Goal: Check status: Check status

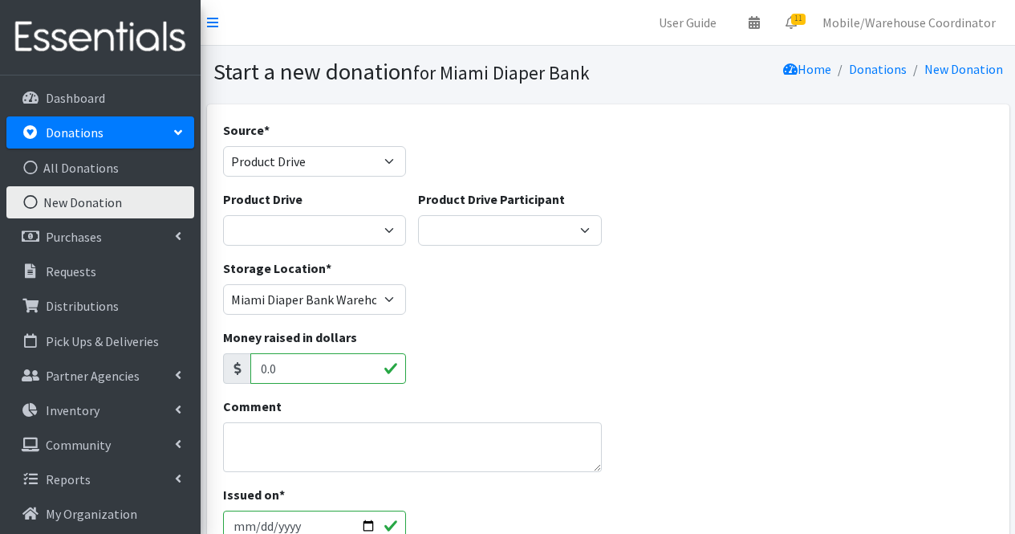
select select "Product Drive"
click at [367, 180] on div "Source * Product Drive Manufacturer Donation Site Misc. Donation" at bounding box center [315, 154] width 196 height 69
click at [367, 172] on select "Product Drive Manufacturer Donation Site Misc. Donation" at bounding box center [315, 161] width 184 height 30
click at [468, 282] on div "Storage Location * Miami Diaper Bank Warehouse - Diaper Hub Partner Direct Deli…" at bounding box center [608, 292] width 782 height 69
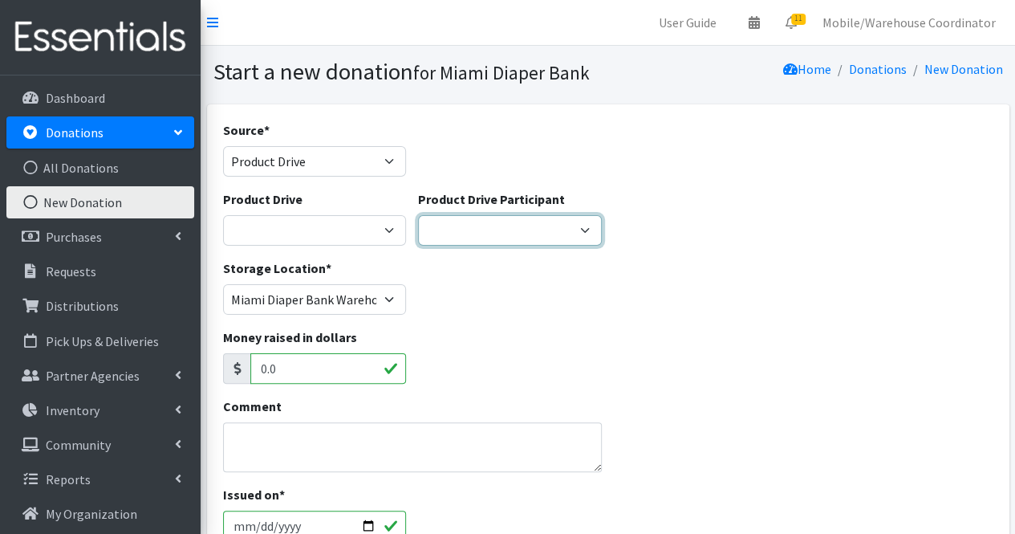
click at [473, 216] on select "Gaia AMAZON Carlton Fields Amber Student Miami Dade College Hialeah Campus Gaia…" at bounding box center [510, 230] width 184 height 30
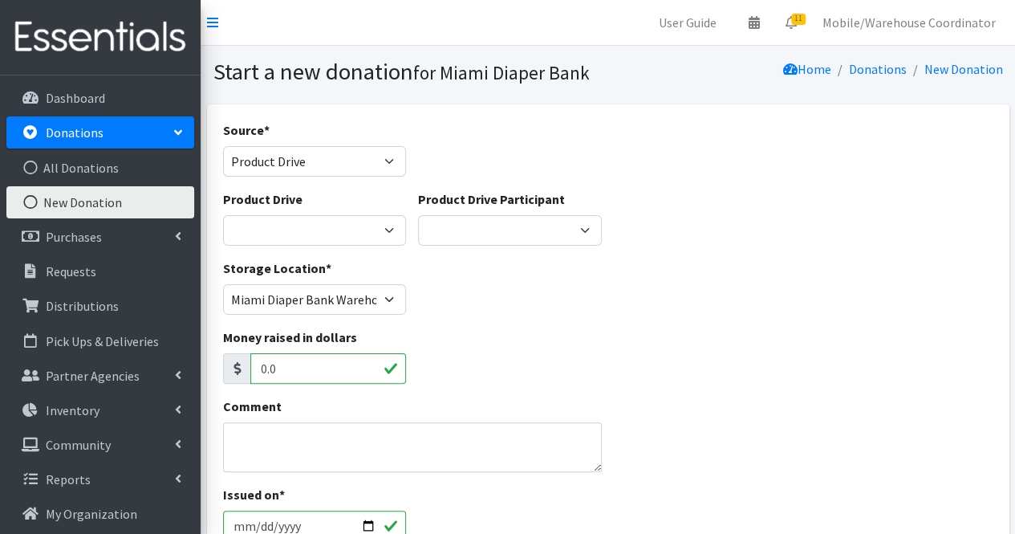
click at [687, 251] on div "Product Drive 100+ Women who care Alejandra MDC Nursing Drive AMAZON Amber Stud…" at bounding box center [608, 223] width 782 height 69
click at [124, 130] on link "Donations" at bounding box center [100, 132] width 188 height 32
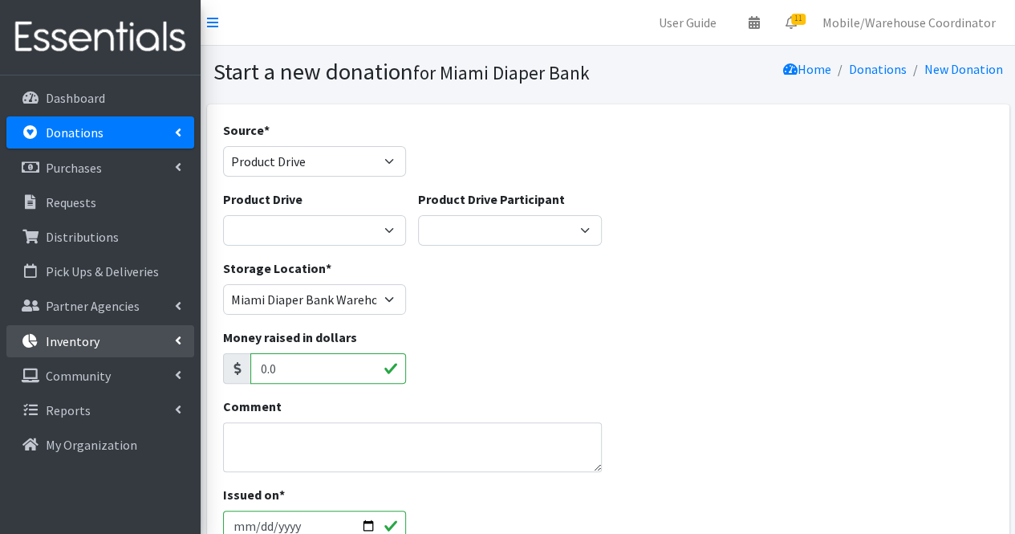
click at [111, 351] on link "Inventory" at bounding box center [100, 341] width 188 height 32
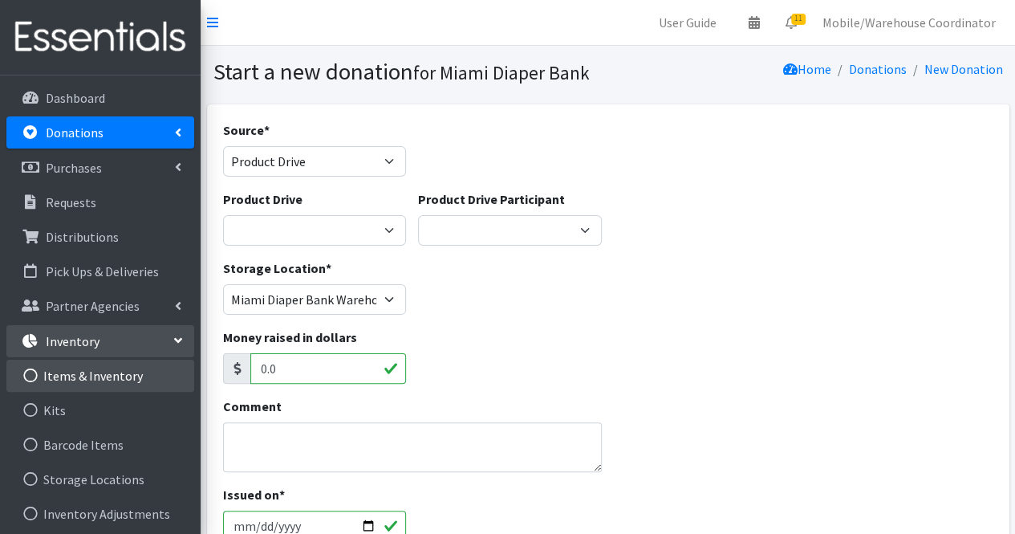
click at [129, 383] on link "Items & Inventory" at bounding box center [100, 375] width 188 height 32
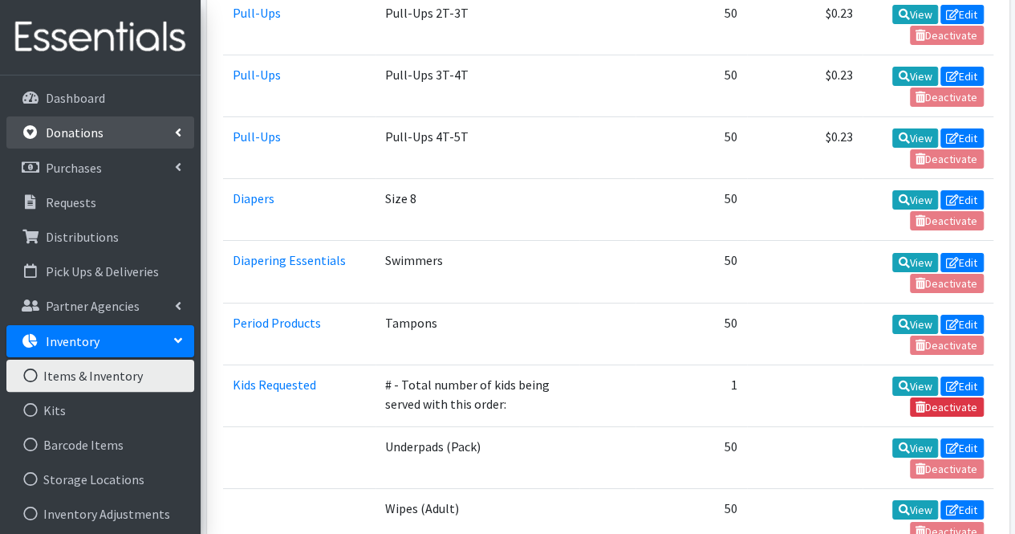
scroll to position [2775, 0]
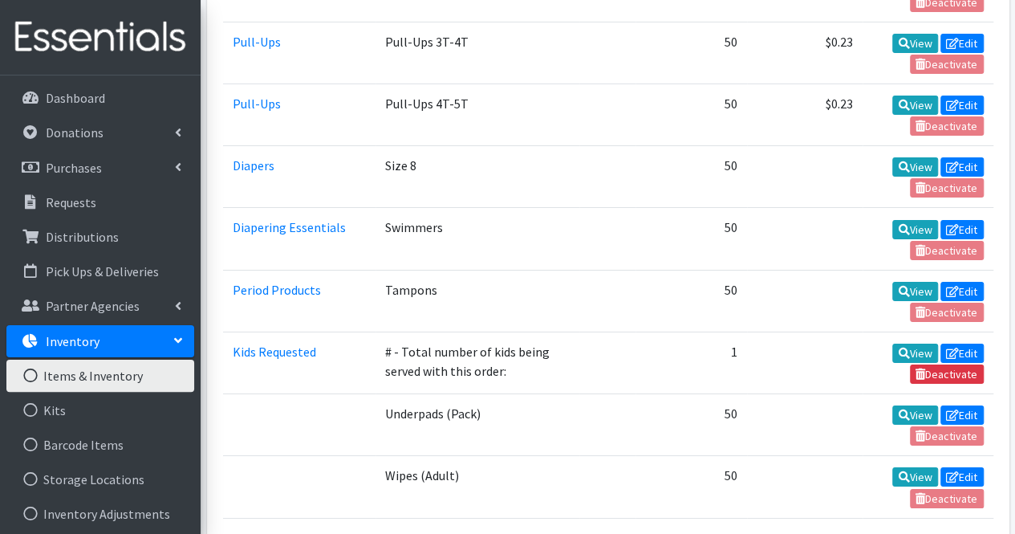
click at [142, 346] on link "Inventory" at bounding box center [100, 341] width 188 height 32
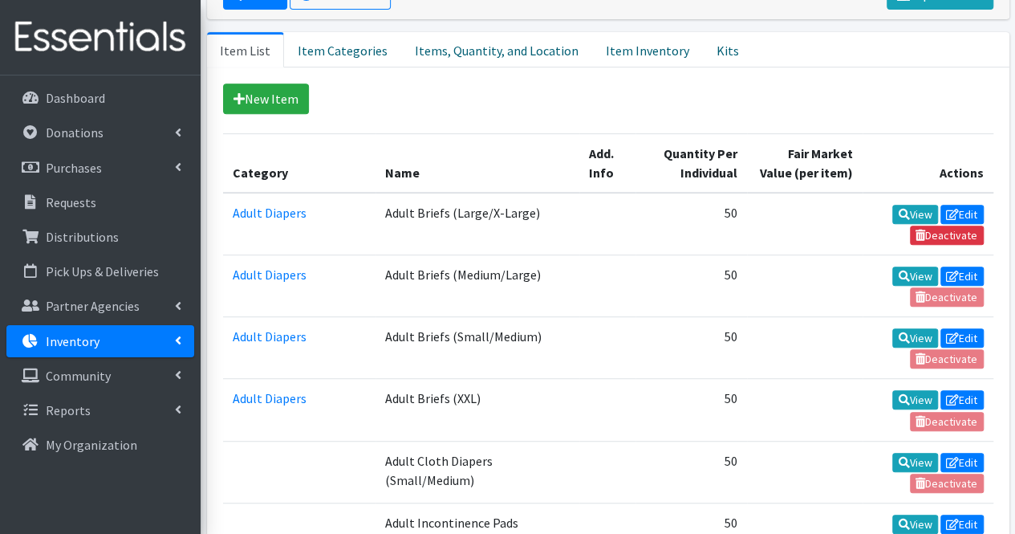
scroll to position [241, 0]
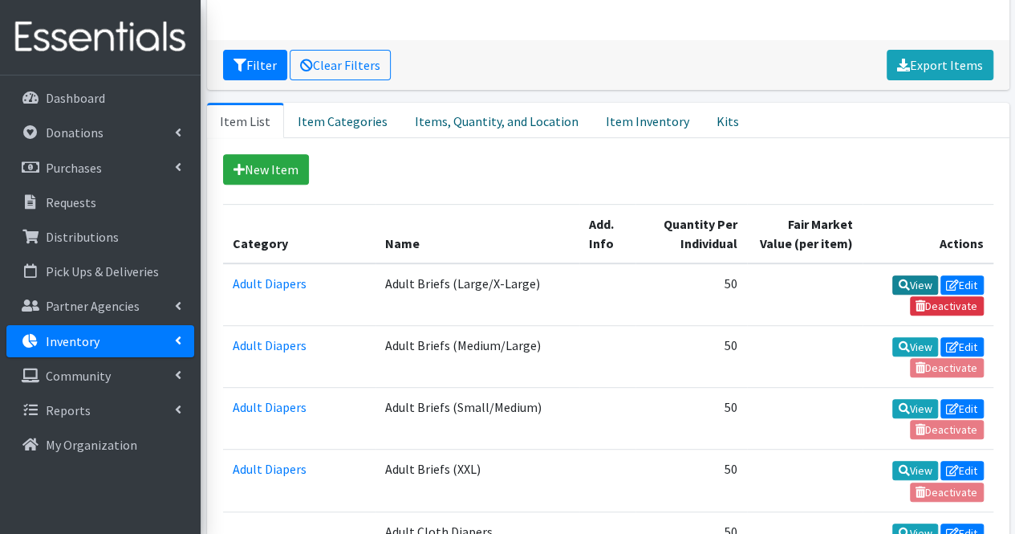
click at [913, 278] on link "View" at bounding box center [915, 284] width 46 height 19
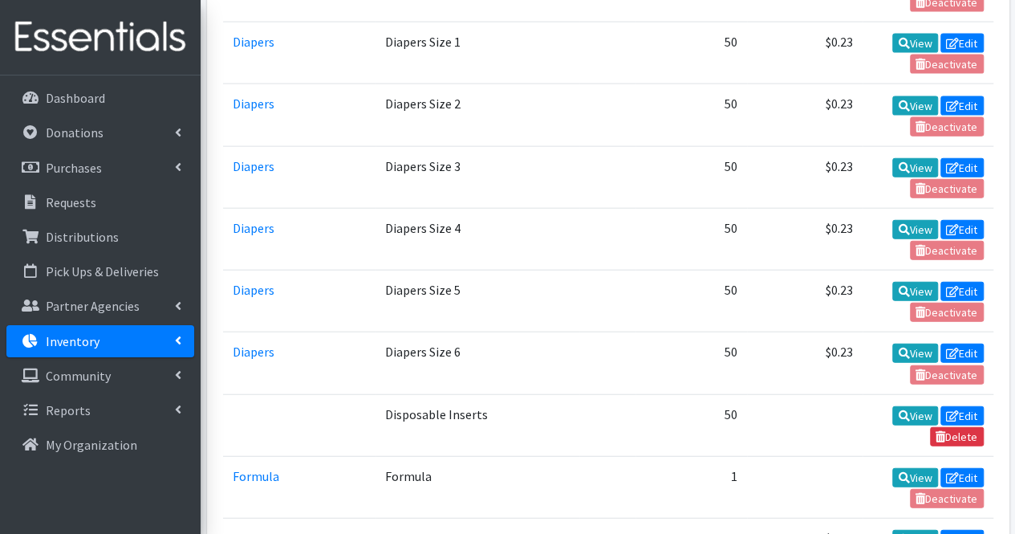
scroll to position [2166, 0]
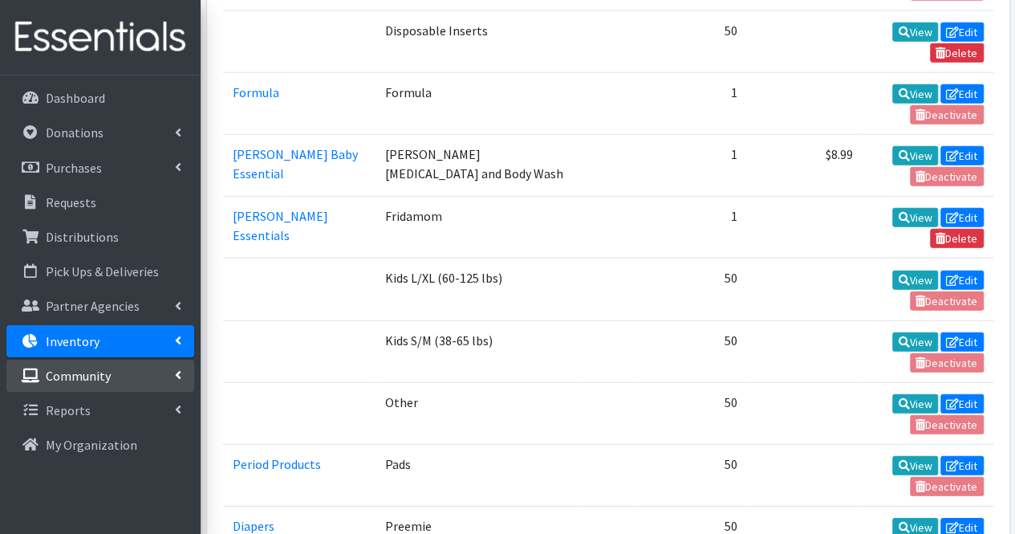
click at [103, 388] on link "Community" at bounding box center [100, 375] width 188 height 32
click at [182, 343] on link "Inventory" at bounding box center [100, 341] width 188 height 32
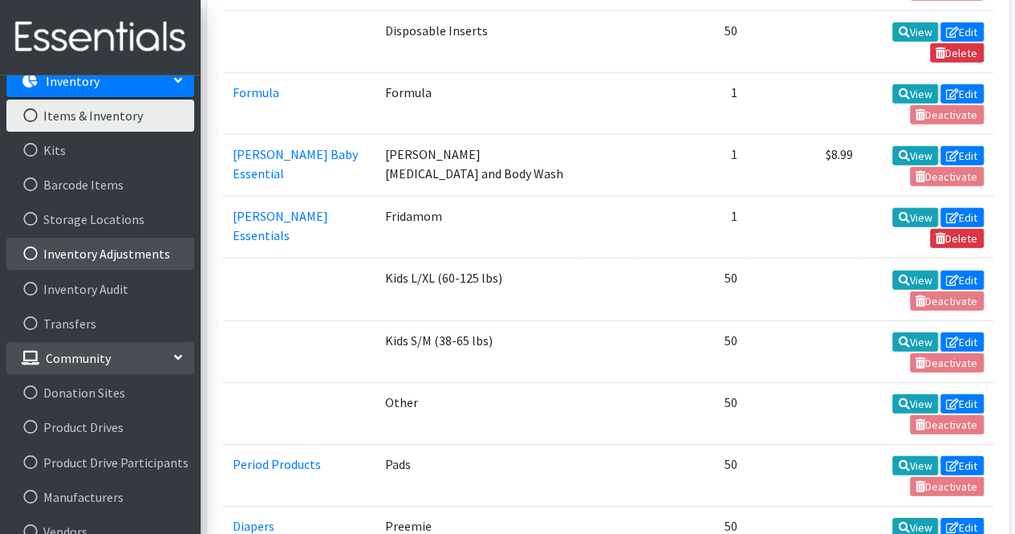
scroll to position [234, 0]
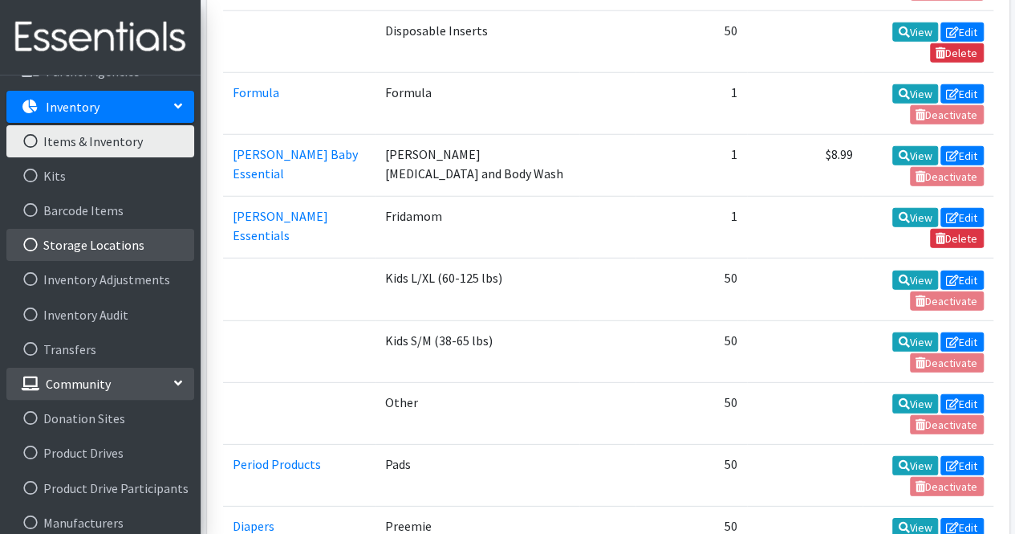
click at [104, 241] on link "Storage Locations" at bounding box center [100, 245] width 188 height 32
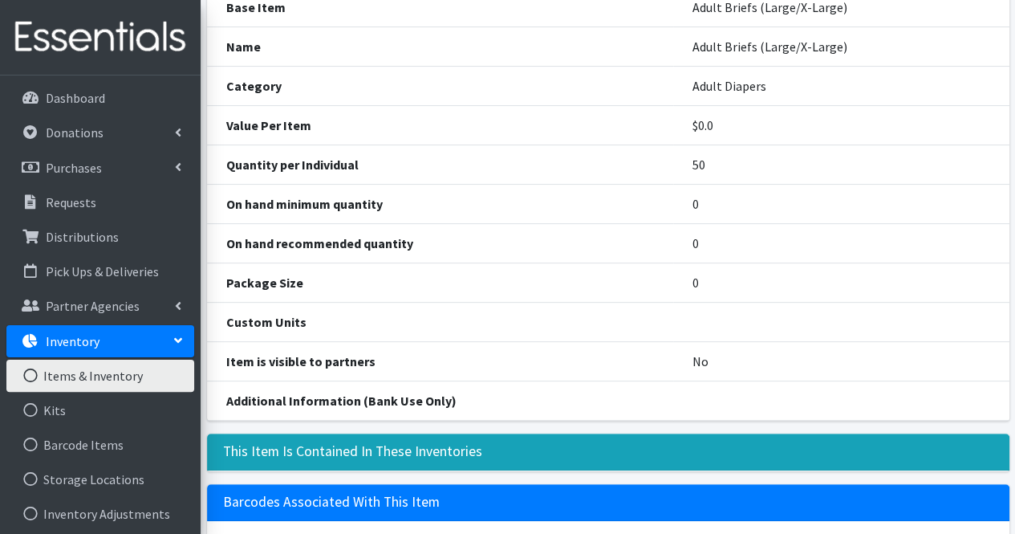
scroll to position [280, 0]
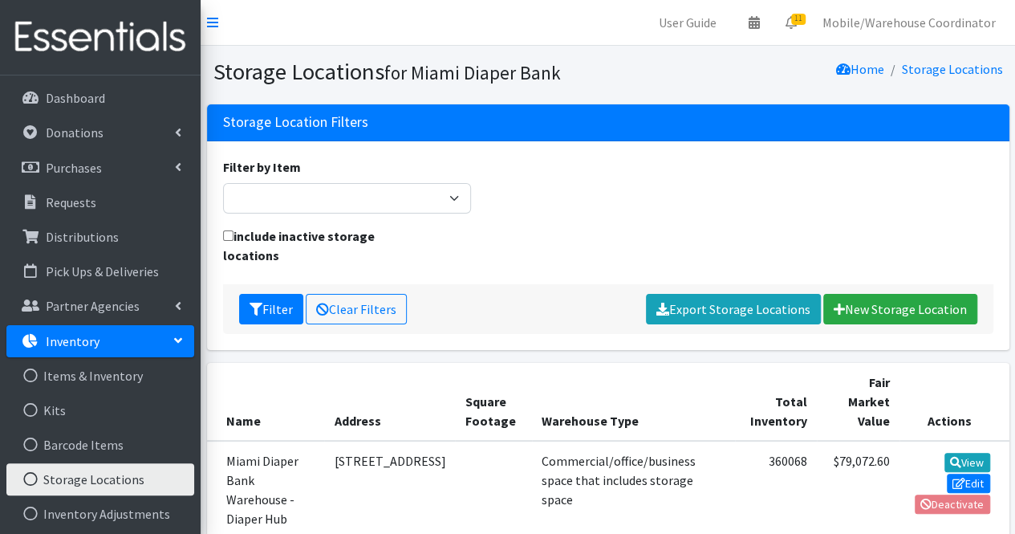
scroll to position [160, 0]
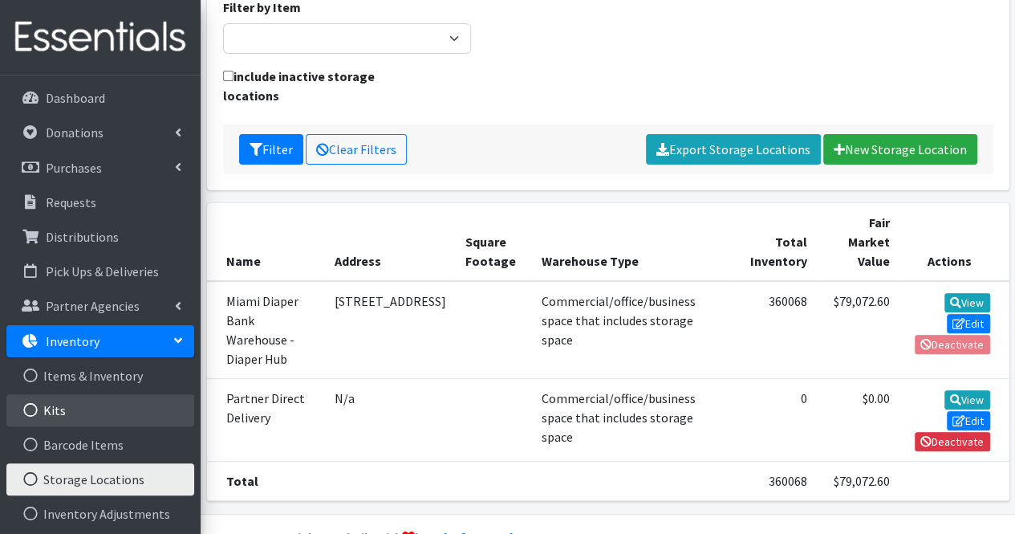
click at [67, 418] on link "Kits" at bounding box center [100, 410] width 188 height 32
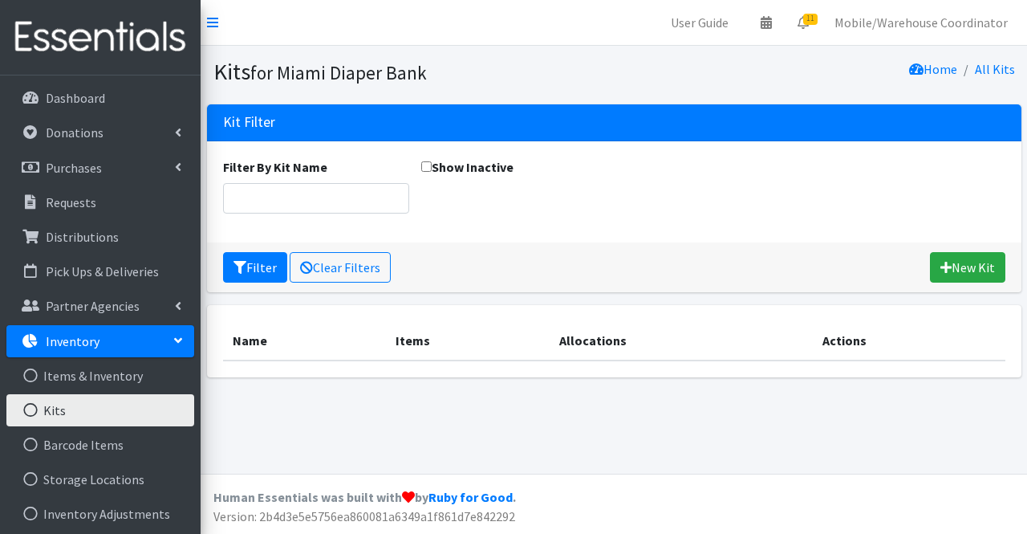
click at [116, 341] on link "Inventory" at bounding box center [100, 341] width 188 height 32
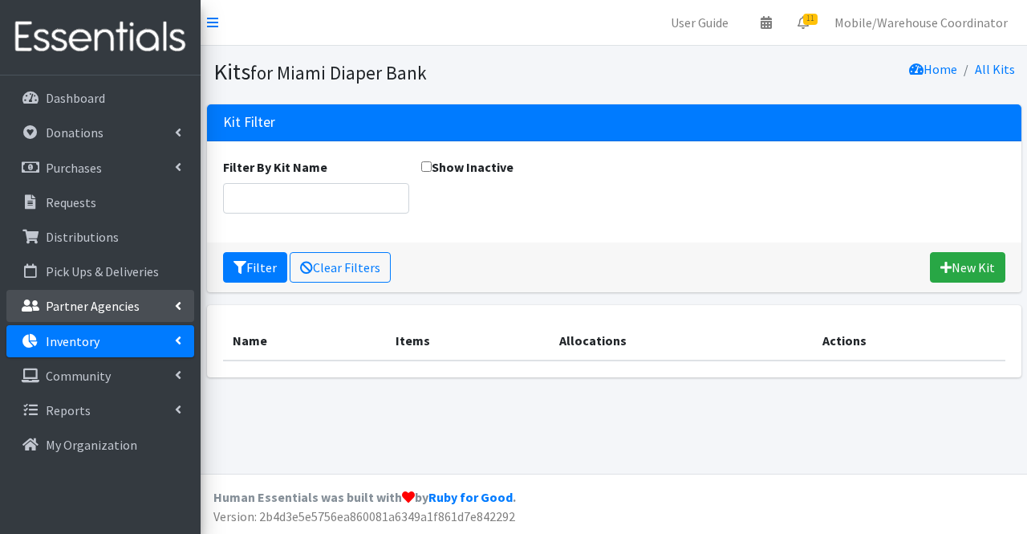
click at [132, 309] on p "Partner Agencies" at bounding box center [93, 306] width 94 height 16
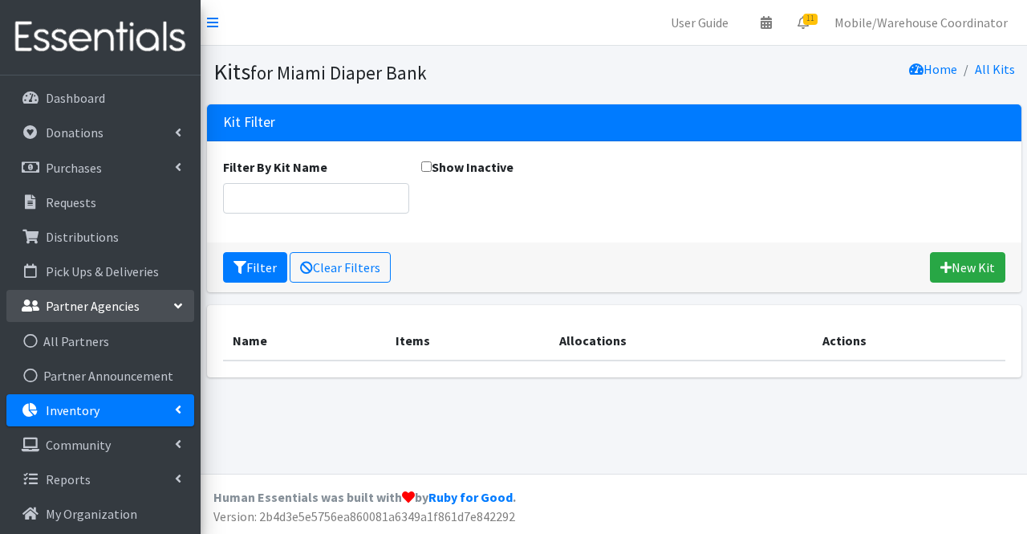
click at [132, 309] on p "Partner Agencies" at bounding box center [93, 306] width 94 height 16
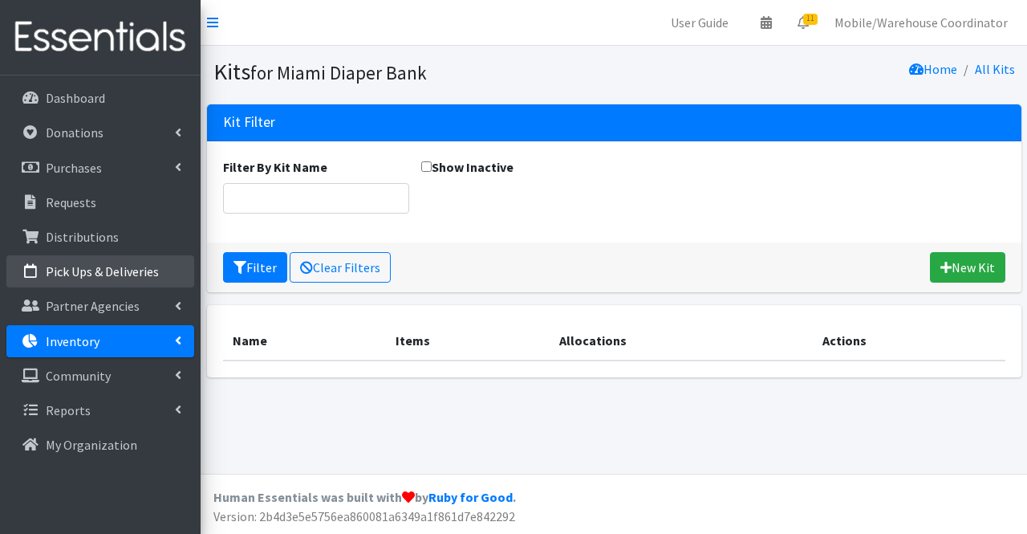
click at [122, 274] on p "Pick Ups & Deliveries" at bounding box center [102, 271] width 113 height 16
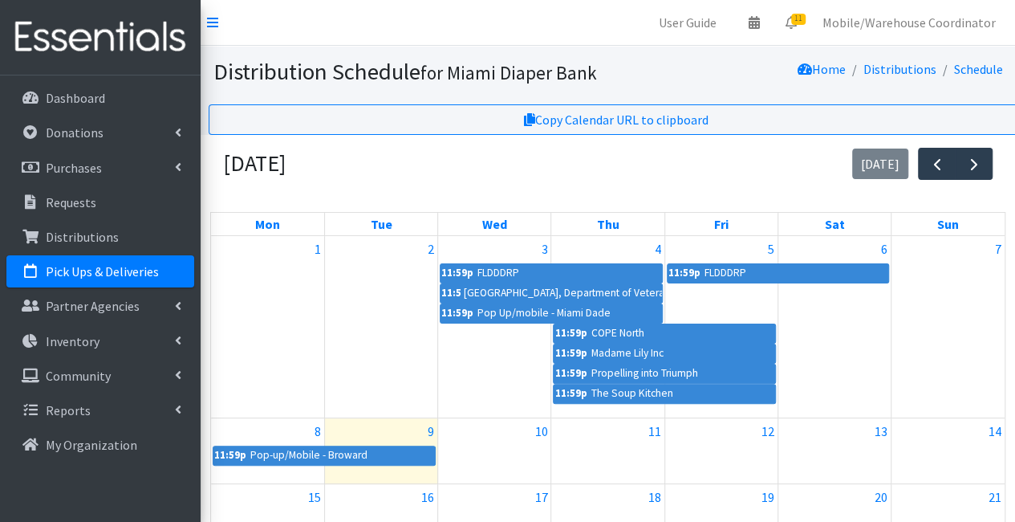
click at [494, 255] on div "3" at bounding box center [494, 249] width 112 height 26
click at [384, 225] on link "Tue" at bounding box center [381, 224] width 28 height 22
click at [385, 272] on div at bounding box center [381, 275] width 112 height 26
click at [106, 292] on link "Partner Agencies" at bounding box center [100, 306] width 188 height 32
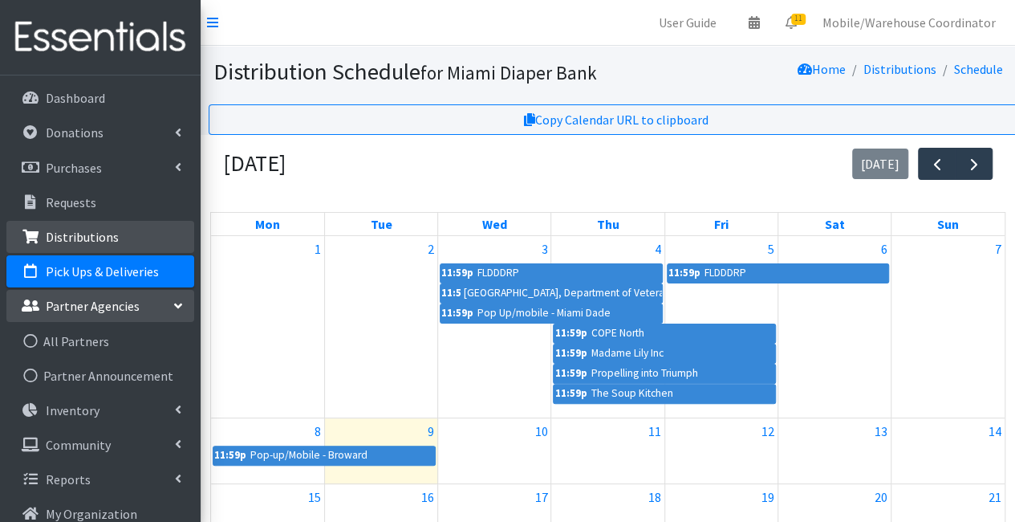
click at [106, 225] on link "Distributions" at bounding box center [100, 237] width 188 height 32
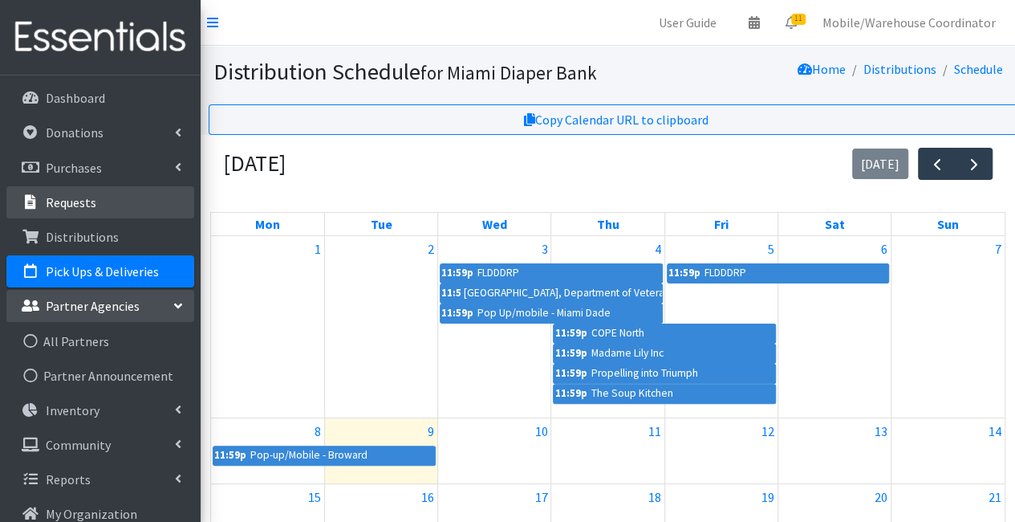
click at [103, 204] on link "Requests" at bounding box center [100, 202] width 188 height 32
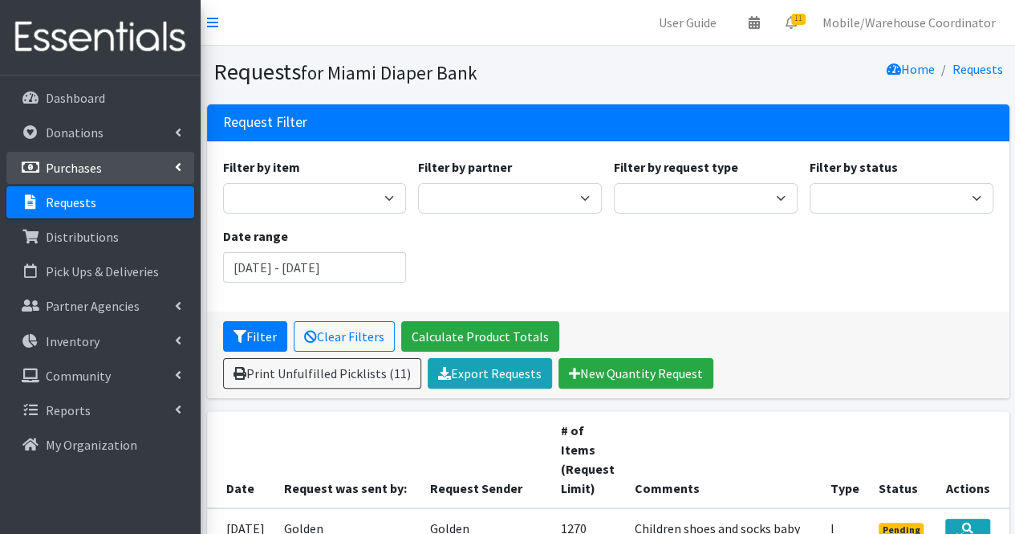
click at [93, 163] on p "Purchases" at bounding box center [74, 168] width 56 height 16
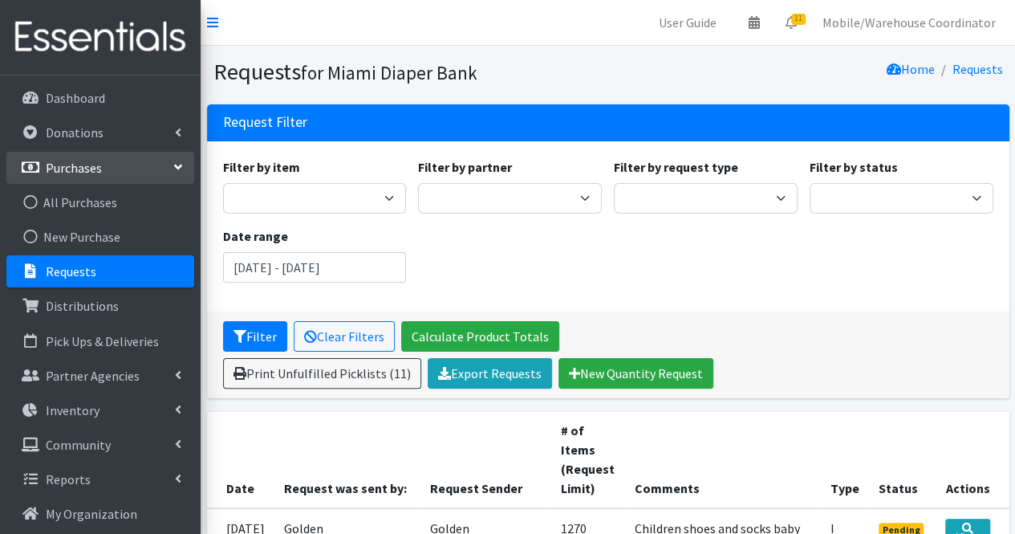
click at [66, 177] on link "Purchases" at bounding box center [100, 168] width 188 height 32
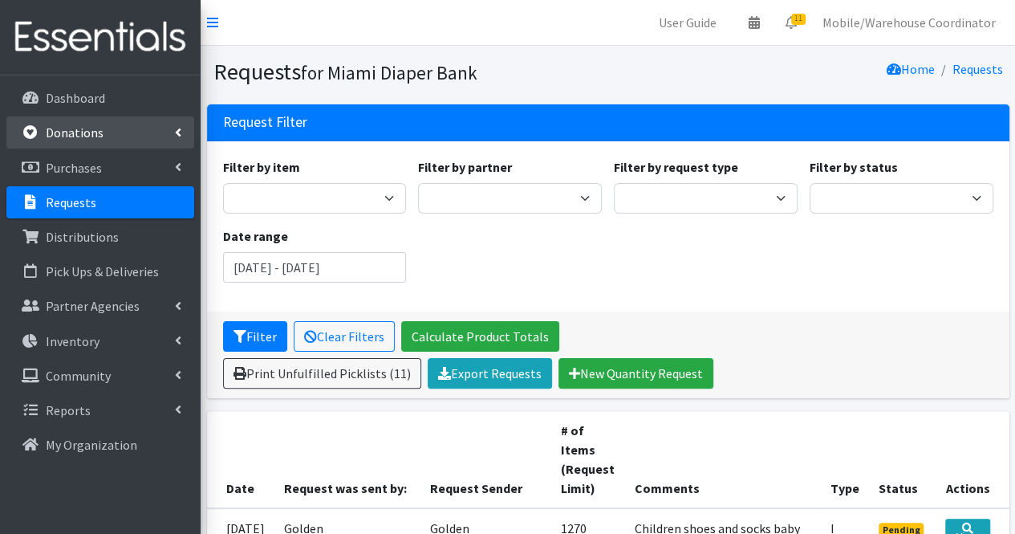
click at [96, 140] on p "Donations" at bounding box center [75, 132] width 58 height 16
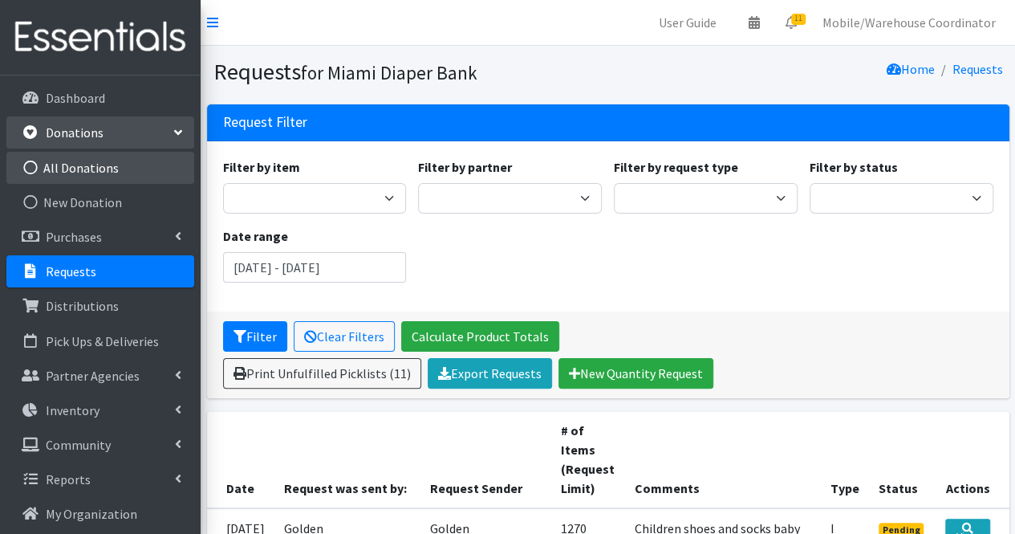
click at [90, 161] on link "All Donations" at bounding box center [100, 168] width 188 height 32
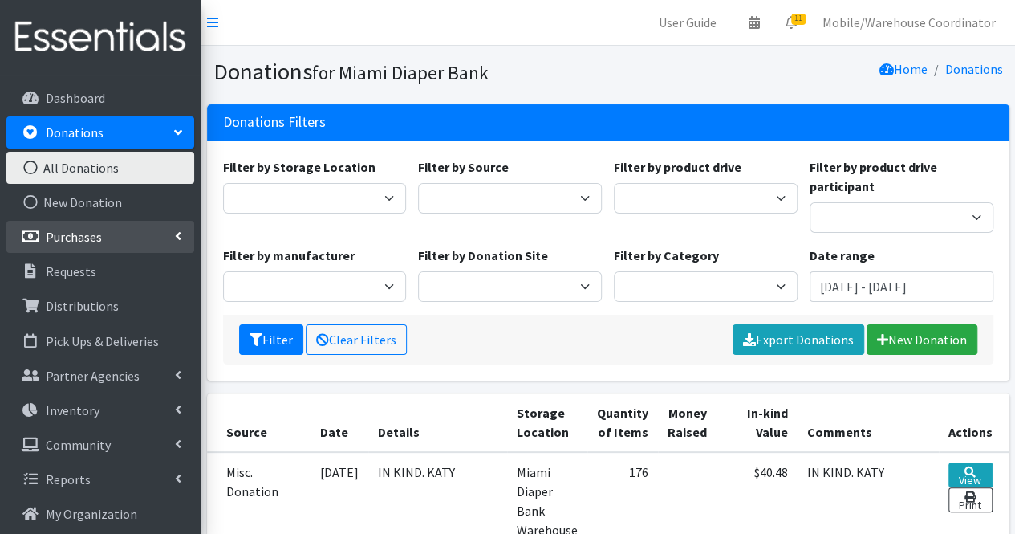
click at [32, 233] on icon at bounding box center [30, 236] width 21 height 14
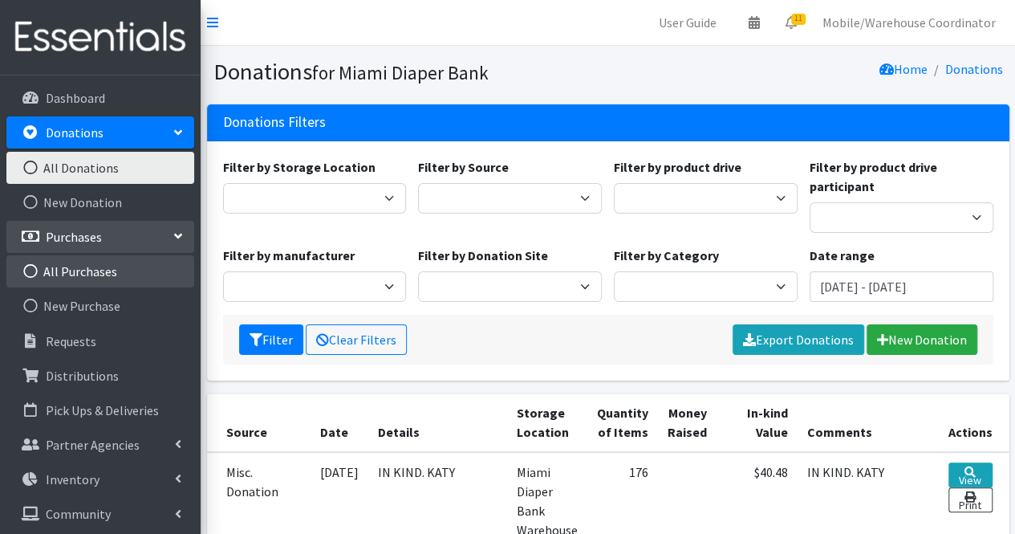
click at [75, 272] on link "All Purchases" at bounding box center [100, 271] width 188 height 32
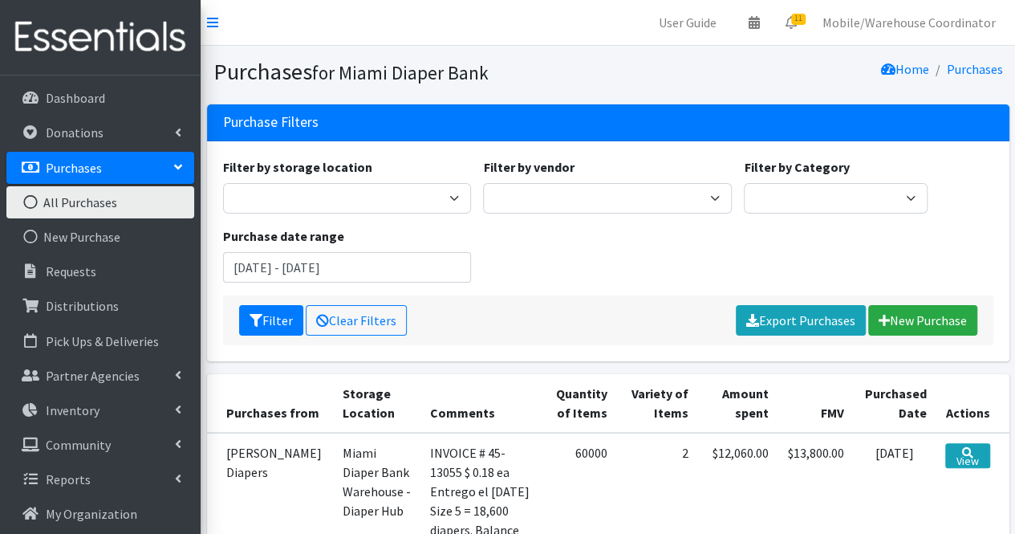
click at [99, 164] on p "Purchases" at bounding box center [74, 168] width 56 height 16
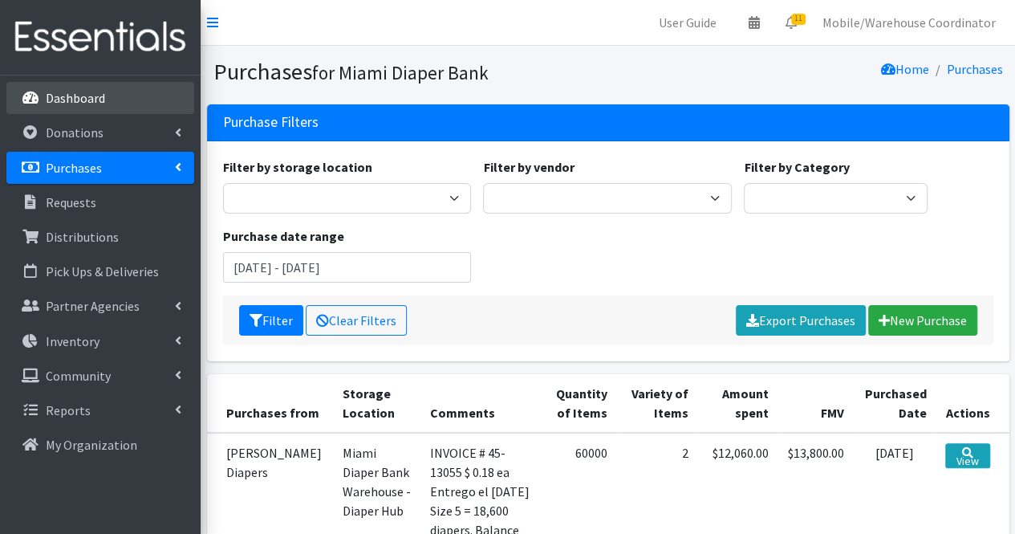
click at [83, 92] on p "Dashboard" at bounding box center [75, 98] width 59 height 16
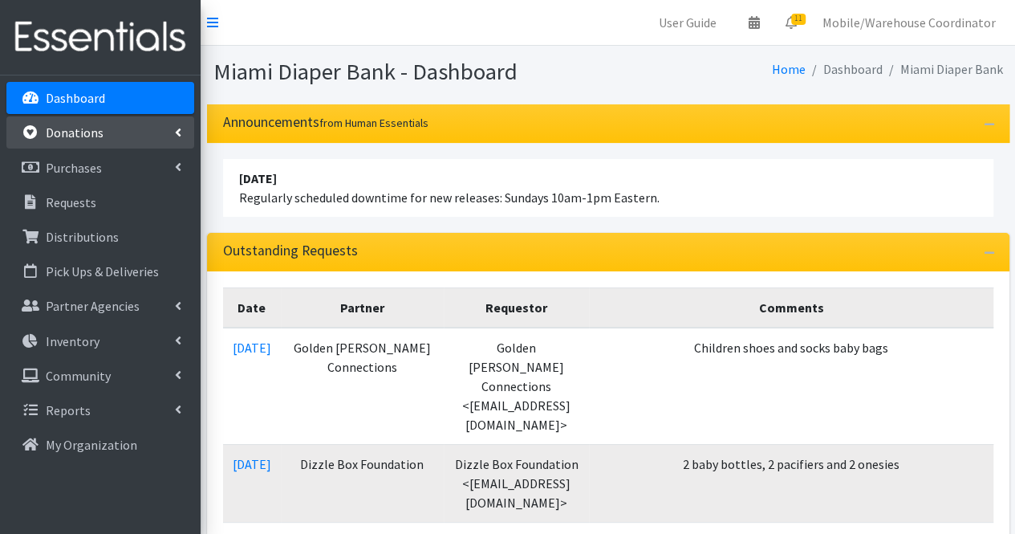
click at [74, 148] on link "Donations" at bounding box center [100, 132] width 188 height 32
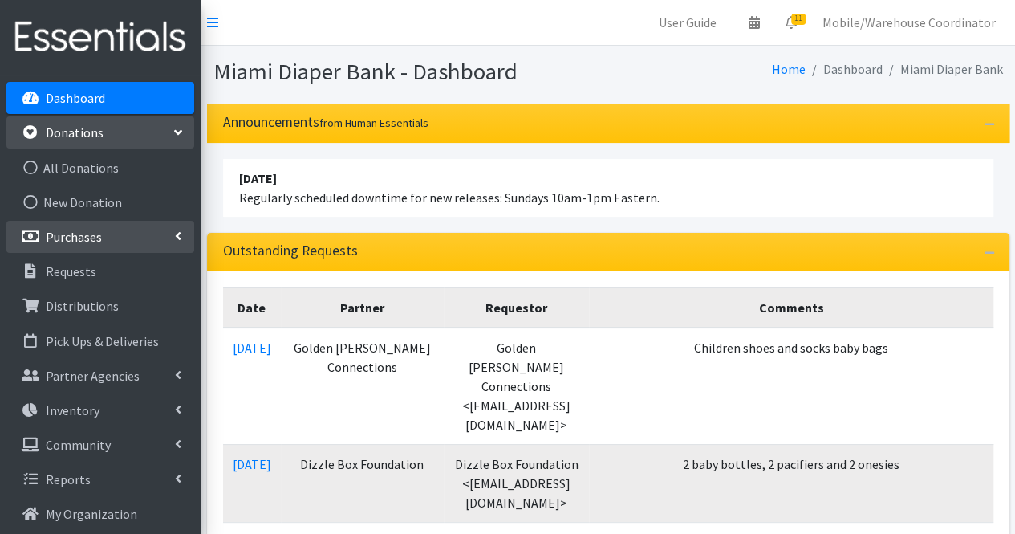
click at [89, 239] on p "Purchases" at bounding box center [74, 237] width 56 height 16
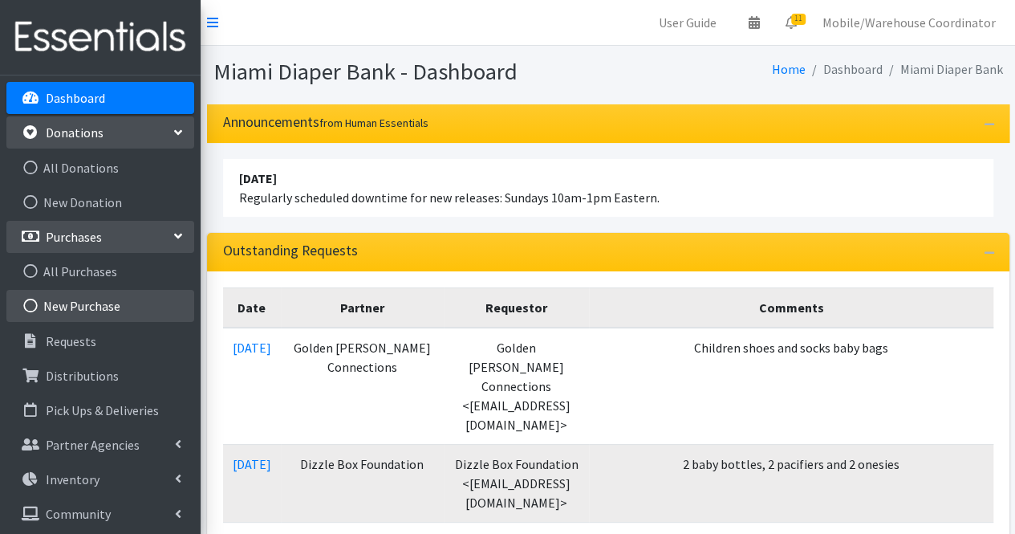
click at [77, 290] on link "New Purchase" at bounding box center [100, 306] width 188 height 32
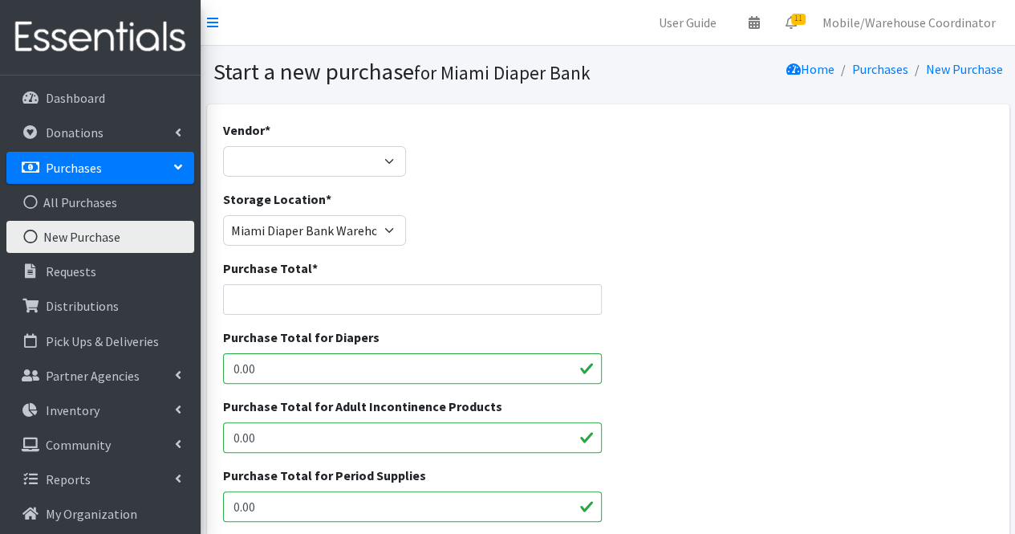
click at [169, 233] on link "New Purchase" at bounding box center [100, 237] width 188 height 32
click at [160, 160] on link "Purchases" at bounding box center [100, 168] width 188 height 32
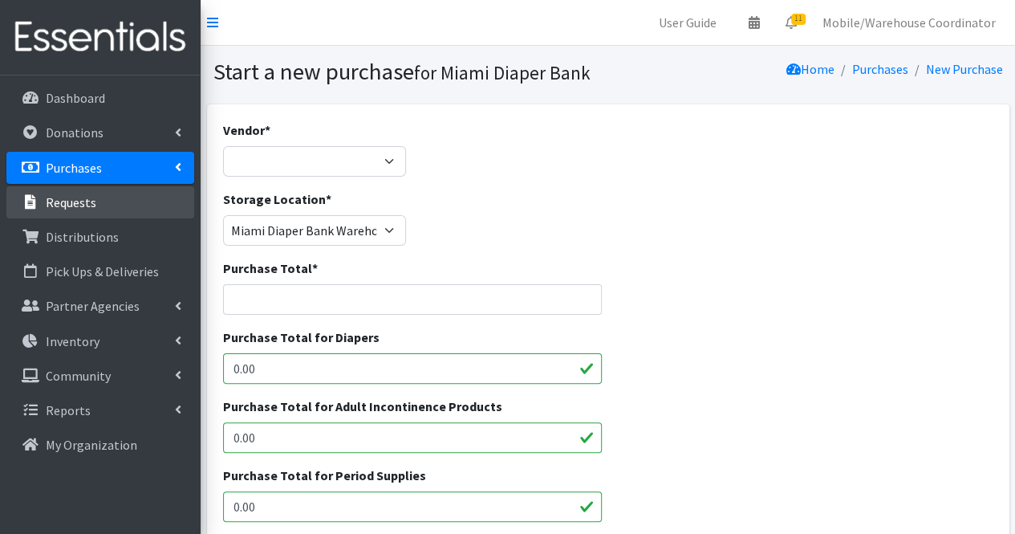
click at [111, 195] on link "Requests" at bounding box center [100, 202] width 188 height 32
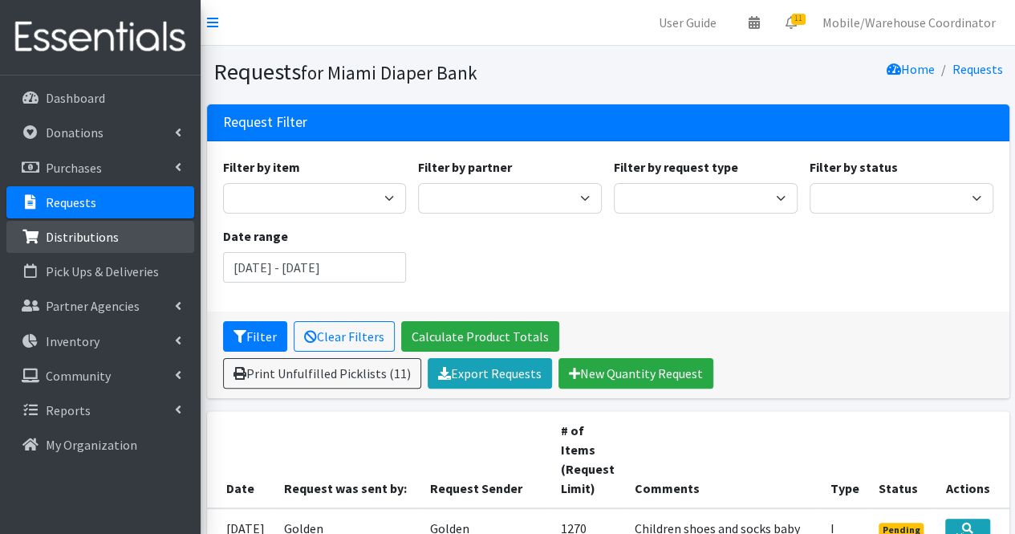
click at [99, 246] on link "Distributions" at bounding box center [100, 237] width 188 height 32
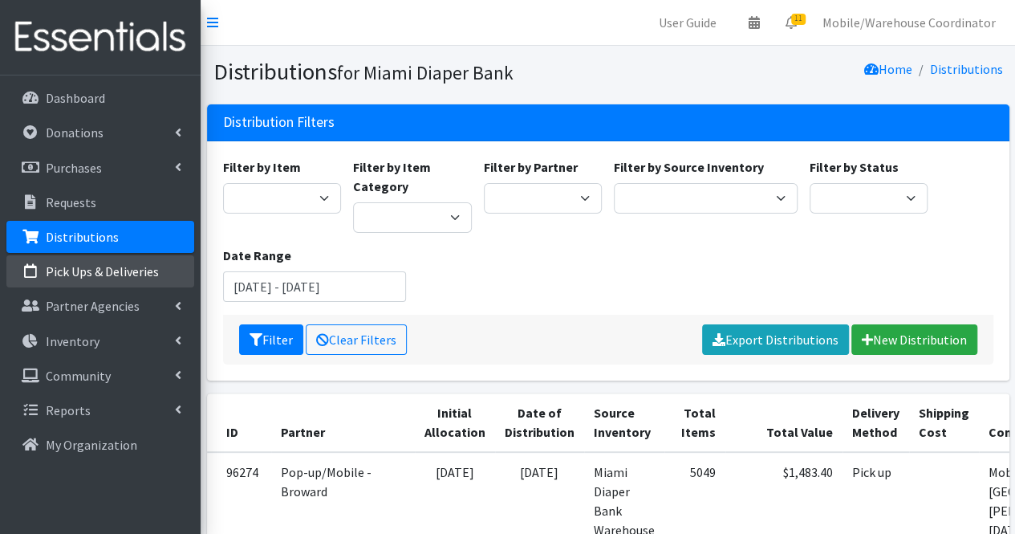
click at [91, 269] on p "Pick Ups & Deliveries" at bounding box center [102, 271] width 113 height 16
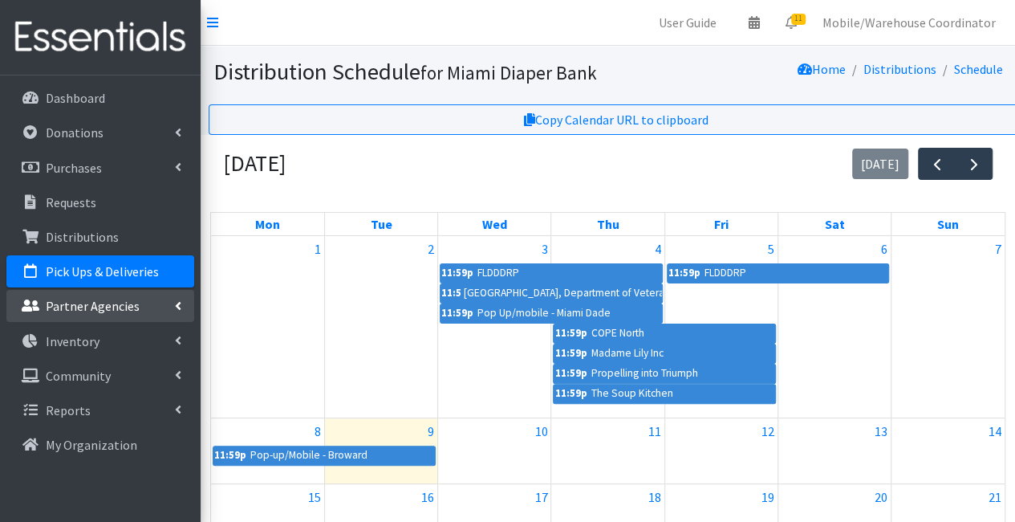
click at [87, 313] on p "Partner Agencies" at bounding box center [93, 306] width 94 height 16
click at [154, 291] on link "Partner Agencies" at bounding box center [100, 306] width 188 height 32
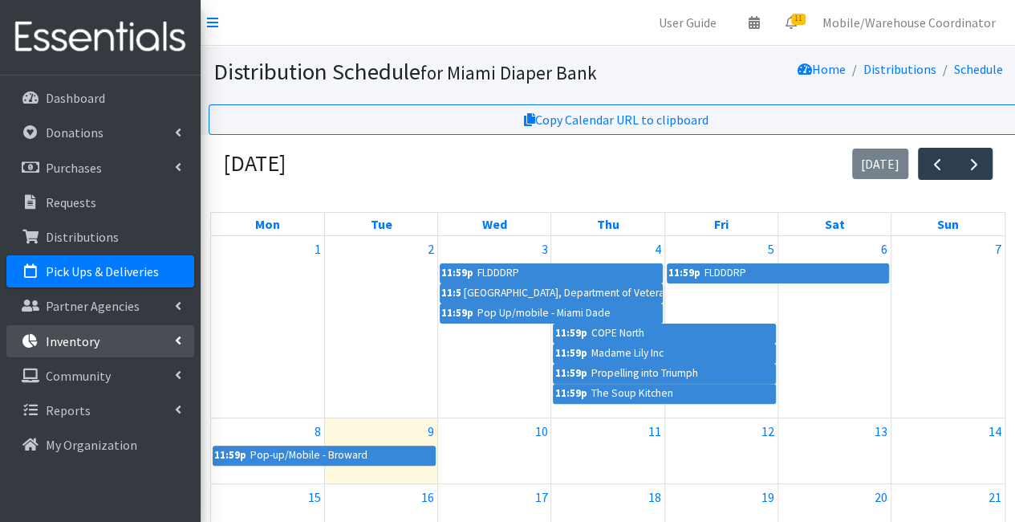
click at [143, 334] on link "Inventory" at bounding box center [100, 341] width 188 height 32
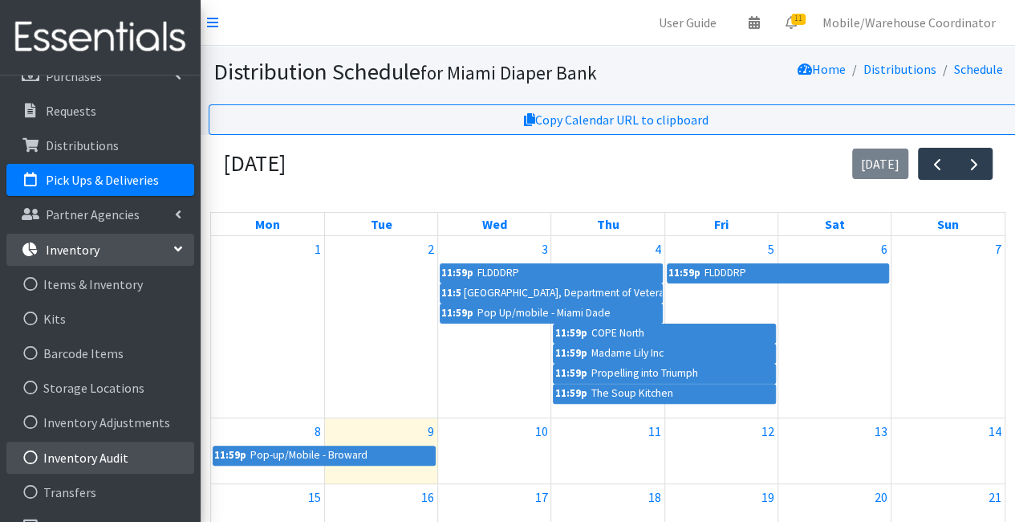
scroll to position [141, 0]
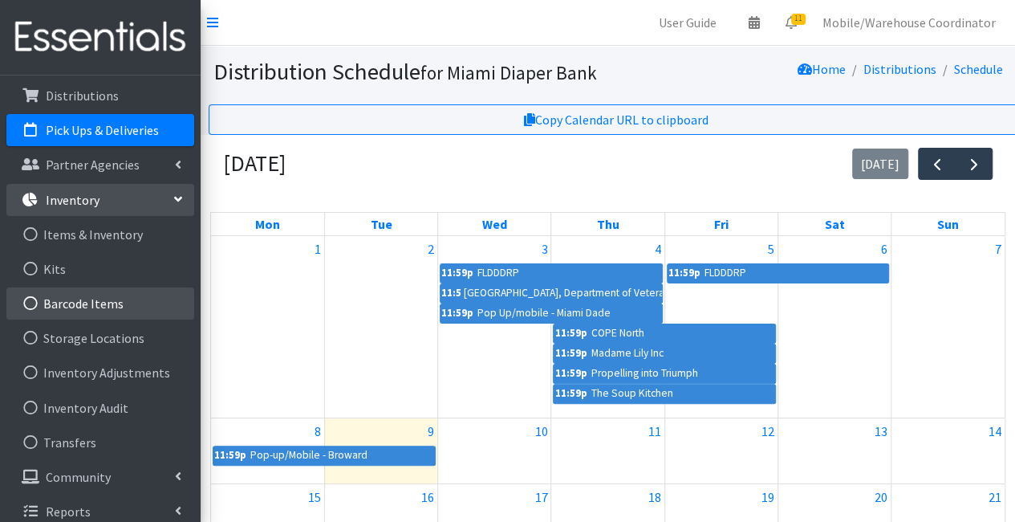
click at [84, 307] on link "Barcode Items" at bounding box center [100, 303] width 188 height 32
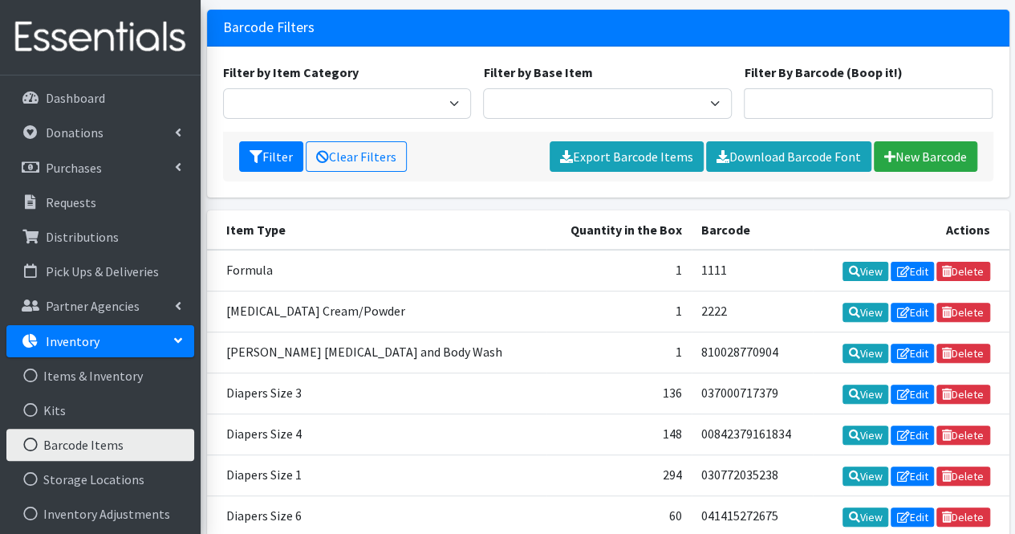
scroll to position [80, 0]
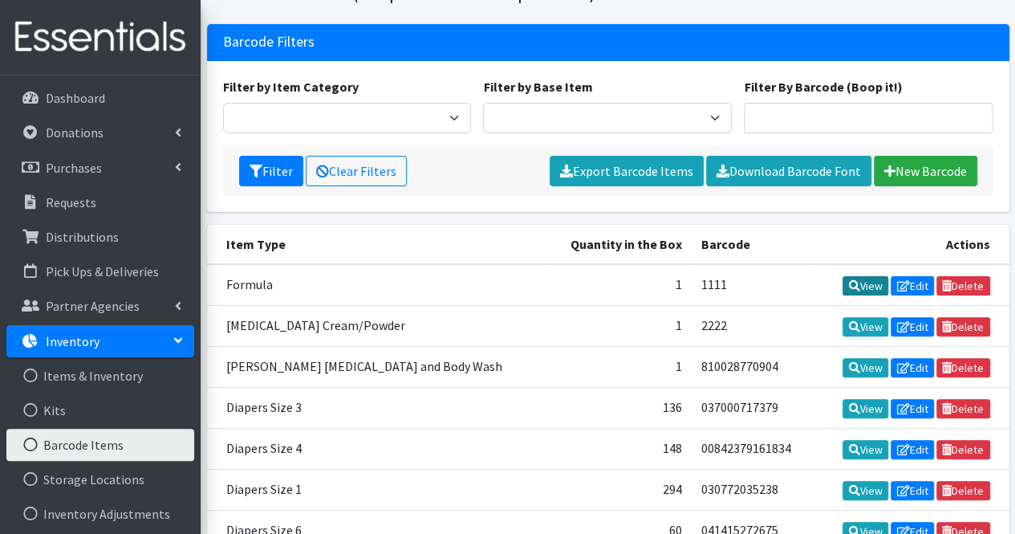
click at [857, 278] on link "View" at bounding box center [866, 285] width 46 height 19
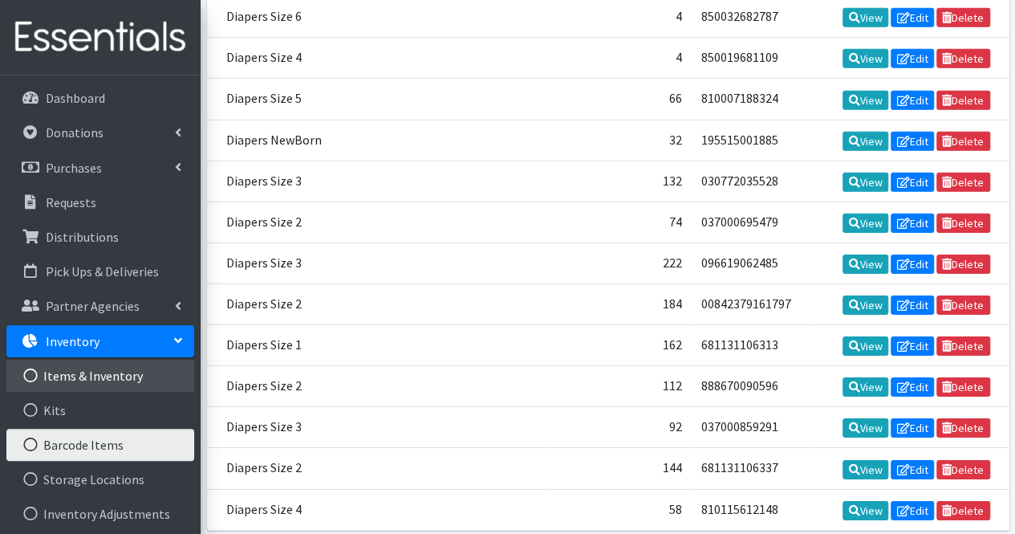
scroll to position [141, 0]
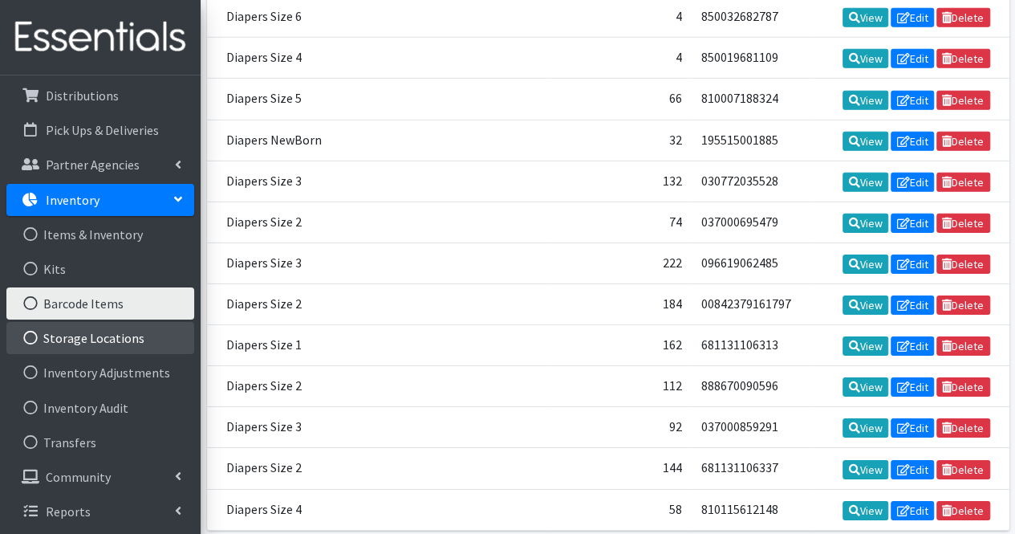
click at [98, 343] on link "Storage Locations" at bounding box center [100, 338] width 188 height 32
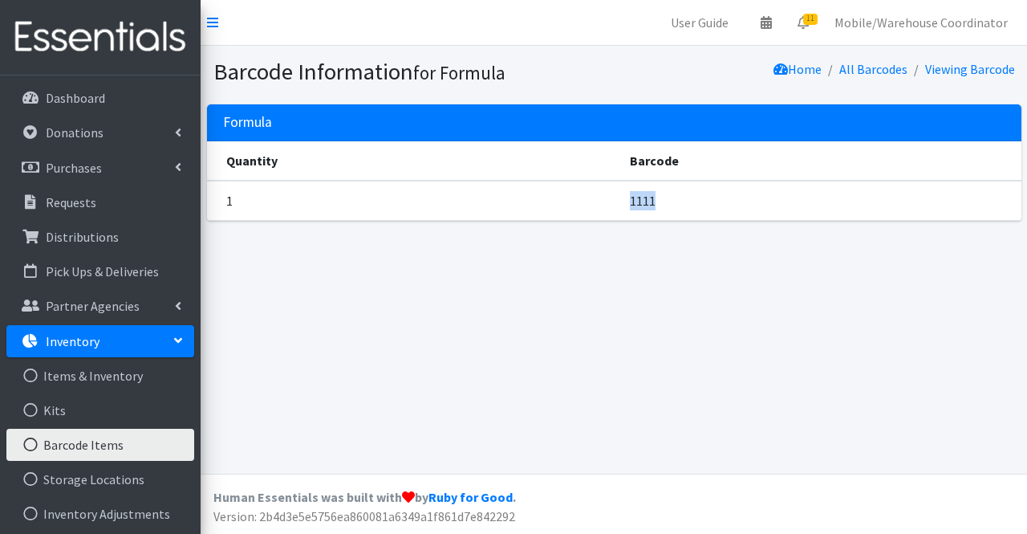
drag, startPoint x: 668, startPoint y: 199, endPoint x: 635, endPoint y: 209, distance: 34.5
click at [635, 209] on td "1111" at bounding box center [820, 201] width 401 height 40
click at [642, 204] on td "1111" at bounding box center [820, 201] width 401 height 40
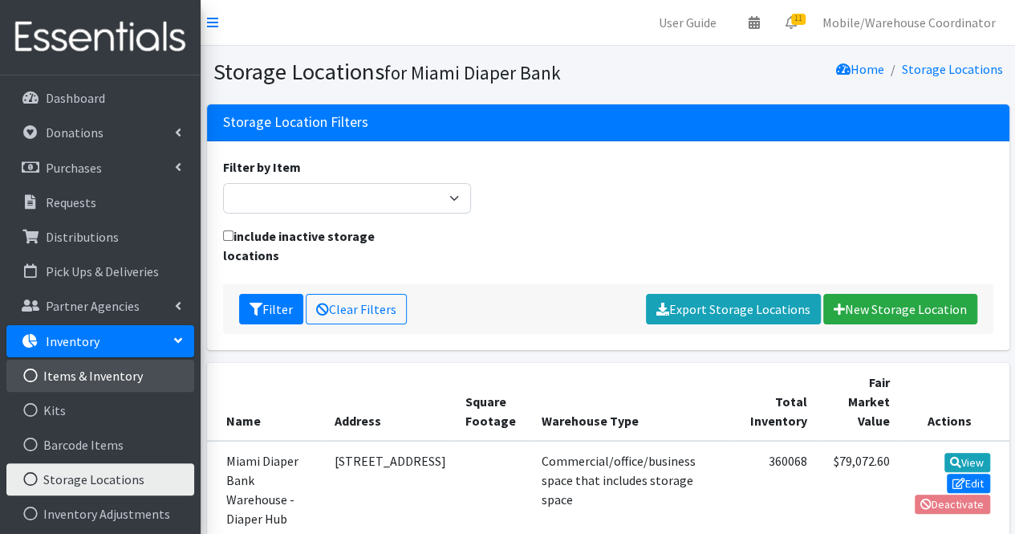
click at [106, 379] on link "Items & Inventory" at bounding box center [100, 375] width 188 height 32
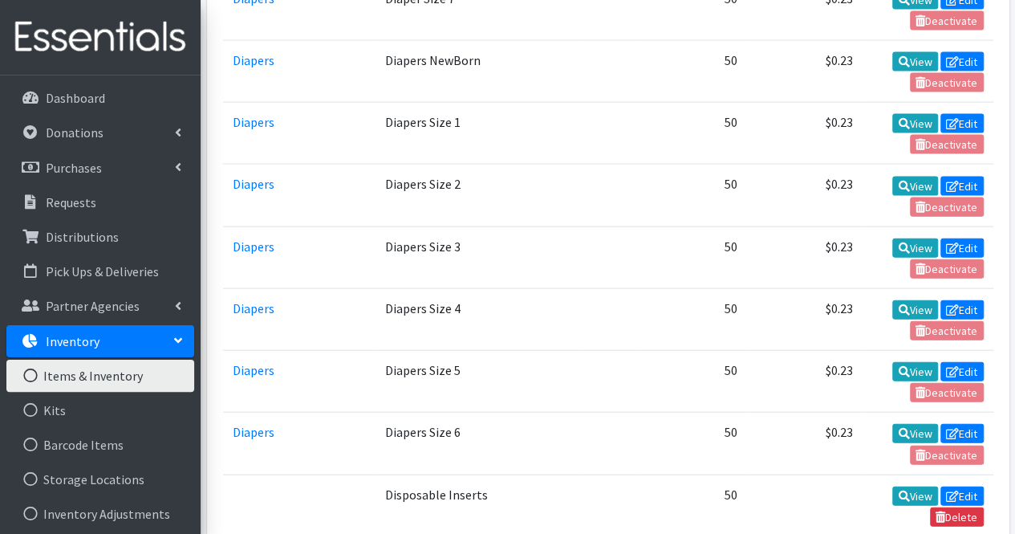
scroll to position [1846, 0]
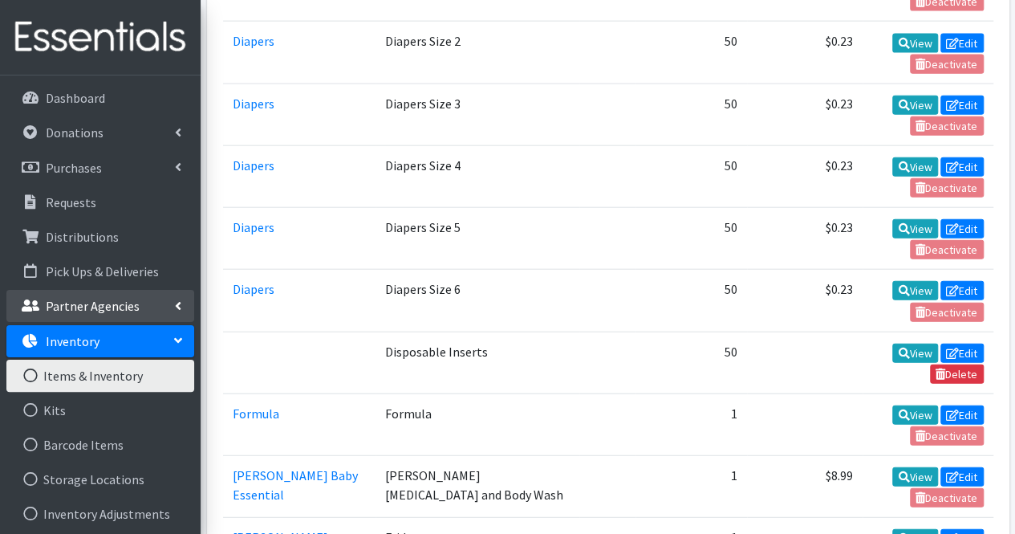
click at [109, 298] on p "Partner Agencies" at bounding box center [93, 306] width 94 height 16
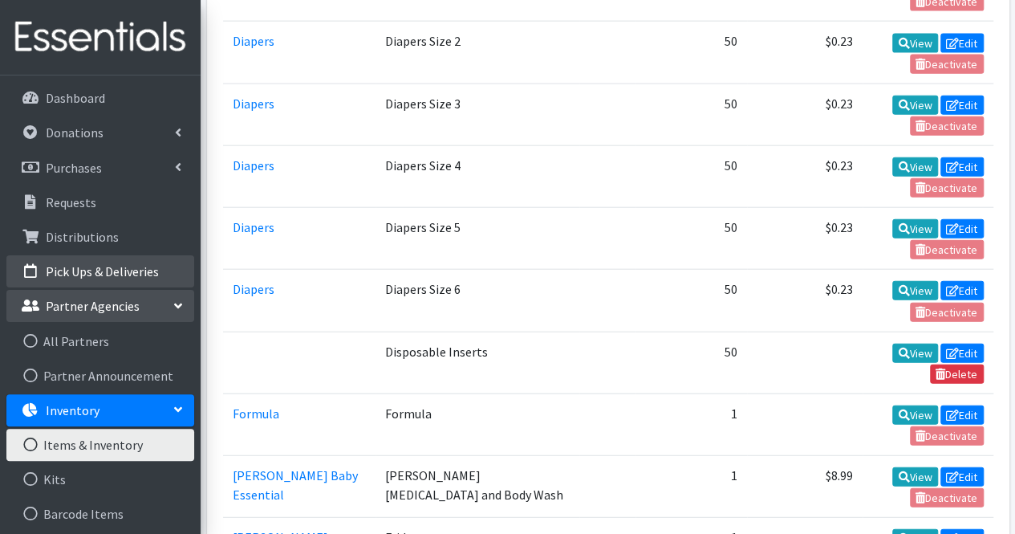
click at [117, 288] on li "Pick Ups & Deliveries" at bounding box center [100, 272] width 188 height 35
click at [74, 255] on link "Pick Ups & Deliveries" at bounding box center [100, 271] width 188 height 32
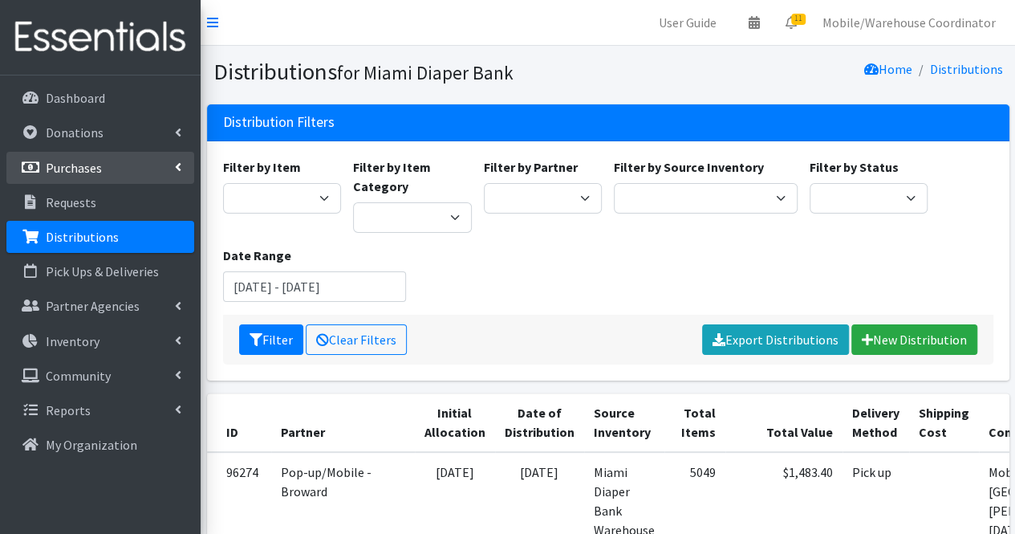
click at [84, 168] on p "Purchases" at bounding box center [74, 168] width 56 height 16
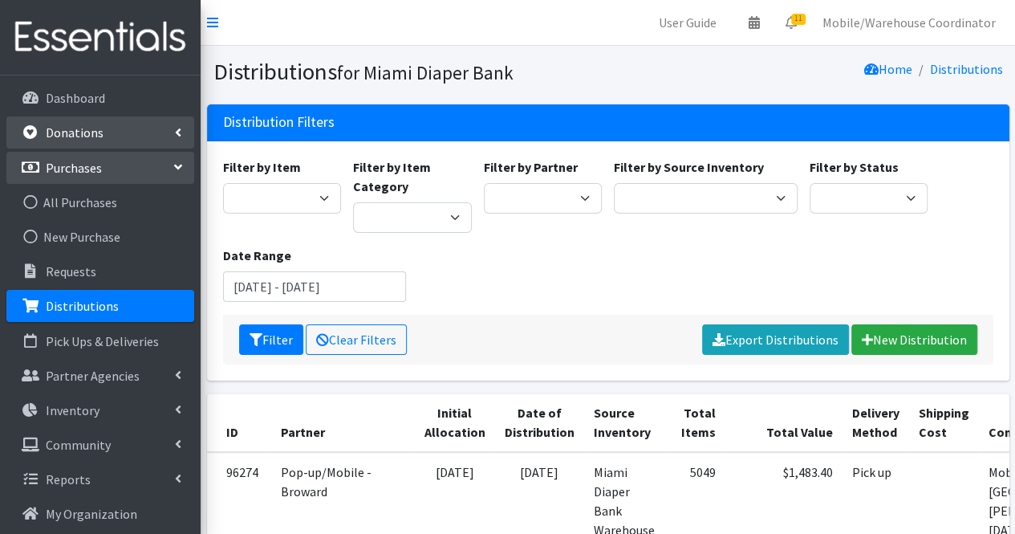
click at [78, 139] on p "Donations" at bounding box center [75, 132] width 58 height 16
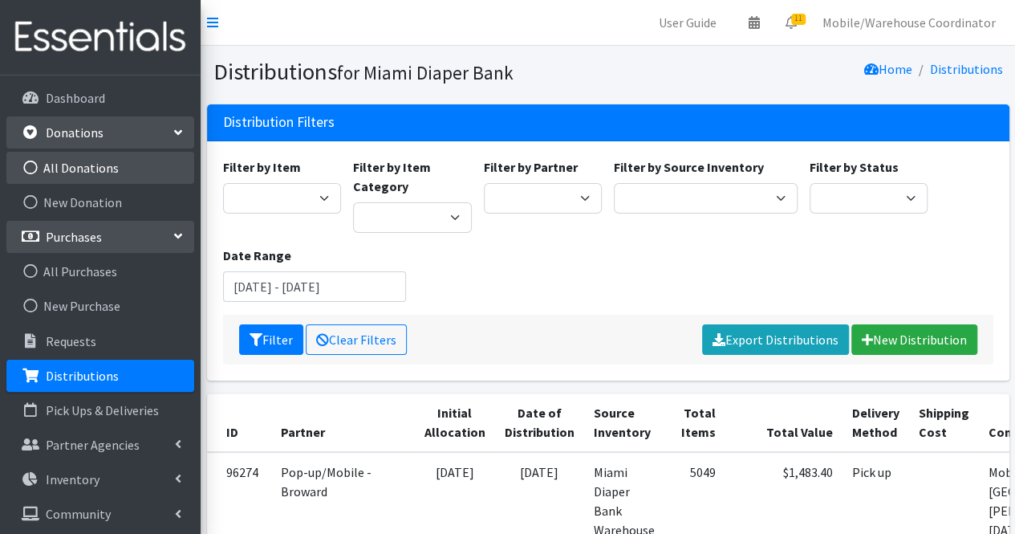
click at [99, 177] on link "All Donations" at bounding box center [100, 168] width 188 height 32
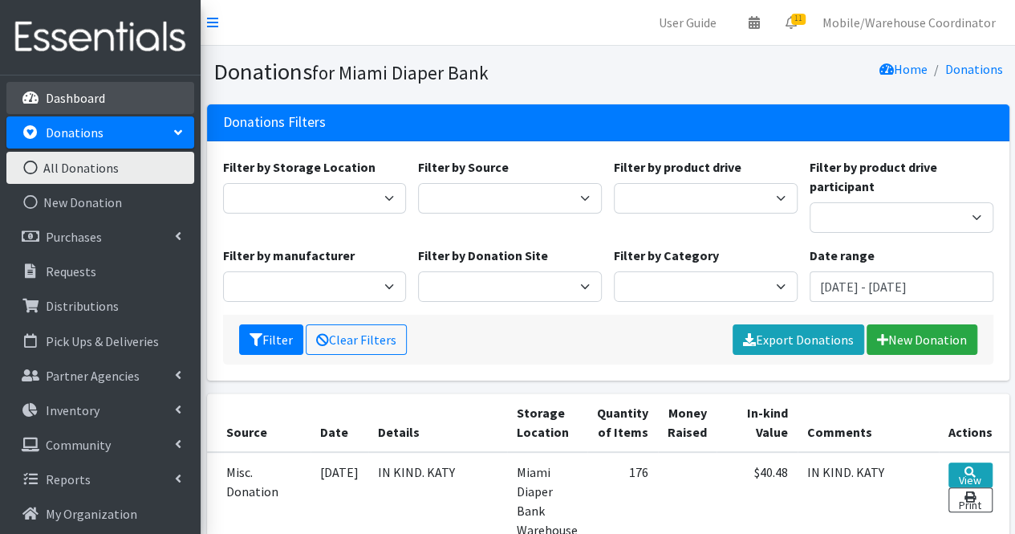
click at [90, 104] on p "Dashboard" at bounding box center [75, 98] width 59 height 16
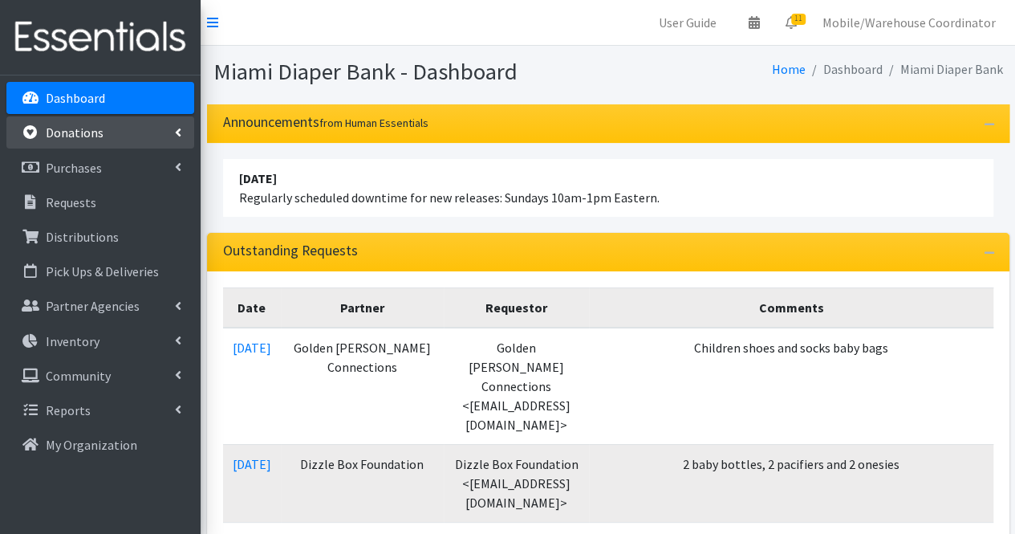
click at [127, 129] on link "Donations" at bounding box center [100, 132] width 188 height 32
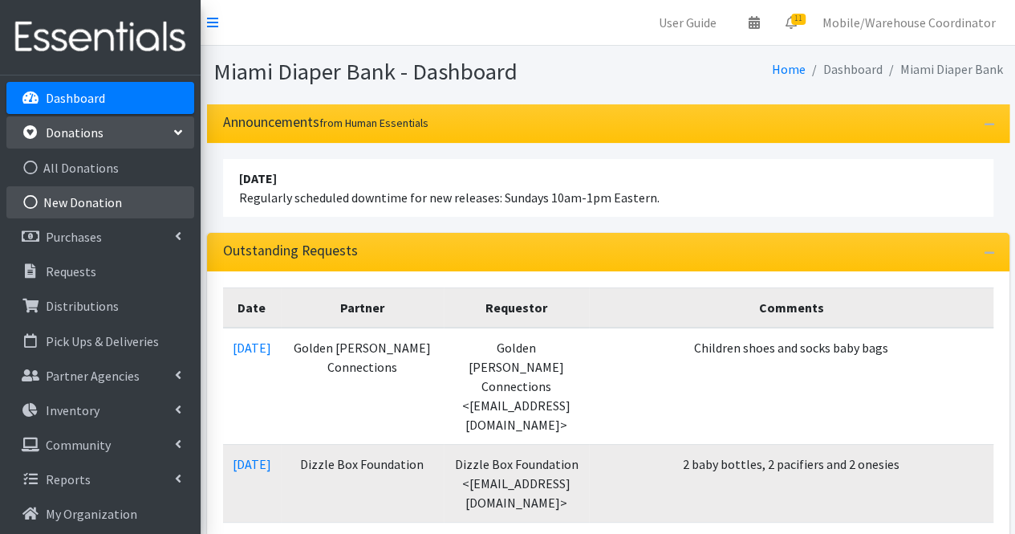
click at [149, 200] on link "New Donation" at bounding box center [100, 202] width 188 height 32
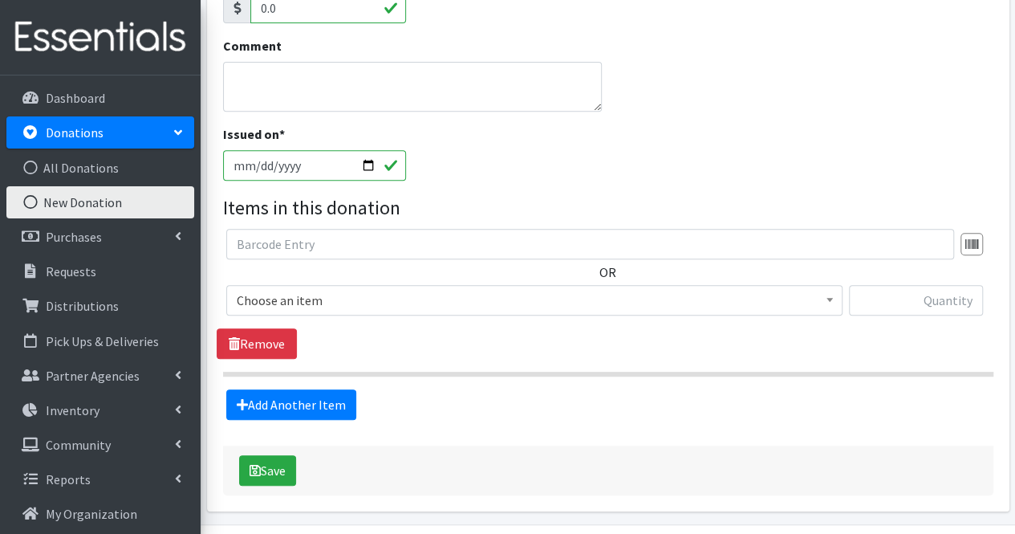
scroll to position [339, 0]
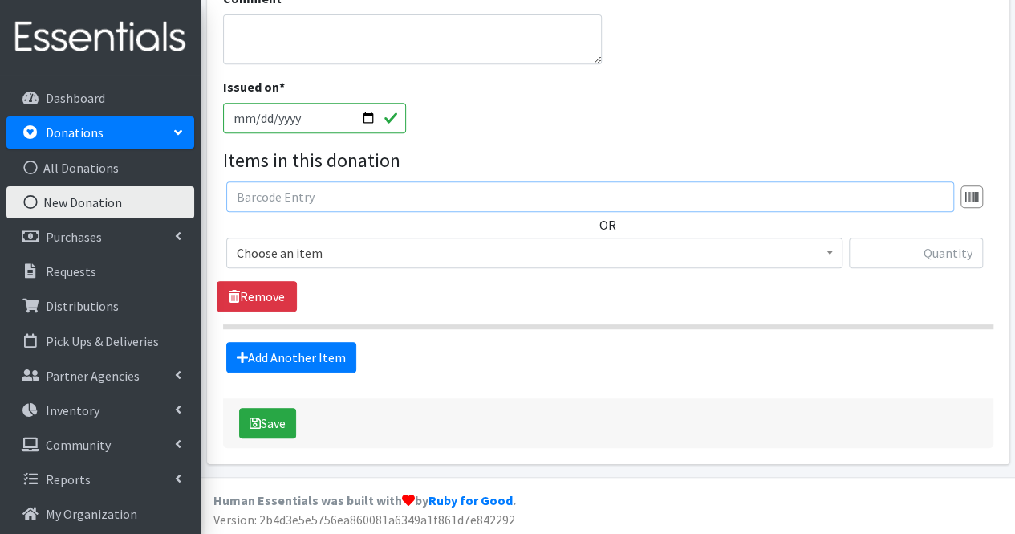
click at [347, 204] on input "text" at bounding box center [590, 196] width 728 height 30
click at [967, 200] on div at bounding box center [971, 196] width 22 height 22
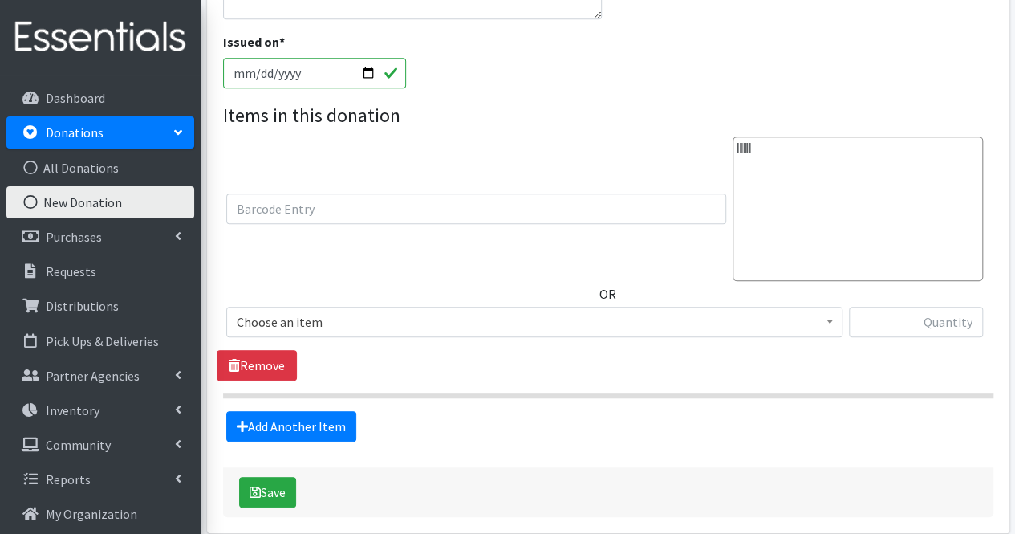
scroll to position [452, 0]
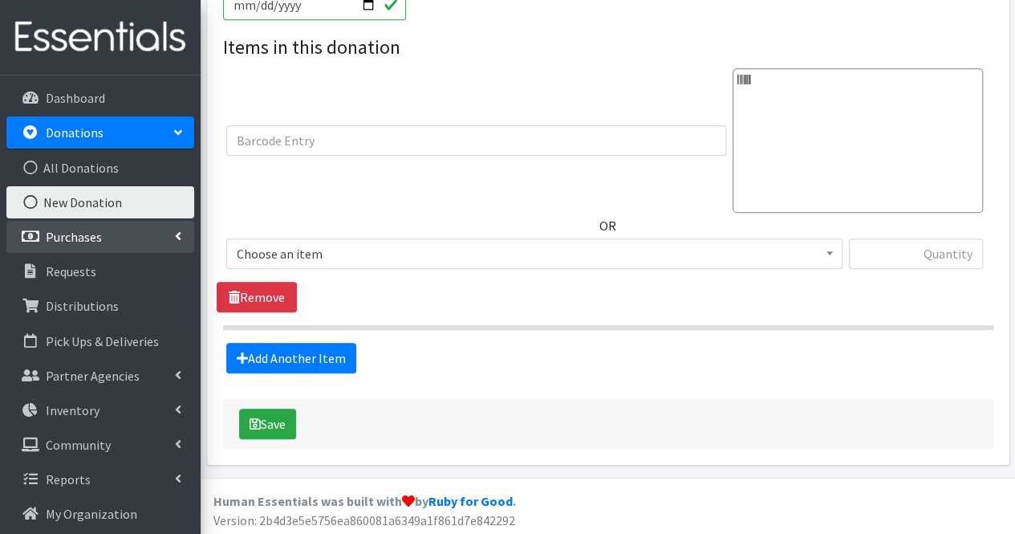
click at [87, 236] on p "Purchases" at bounding box center [74, 237] width 56 height 16
click at [129, 132] on link "Donations" at bounding box center [100, 132] width 188 height 32
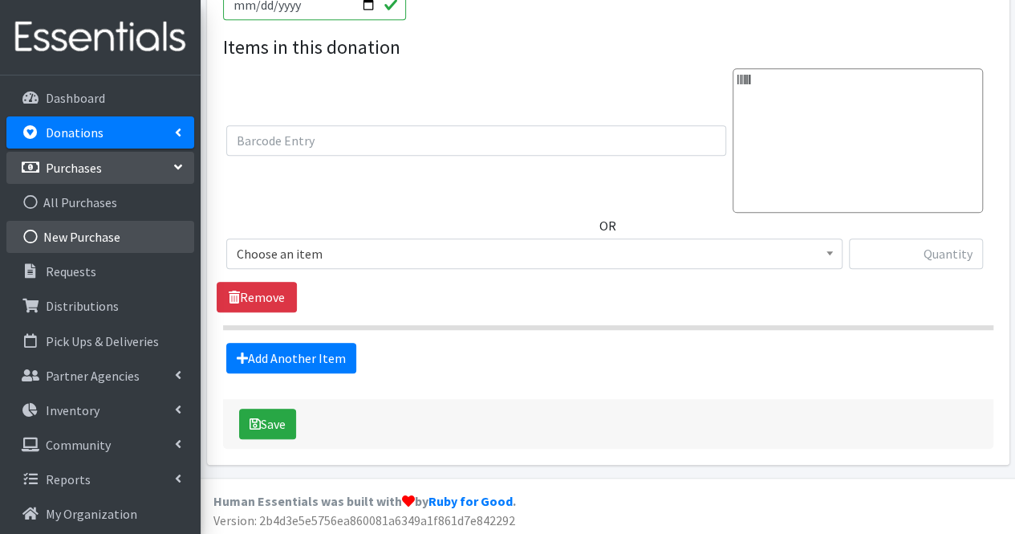
click at [116, 241] on link "New Purchase" at bounding box center [100, 237] width 188 height 32
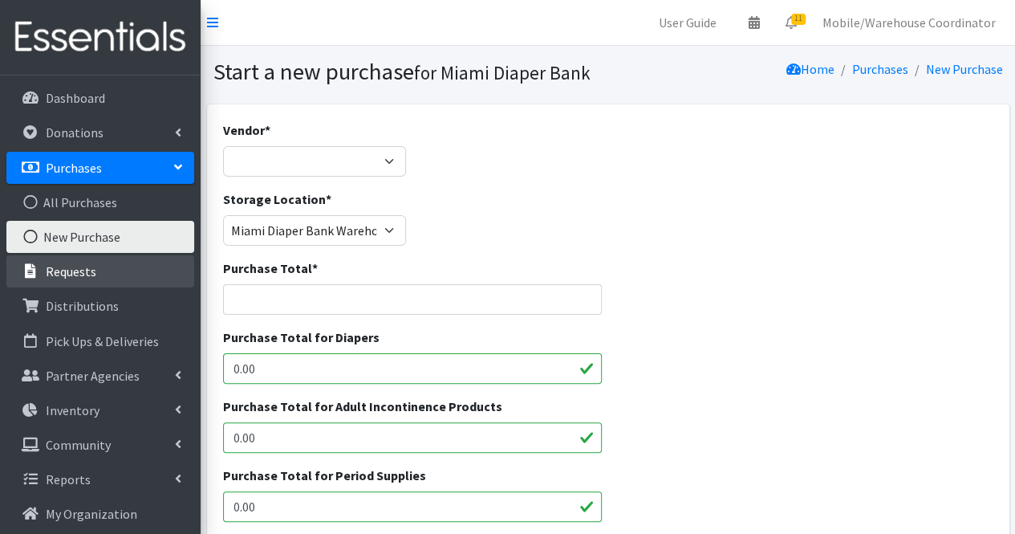
click at [114, 266] on link "Requests" at bounding box center [100, 271] width 188 height 32
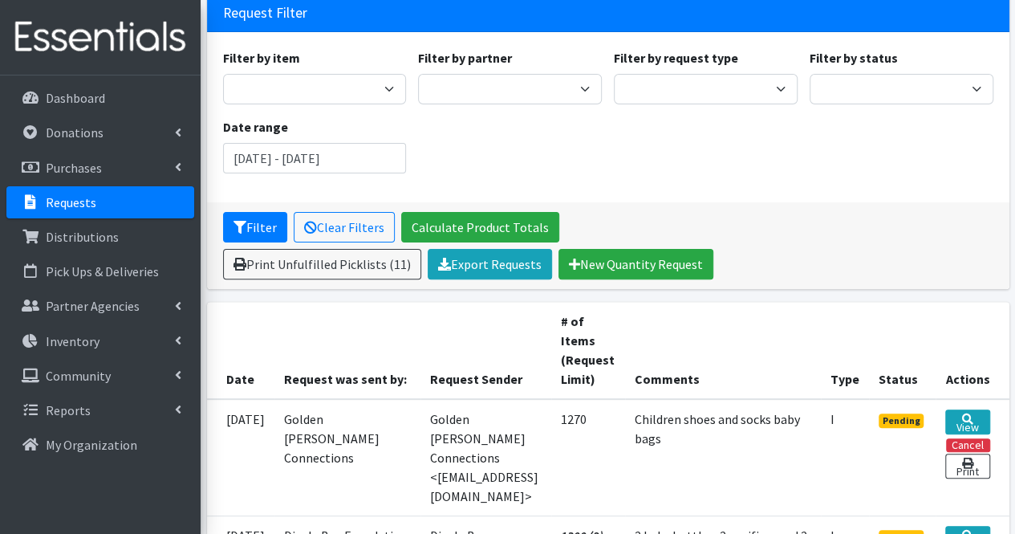
scroll to position [241, 0]
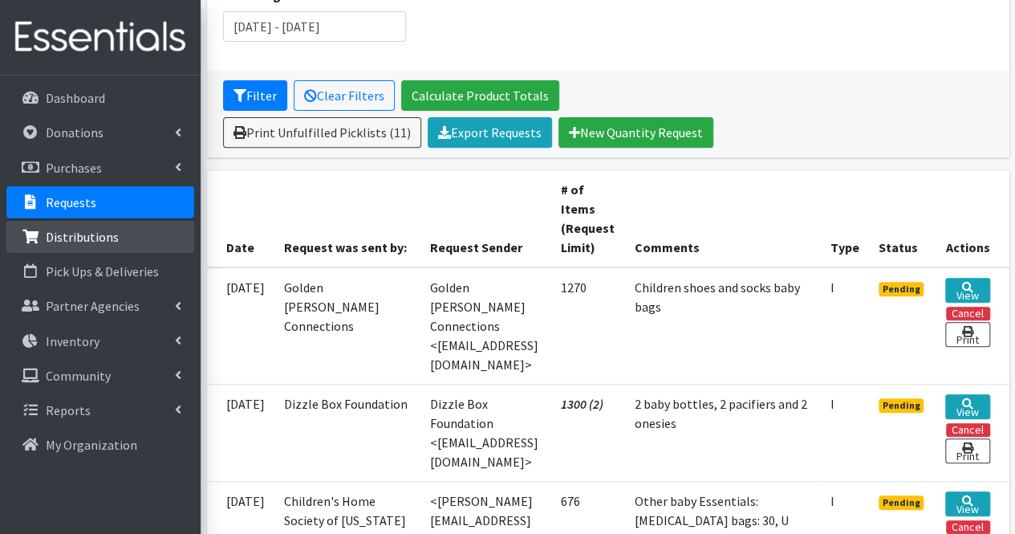
click at [103, 233] on p "Distributions" at bounding box center [82, 237] width 73 height 16
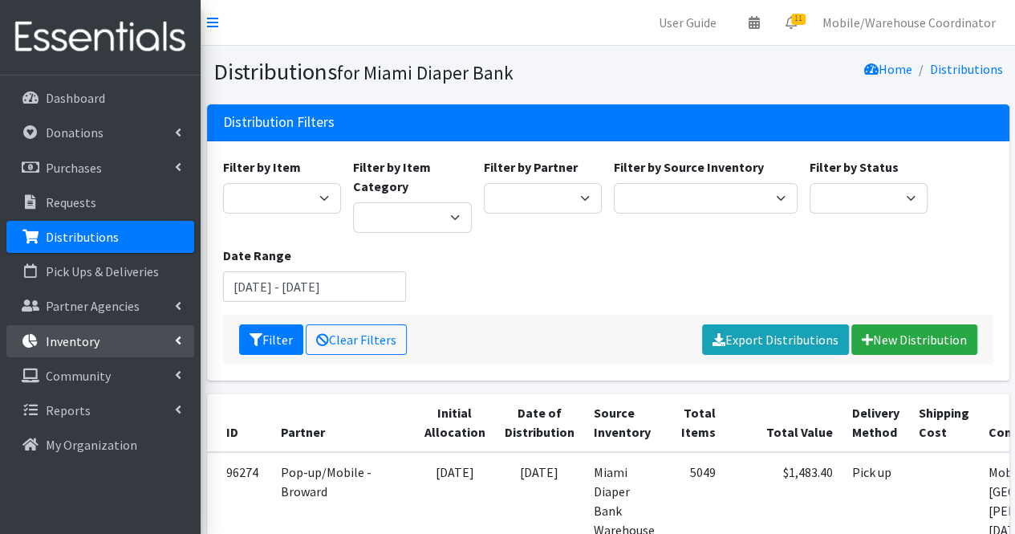
click at [118, 336] on link "Inventory" at bounding box center [100, 341] width 188 height 32
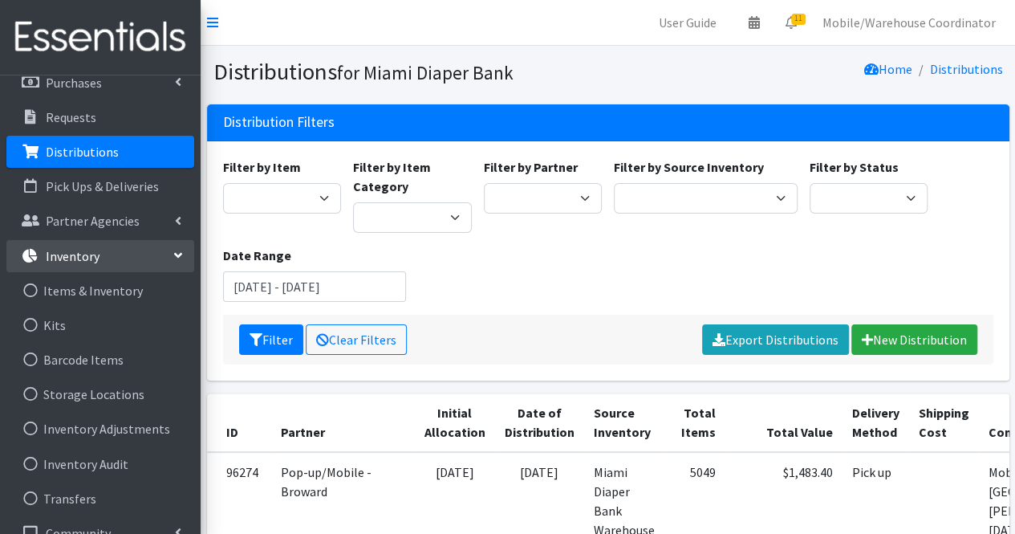
scroll to position [141, 0]
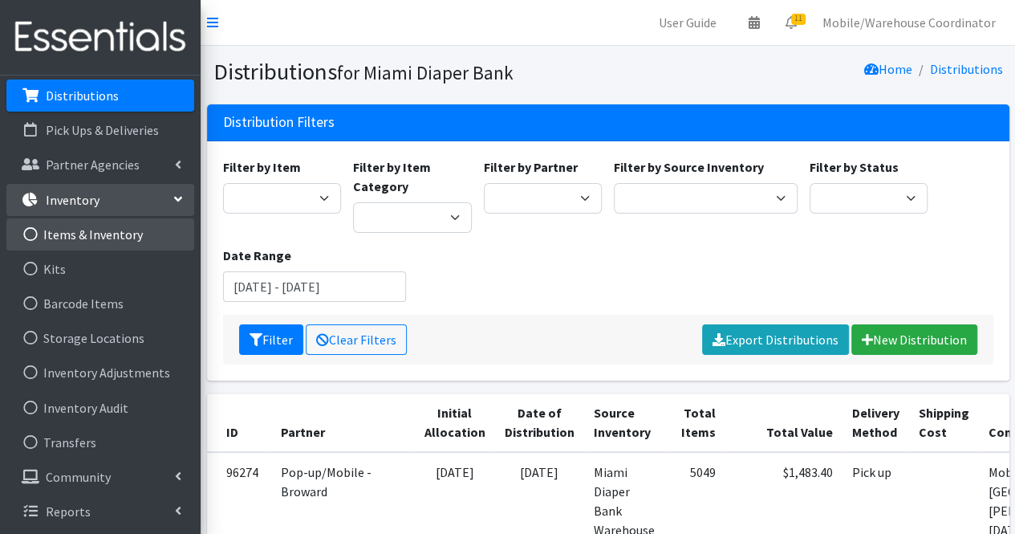
click at [106, 229] on link "Items & Inventory" at bounding box center [100, 234] width 188 height 32
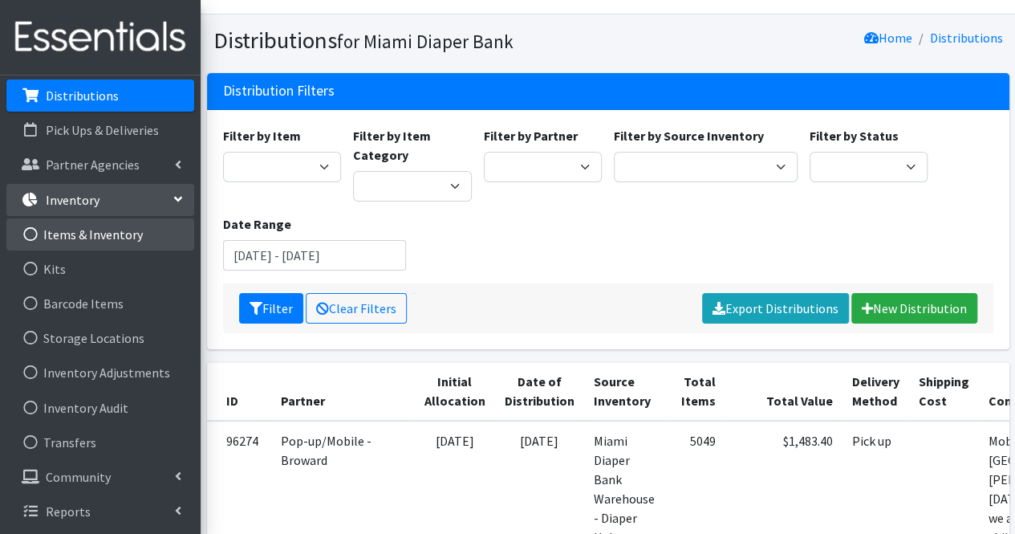
scroll to position [80, 0]
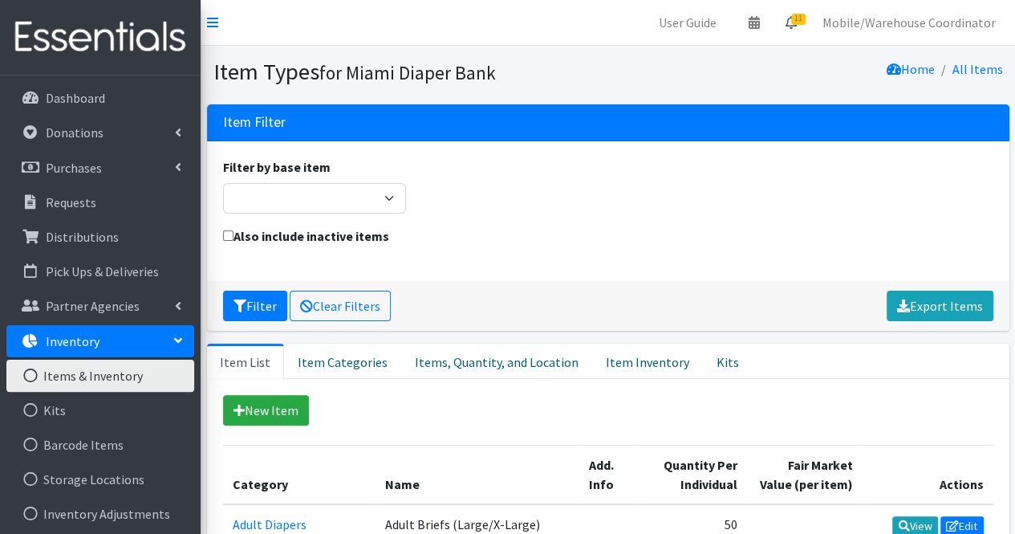
click at [796, 14] on link "11" at bounding box center [791, 22] width 37 height 32
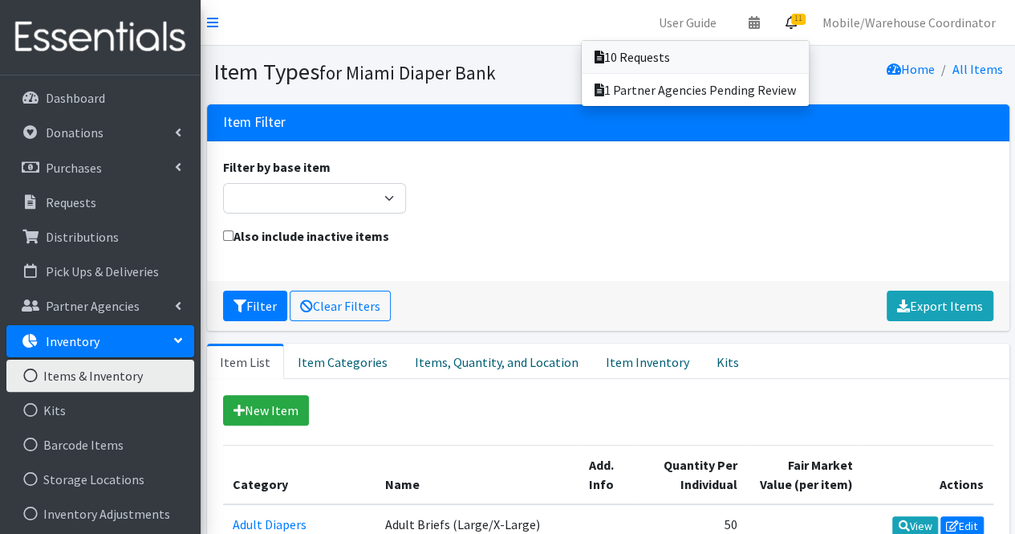
click at [692, 51] on link "10 Requests" at bounding box center [695, 57] width 227 height 32
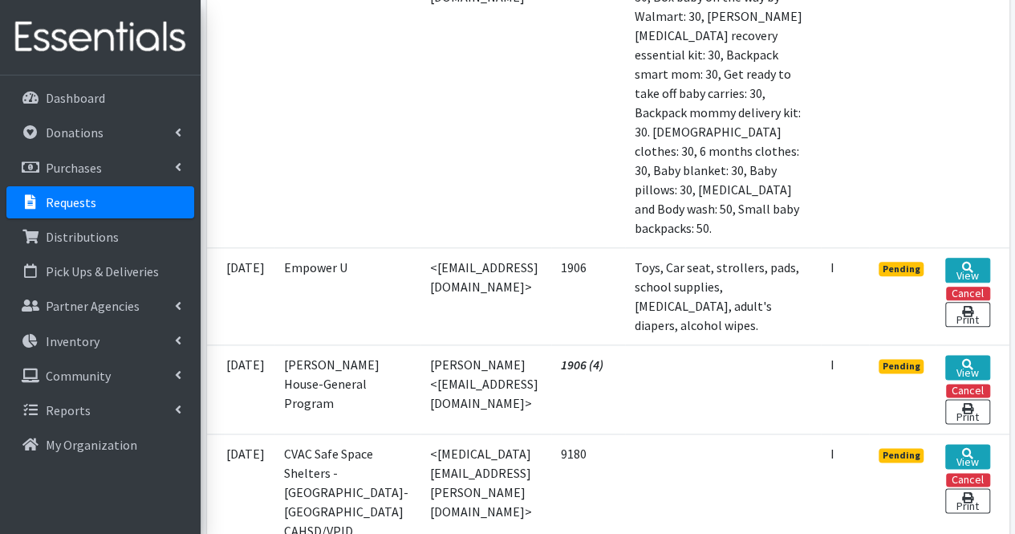
scroll to position [401, 0]
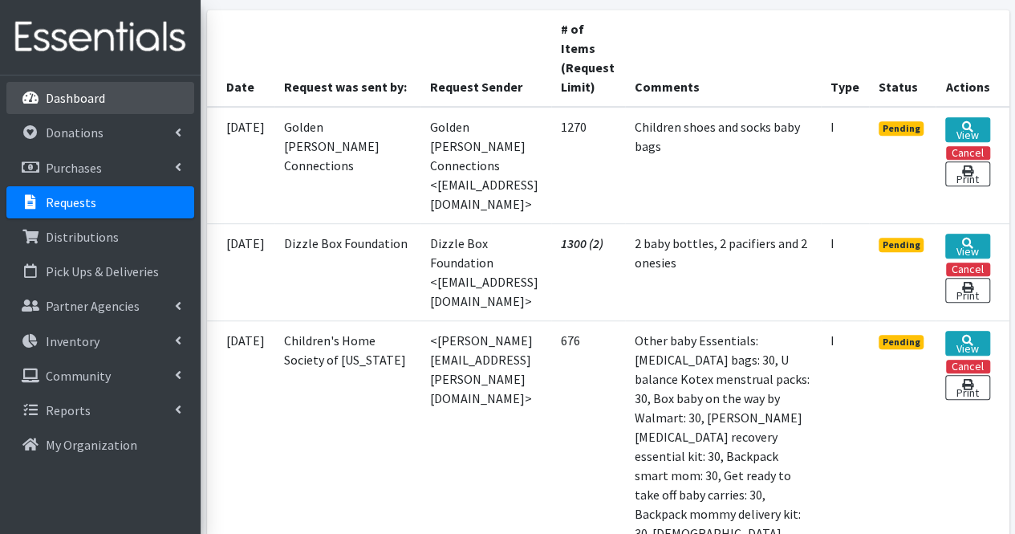
click at [43, 107] on link "Dashboard" at bounding box center [100, 98] width 188 height 32
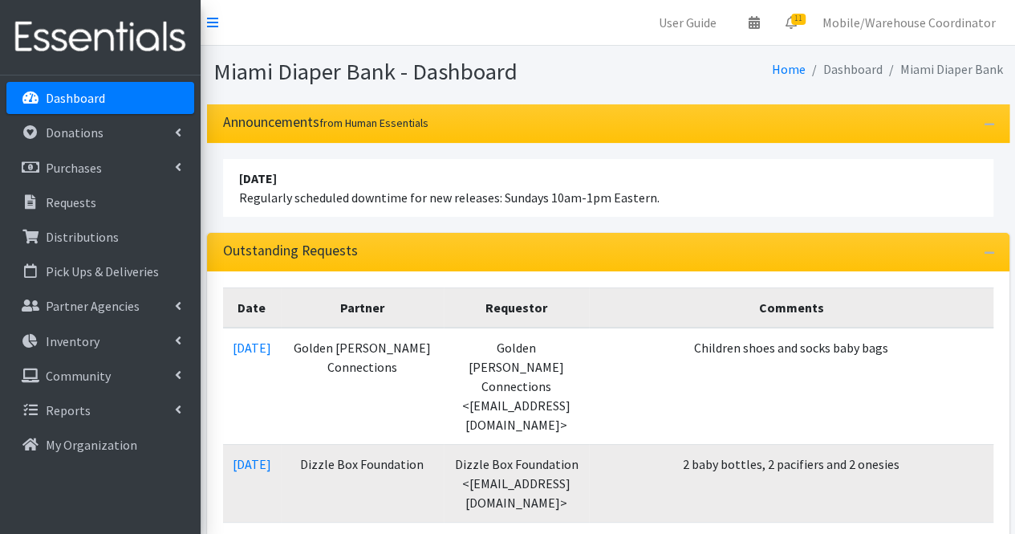
click at [705, 198] on li "[DATE] Regularly scheduled downtime for new releases: Sundays 10am-1pm Eastern." at bounding box center [608, 188] width 770 height 58
click at [81, 230] on p "Distributions" at bounding box center [82, 237] width 73 height 16
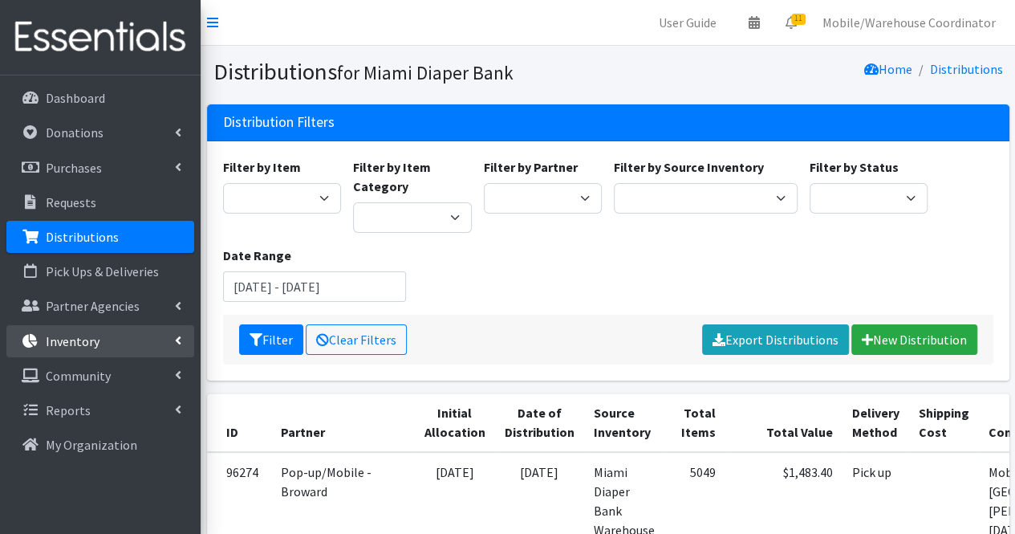
click at [92, 333] on p "Inventory" at bounding box center [73, 341] width 54 height 16
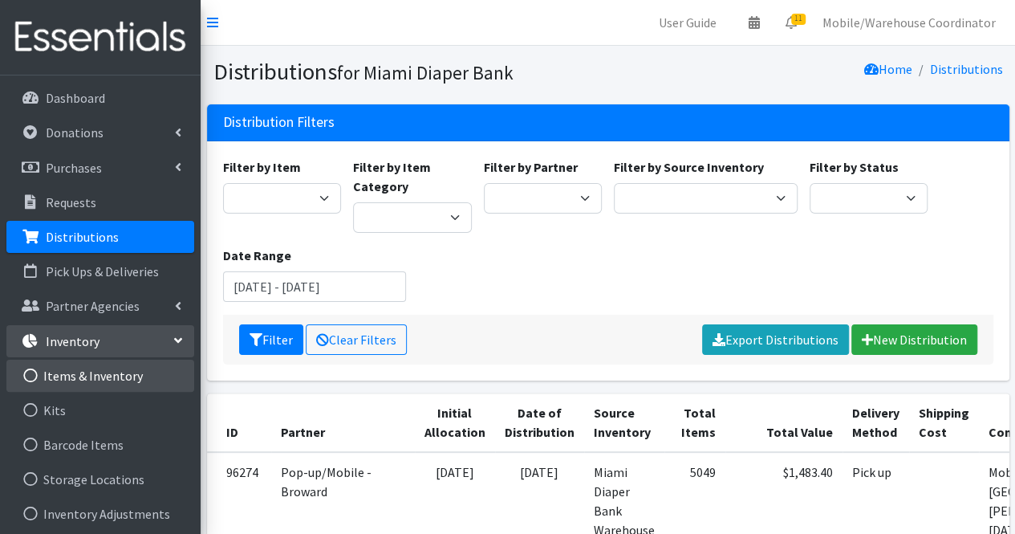
click at [73, 382] on link "Items & Inventory" at bounding box center [100, 375] width 188 height 32
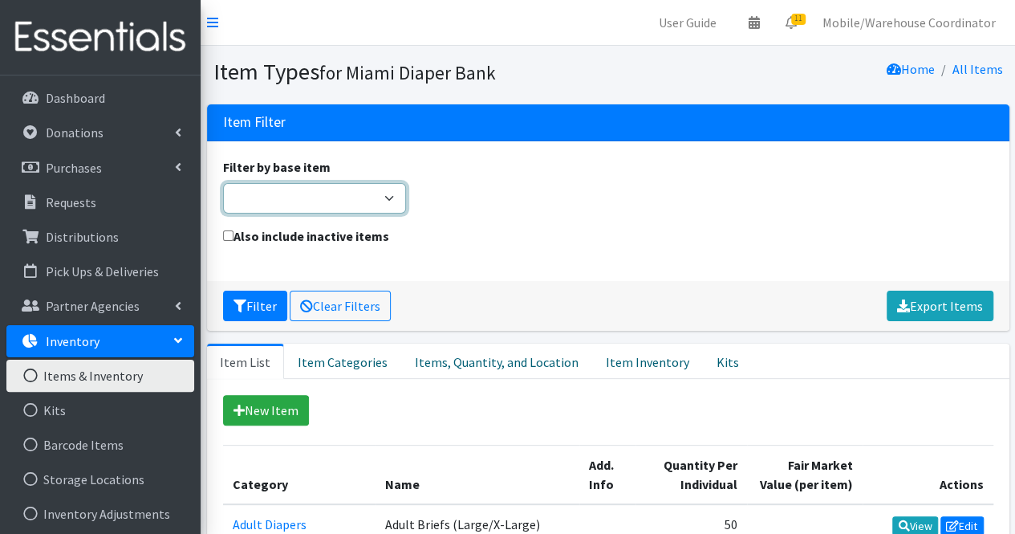
click at [346, 196] on select "Adult Briefs (Large/X-Large) Adult Briefs (Medium/Large) Adult Briefs (Small/Me…" at bounding box center [315, 198] width 184 height 30
select select "swimmers"
click at [223, 183] on select "Adult Briefs (Large/X-Large) Adult Briefs (Medium/Large) Adult Briefs (Small/Me…" at bounding box center [315, 198] width 184 height 30
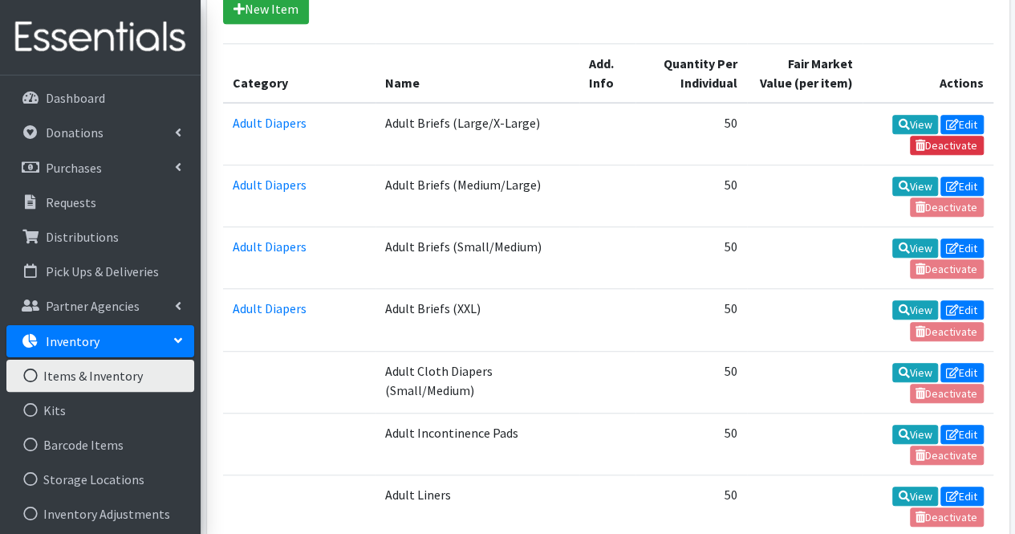
scroll to position [80, 0]
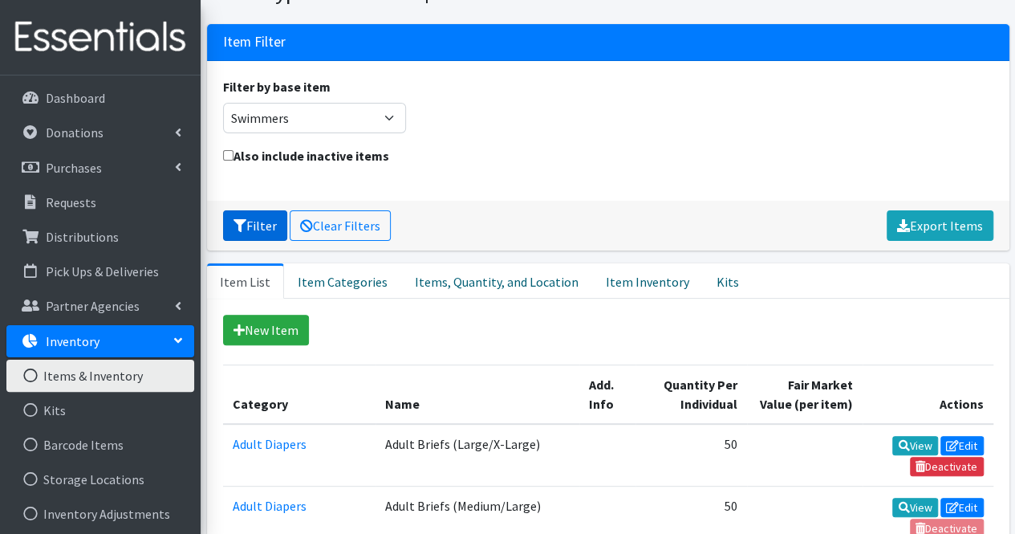
click at [250, 227] on button "Filter" at bounding box center [255, 225] width 64 height 30
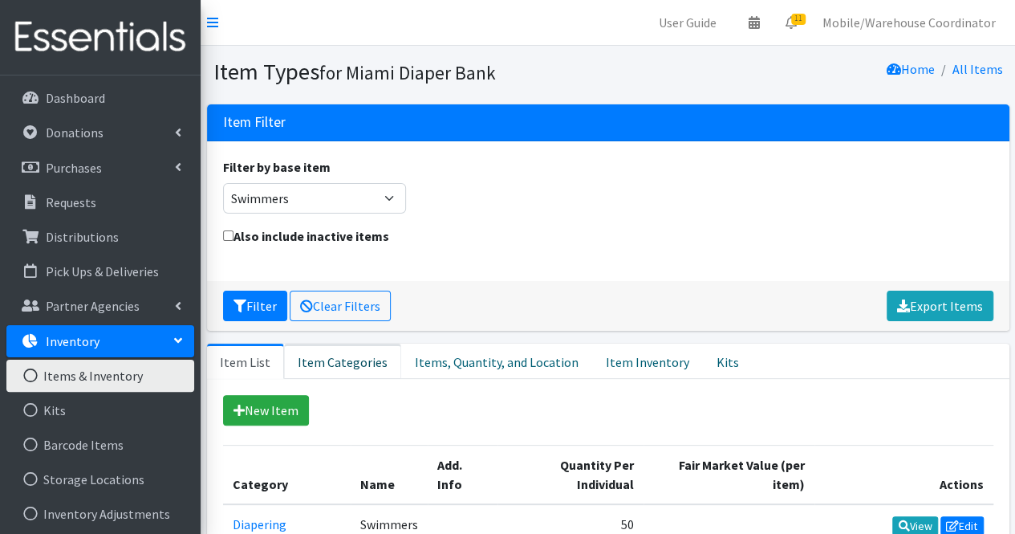
scroll to position [130, 0]
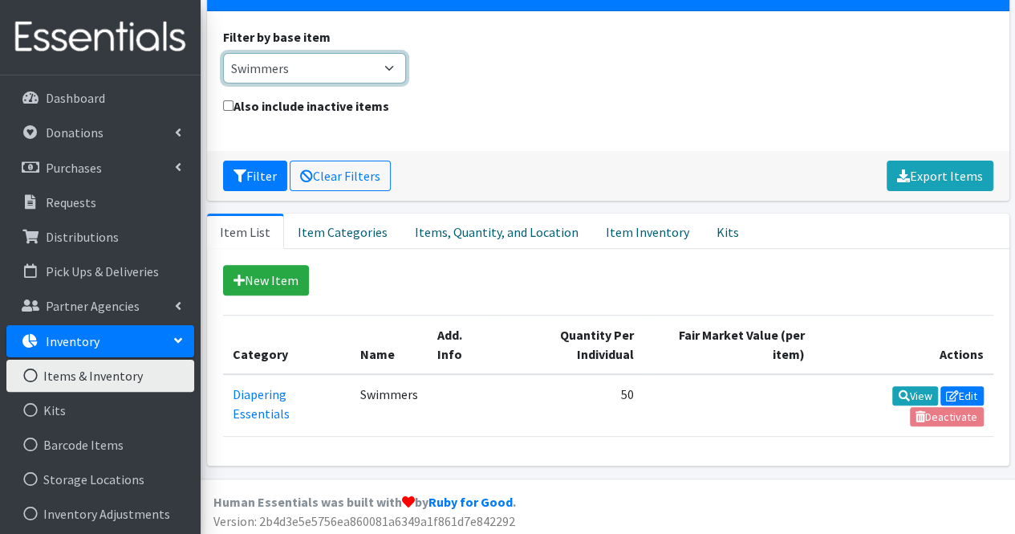
click at [332, 53] on select "Adult Briefs (Large/X-Large) Adult Briefs (Medium/Large) Adult Briefs (Small/Me…" at bounding box center [315, 68] width 184 height 30
click at [305, 63] on select "Adult Briefs (Large/X-Large) Adult Briefs (Medium/Large) Adult Briefs (Small/Me…" at bounding box center [315, 68] width 184 height 30
click at [296, 54] on select "Adult Briefs (Large/X-Large) Adult Briefs (Medium/Large) Adult Briefs (Small/Me…" at bounding box center [315, 68] width 184 height 30
click at [223, 53] on select "Adult Briefs (Large/X-Large) Adult Briefs (Medium/Large) Adult Briefs (Small/Me…" at bounding box center [315, 68] width 184 height 30
click at [265, 75] on select "Adult Briefs (Large/X-Large) Adult Briefs (Medium/Large) Adult Briefs (Small/Me…" at bounding box center [315, 68] width 184 height 30
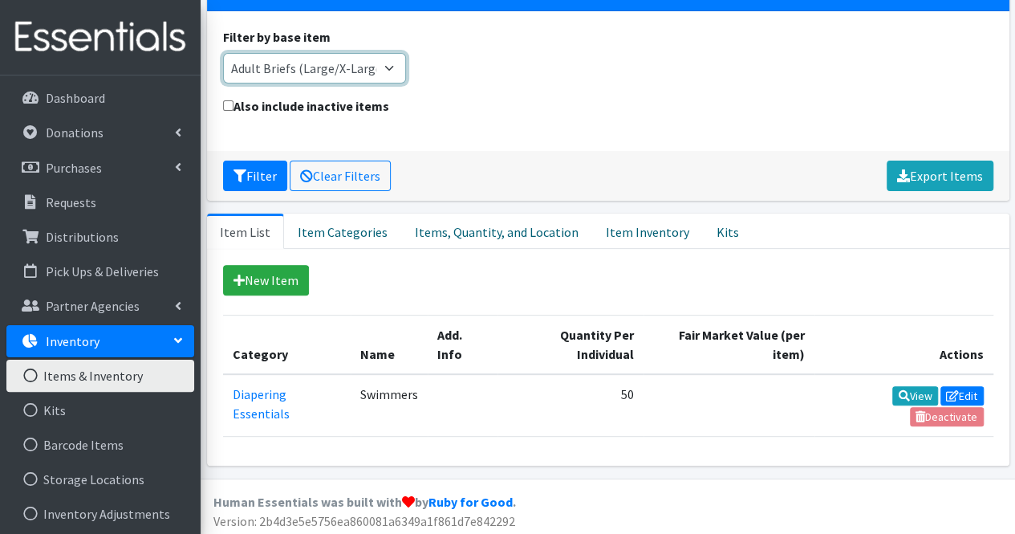
select select "other"
click at [223, 53] on select "Adult Briefs (Large/X-Large) Adult Briefs (Medium/Large) Adult Briefs (Small/Me…" at bounding box center [315, 68] width 184 height 30
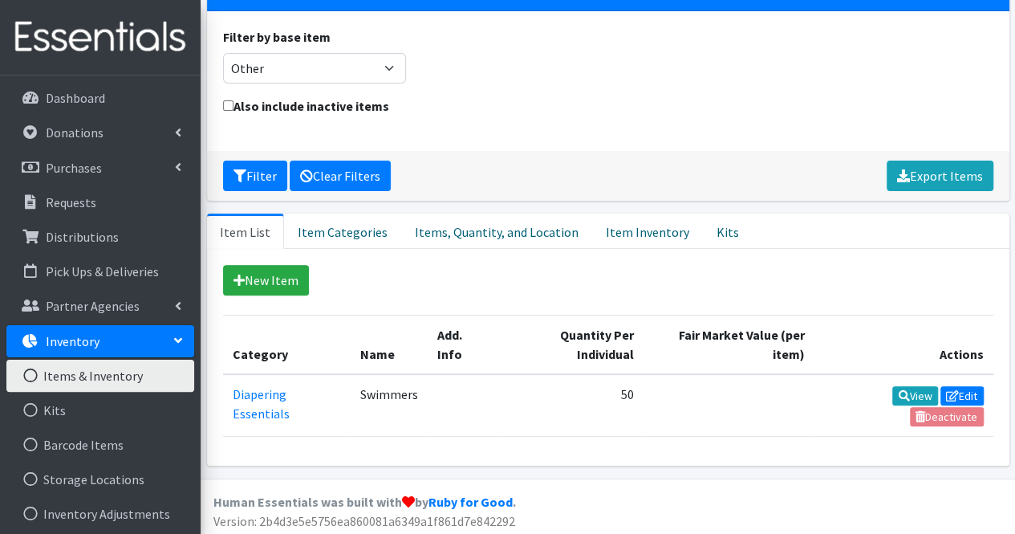
click at [339, 174] on link "Clear Filters" at bounding box center [340, 175] width 101 height 30
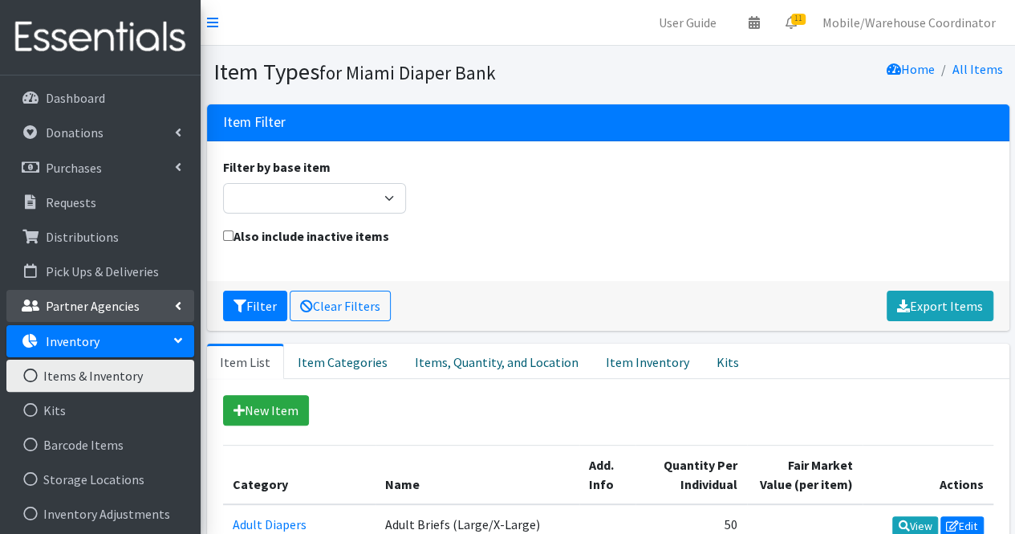
click at [132, 303] on p "Partner Agencies" at bounding box center [93, 306] width 94 height 16
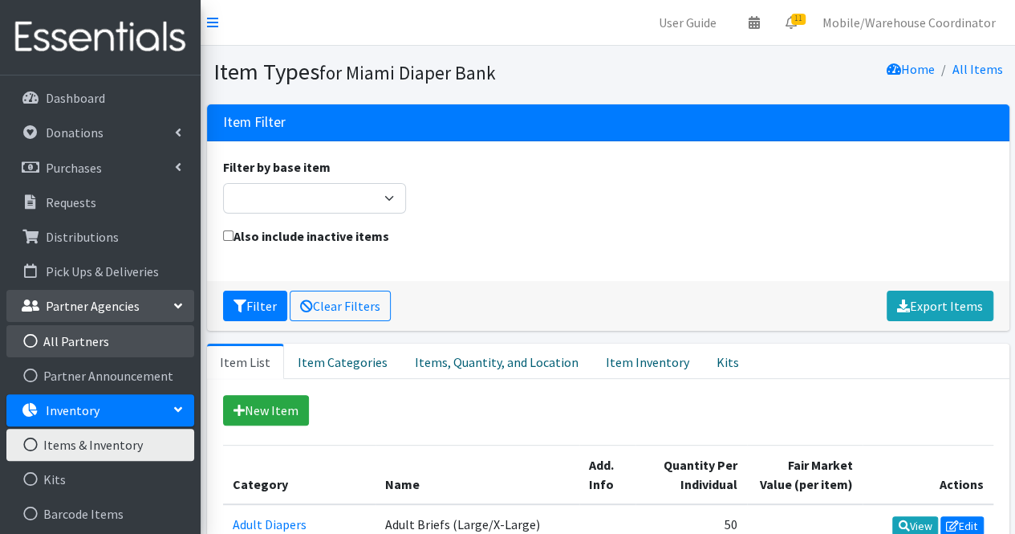
click at [69, 330] on link "All Partners" at bounding box center [100, 341] width 188 height 32
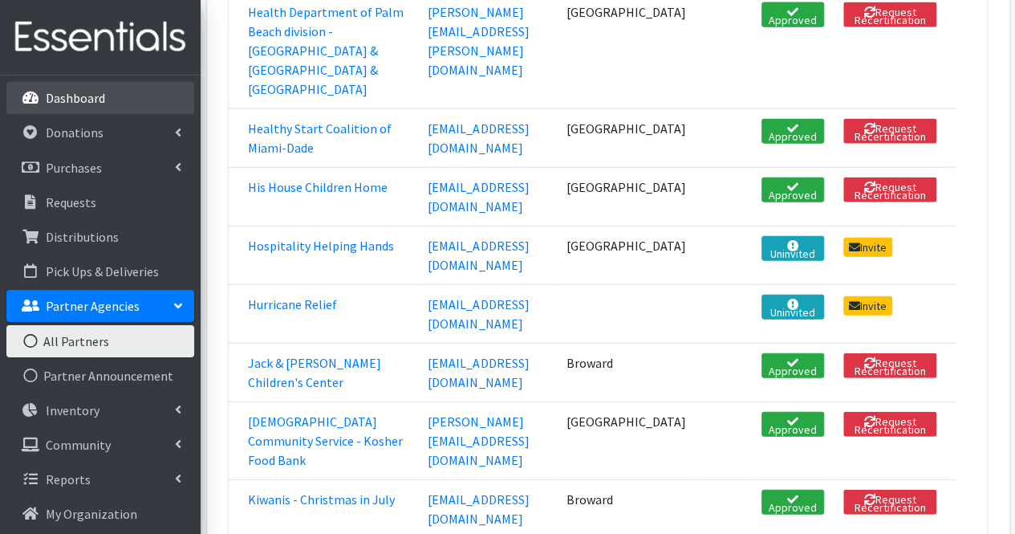
scroll to position [1765, 0]
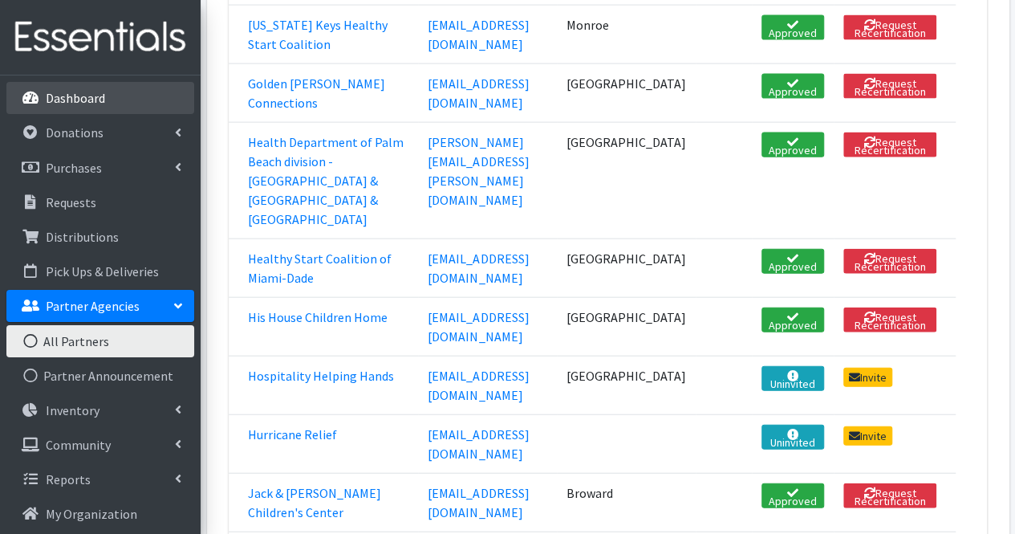
click at [73, 104] on p "Dashboard" at bounding box center [75, 98] width 59 height 16
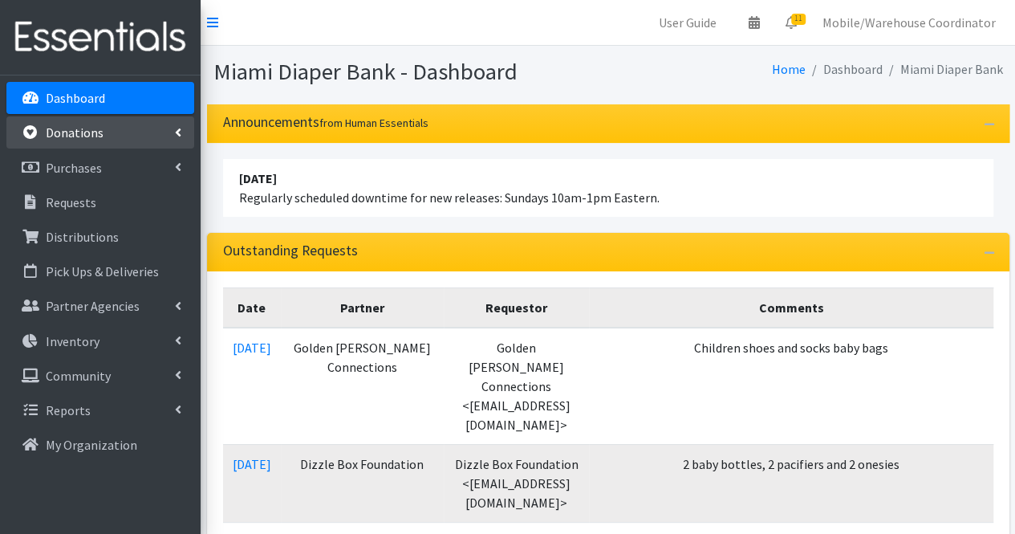
click at [87, 137] on p "Donations" at bounding box center [75, 132] width 58 height 16
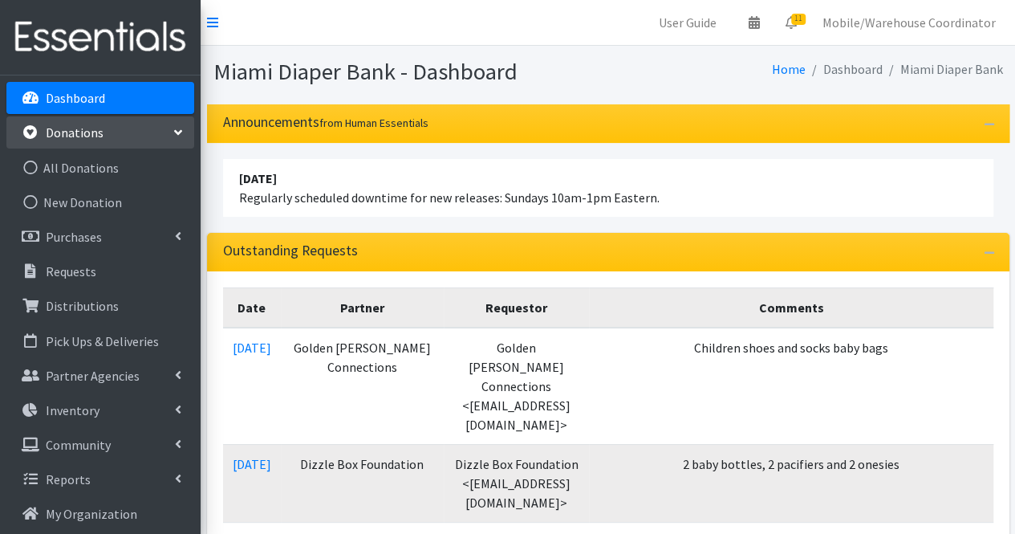
click at [114, 129] on link "Donations" at bounding box center [100, 132] width 188 height 32
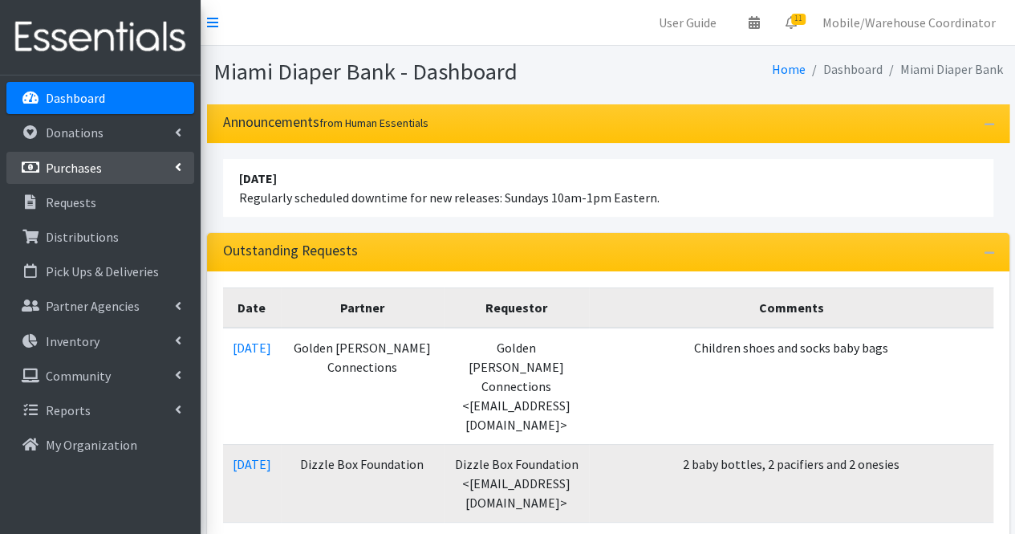
click at [131, 161] on link "Purchases" at bounding box center [100, 168] width 188 height 32
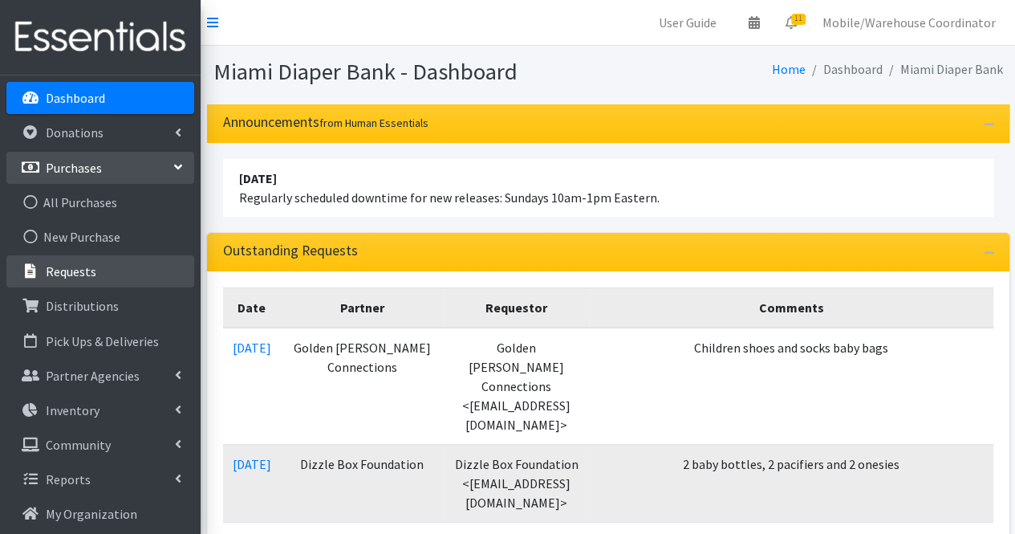
click at [116, 259] on link "Requests" at bounding box center [100, 271] width 188 height 32
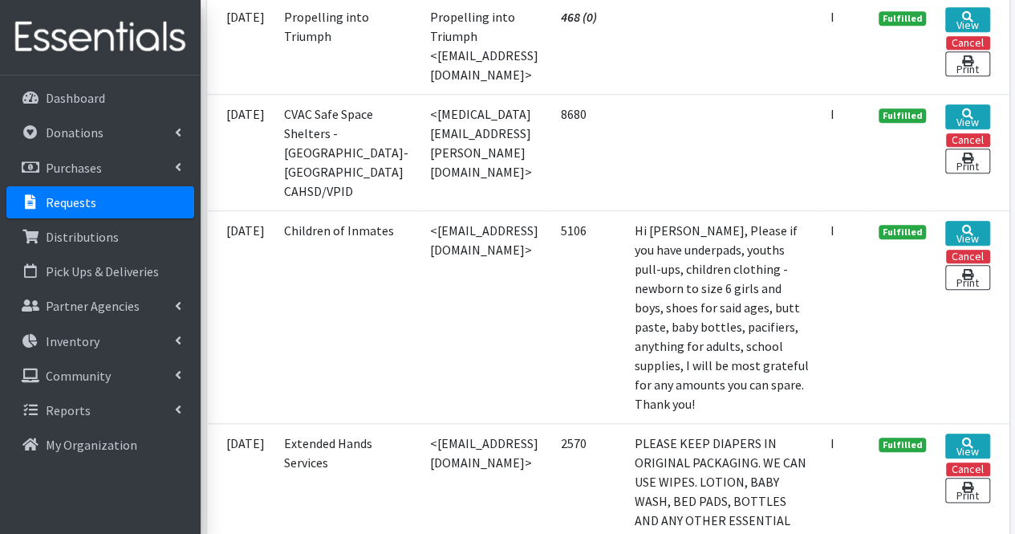
scroll to position [3852, 0]
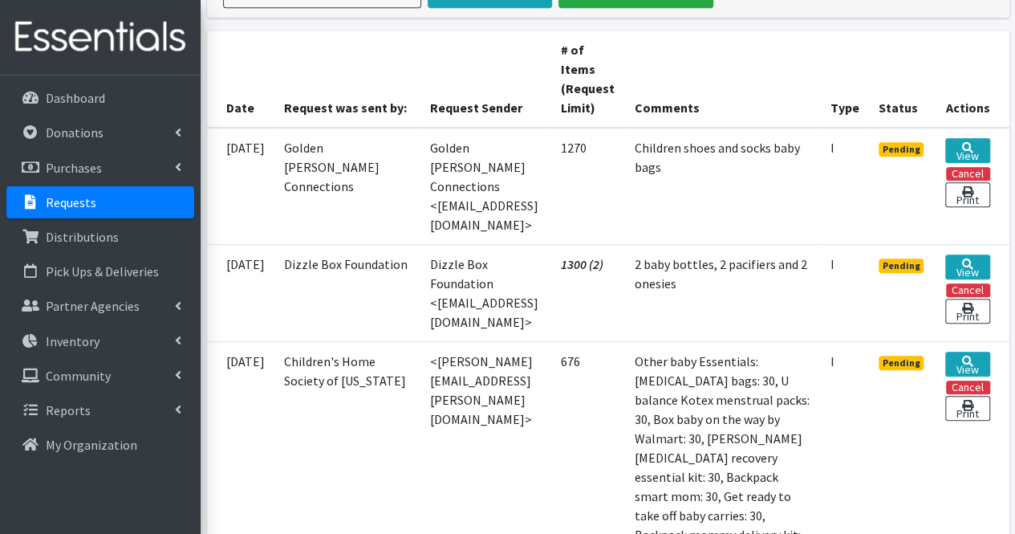
scroll to position [401, 0]
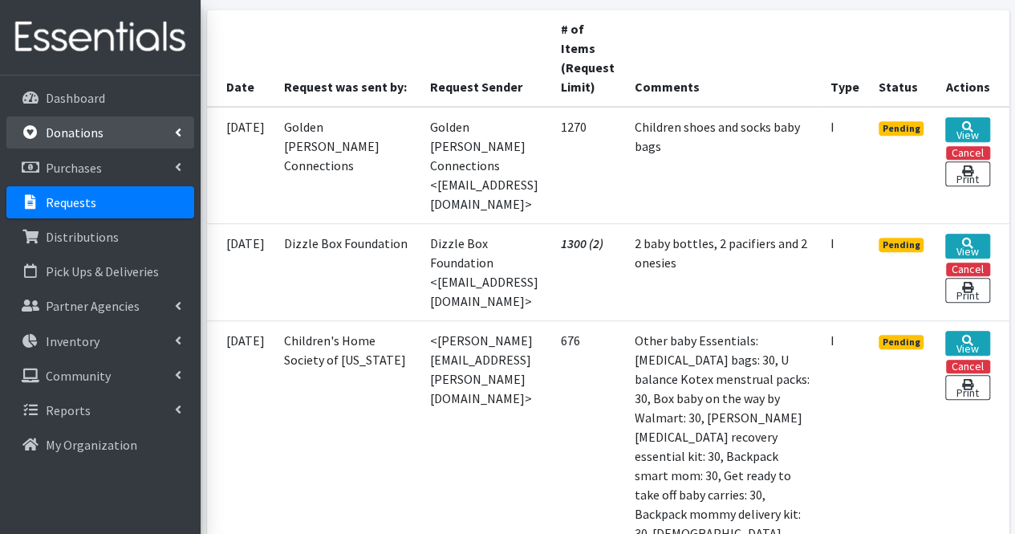
click at [75, 134] on p "Donations" at bounding box center [75, 132] width 58 height 16
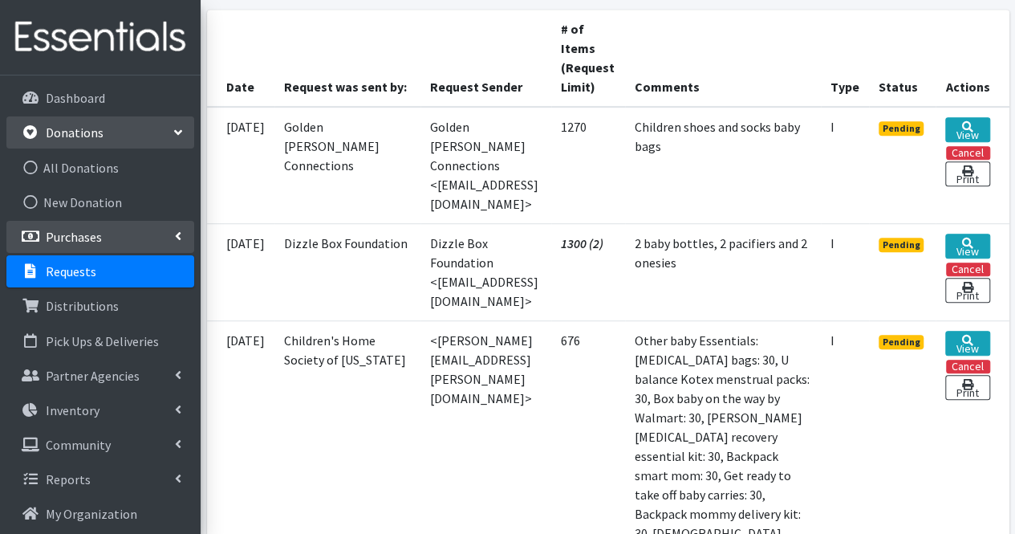
click at [141, 240] on link "Purchases" at bounding box center [100, 237] width 188 height 32
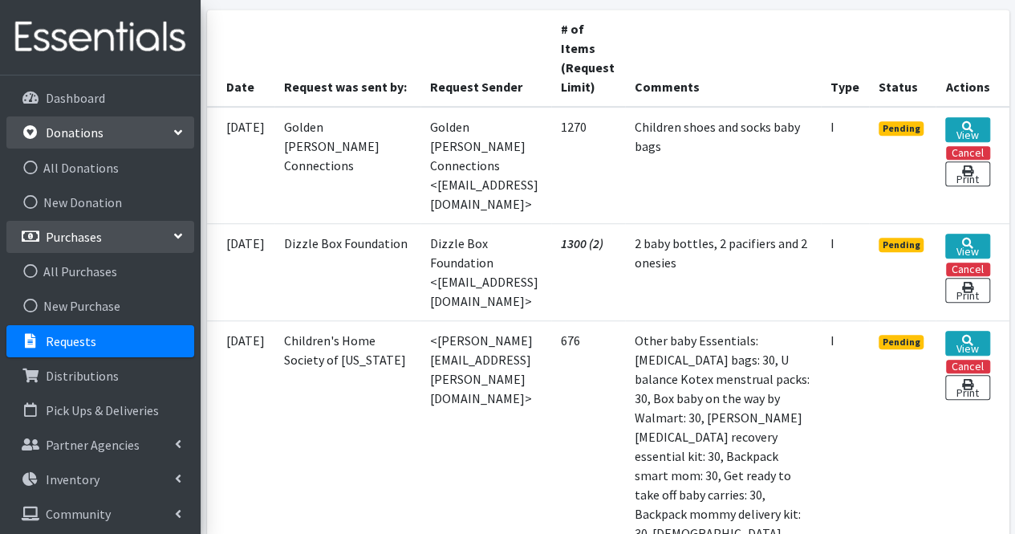
click at [116, 229] on link "Purchases" at bounding box center [100, 237] width 188 height 32
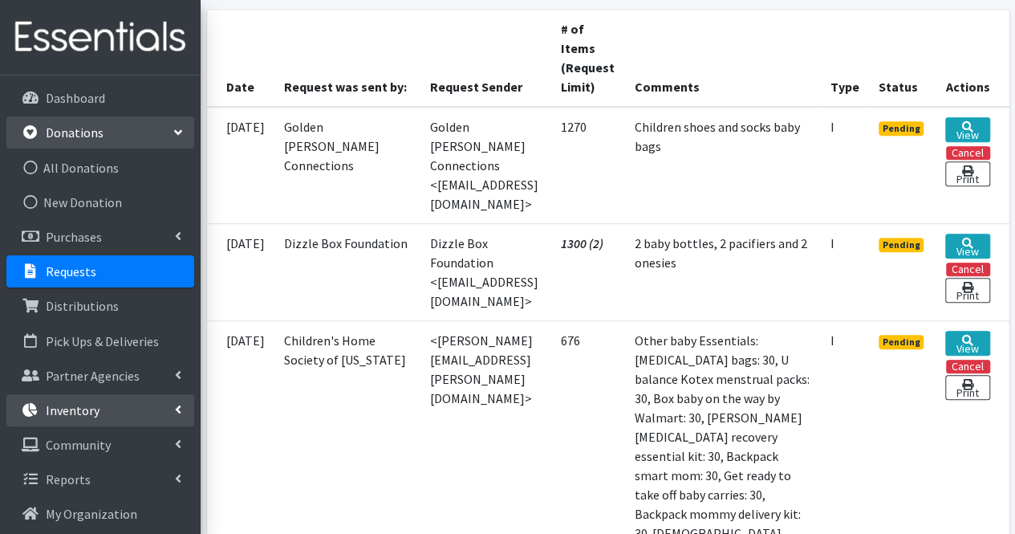
click at [112, 412] on link "Inventory" at bounding box center [100, 410] width 188 height 32
click at [112, 446] on link "Items & Inventory" at bounding box center [100, 444] width 188 height 32
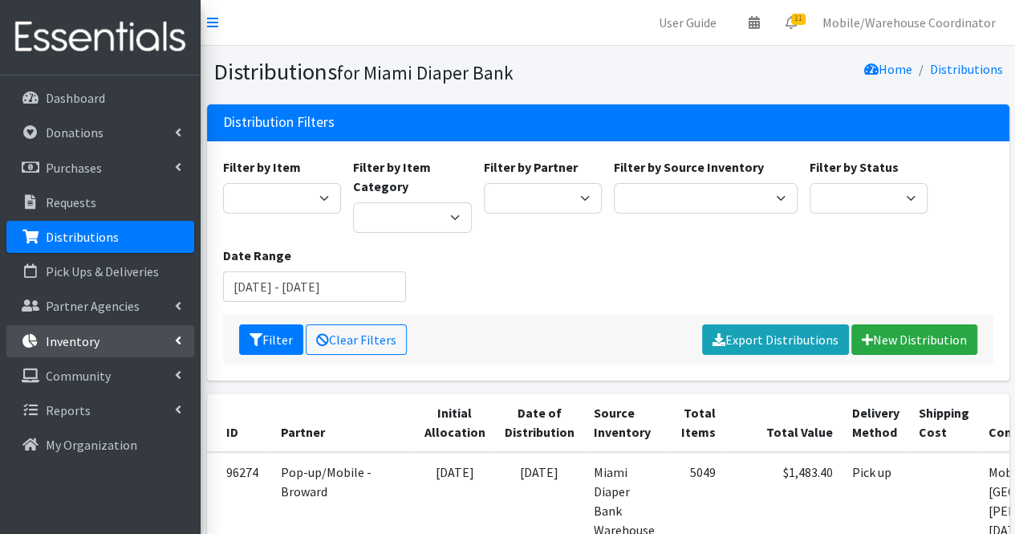
click at [81, 330] on link "Inventory" at bounding box center [100, 341] width 188 height 32
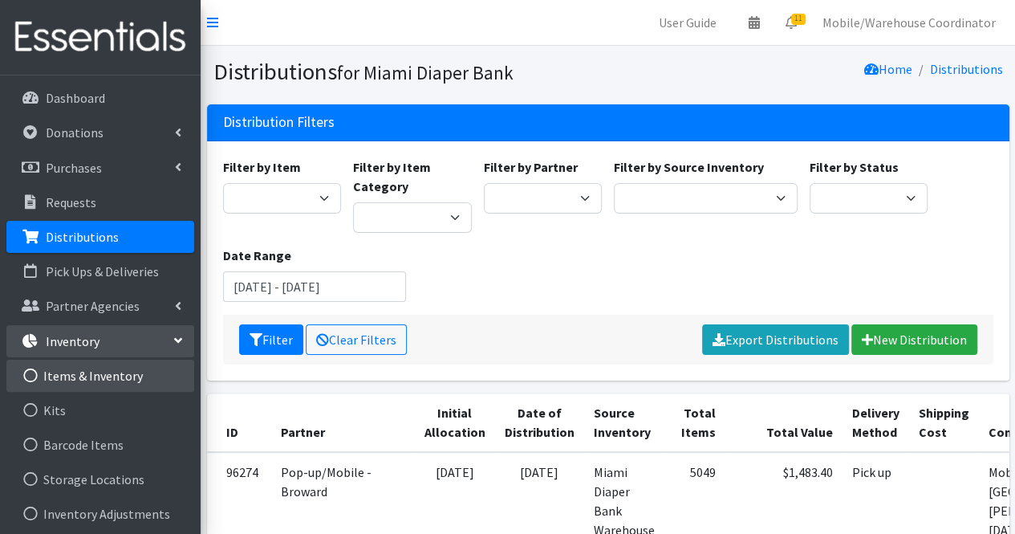
click at [66, 380] on link "Items & Inventory" at bounding box center [100, 375] width 188 height 32
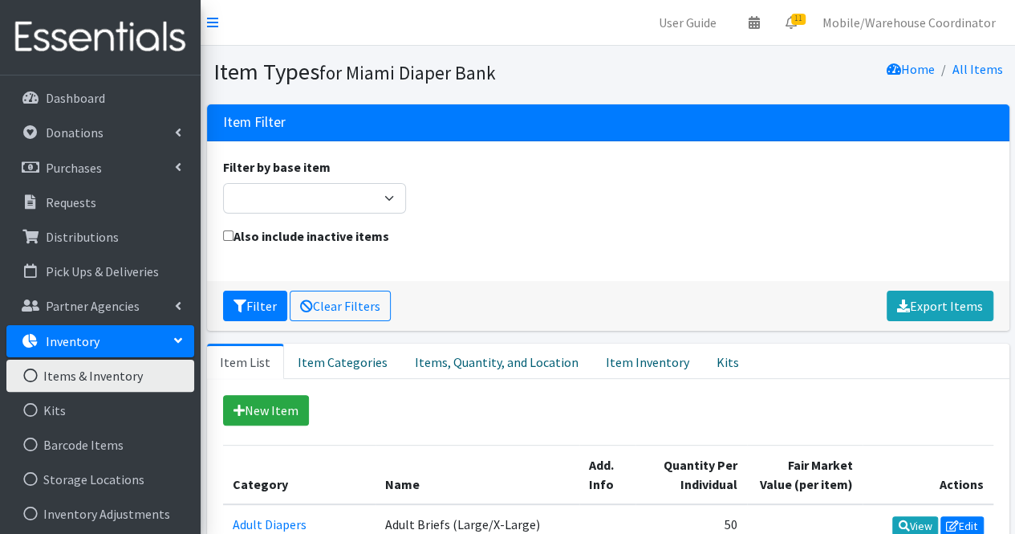
click at [71, 384] on link "Items & Inventory" at bounding box center [100, 375] width 188 height 32
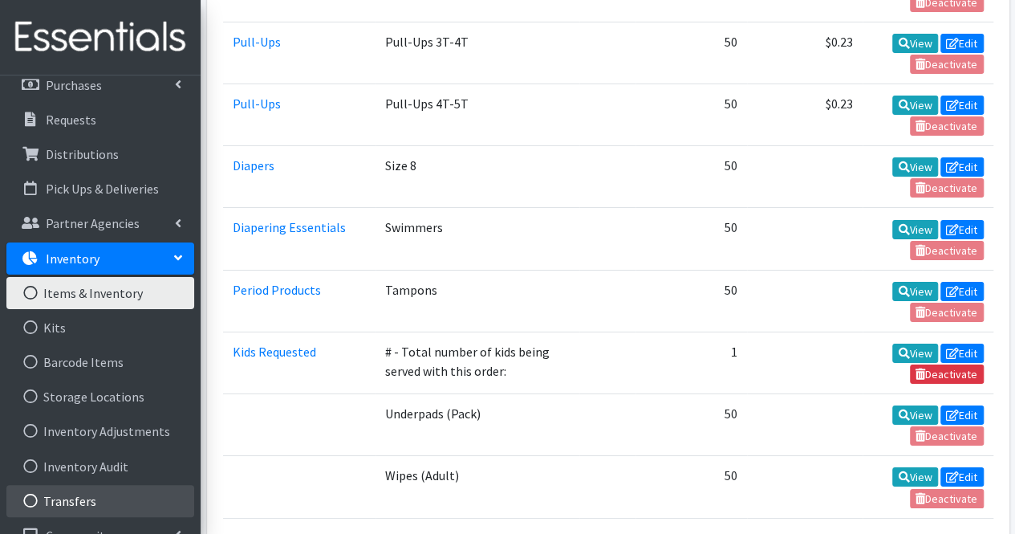
scroll to position [141, 0]
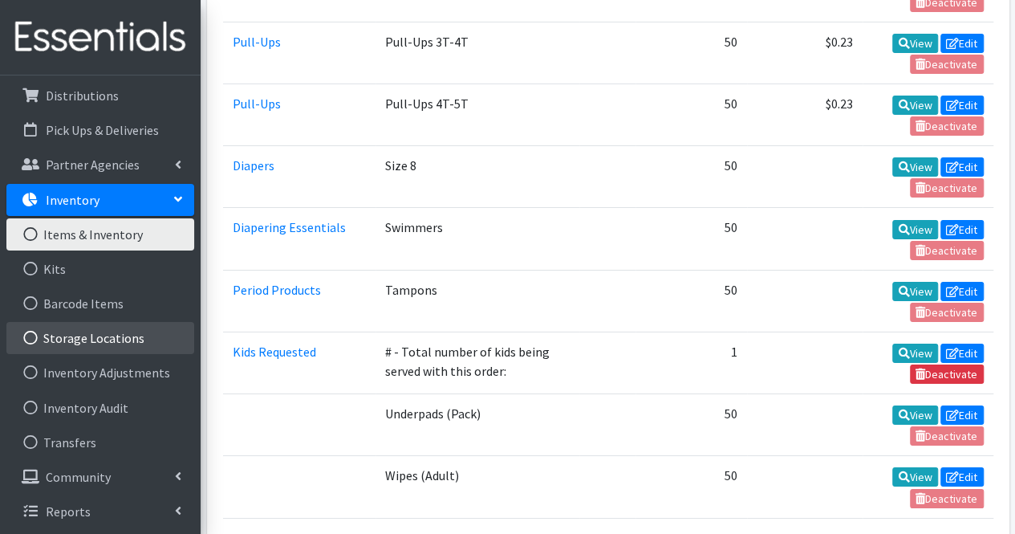
click at [117, 333] on link "Storage Locations" at bounding box center [100, 338] width 188 height 32
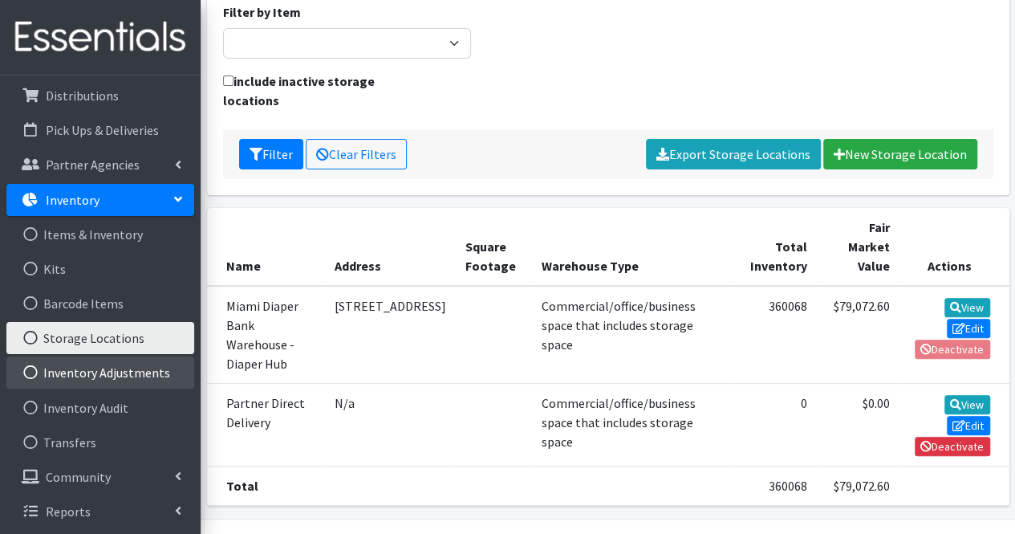
scroll to position [160, 0]
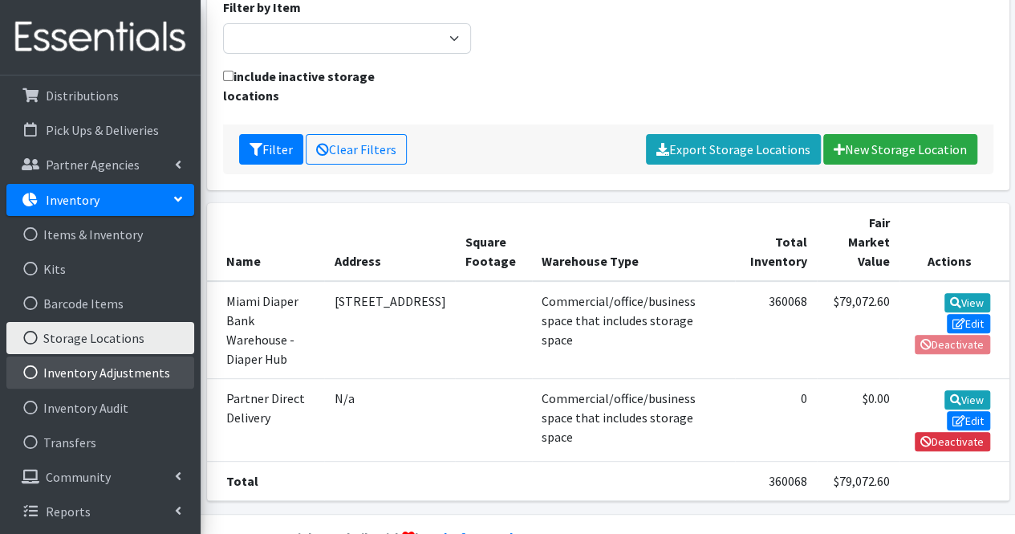
click at [180, 367] on link "Inventory Adjustments" at bounding box center [100, 372] width 188 height 32
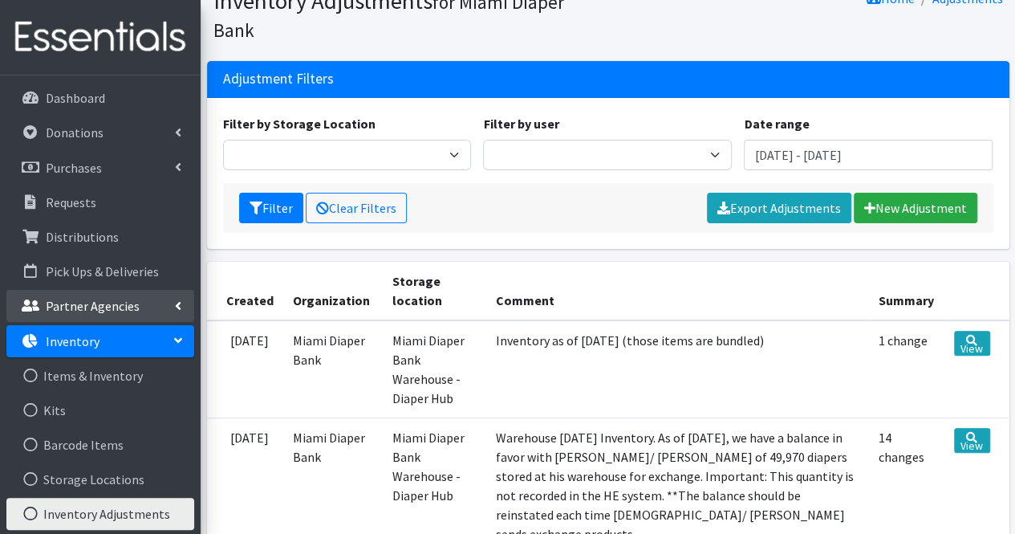
scroll to position [141, 0]
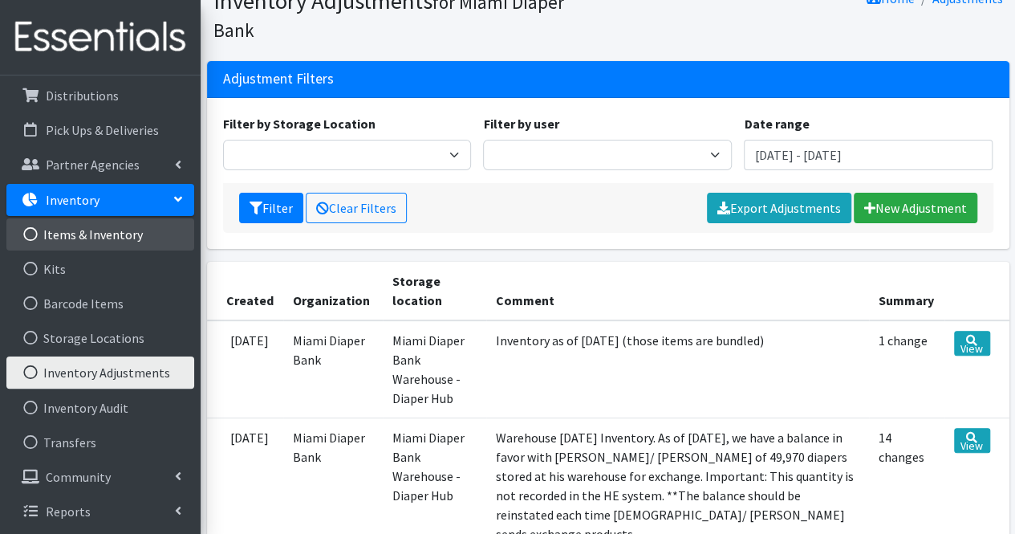
click at [96, 236] on link "Items & Inventory" at bounding box center [100, 234] width 188 height 32
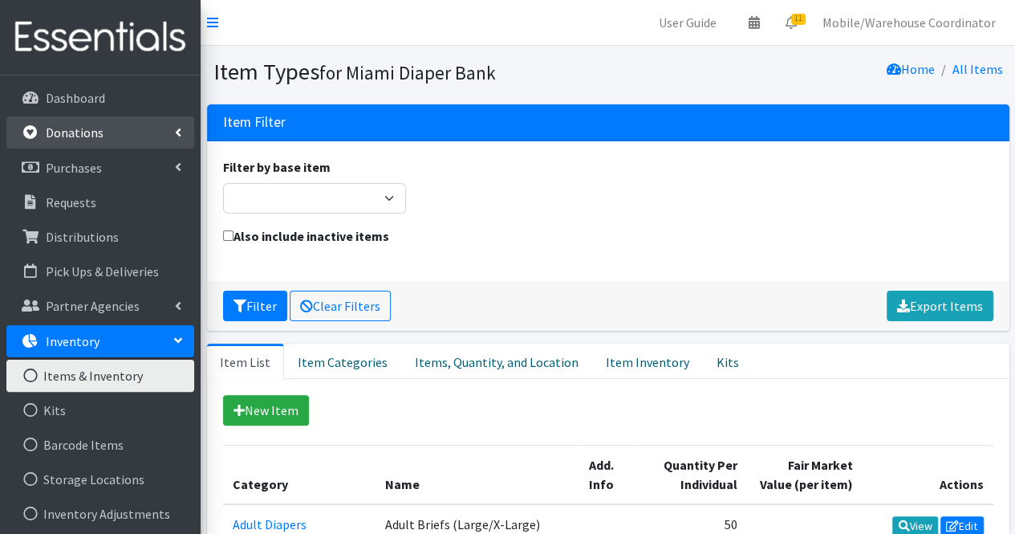
click at [71, 133] on p "Donations" at bounding box center [75, 132] width 58 height 16
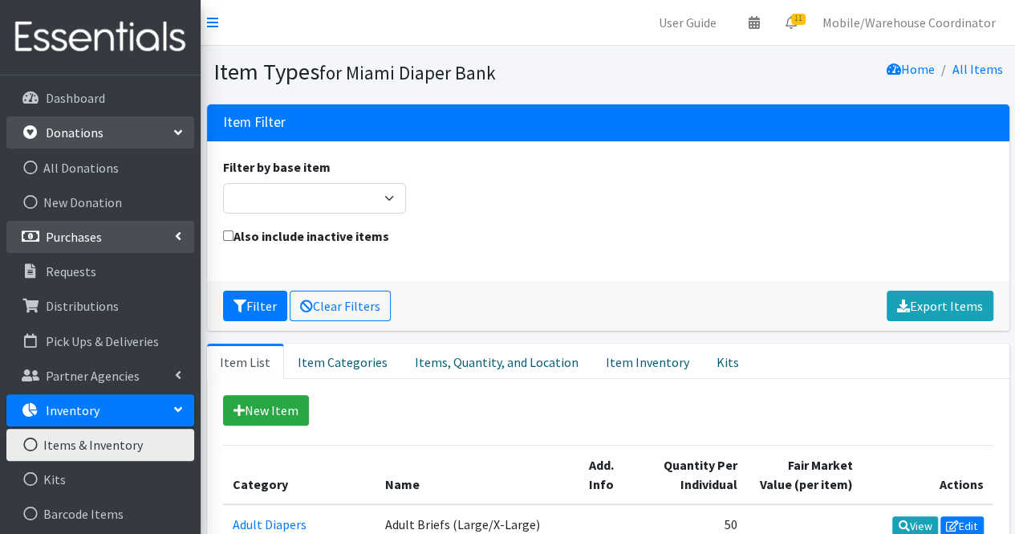
click at [140, 233] on link "Purchases" at bounding box center [100, 237] width 188 height 32
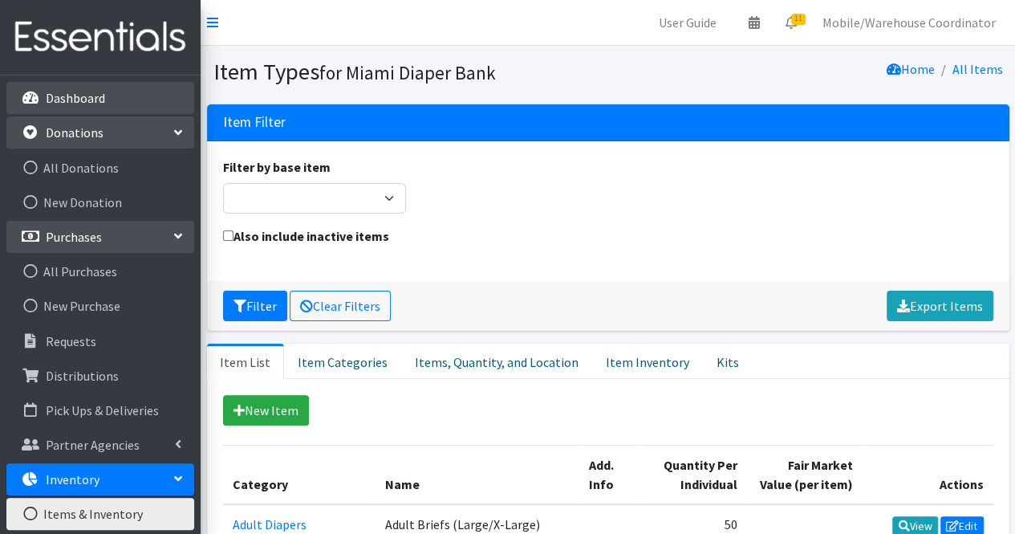
click at [88, 83] on link "Dashboard" at bounding box center [100, 98] width 188 height 32
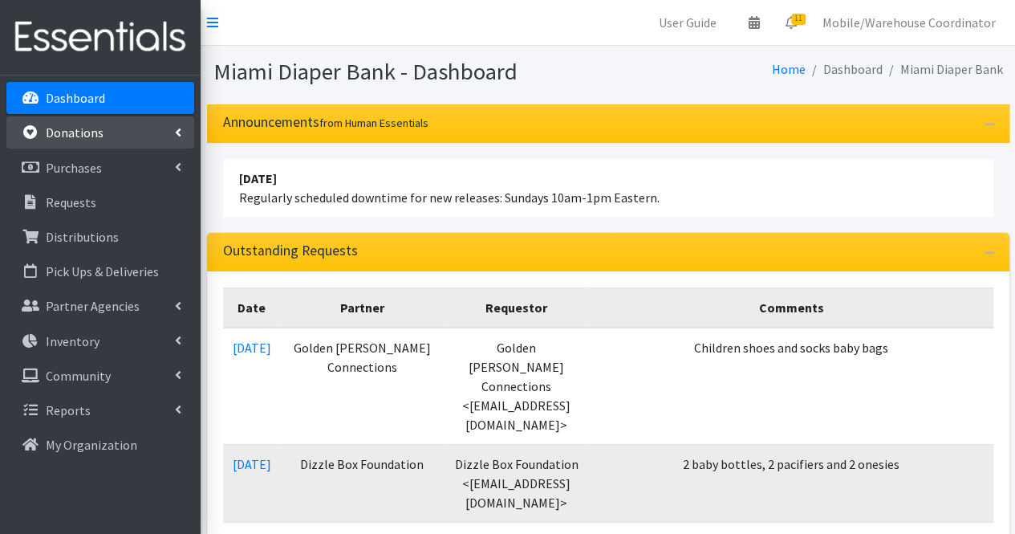
click at [141, 134] on link "Donations" at bounding box center [100, 132] width 188 height 32
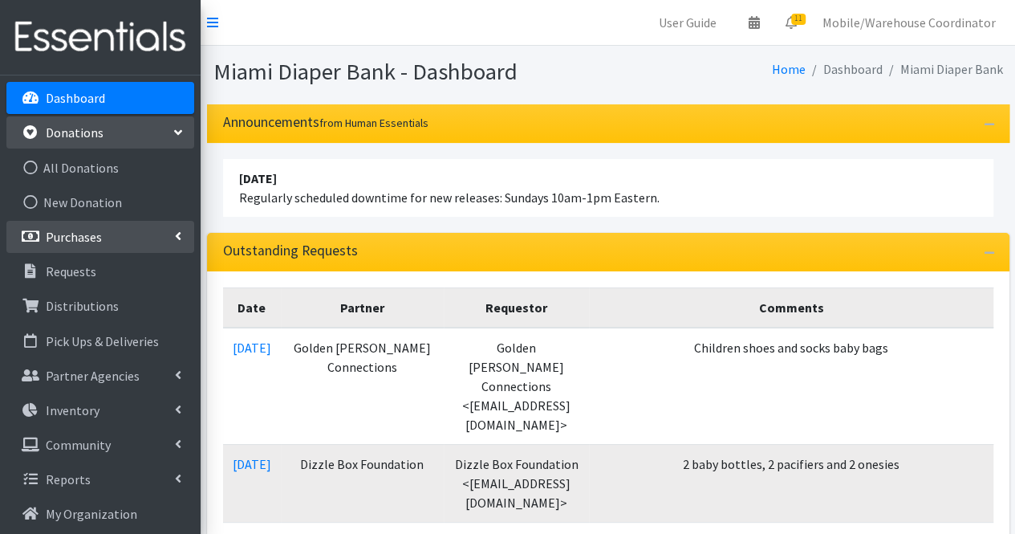
click at [160, 221] on link "Purchases" at bounding box center [100, 237] width 188 height 32
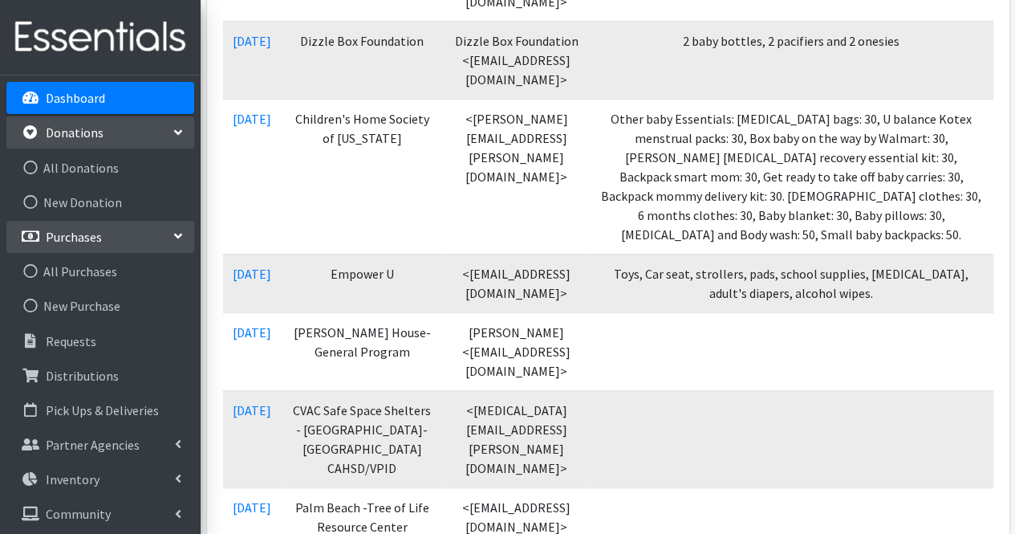
scroll to position [481, 0]
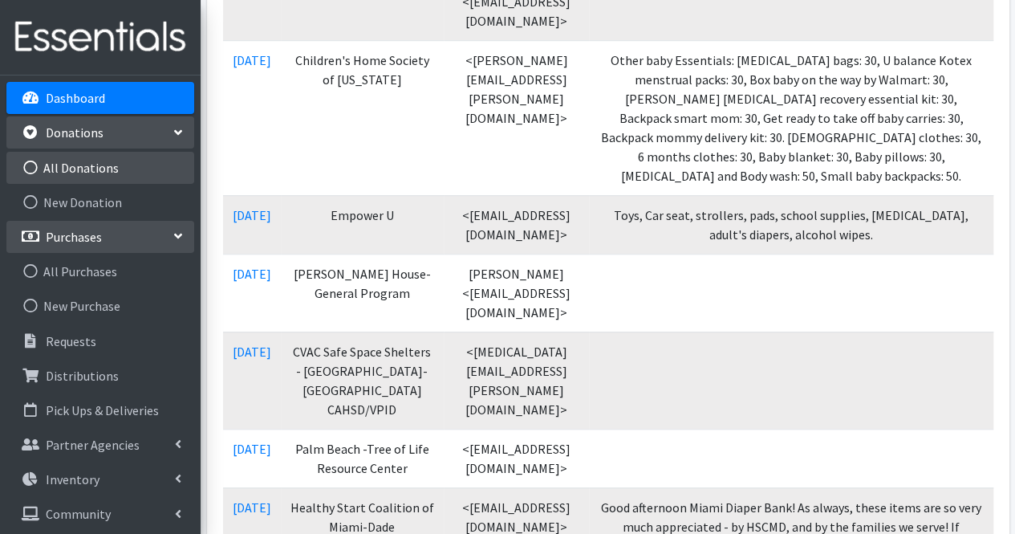
click at [119, 169] on link "All Donations" at bounding box center [100, 168] width 188 height 32
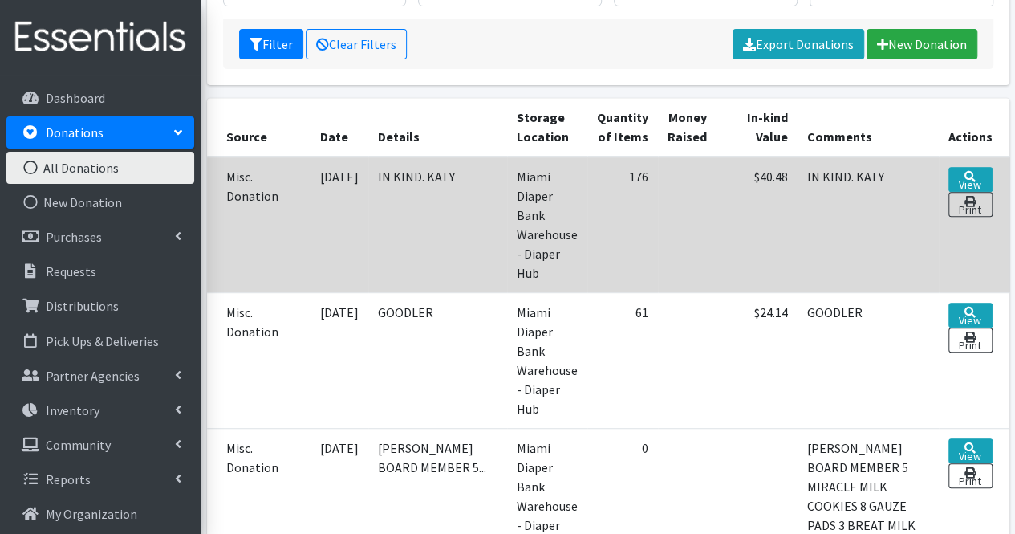
scroll to position [321, 0]
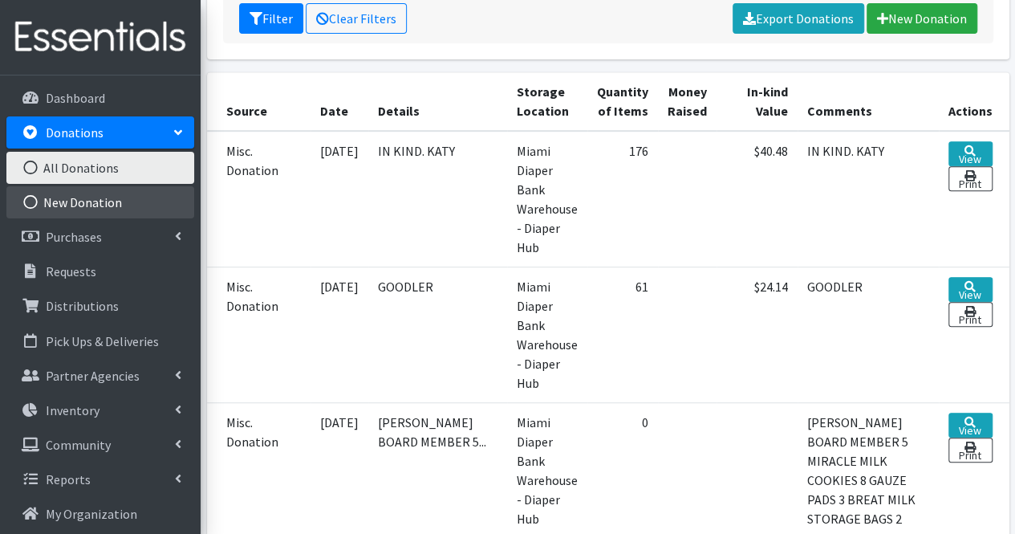
click at [137, 197] on link "New Donation" at bounding box center [100, 202] width 188 height 32
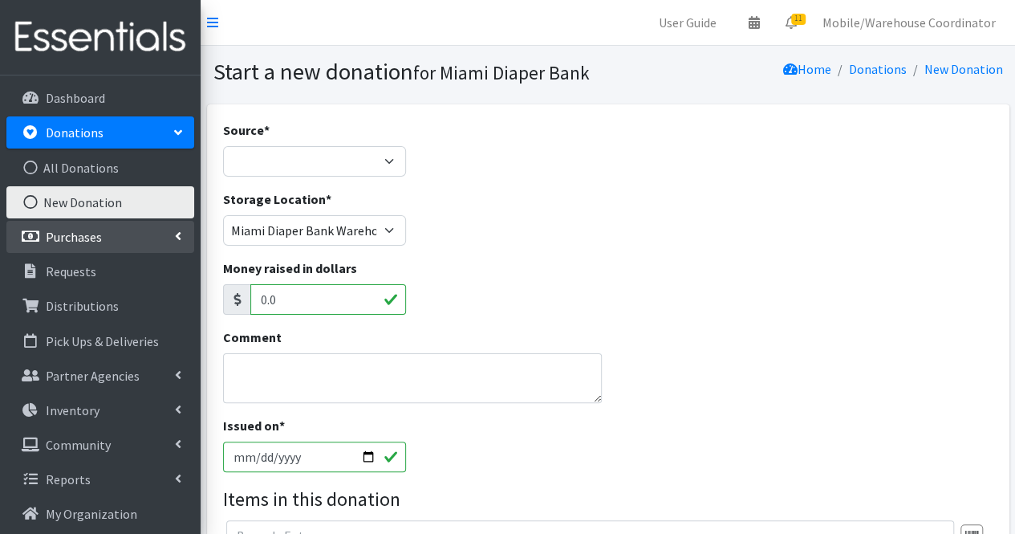
click at [120, 250] on link "Purchases" at bounding box center [100, 237] width 188 height 32
click at [52, 127] on p "Donations" at bounding box center [75, 132] width 58 height 16
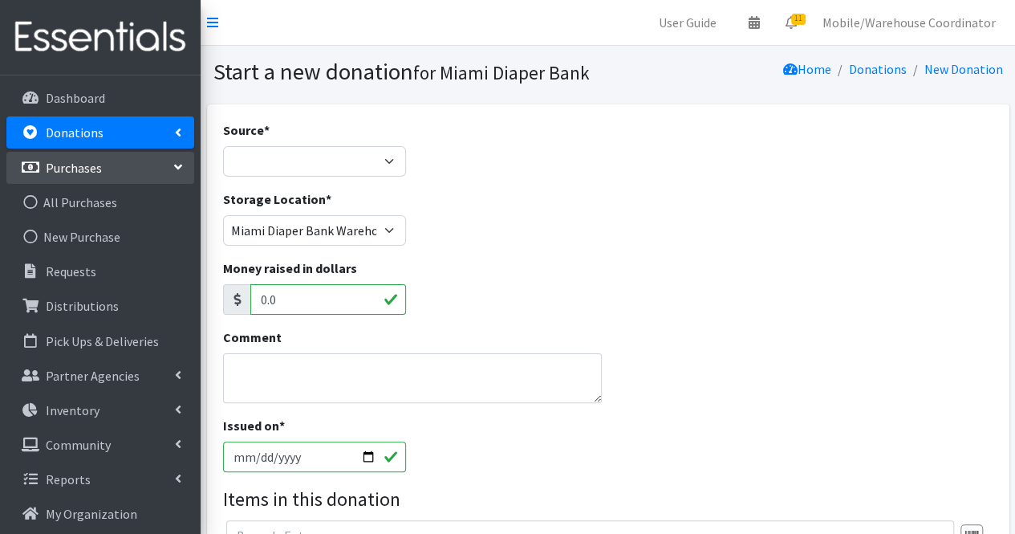
click at [64, 79] on div "Dashboard Donations All Donations New Donation Purchases All Purchases New Purc…" at bounding box center [100, 319] width 201 height 488
click at [67, 90] on p "Dashboard" at bounding box center [75, 98] width 59 height 16
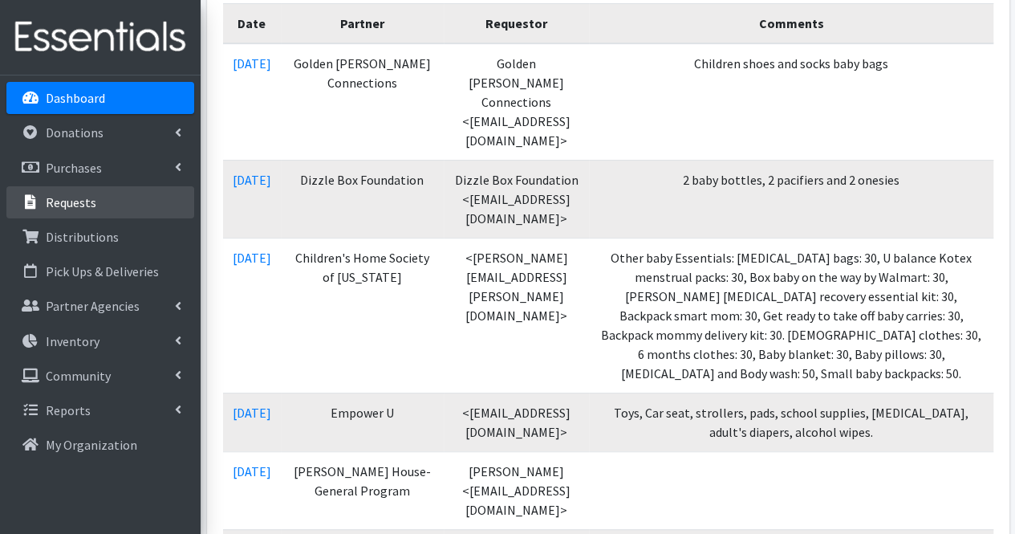
scroll to position [321, 0]
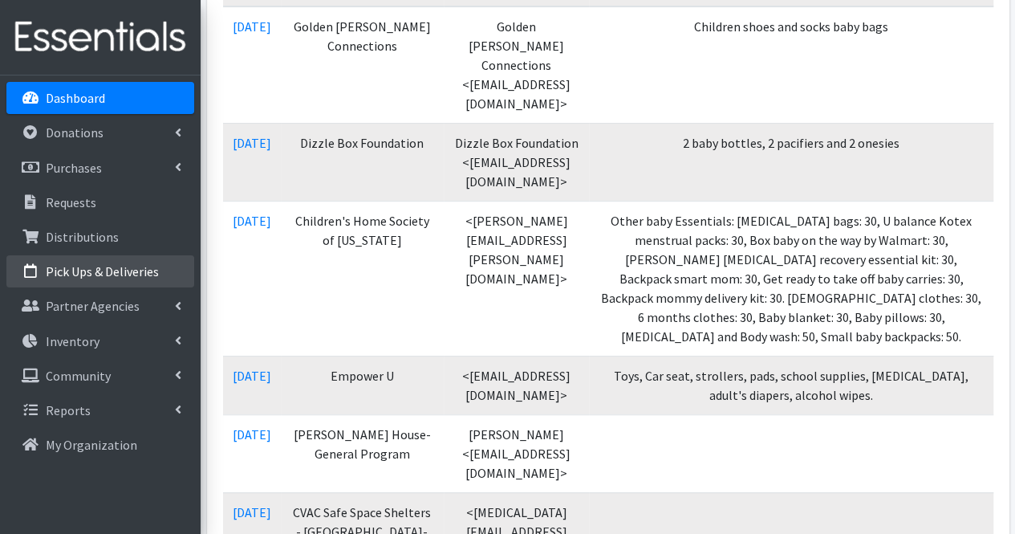
click at [82, 275] on p "Pick Ups & Deliveries" at bounding box center [102, 271] width 113 height 16
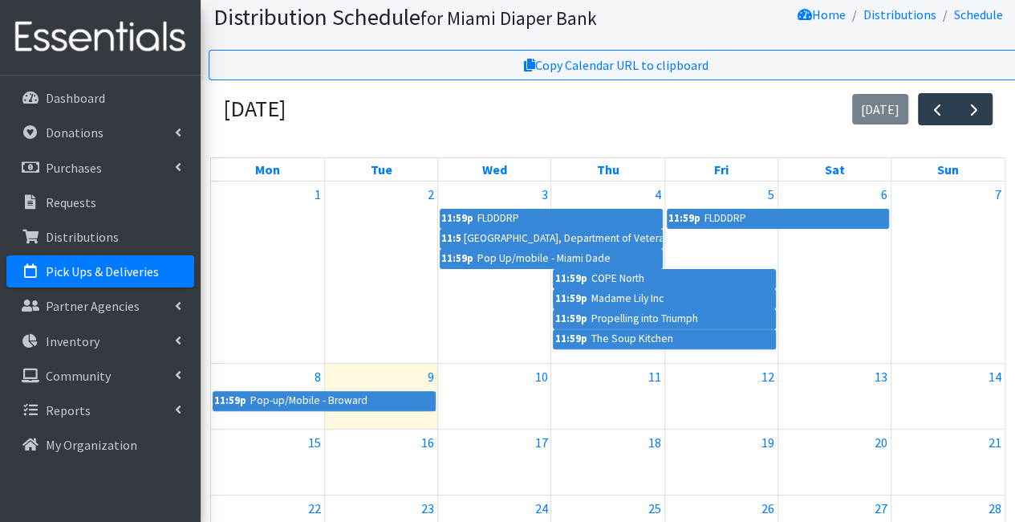
scroll to position [80, 0]
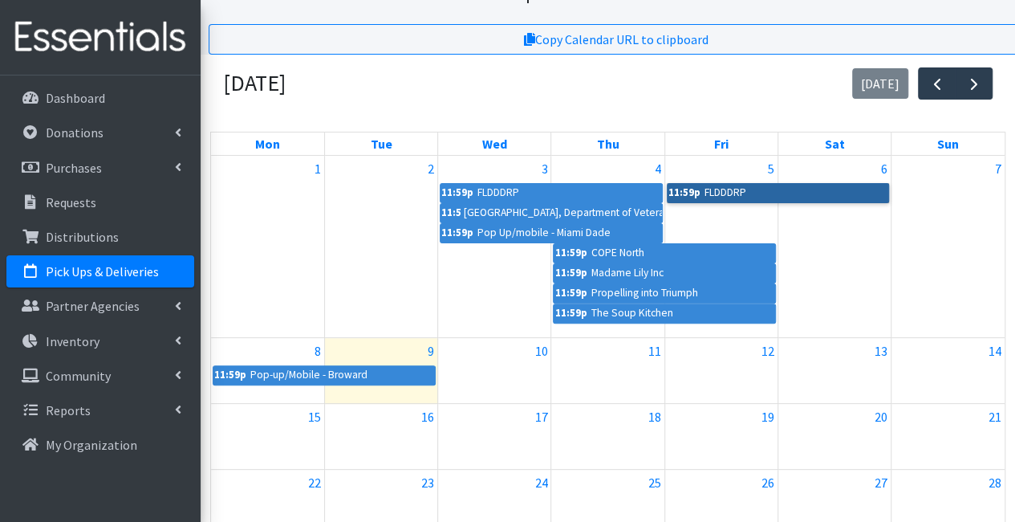
click at [855, 189] on link "11:59p FLDDDRP" at bounding box center [778, 192] width 223 height 19
click at [526, 75] on div "[DATE] [DATE]" at bounding box center [607, 84] width 795 height 59
click at [724, 194] on link "11:59p FLDDDRP" at bounding box center [778, 192] width 223 height 19
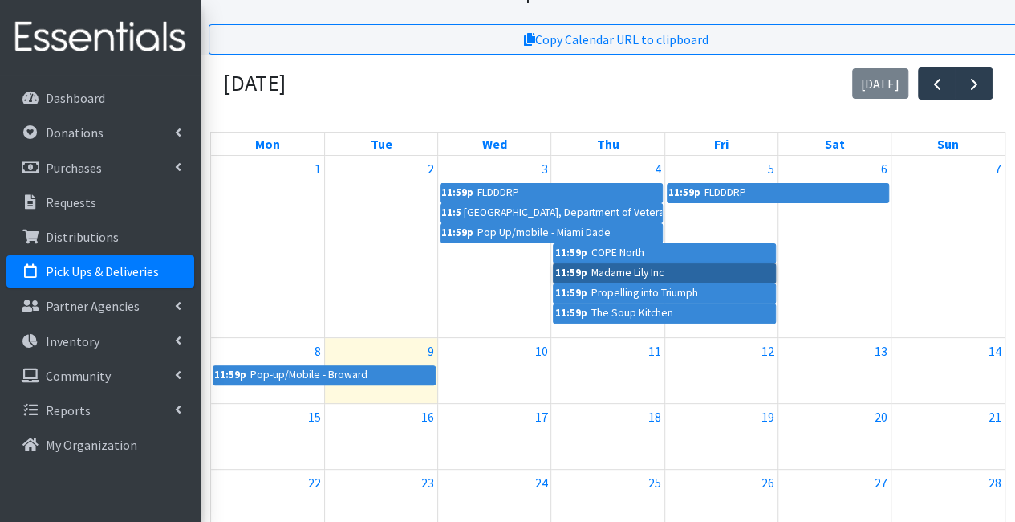
click at [607, 270] on link "11:59p Madame Lily Inc" at bounding box center [664, 272] width 223 height 19
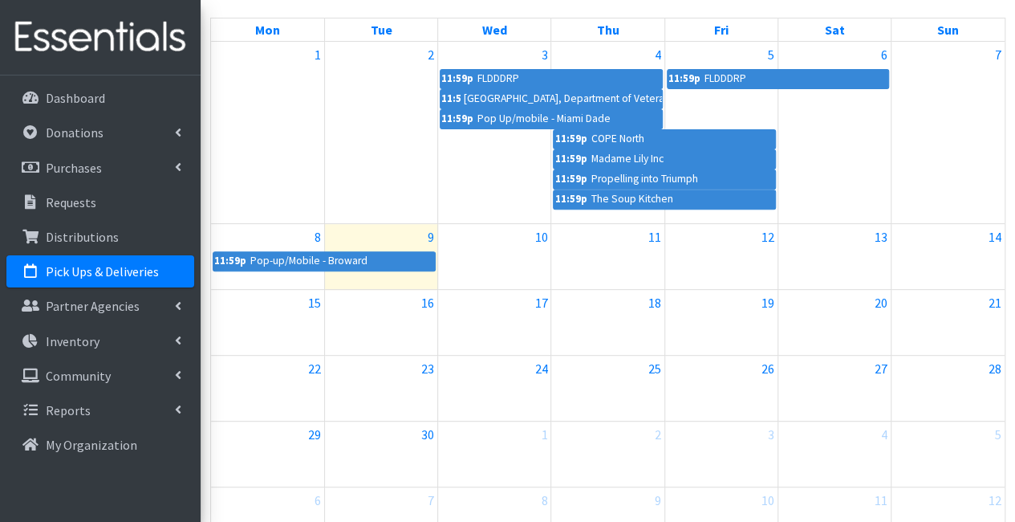
scroll to position [160, 0]
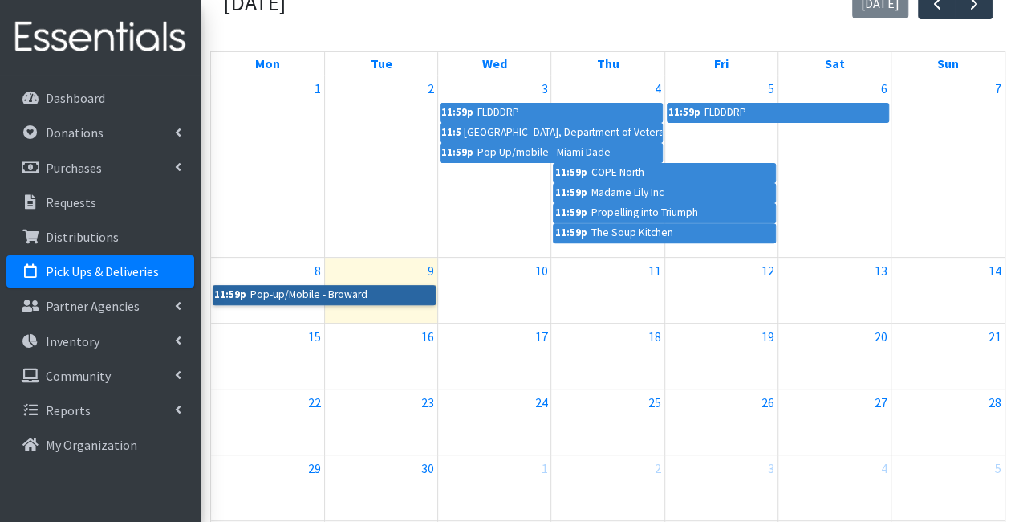
click at [351, 293] on link "11:59p Pop-up/Mobile - Broward" at bounding box center [324, 294] width 223 height 19
click at [406, 269] on div "9" at bounding box center [381, 271] width 112 height 26
click at [473, 275] on div "10" at bounding box center [494, 271] width 112 height 26
click at [430, 277] on link "9" at bounding box center [430, 271] width 13 height 26
click at [425, 293] on link "11:59p Pop-up/Mobile - Broward" at bounding box center [324, 294] width 223 height 19
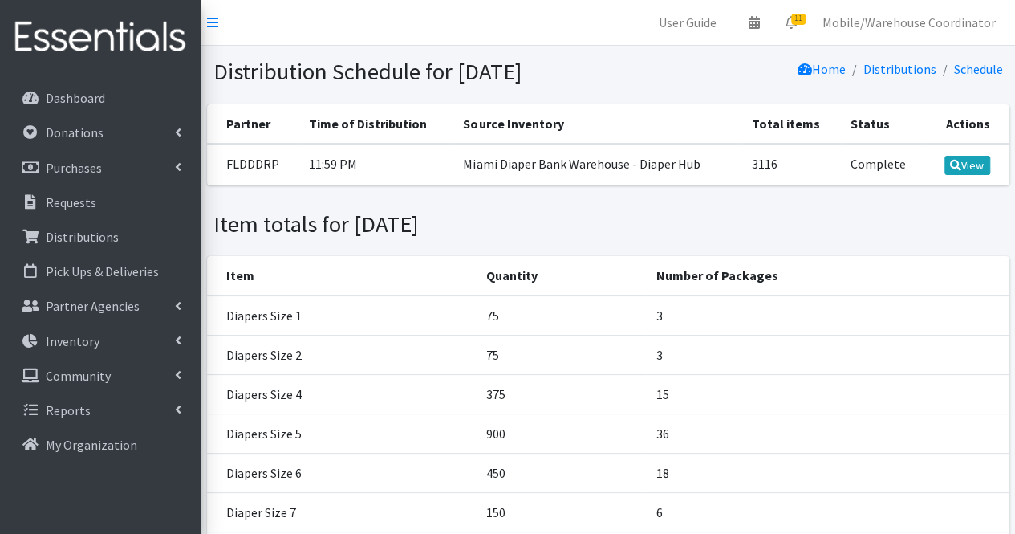
scroll to position [80, 0]
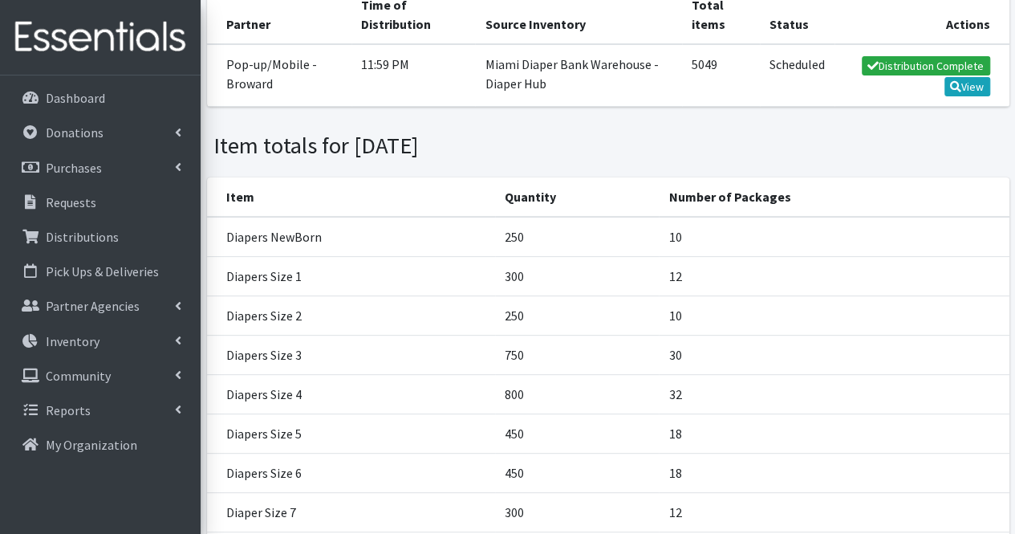
scroll to position [88, 0]
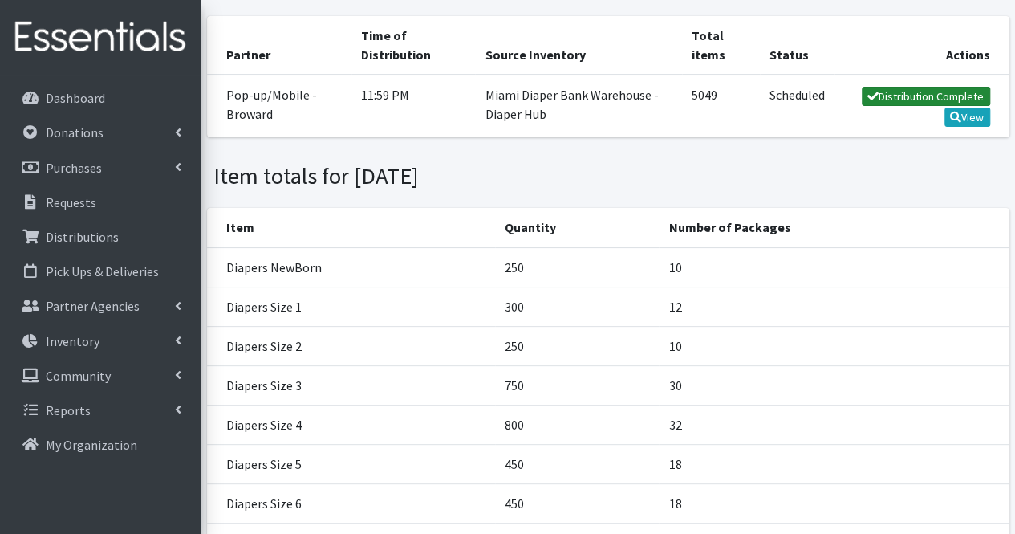
click at [905, 106] on link "Distribution Complete" at bounding box center [926, 96] width 128 height 19
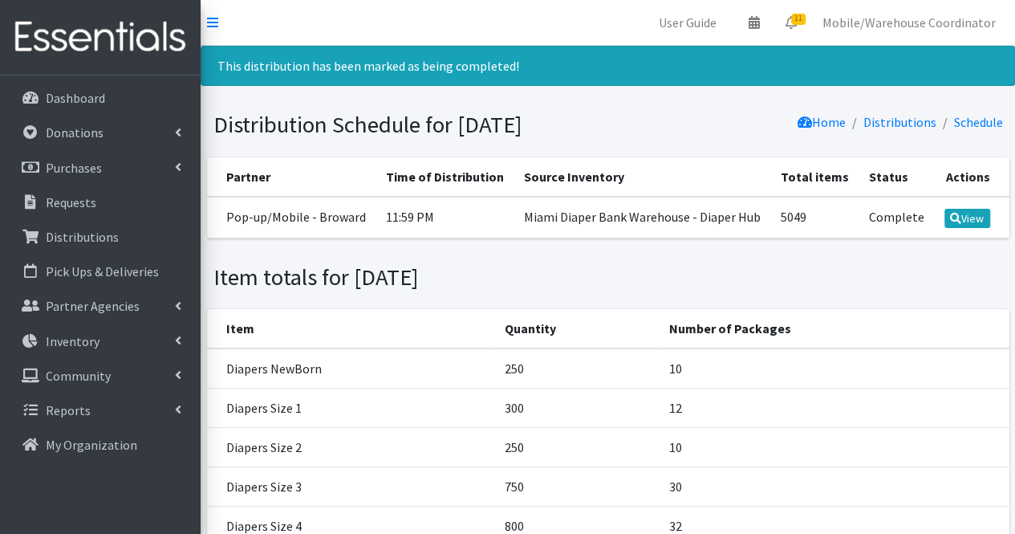
click at [900, 238] on td "Complete" at bounding box center [896, 218] width 75 height 42
click at [968, 228] on link "View" at bounding box center [967, 218] width 46 height 19
click at [895, 238] on td "Complete" at bounding box center [896, 218] width 75 height 42
click at [416, 238] on td "11:59 PM" at bounding box center [445, 218] width 138 height 42
click at [496, 229] on td "11:59 PM" at bounding box center [445, 218] width 138 height 42
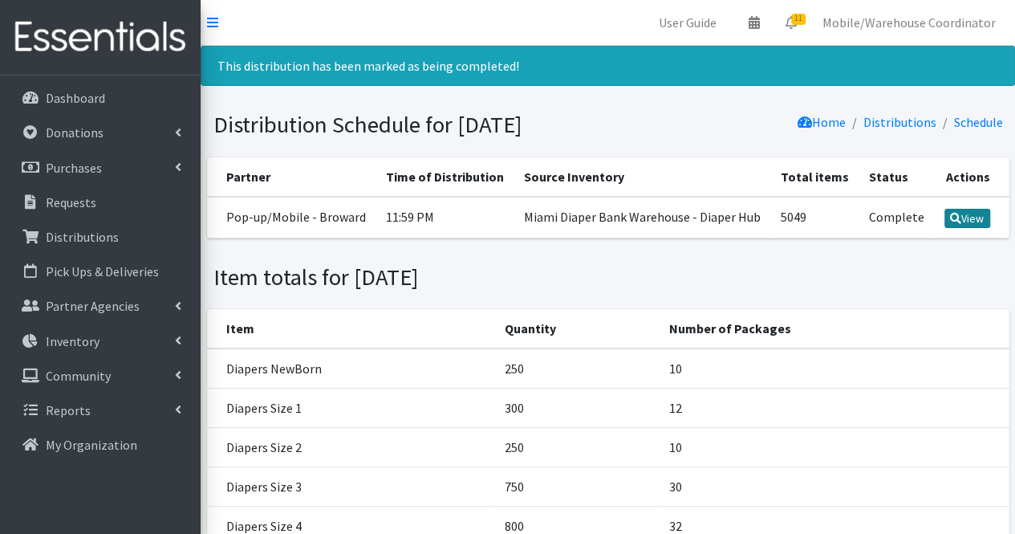
click at [960, 228] on link "View" at bounding box center [967, 218] width 46 height 19
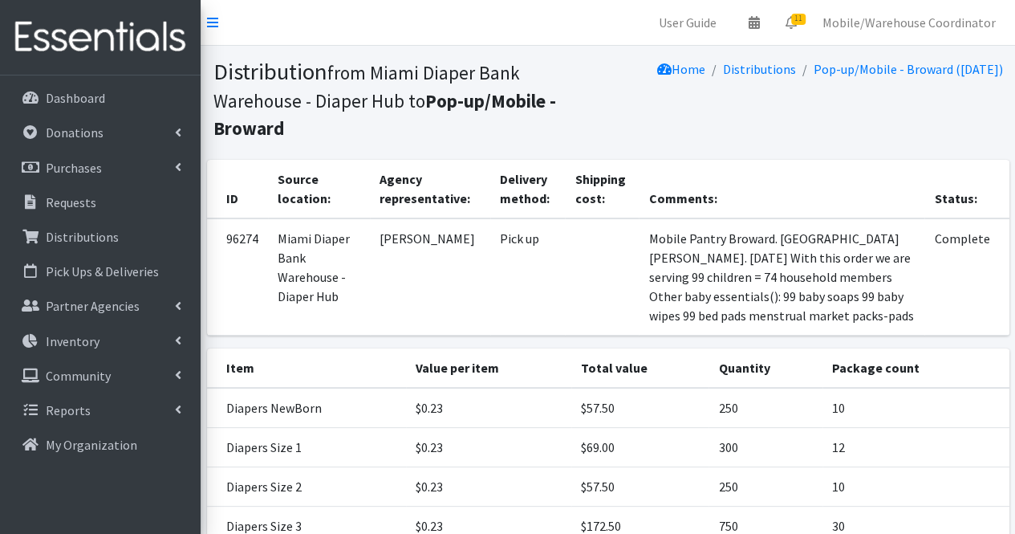
click at [955, 239] on td "Complete" at bounding box center [966, 276] width 84 height 117
click at [417, 243] on td "[PERSON_NAME]" at bounding box center [430, 276] width 120 height 117
click at [561, 246] on td "Pick up" at bounding box center [527, 276] width 75 height 117
click at [732, 298] on td "Mobile Pantry Broward. [GEOGRAPHIC_DATA][PERSON_NAME]. [DATE] With this order w…" at bounding box center [782, 276] width 286 height 117
click at [757, 302] on td "Mobile Pantry Broward. [GEOGRAPHIC_DATA][PERSON_NAME]. [DATE] With this order w…" at bounding box center [782, 276] width 286 height 117
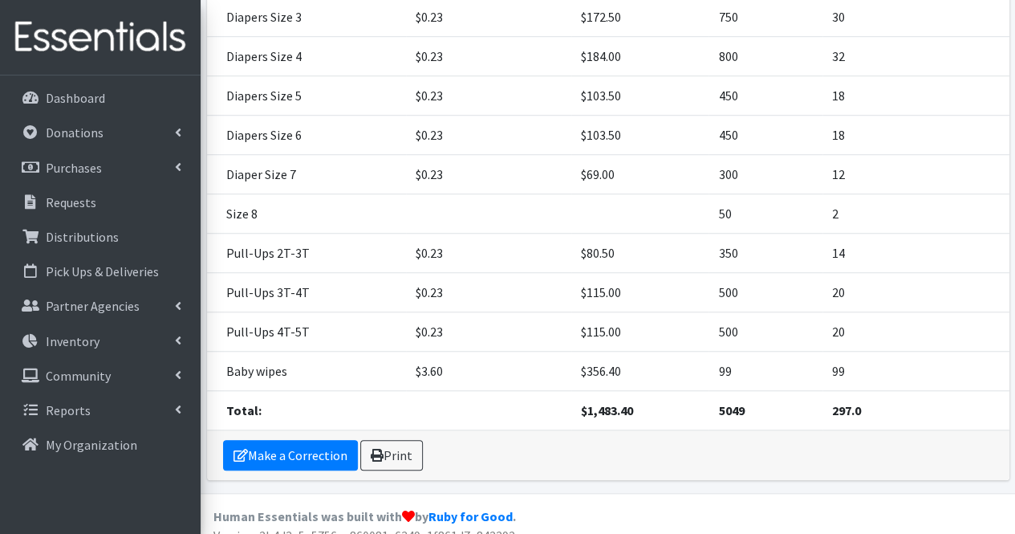
scroll to position [523, 0]
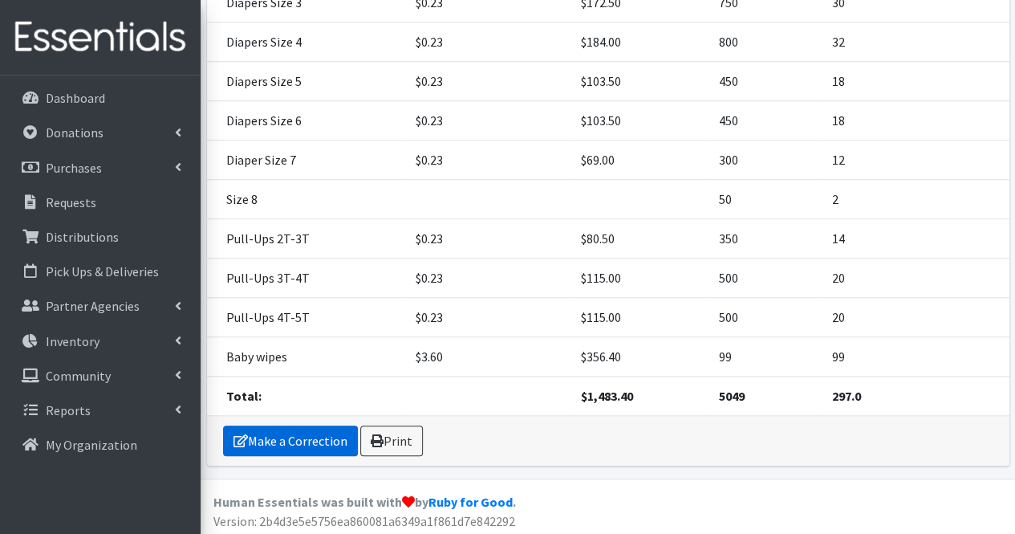
click at [326, 431] on link "Make a Correction" at bounding box center [290, 440] width 135 height 30
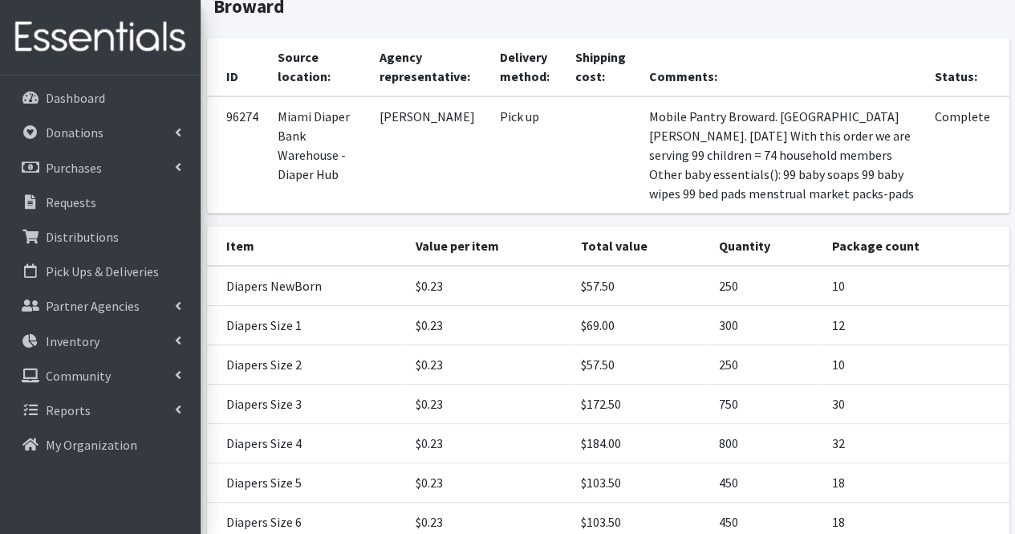
scroll to position [0, 0]
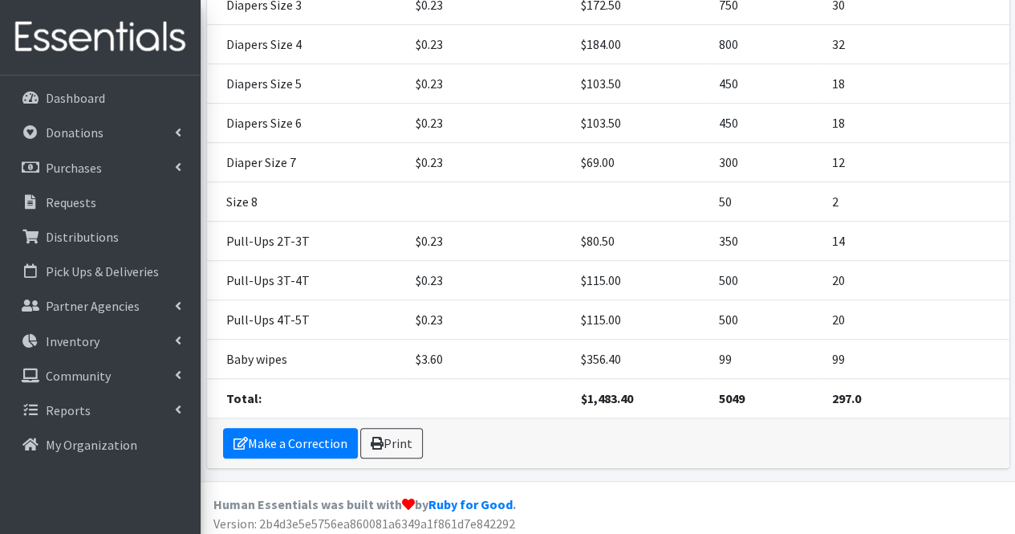
scroll to position [523, 0]
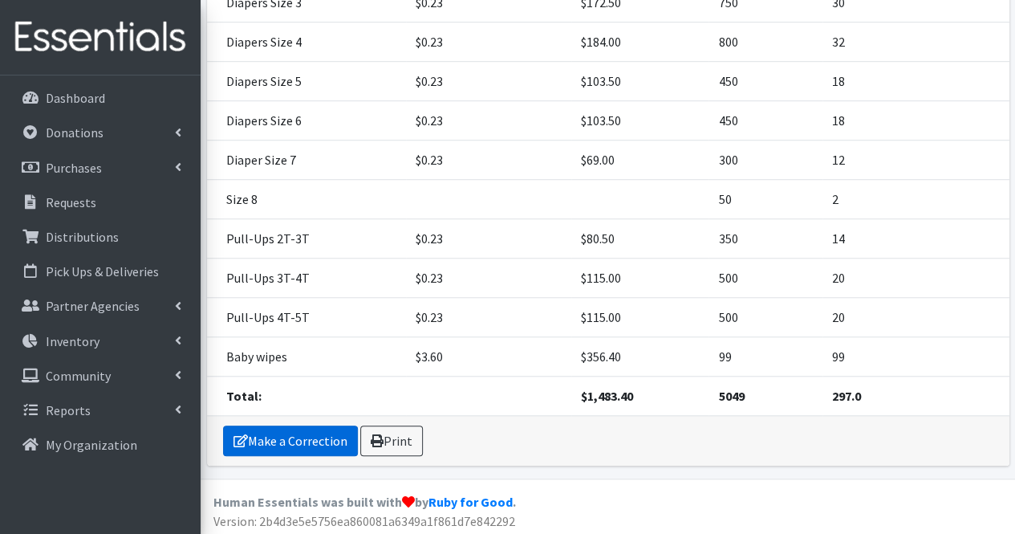
click at [334, 442] on link "Make a Correction" at bounding box center [290, 440] width 135 height 30
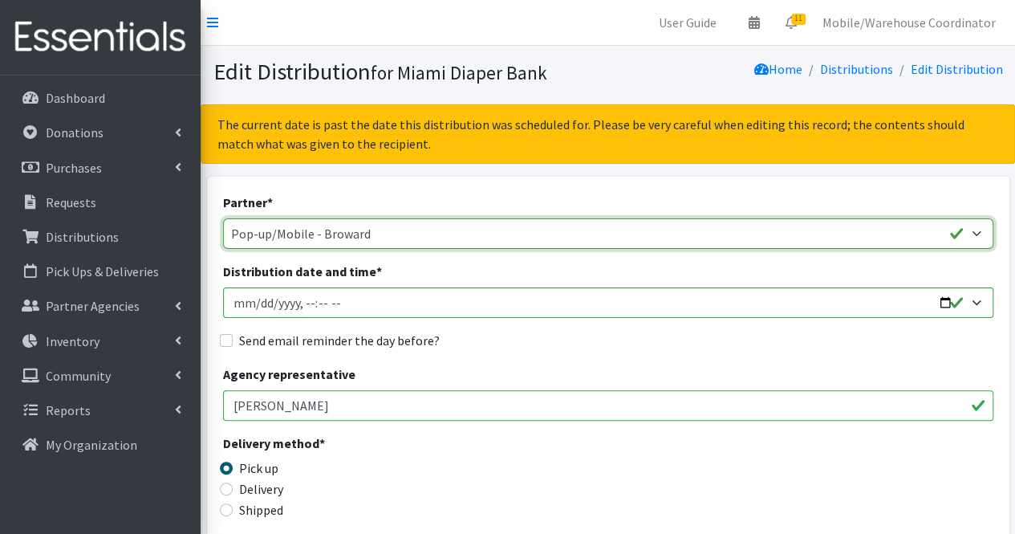
click at [974, 233] on select "305 Pink Pack A Safe Haven for Newborns Basic Needs Miami Belafonte TACOLCY Cen…" at bounding box center [608, 233] width 770 height 30
click at [223, 218] on select "305 Pink Pack A Safe Haven for Newborns Basic Needs Miami Belafonte TACOLCY Cen…" at bounding box center [608, 233] width 770 height 30
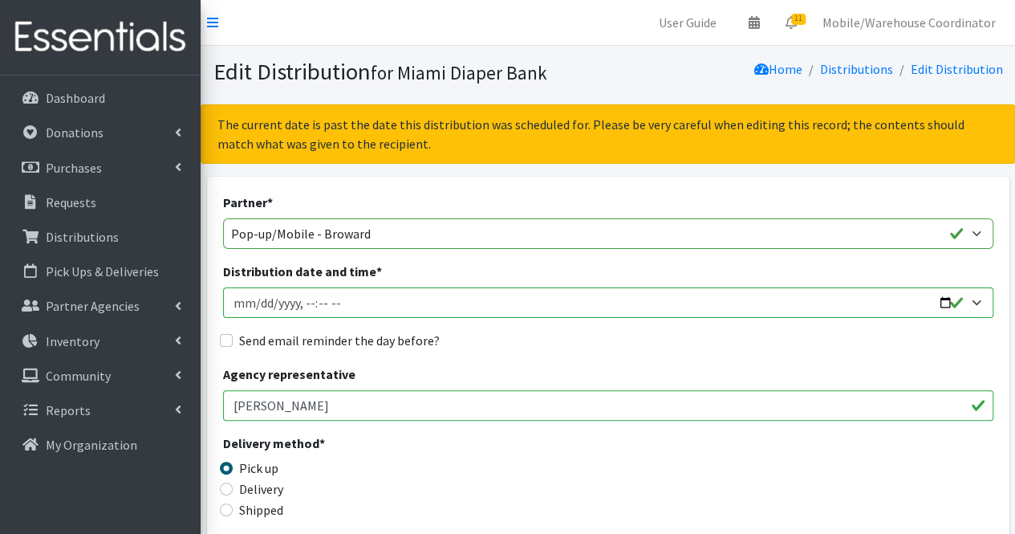
click at [366, 291] on input "Distribution date and time *" at bounding box center [608, 302] width 770 height 30
click at [706, 369] on div "Agency representative Gabriela Rojas" at bounding box center [608, 392] width 770 height 56
click at [892, 67] on link "Distributions" at bounding box center [856, 69] width 73 height 16
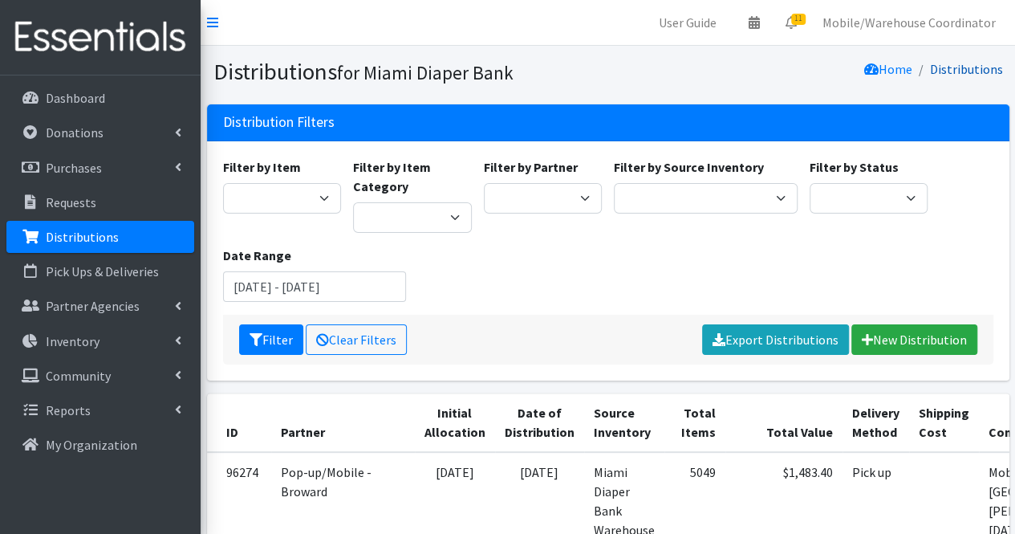
click at [967, 71] on link "Distributions" at bounding box center [966, 69] width 73 height 16
click at [905, 60] on li "Home" at bounding box center [888, 69] width 48 height 23
click at [899, 70] on link "Home" at bounding box center [888, 69] width 48 height 16
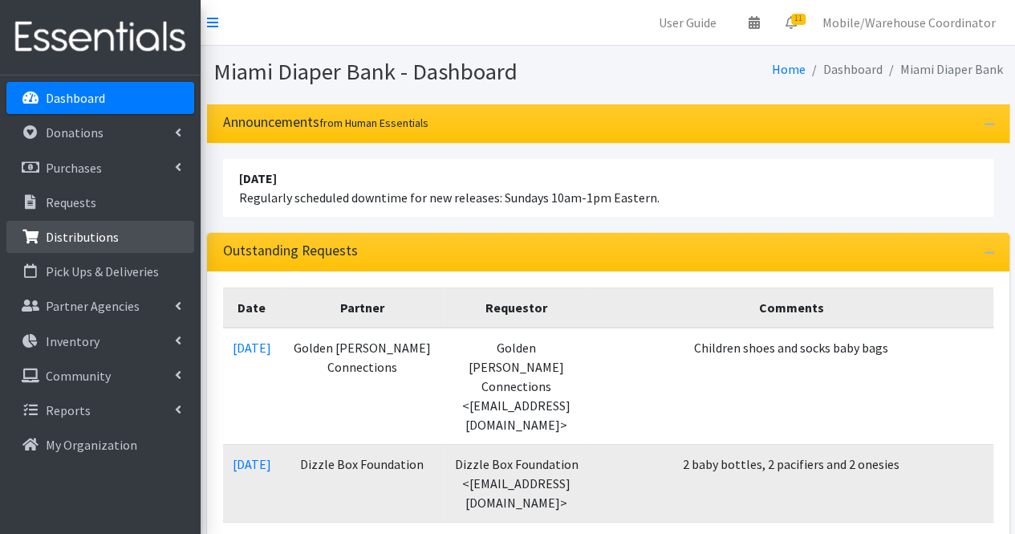
click at [92, 242] on p "Distributions" at bounding box center [82, 237] width 73 height 16
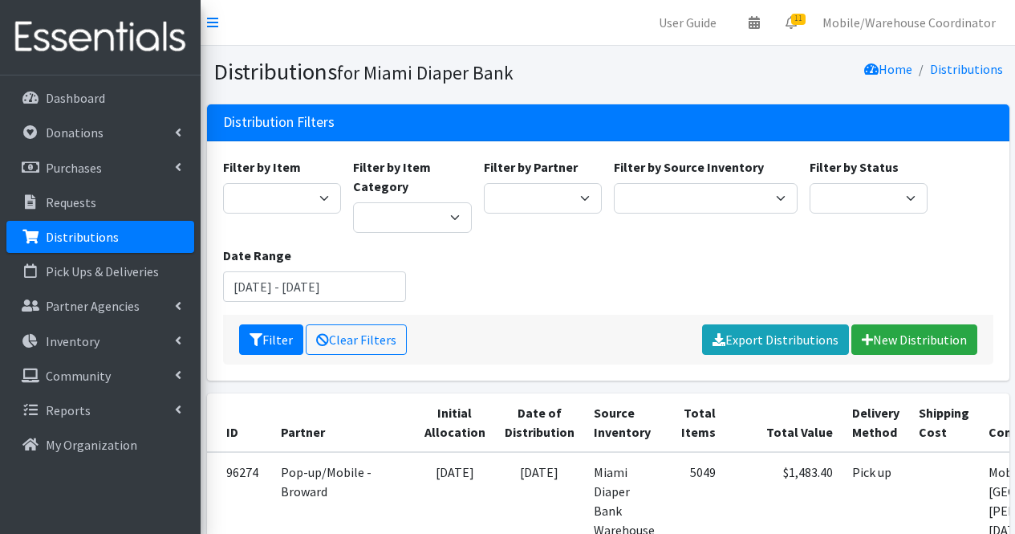
scroll to position [401, 0]
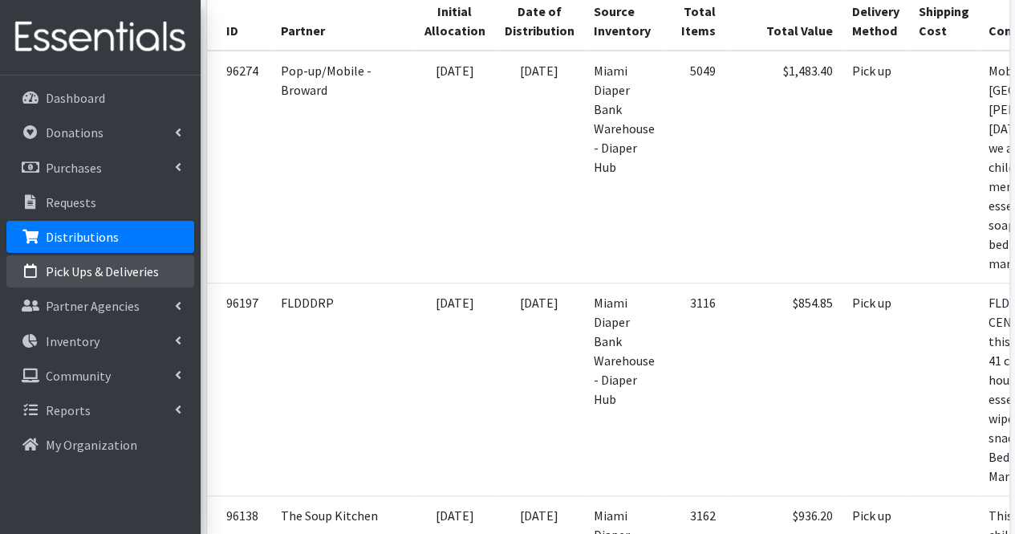
click at [71, 280] on link "Pick Ups & Deliveries" at bounding box center [100, 271] width 188 height 32
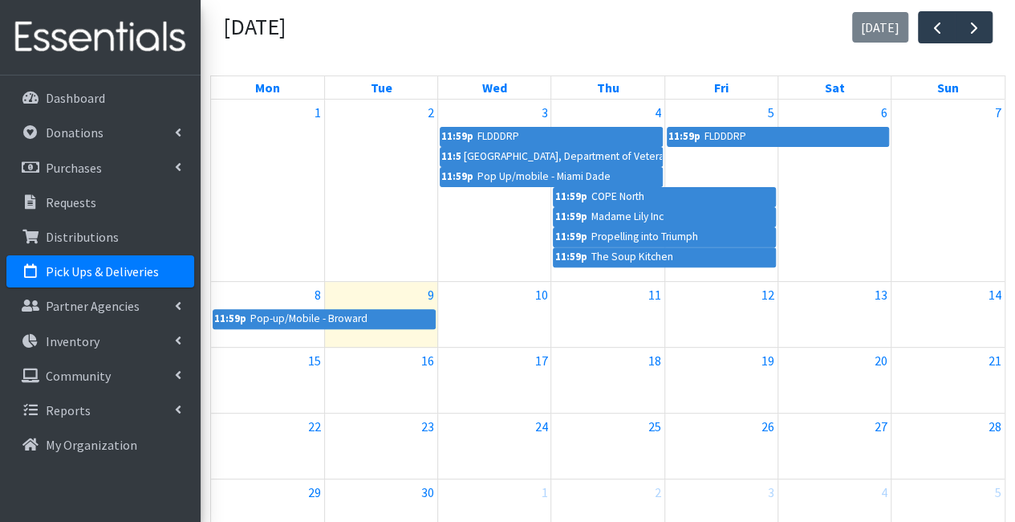
scroll to position [80, 0]
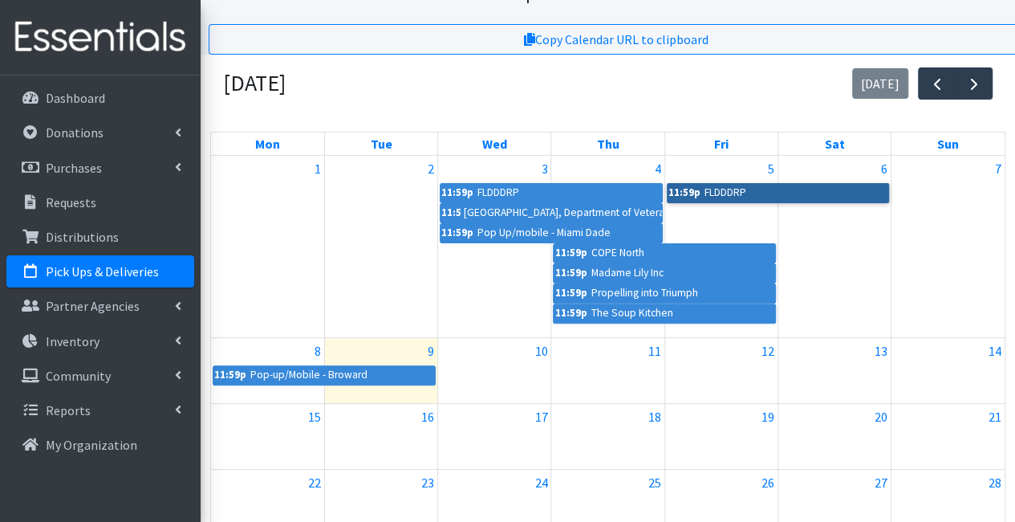
click at [722, 191] on link "11:59p FLDDDRP" at bounding box center [778, 192] width 223 height 19
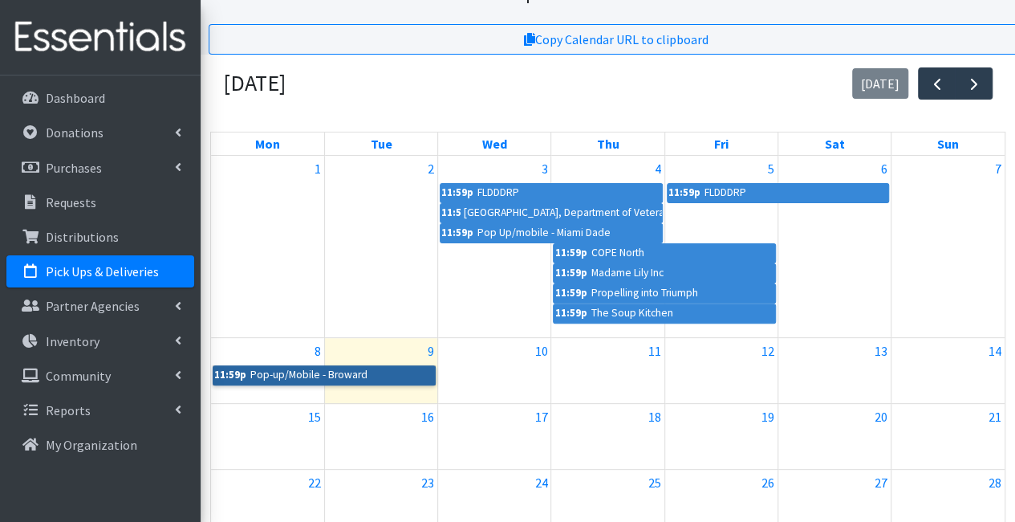
click at [377, 368] on link "11:59p Pop-up/Mobile - Broward" at bounding box center [324, 374] width 223 height 19
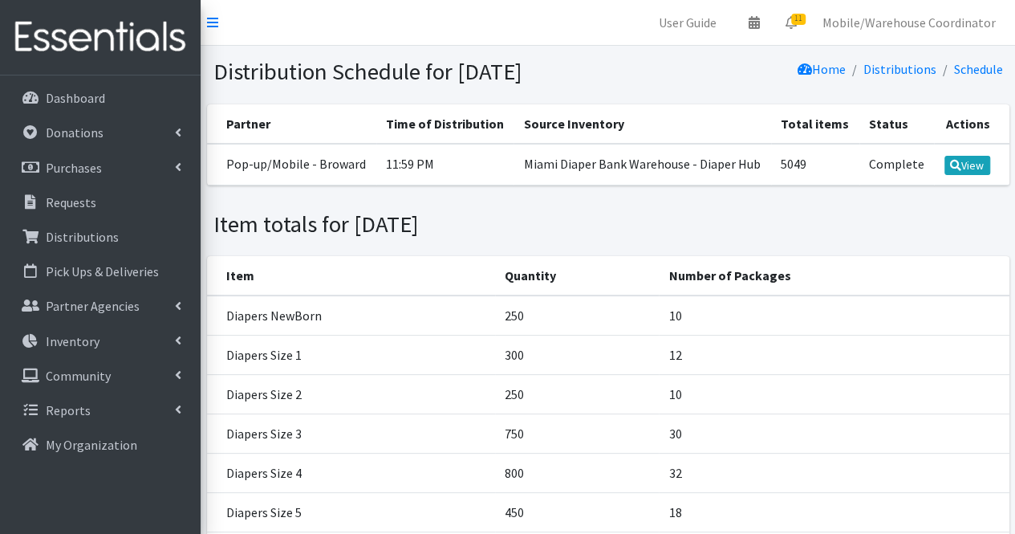
click at [868, 185] on td "Complete" at bounding box center [896, 165] width 75 height 42
drag, startPoint x: 870, startPoint y: 189, endPoint x: 928, endPoint y: 190, distance: 57.8
click at [928, 185] on td "Complete" at bounding box center [896, 165] width 75 height 42
click at [952, 171] on icon at bounding box center [955, 165] width 11 height 11
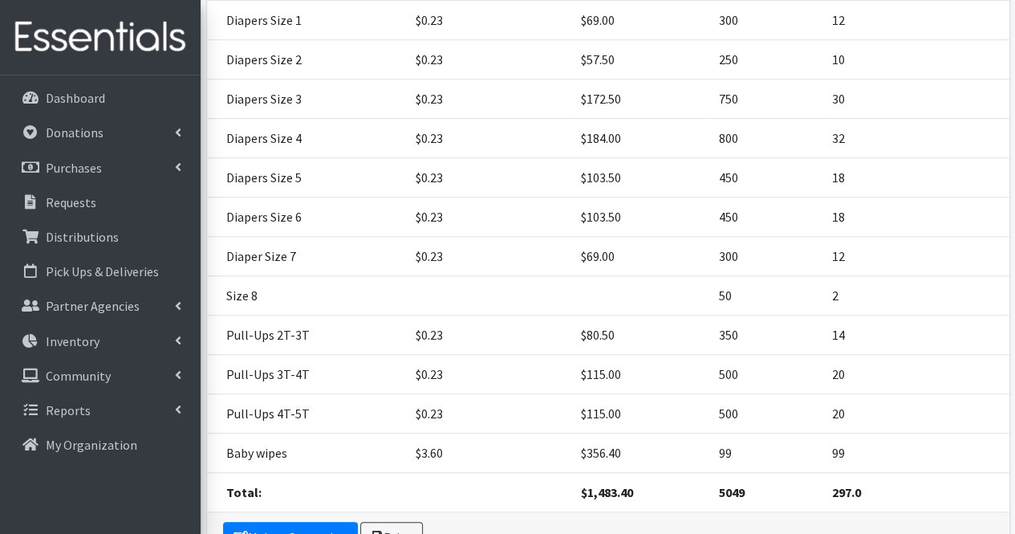
scroll to position [523, 0]
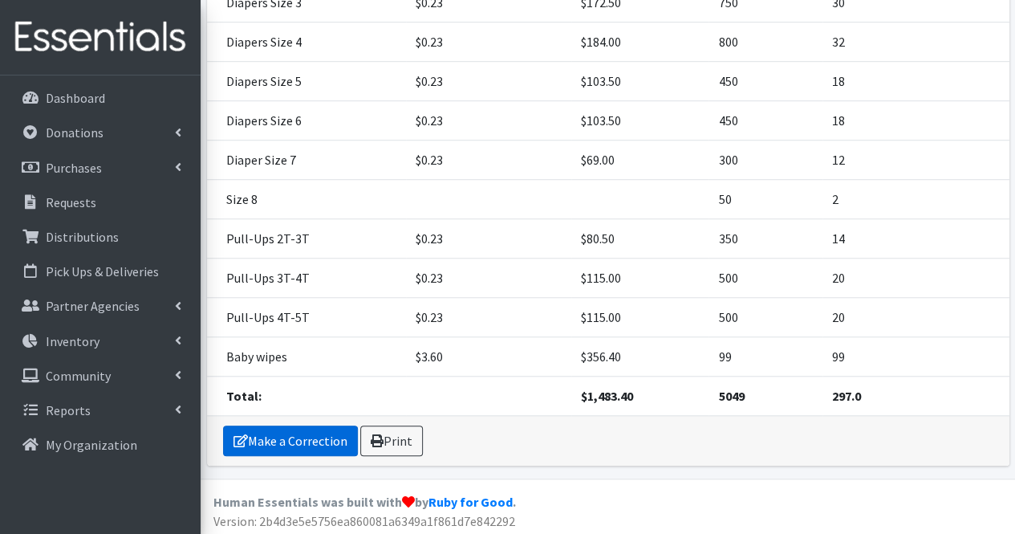
click at [309, 439] on link "Make a Correction" at bounding box center [290, 440] width 135 height 30
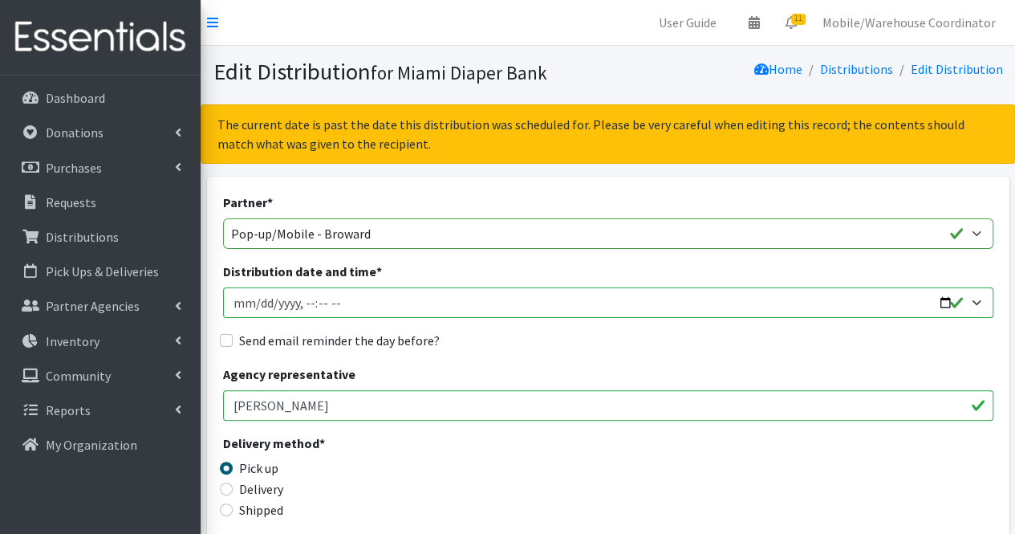
click at [970, 298] on input "Distribution date and time *" at bounding box center [608, 302] width 770 height 30
click at [971, 298] on input "Distribution date and time *" at bounding box center [608, 302] width 770 height 30
click at [980, 303] on input "Distribution date and time *" at bounding box center [608, 302] width 770 height 30
click at [976, 303] on input "Distribution date and time *" at bounding box center [608, 302] width 770 height 30
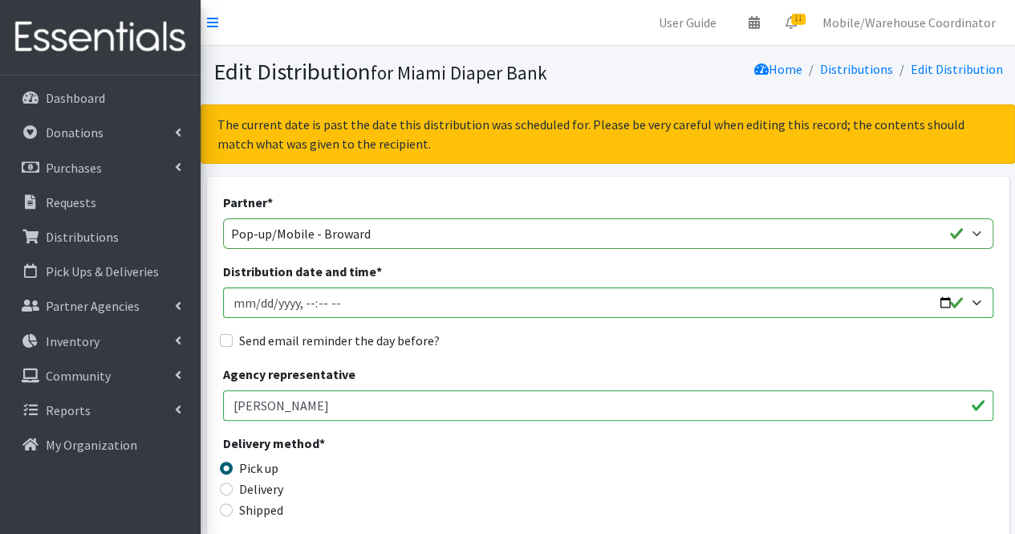
click at [342, 396] on input "Gabriela Rojas" at bounding box center [608, 405] width 770 height 30
click at [461, 375] on div "Agency representative Gabriela Rojas" at bounding box center [608, 392] width 770 height 56
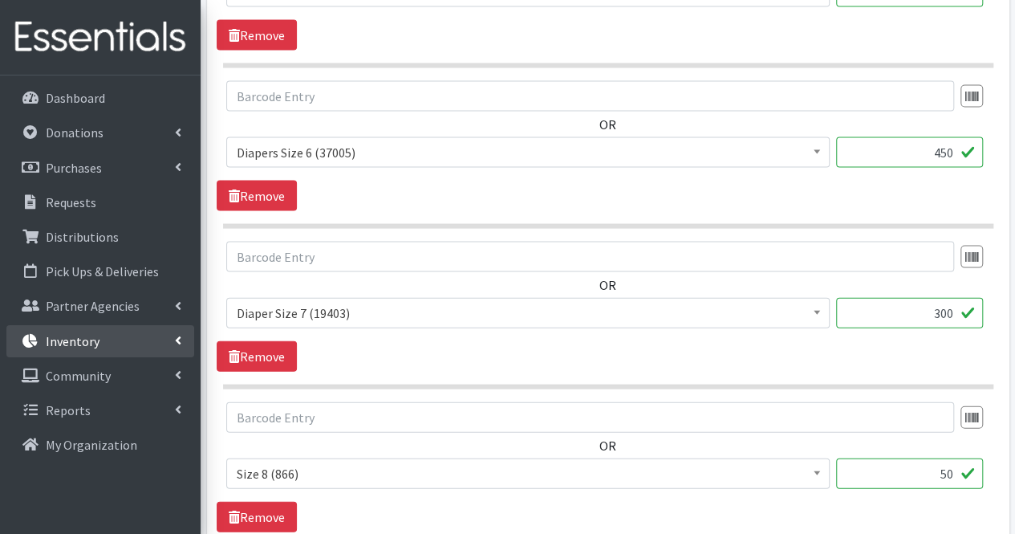
scroll to position [1584, 0]
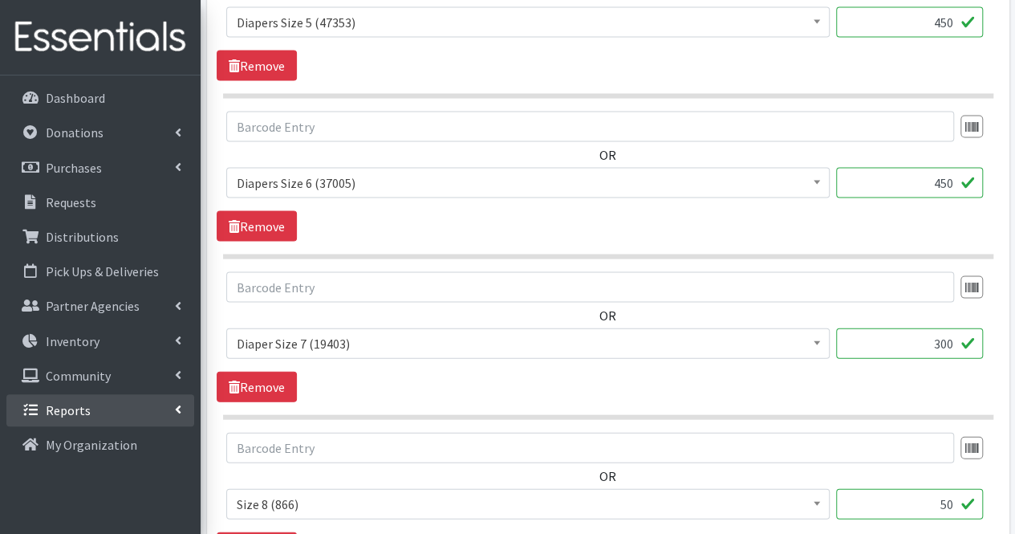
click at [113, 417] on link "Reports" at bounding box center [100, 410] width 188 height 32
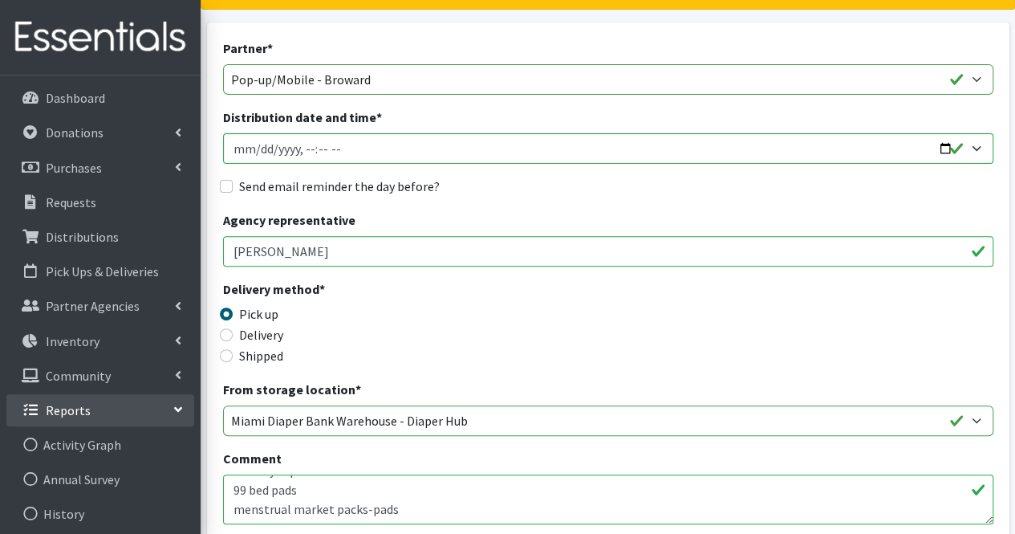
scroll to position [0, 0]
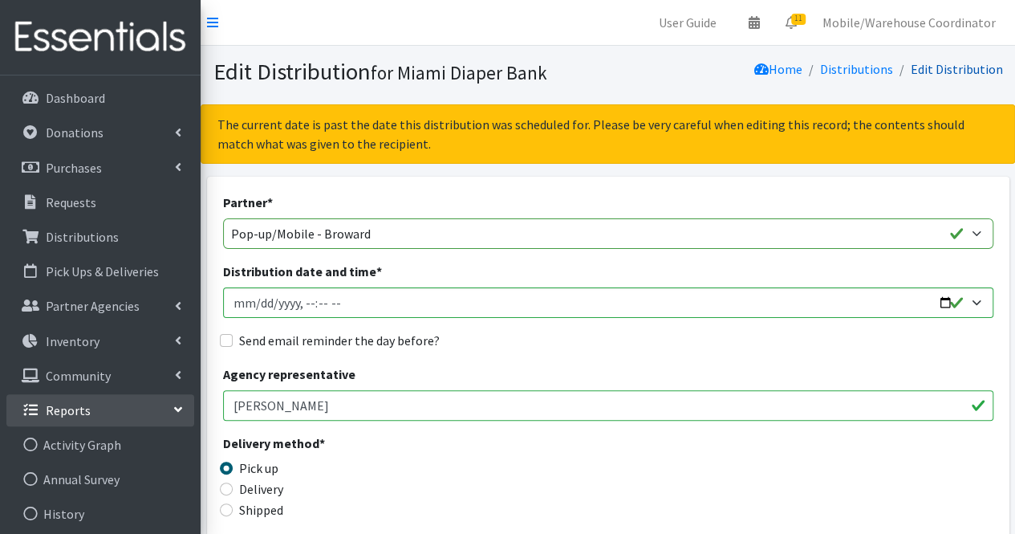
click at [931, 64] on link "Edit Distribution" at bounding box center [957, 69] width 92 height 16
click at [843, 77] on link "Distributions" at bounding box center [856, 69] width 73 height 16
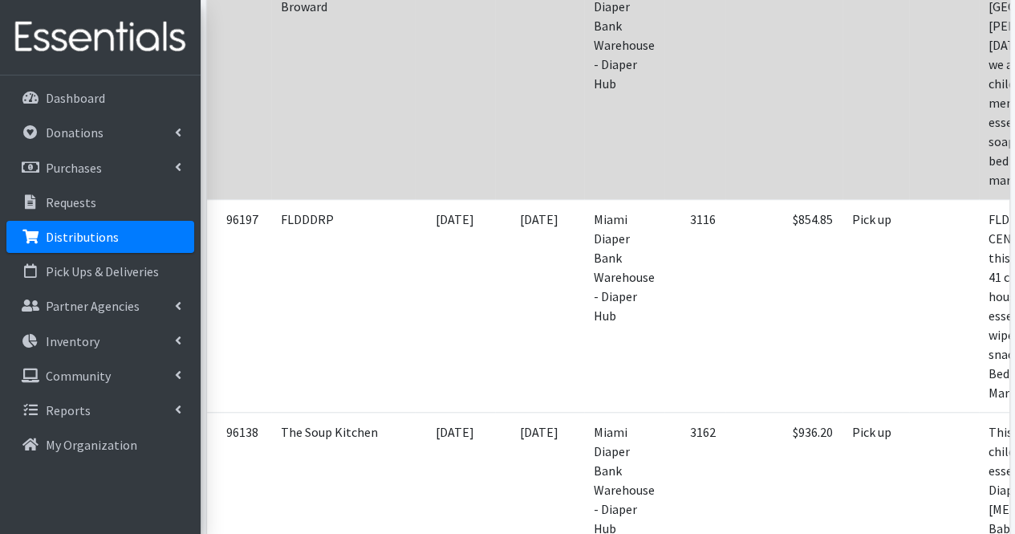
scroll to position [321, 0]
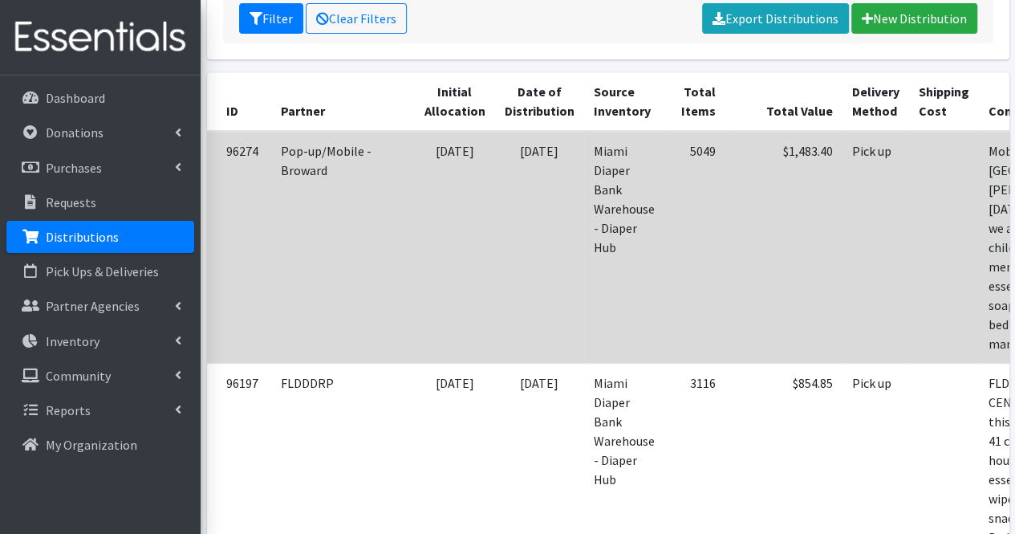
click at [909, 360] on td at bounding box center [944, 247] width 70 height 233
click at [909, 233] on td at bounding box center [944, 247] width 70 height 233
click at [313, 162] on td "Pop-up/Mobile - Broward" at bounding box center [343, 247] width 144 height 233
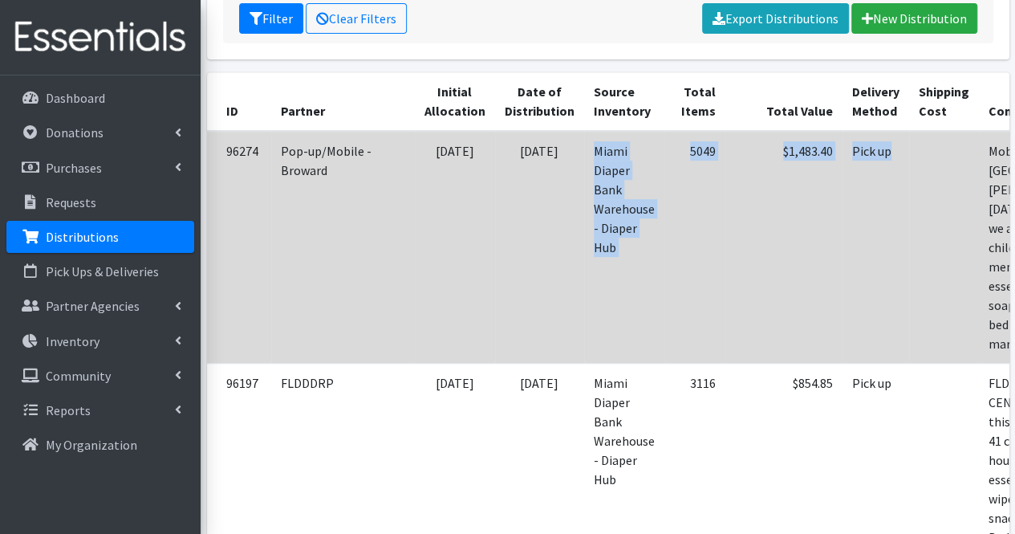
drag, startPoint x: 814, startPoint y: 322, endPoint x: 483, endPoint y: 300, distance: 331.3
click at [483, 300] on tr "96274 Pop-up/Mobile - Broward 09/09/2025 09/08/2025 Miami Diaper Bank Warehouse…" at bounding box center [746, 247] width 1078 height 233
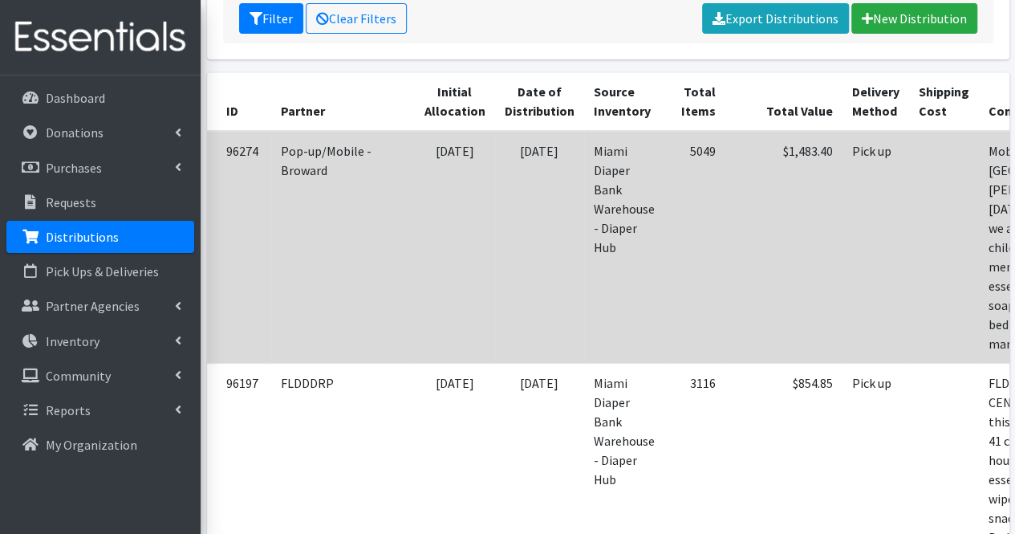
drag, startPoint x: 973, startPoint y: 218, endPoint x: 986, endPoint y: 202, distance: 21.1
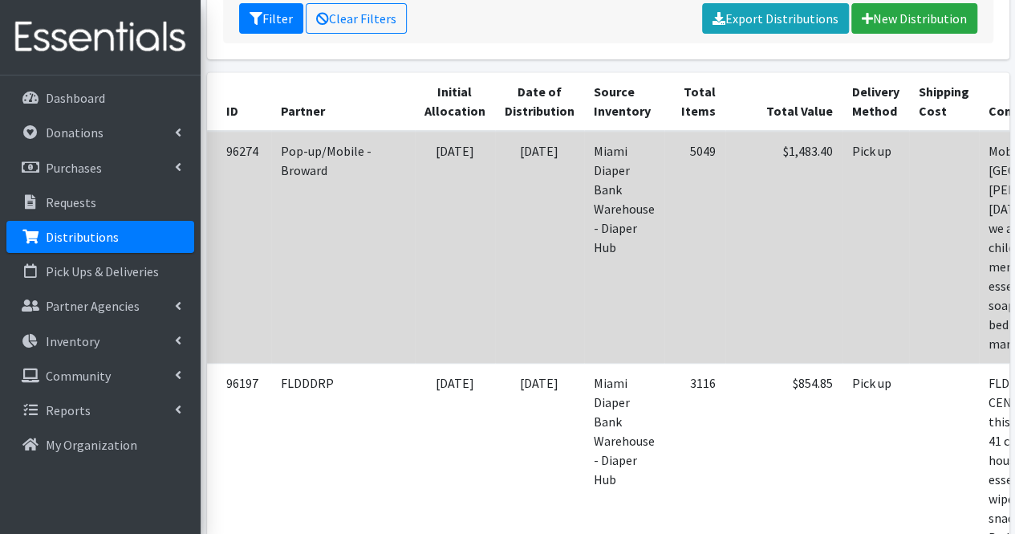
click at [258, 176] on td "96274" at bounding box center [239, 247] width 64 height 233
click at [242, 164] on td "96274" at bounding box center [239, 247] width 64 height 233
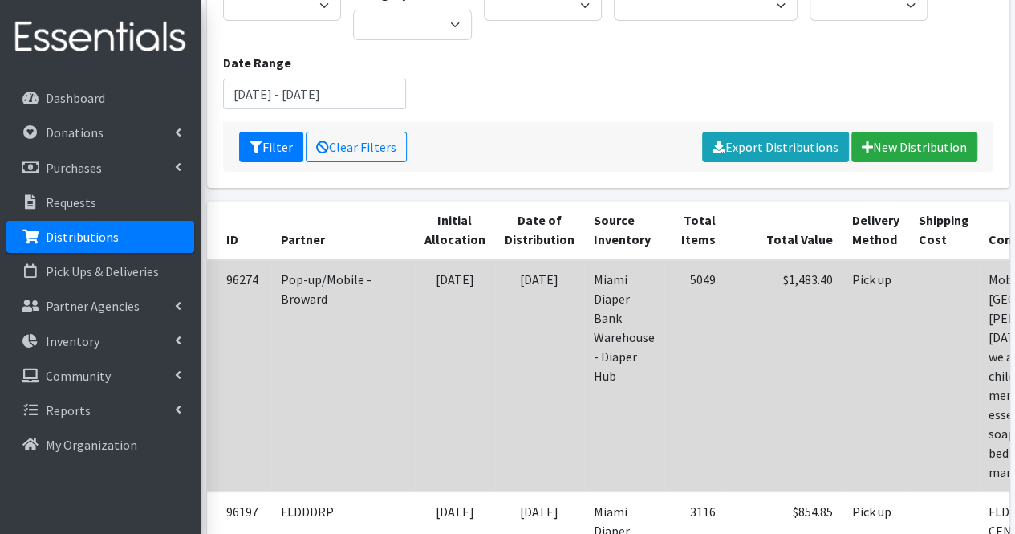
scroll to position [80, 0]
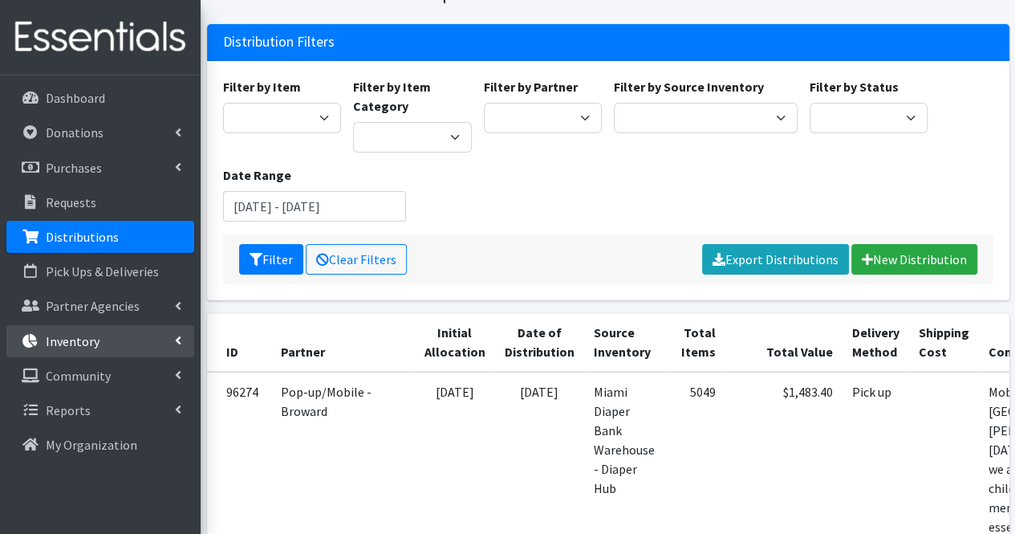
click at [112, 339] on link "Inventory" at bounding box center [100, 341] width 188 height 32
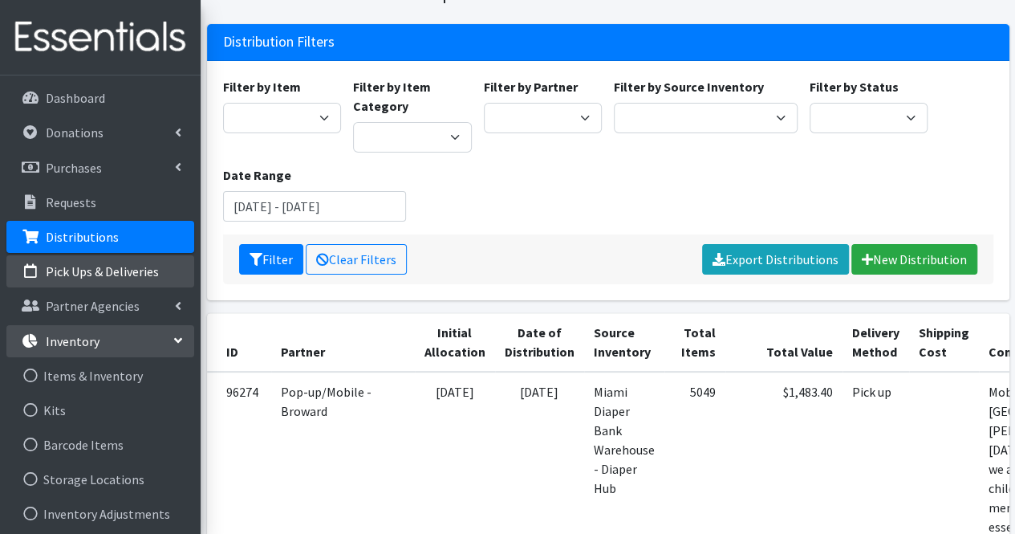
click at [63, 271] on p "Pick Ups & Deliveries" at bounding box center [102, 271] width 113 height 16
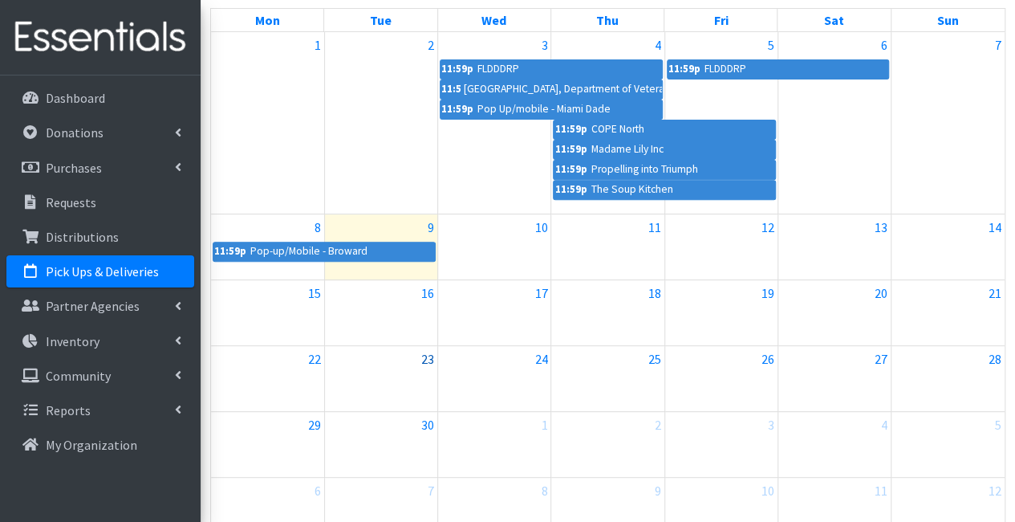
scroll to position [282, 0]
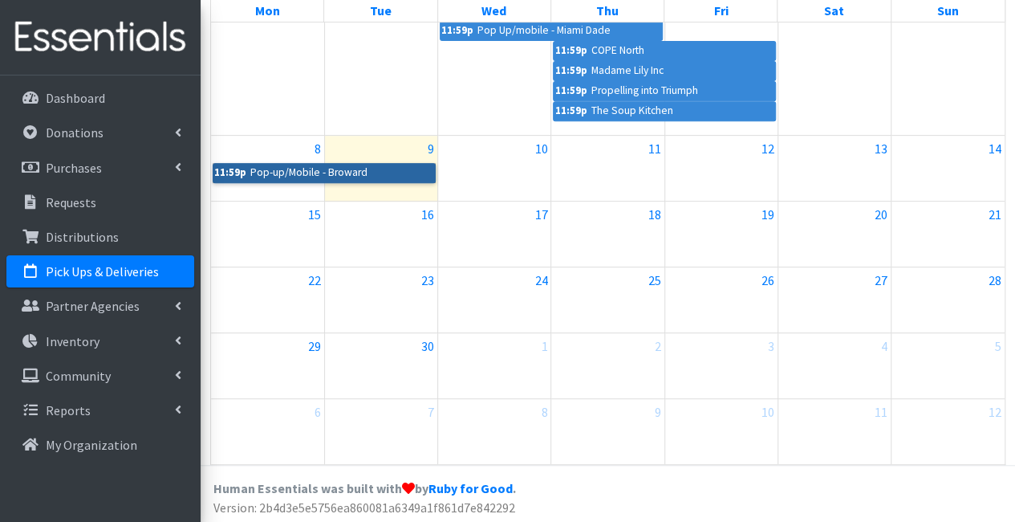
click at [274, 169] on link "11:59p Pop-up/Mobile - Broward" at bounding box center [324, 172] width 223 height 19
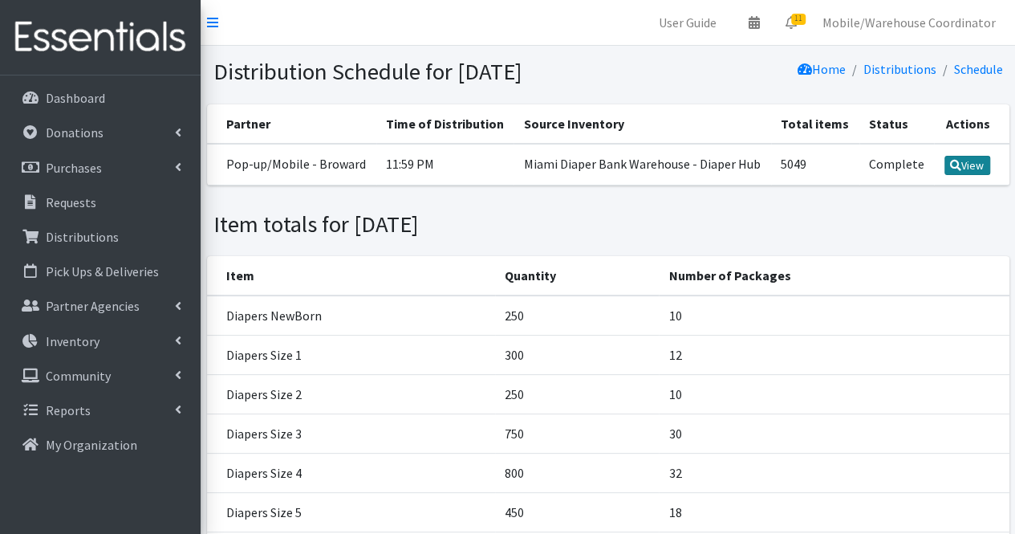
click at [964, 175] on link "View" at bounding box center [967, 165] width 46 height 19
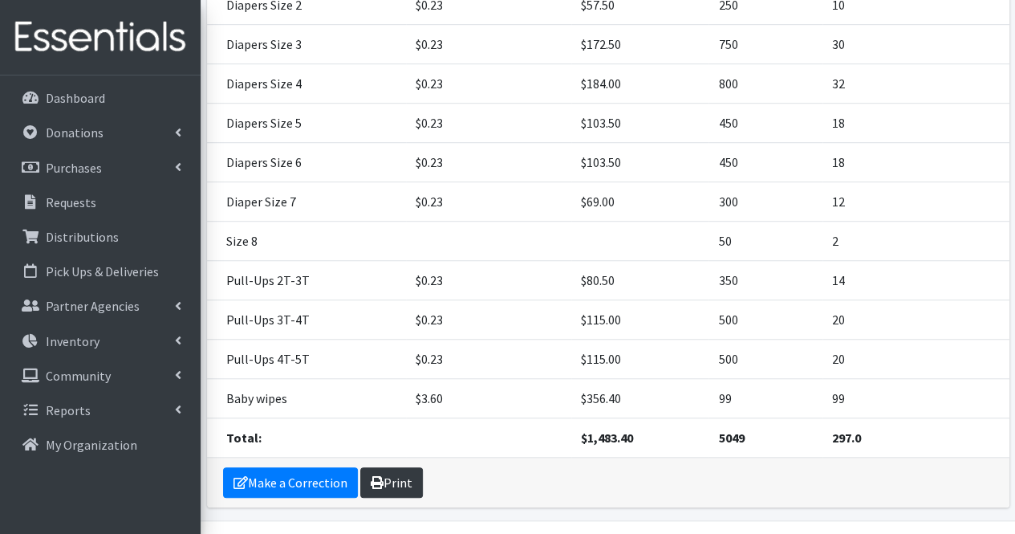
scroll to position [523, 0]
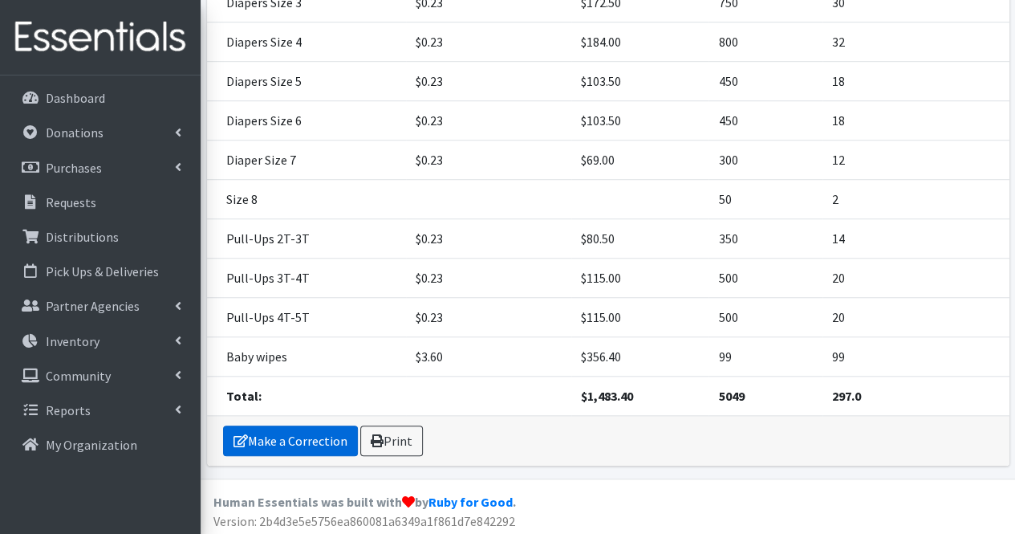
click at [303, 441] on link "Make a Correction" at bounding box center [290, 440] width 135 height 30
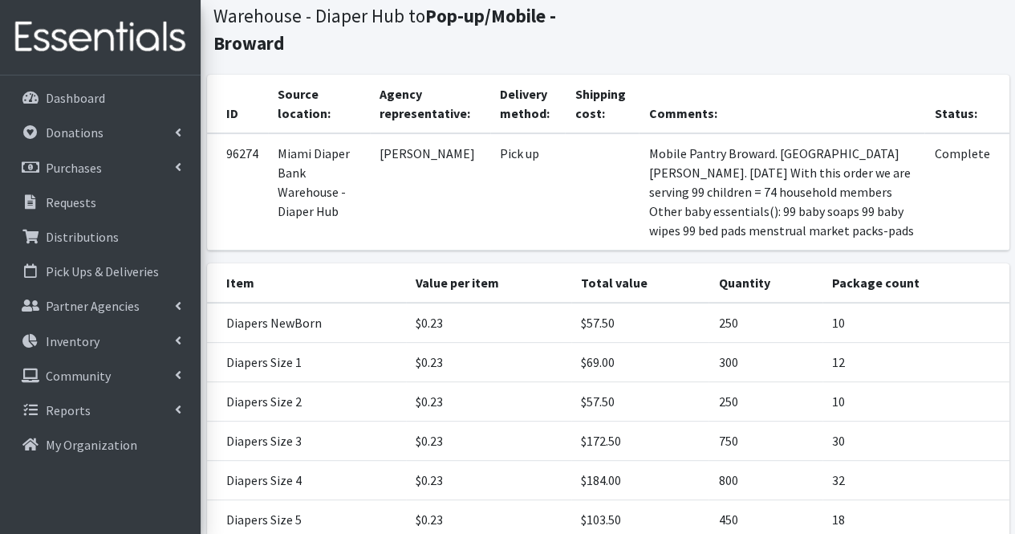
scroll to position [0, 0]
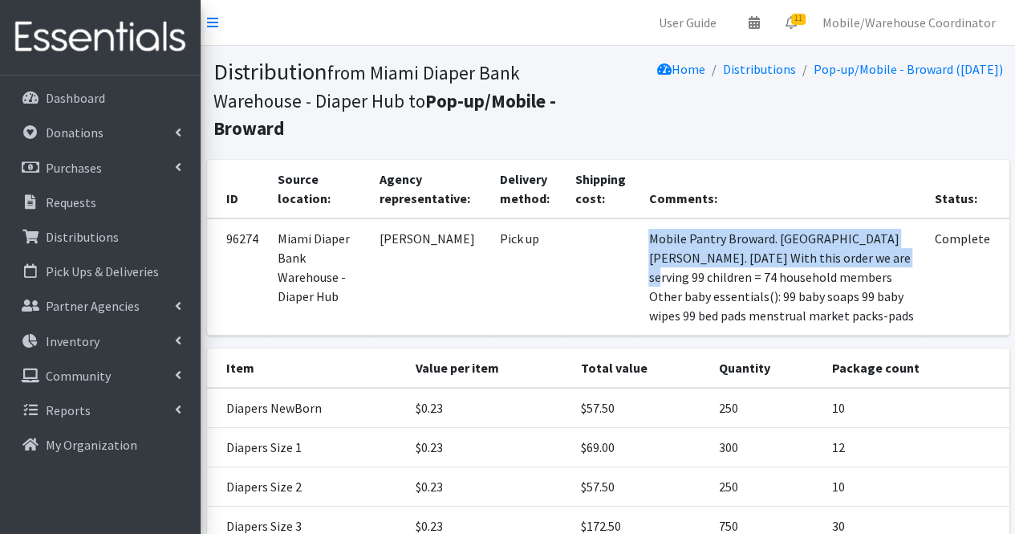
drag, startPoint x: 920, startPoint y: 261, endPoint x: 631, endPoint y: 294, distance: 291.6
click at [631, 294] on tr "96274 Miami Diaper Bank Warehouse - Diaper Hub Gabriela Rojas Pick up Mobile Pa…" at bounding box center [608, 276] width 802 height 117
click at [631, 291] on td at bounding box center [602, 276] width 74 height 117
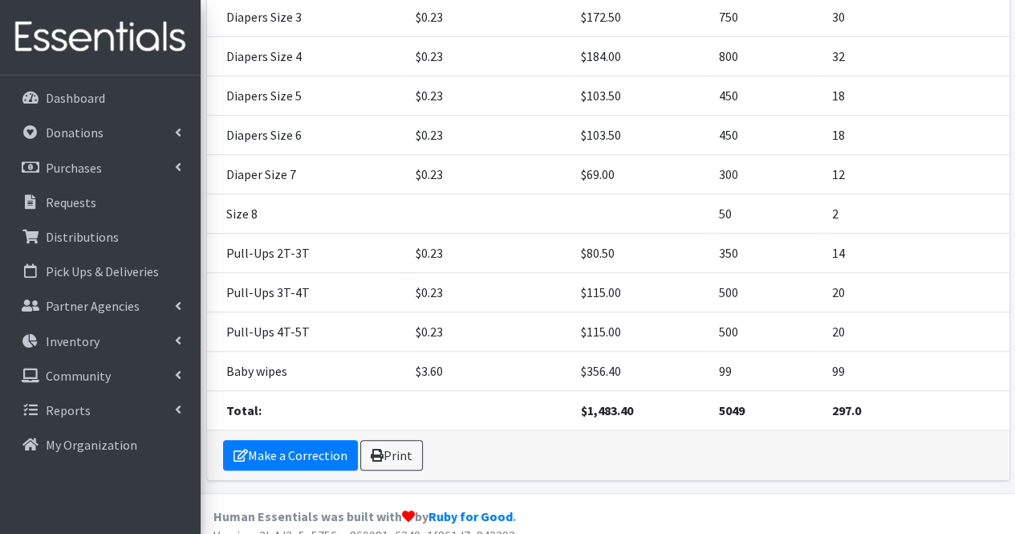
scroll to position [523, 0]
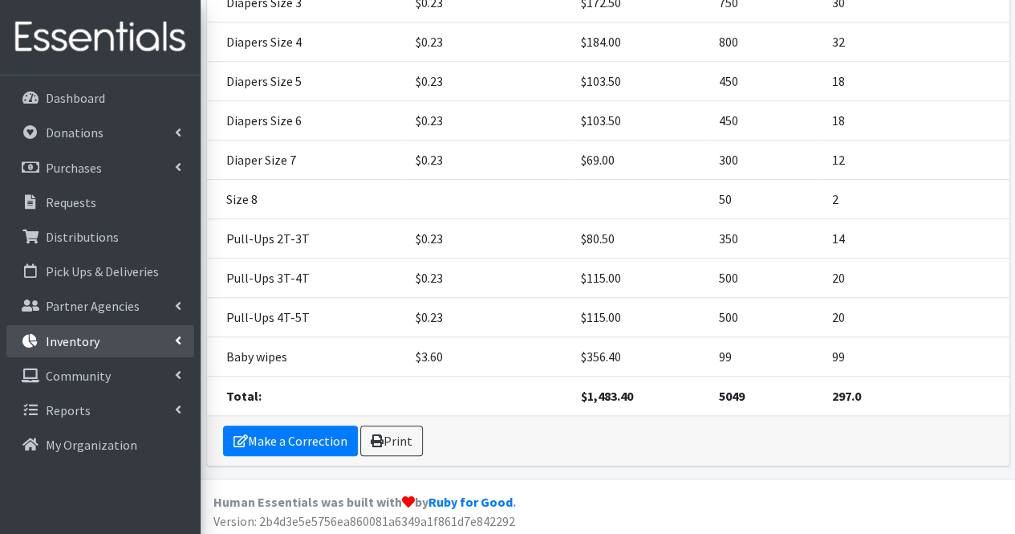
click at [109, 351] on link "Inventory" at bounding box center [100, 341] width 188 height 32
click at [117, 346] on link "Inventory" at bounding box center [100, 341] width 188 height 32
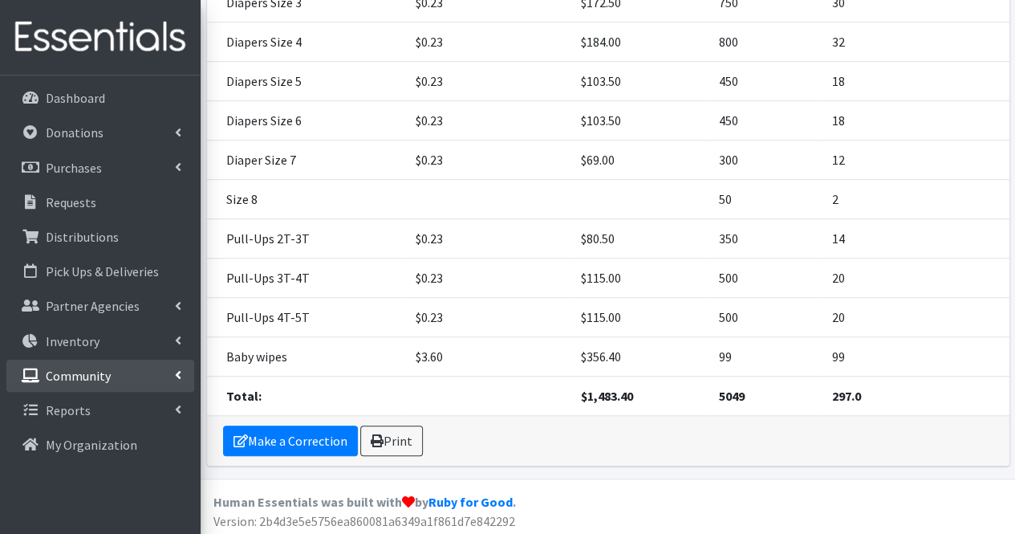
click at [112, 387] on link "Community" at bounding box center [100, 375] width 188 height 32
click at [120, 381] on link "Community" at bounding box center [100, 375] width 188 height 32
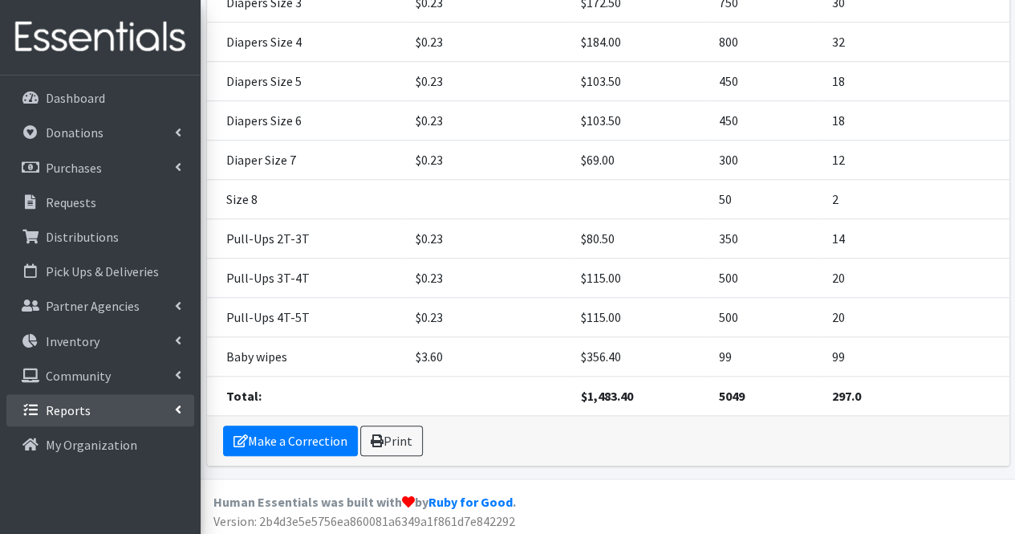
click at [116, 414] on link "Reports" at bounding box center [100, 410] width 188 height 32
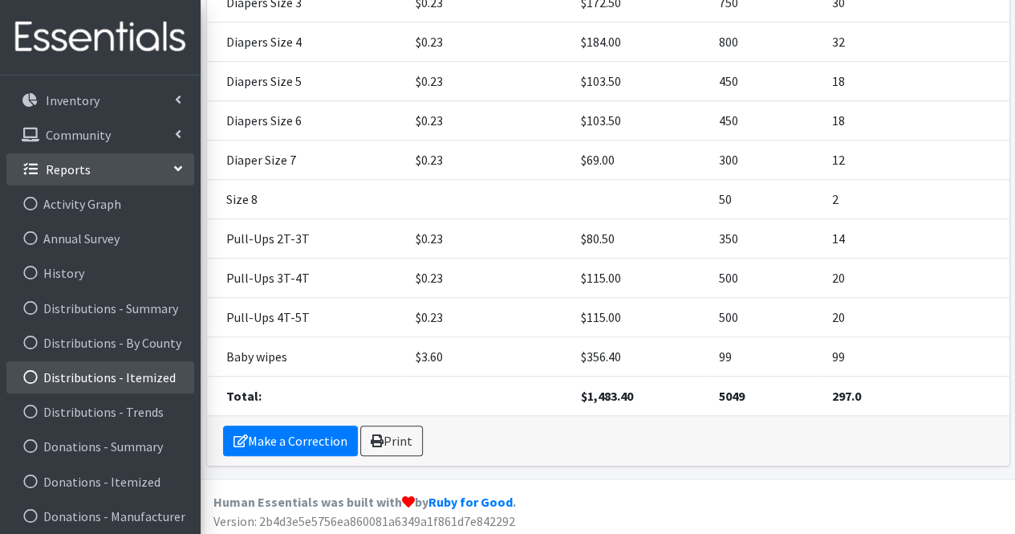
scroll to position [0, 0]
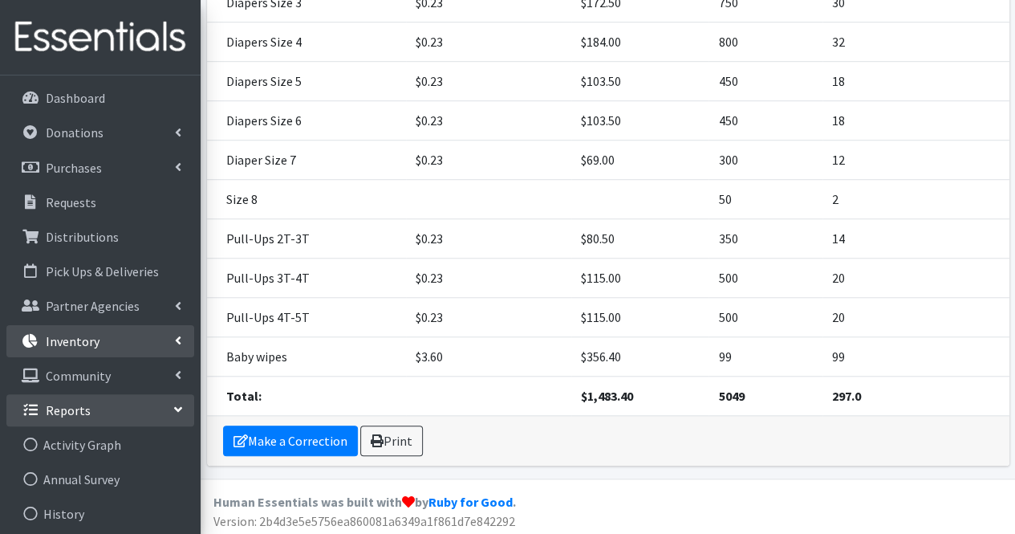
click at [88, 351] on link "Inventory" at bounding box center [100, 341] width 188 height 32
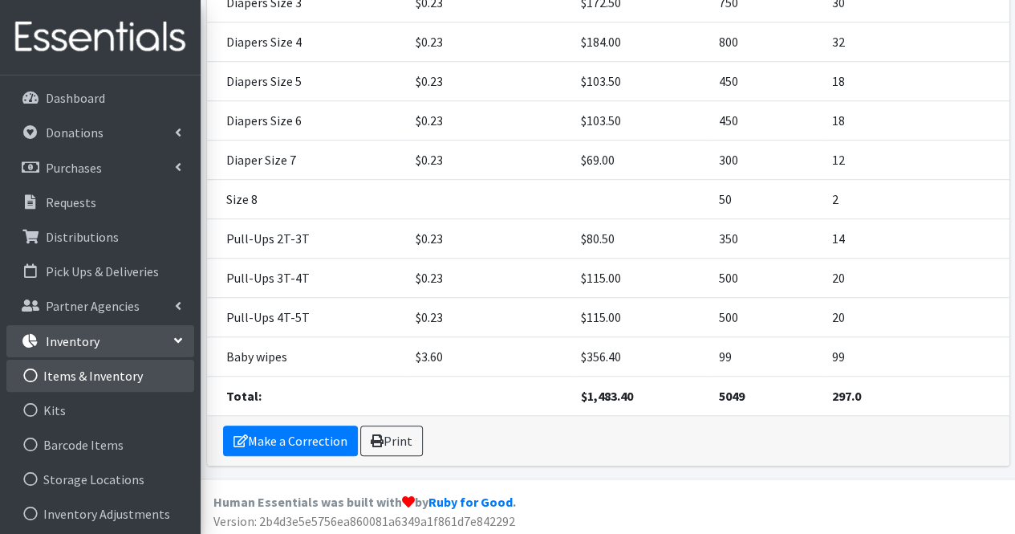
click at [91, 376] on link "Items & Inventory" at bounding box center [100, 375] width 188 height 32
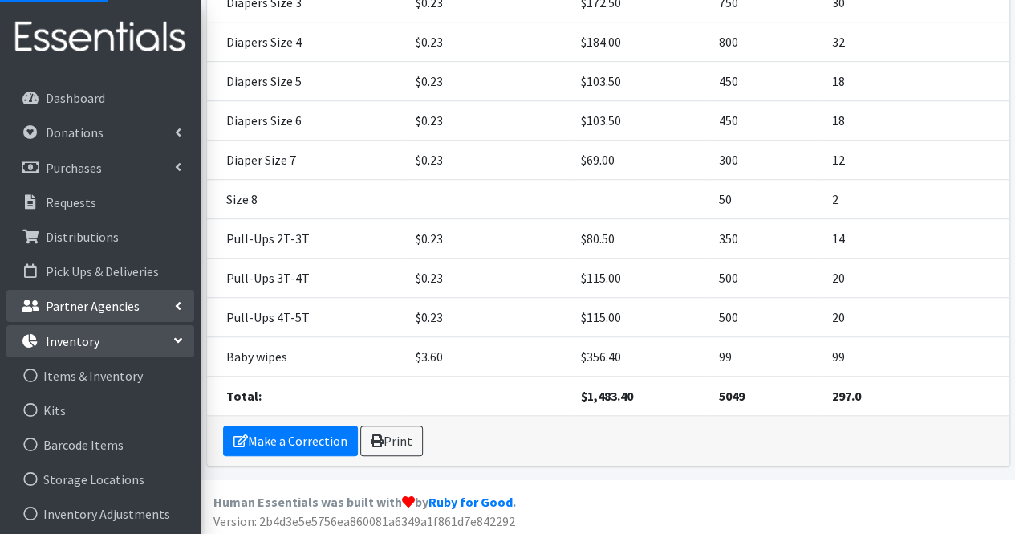
click at [85, 304] on p "Partner Agencies" at bounding box center [93, 306] width 94 height 16
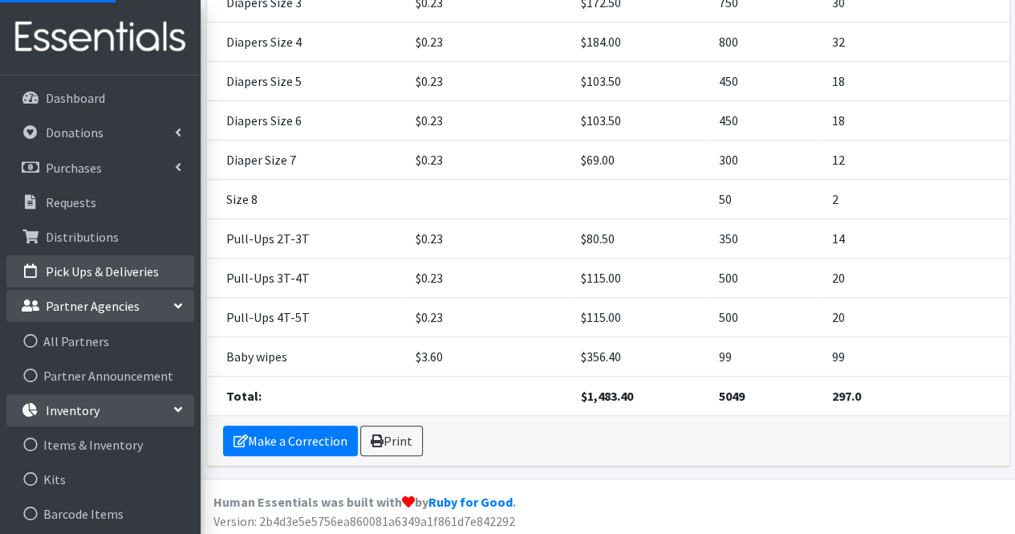
click at [87, 272] on p "Pick Ups & Deliveries" at bounding box center [102, 271] width 113 height 16
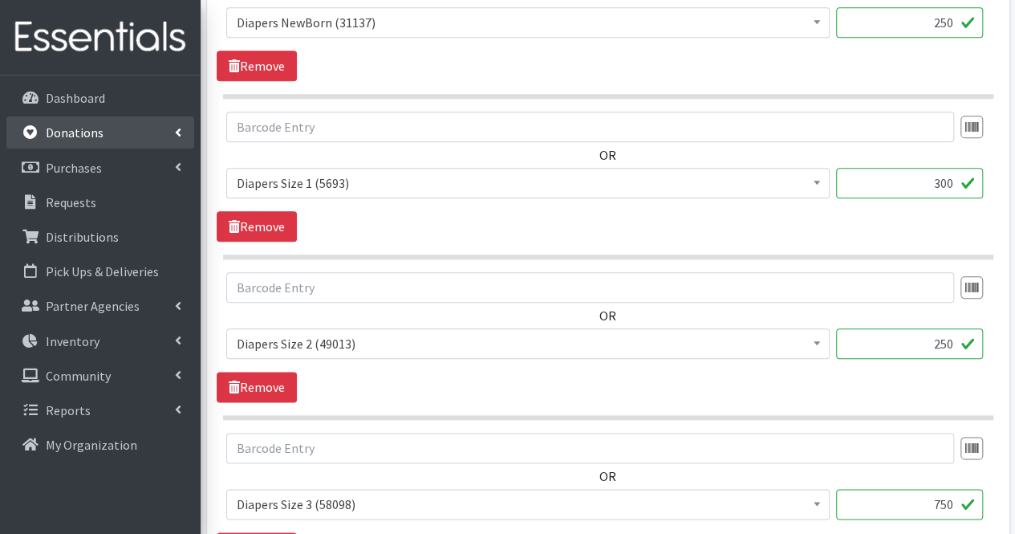
scroll to position [380, 0]
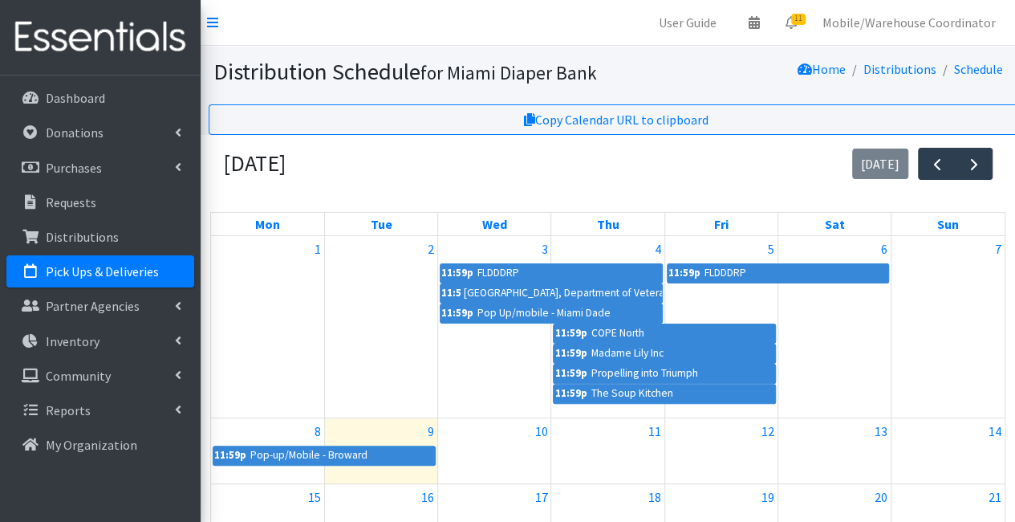
scroll to position [80, 0]
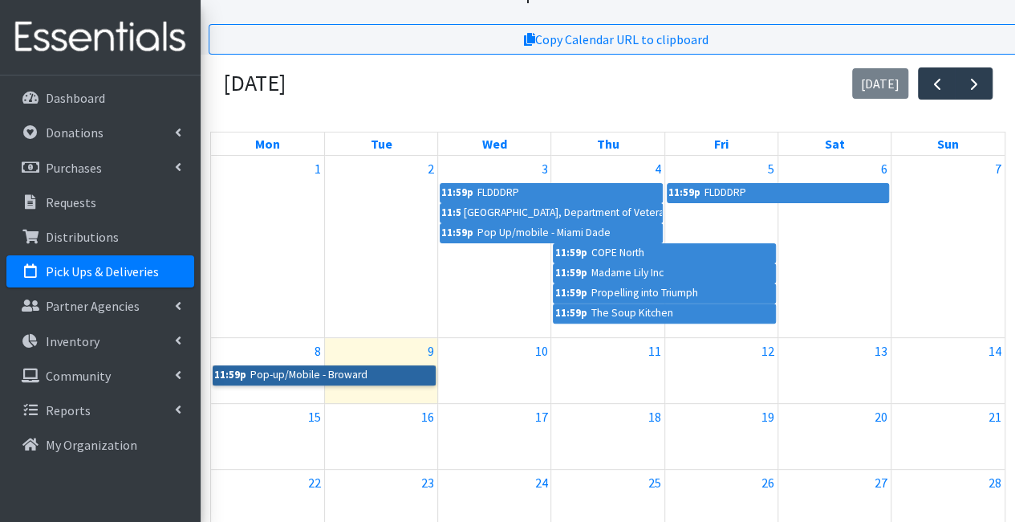
click at [303, 376] on link "11:59p Pop-up/Mobile - Broward" at bounding box center [324, 374] width 223 height 19
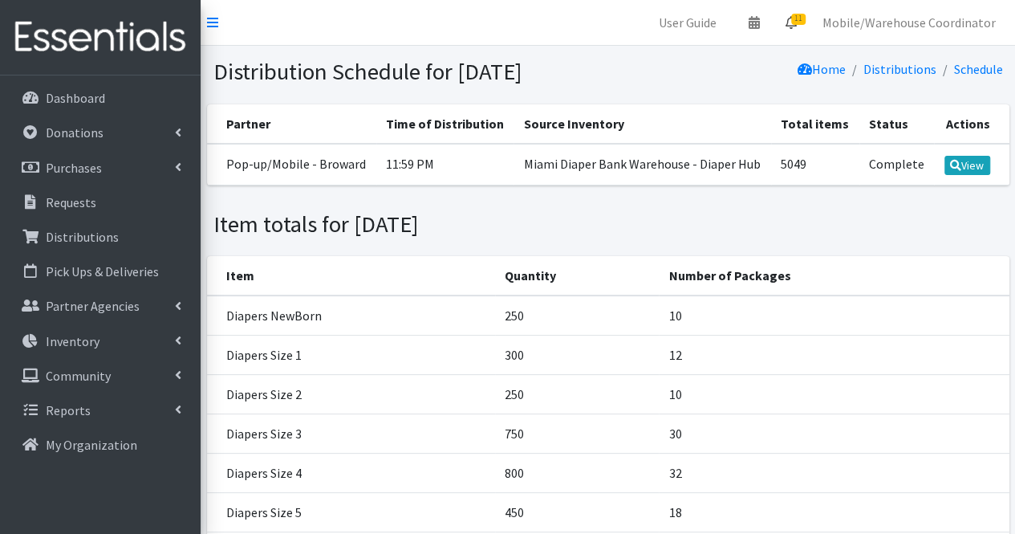
click at [794, 12] on link "11" at bounding box center [791, 22] width 37 height 32
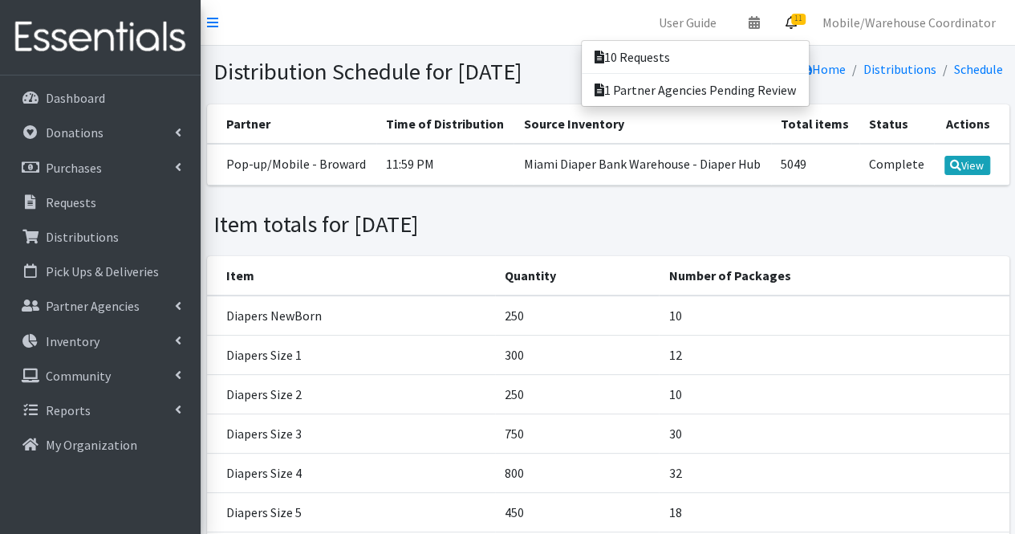
click at [395, 86] on h1 "Distribution Schedule for [DATE]" at bounding box center [407, 72] width 389 height 28
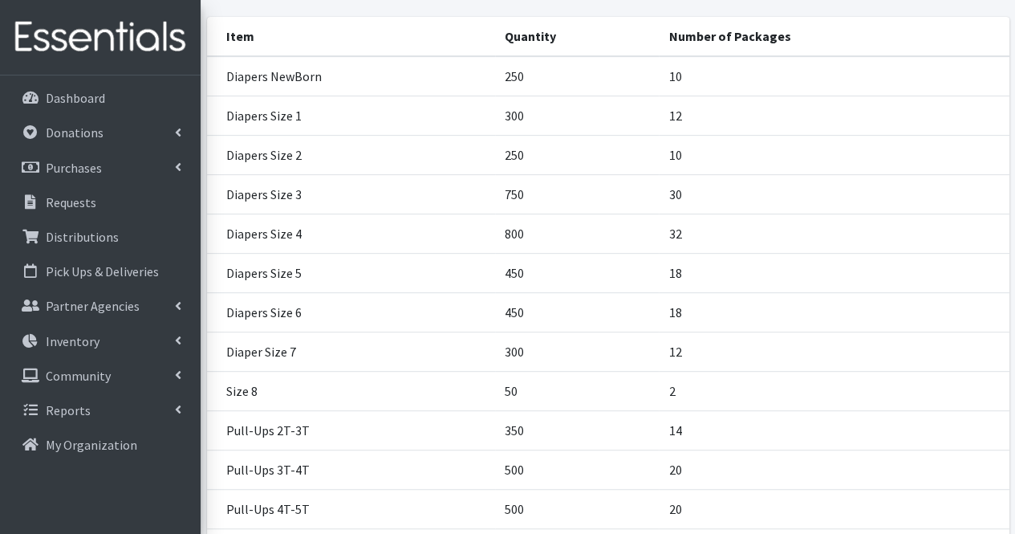
scroll to position [369, 0]
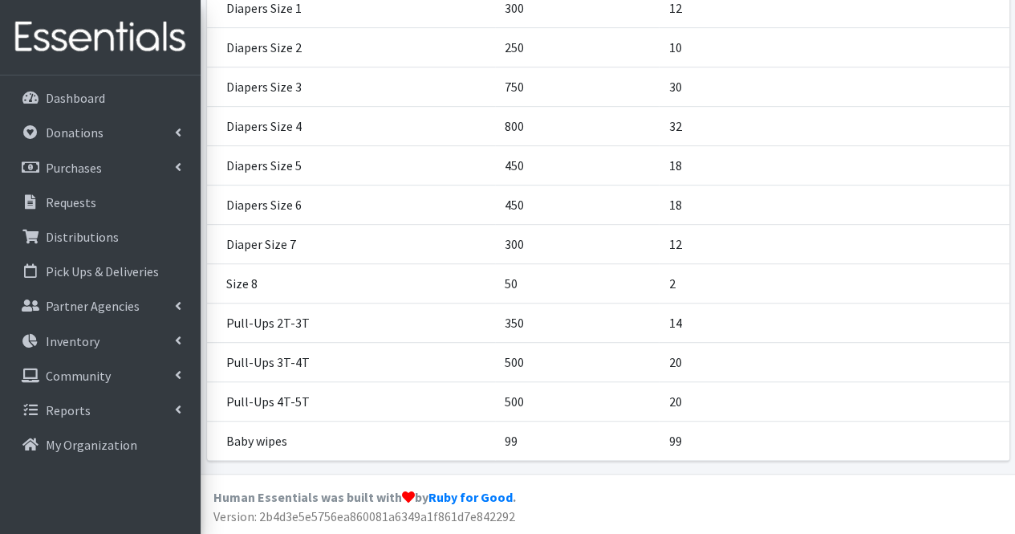
click at [136, 76] on aside "Dashboard Donations All Donations New Donation Purchases All Purchases [GEOGRAP…" at bounding box center [100, 267] width 201 height 534
click at [127, 84] on link "Dashboard" at bounding box center [100, 98] width 188 height 32
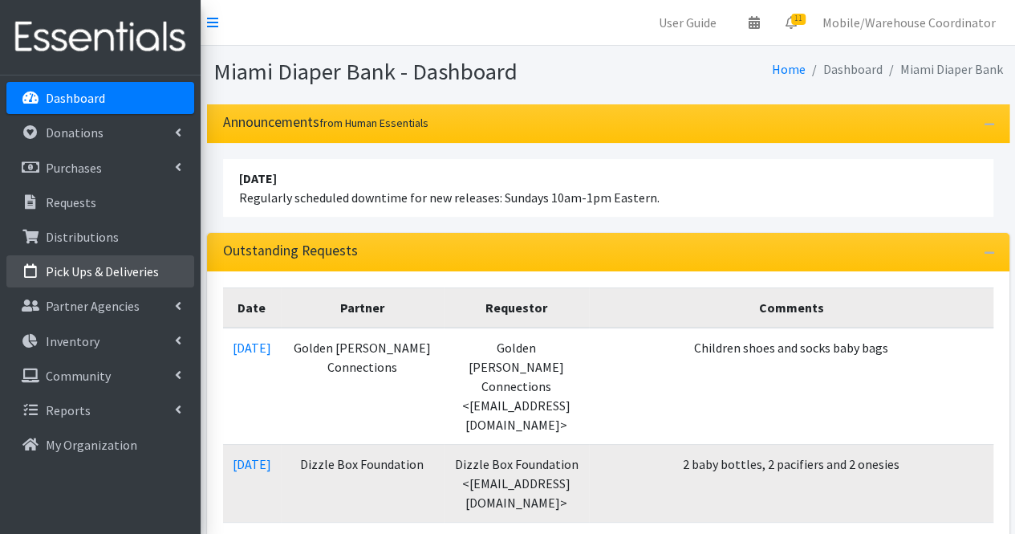
click at [119, 282] on link "Pick Ups & Deliveries" at bounding box center [100, 271] width 188 height 32
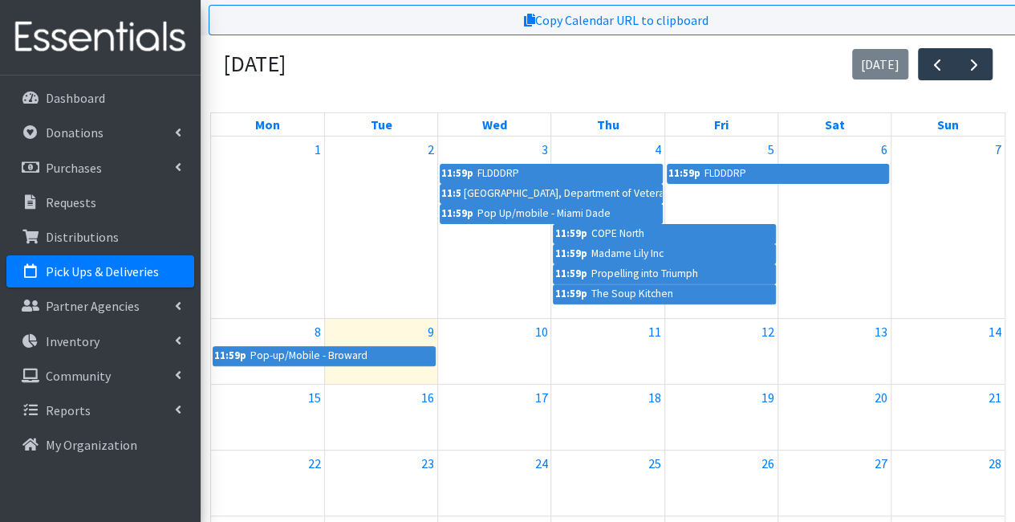
scroll to position [160, 0]
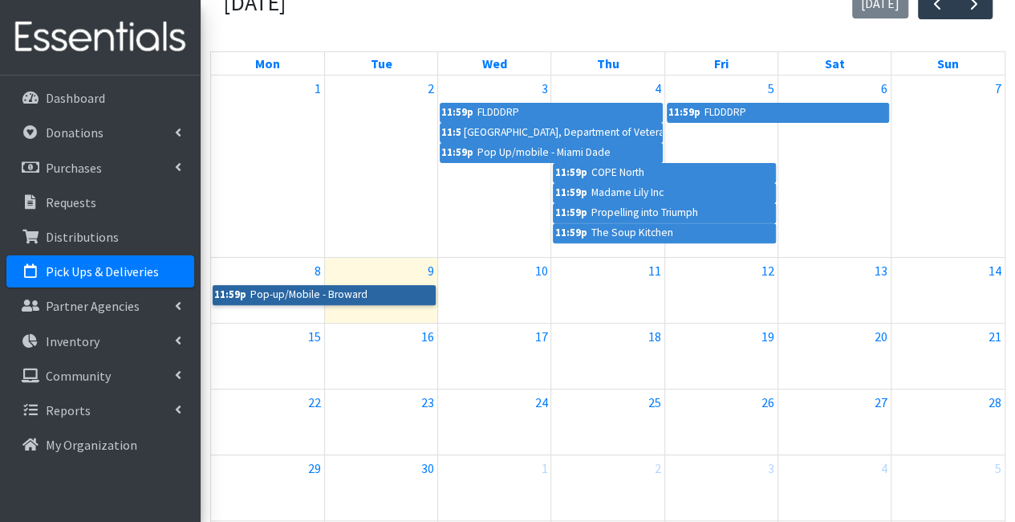
click at [335, 294] on link "11:59p Pop-up/Mobile - Broward" at bounding box center [324, 294] width 223 height 19
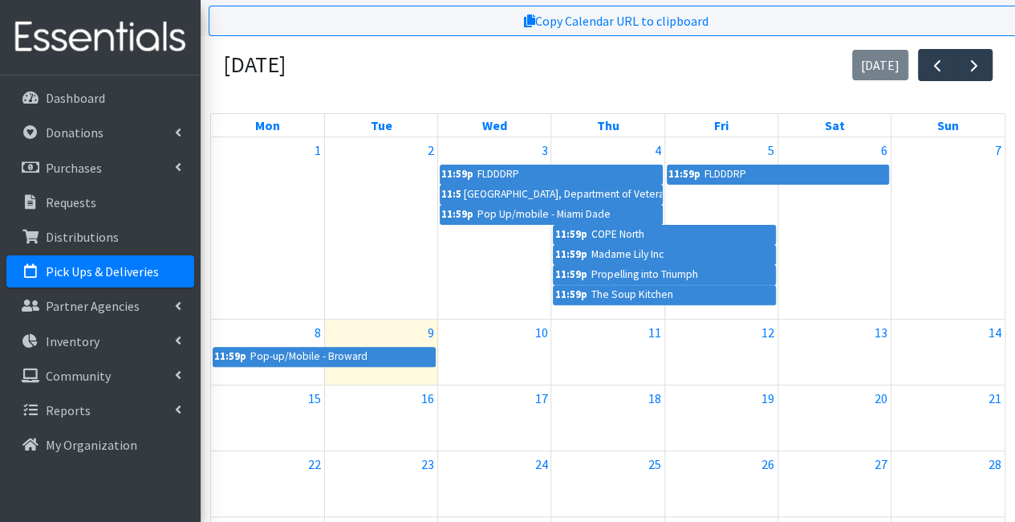
scroll to position [0, 0]
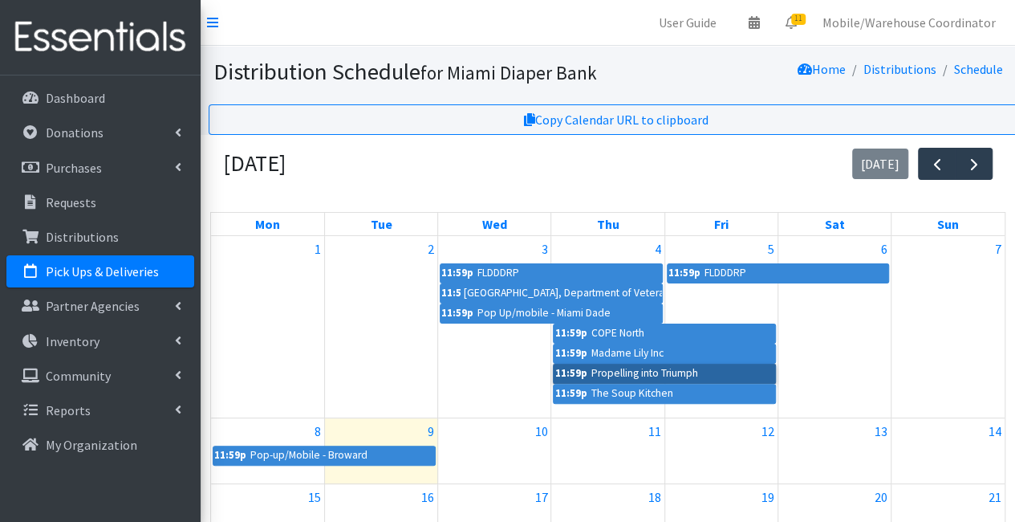
click at [631, 370] on link "11:59p Propelling into Triumph" at bounding box center [664, 372] width 223 height 19
click at [549, 388] on div "3 11:59p FLDDDRP 11:59p [GEOGRAPHIC_DATA], Department of Veterans Affairs [PERS…" at bounding box center [494, 326] width 112 height 181
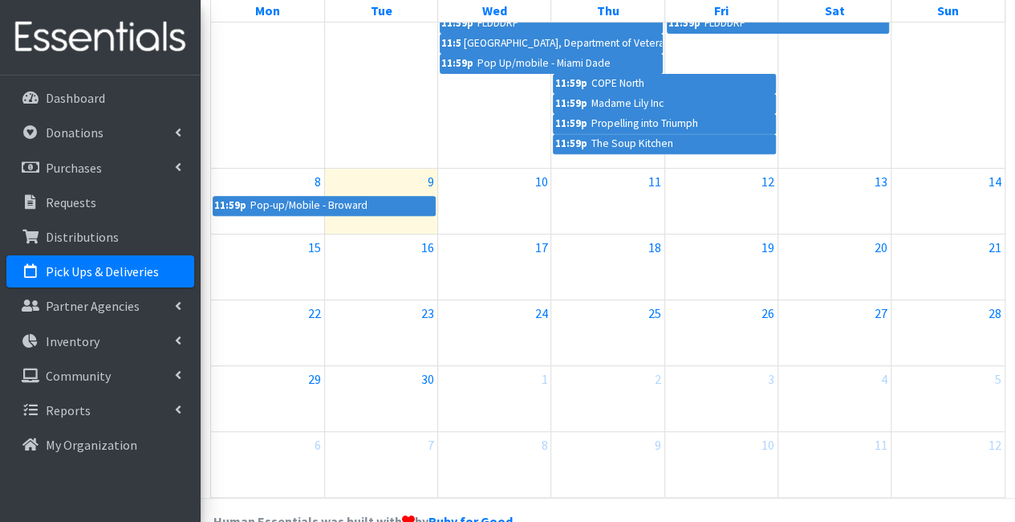
scroll to position [282, 0]
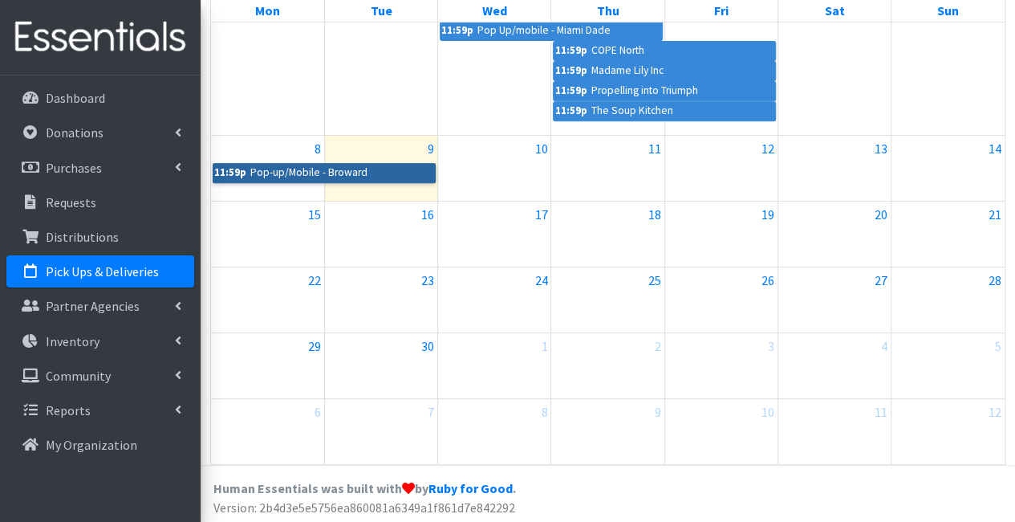
click at [376, 171] on link "11:59p Pop-up/Mobile - Broward" at bounding box center [324, 172] width 223 height 19
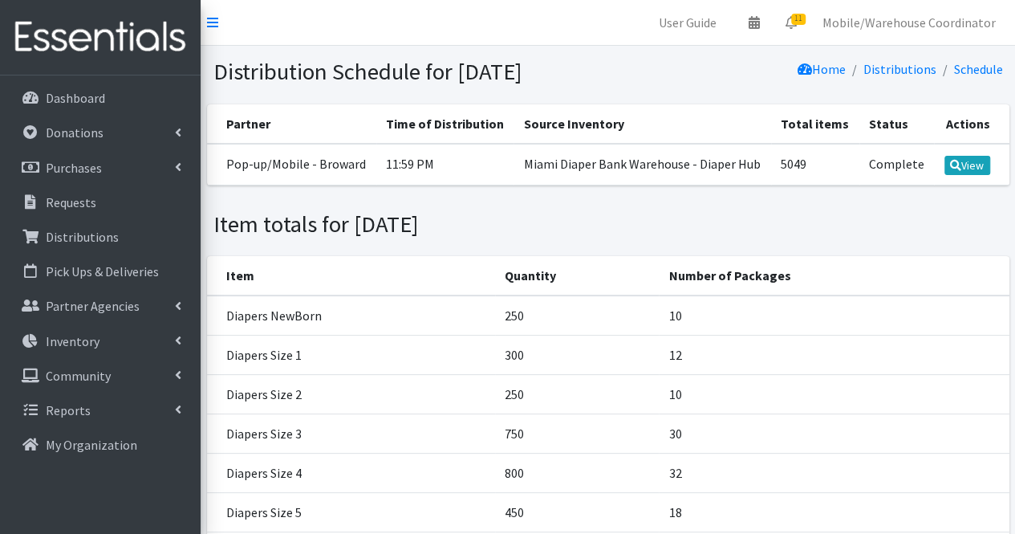
click at [902, 185] on td "Complete" at bounding box center [896, 165] width 75 height 42
click at [876, 23] on link "Mobile/Warehouse Coordinator" at bounding box center [909, 22] width 199 height 32
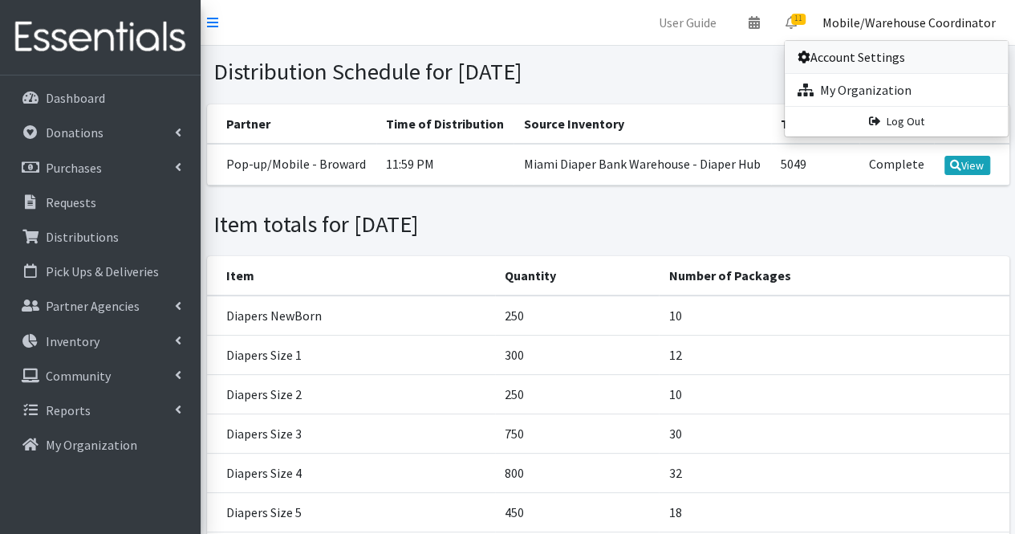
click at [869, 61] on link "Account Settings" at bounding box center [896, 57] width 223 height 32
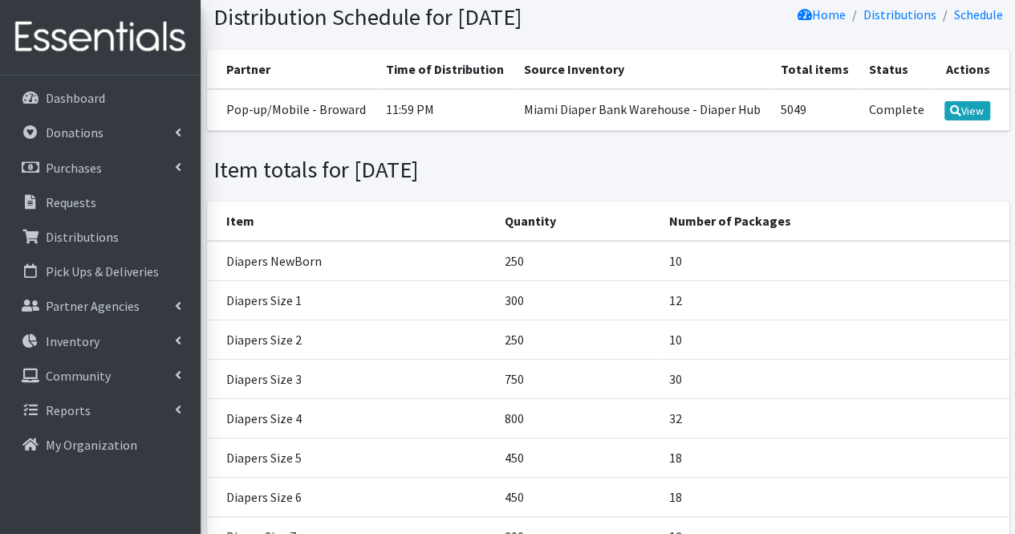
scroll to position [80, 0]
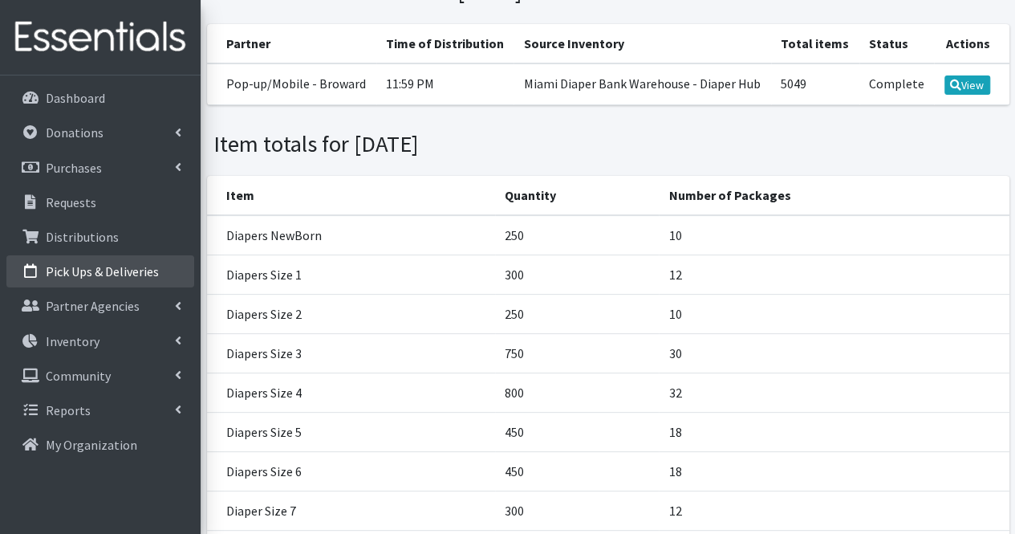
click at [139, 266] on p "Pick Ups & Deliveries" at bounding box center [102, 271] width 113 height 16
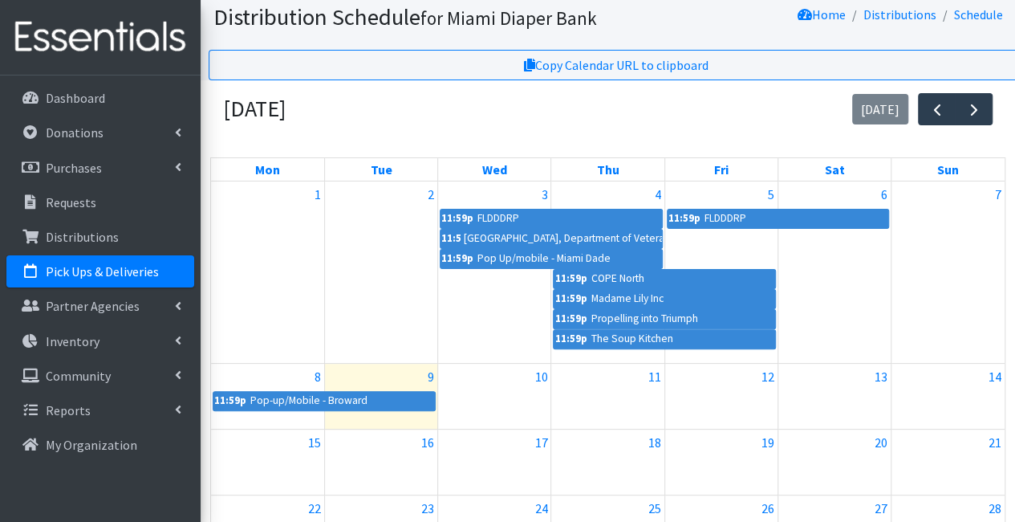
scroll to position [80, 0]
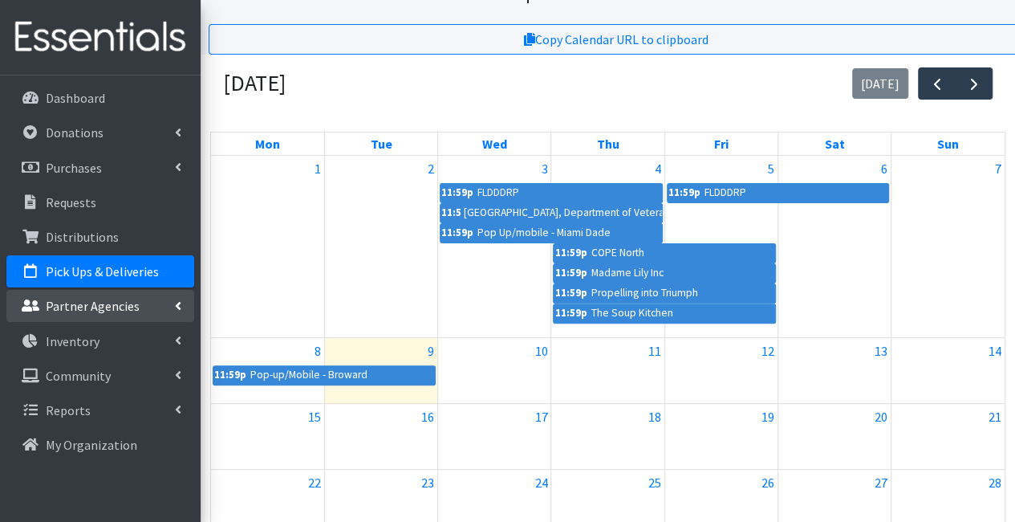
click at [122, 317] on link "Partner Agencies" at bounding box center [100, 306] width 188 height 32
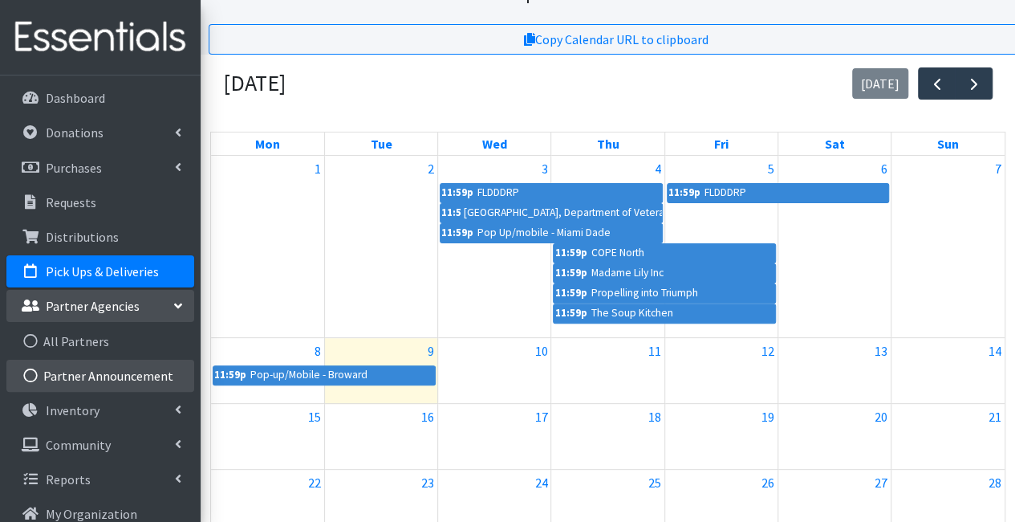
click at [134, 386] on link "Partner Announcement" at bounding box center [100, 375] width 188 height 32
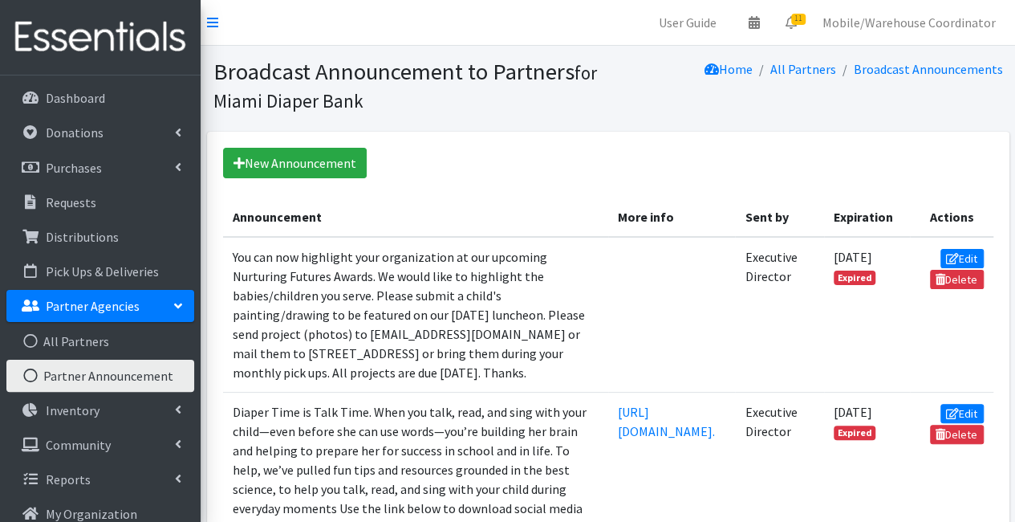
click at [132, 396] on link "Inventory" at bounding box center [100, 410] width 188 height 32
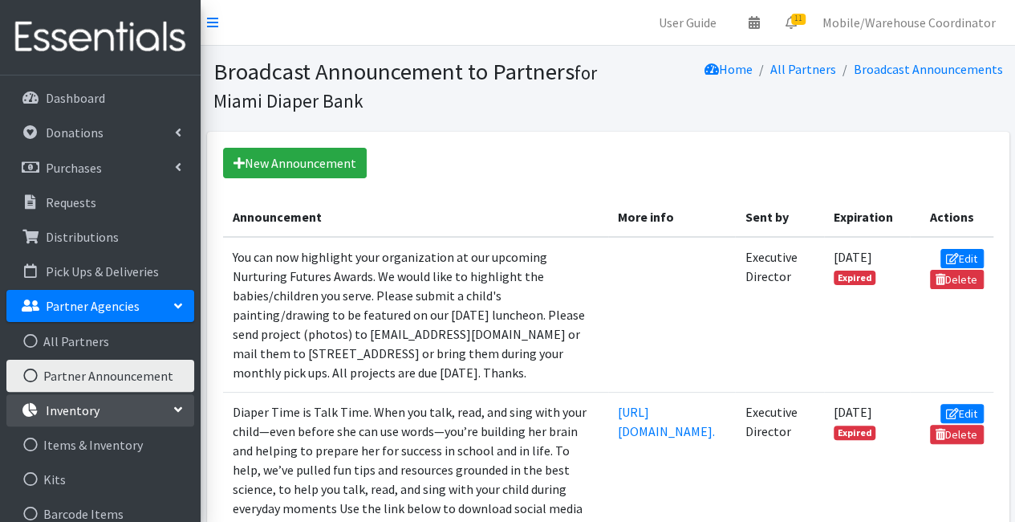
click at [141, 424] on link "Inventory" at bounding box center [100, 410] width 188 height 32
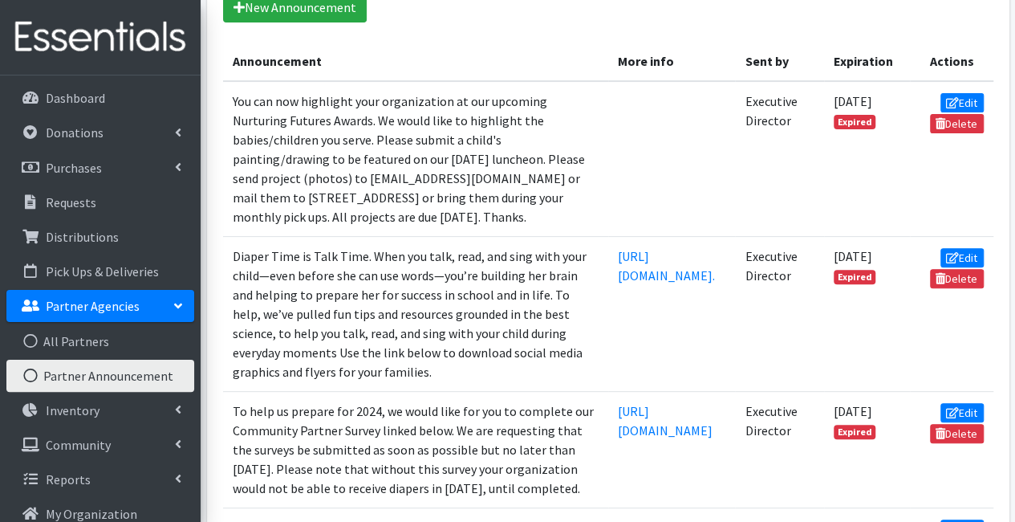
scroll to position [160, 0]
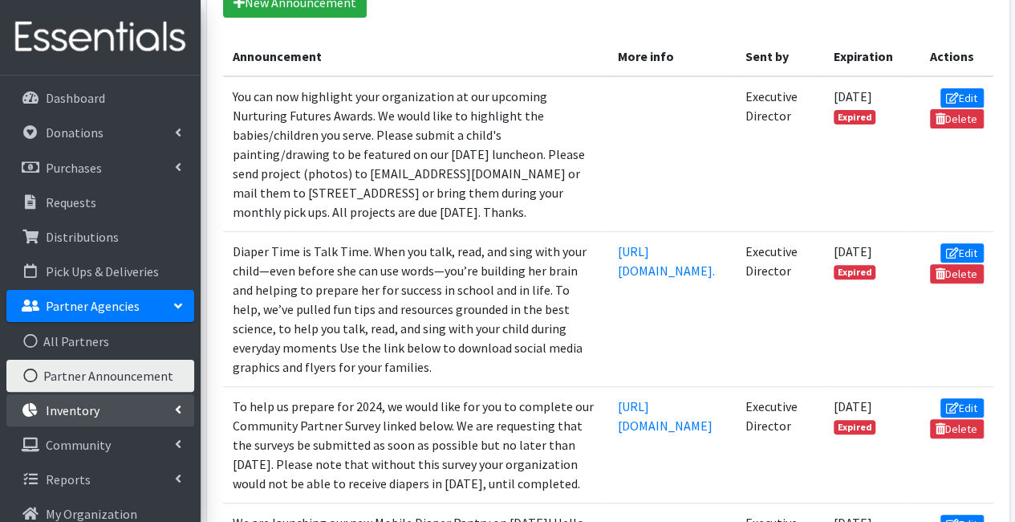
click at [108, 412] on link "Inventory" at bounding box center [100, 410] width 188 height 32
click at [173, 311] on link "Partner Agencies" at bounding box center [100, 306] width 188 height 32
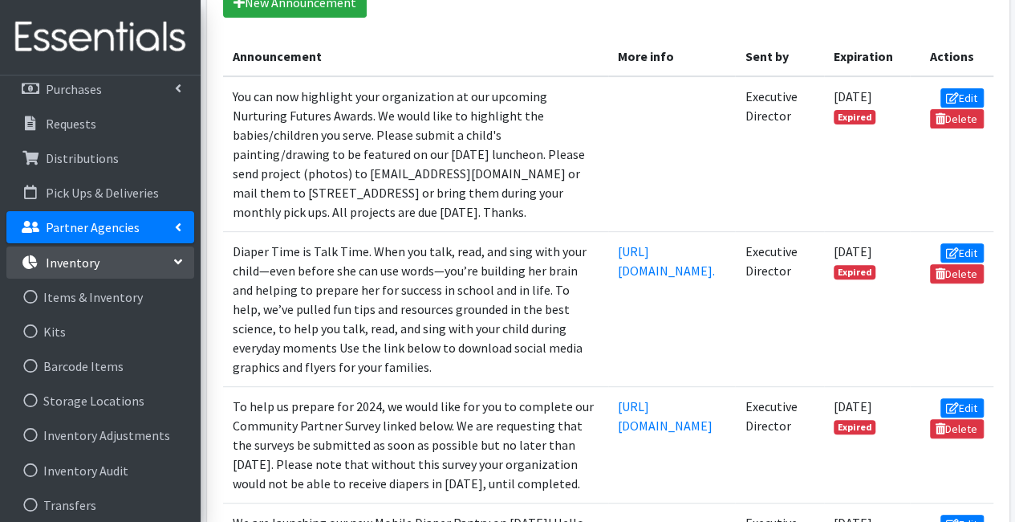
scroll to position [141, 0]
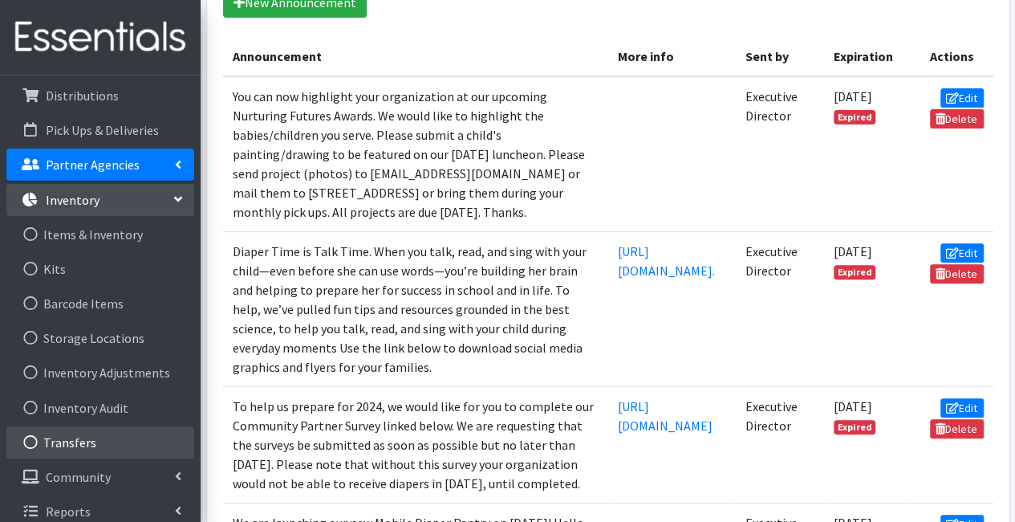
click at [114, 428] on link "Transfers" at bounding box center [100, 442] width 188 height 32
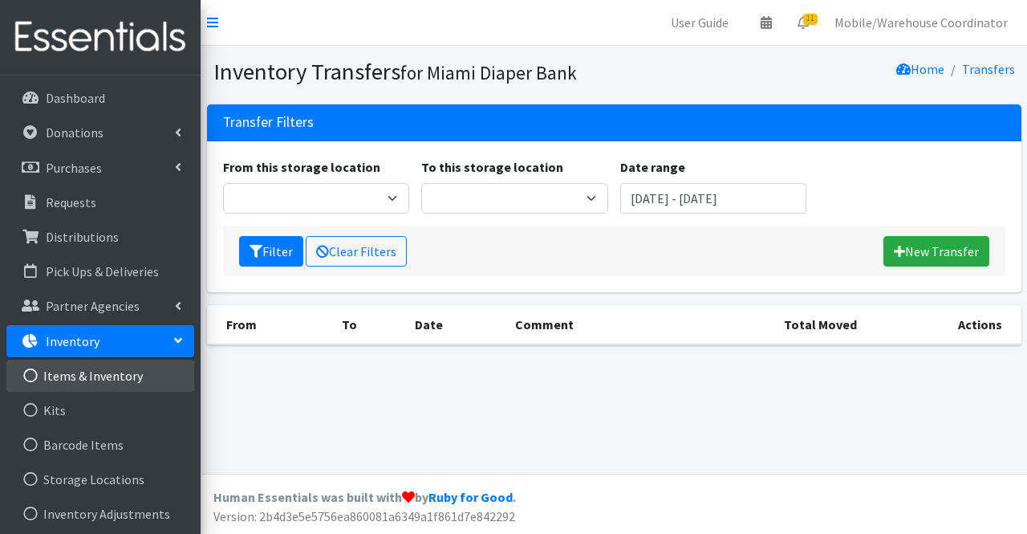
click at [103, 367] on link "Items & Inventory" at bounding box center [100, 375] width 188 height 32
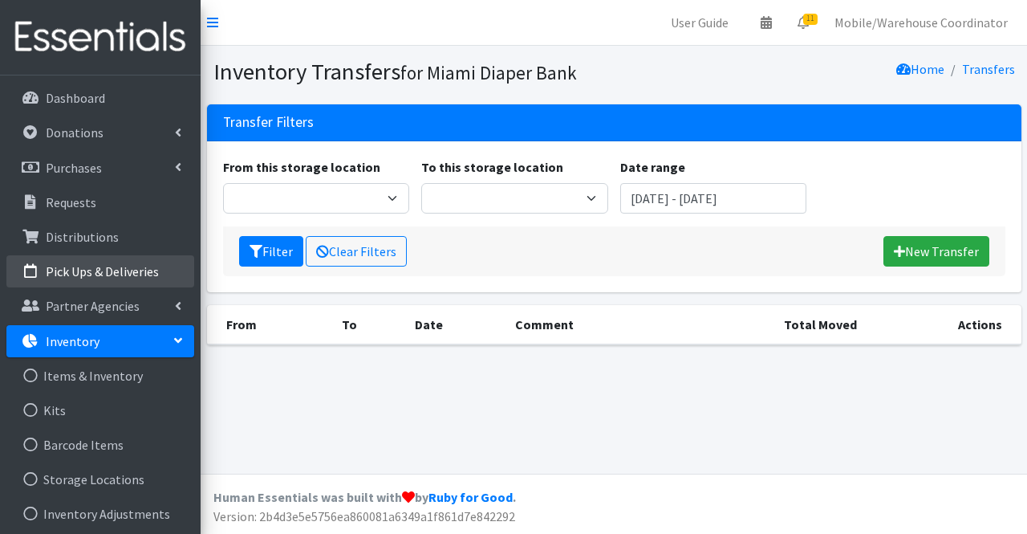
click at [66, 272] on p "Pick Ups & Deliveries" at bounding box center [102, 271] width 113 height 16
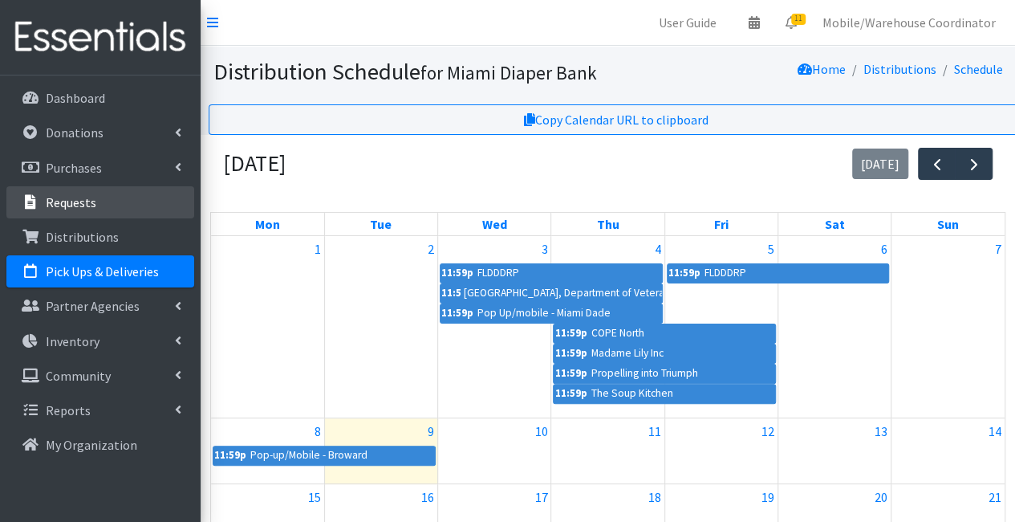
click at [67, 201] on p "Requests" at bounding box center [71, 202] width 51 height 16
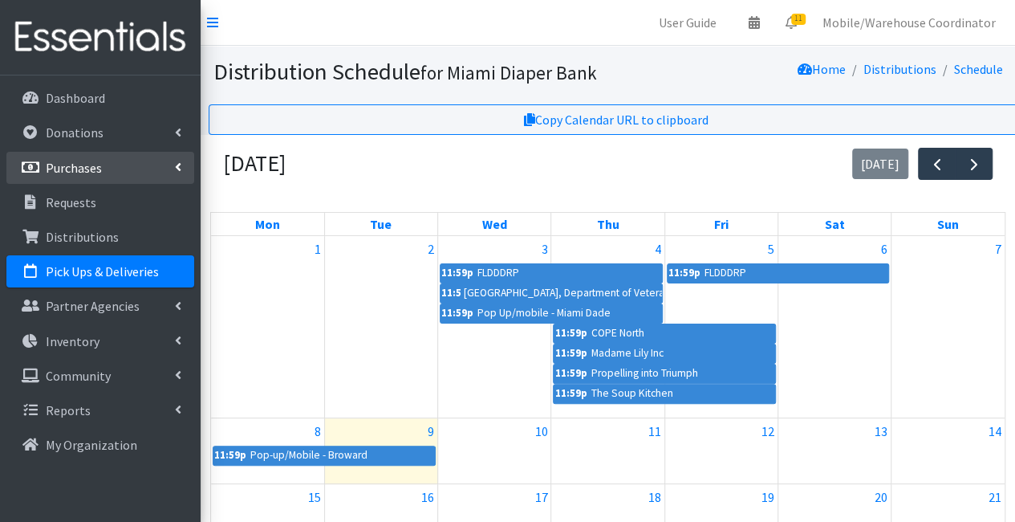
click at [79, 152] on link "Purchases" at bounding box center [100, 168] width 188 height 32
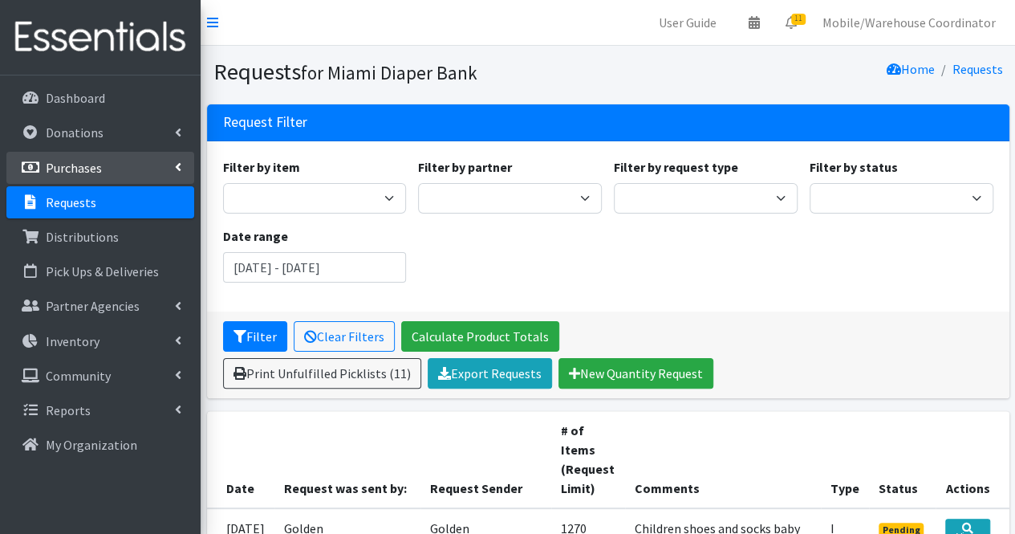
click at [107, 167] on link "Purchases" at bounding box center [100, 168] width 188 height 32
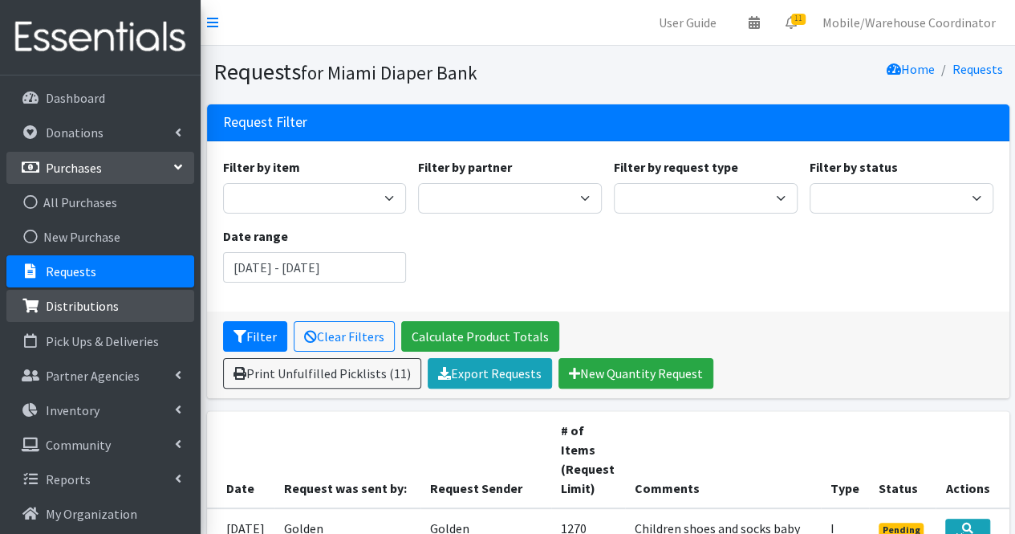
click at [119, 320] on link "Distributions" at bounding box center [100, 306] width 188 height 32
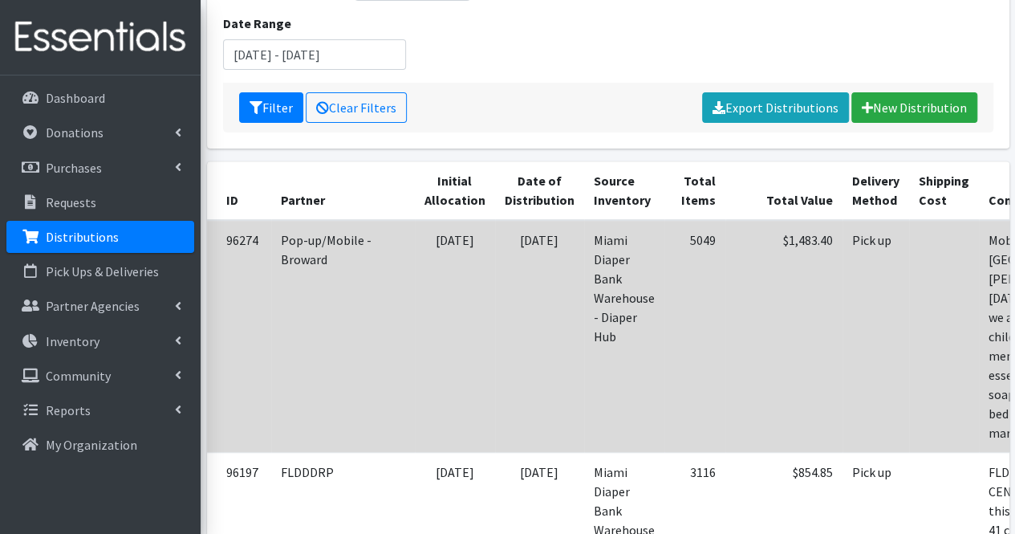
scroll to position [321, 0]
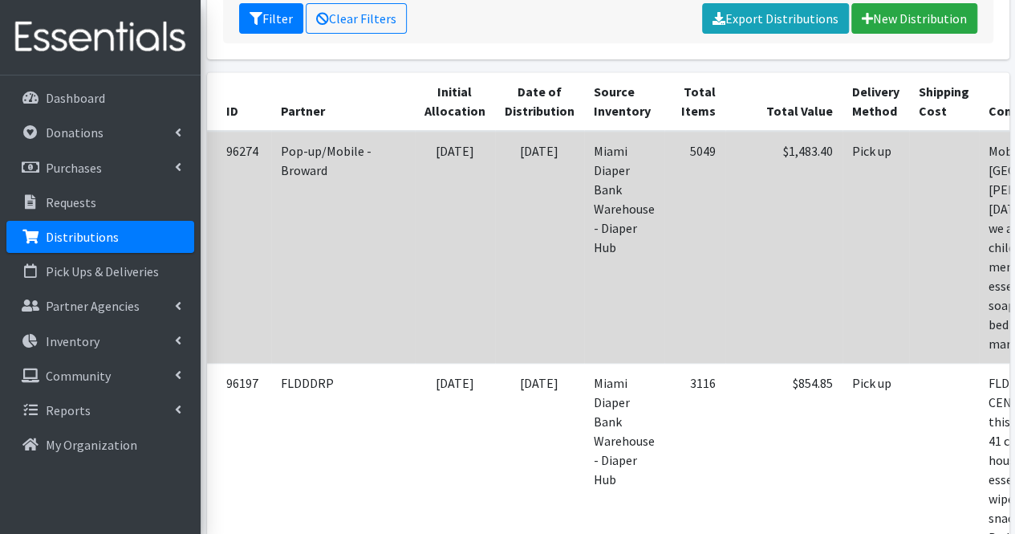
click at [340, 161] on td "Pop-up/Mobile - Broward" at bounding box center [343, 247] width 144 height 233
click at [312, 169] on td "Pop-up/Mobile - Broward" at bounding box center [343, 247] width 144 height 233
click at [313, 168] on td "Pop-up/Mobile - Broward" at bounding box center [343, 247] width 144 height 233
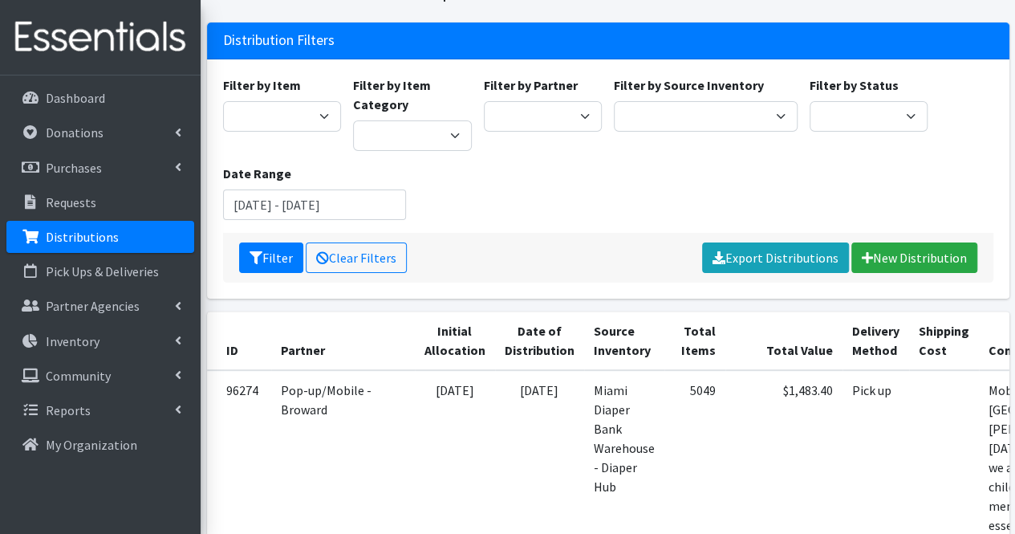
scroll to position [160, 0]
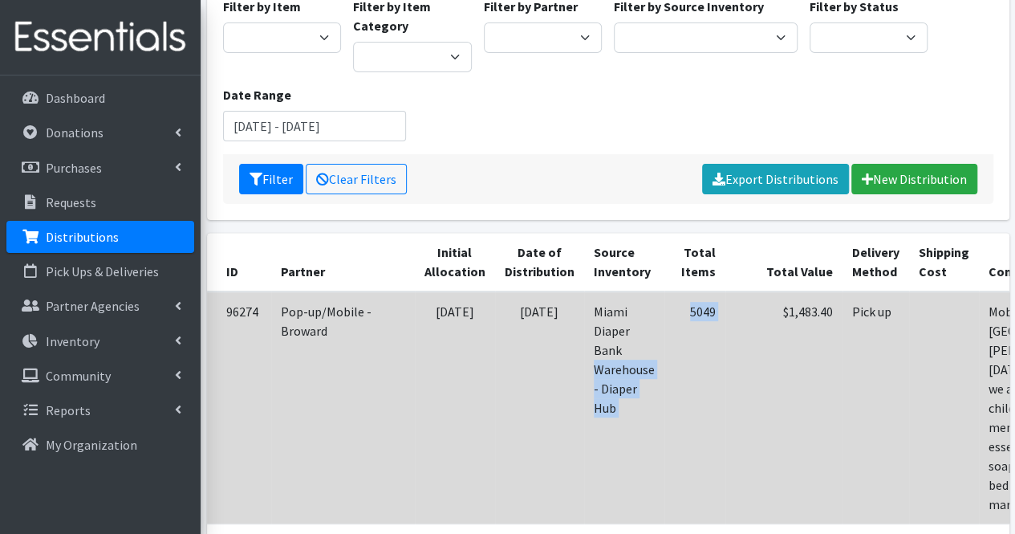
drag, startPoint x: 676, startPoint y: 336, endPoint x: 579, endPoint y: 344, distance: 97.4
click at [579, 344] on tr "96274 Pop-up/Mobile - Broward [DATE] [DATE] Miami Diaper Bank Warehouse - Diape…" at bounding box center [746, 407] width 1078 height 233
click at [584, 344] on td "Miami Diaper Bank Warehouse - Diaper Hub" at bounding box center [624, 407] width 80 height 233
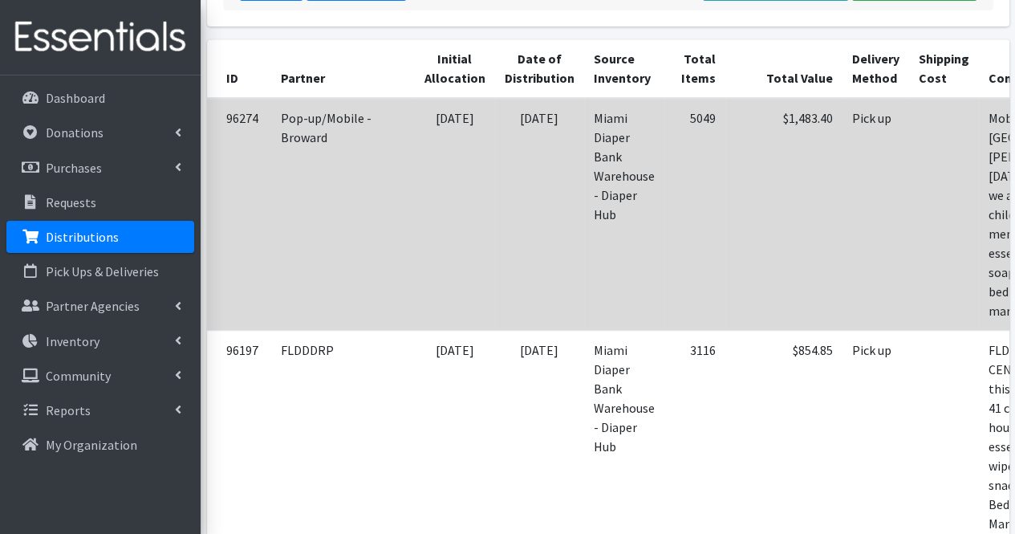
scroll to position [401, 0]
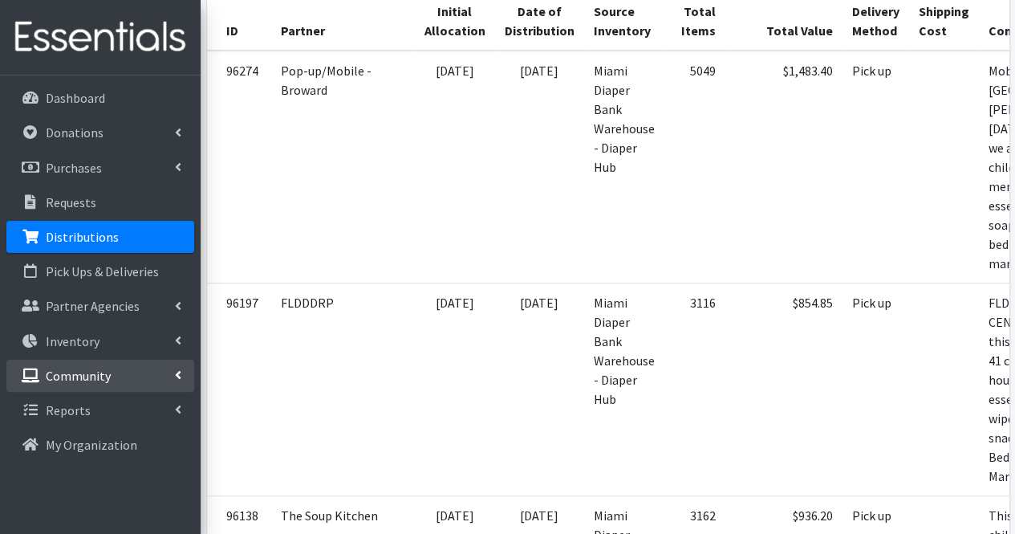
click at [97, 384] on link "Community" at bounding box center [100, 375] width 188 height 32
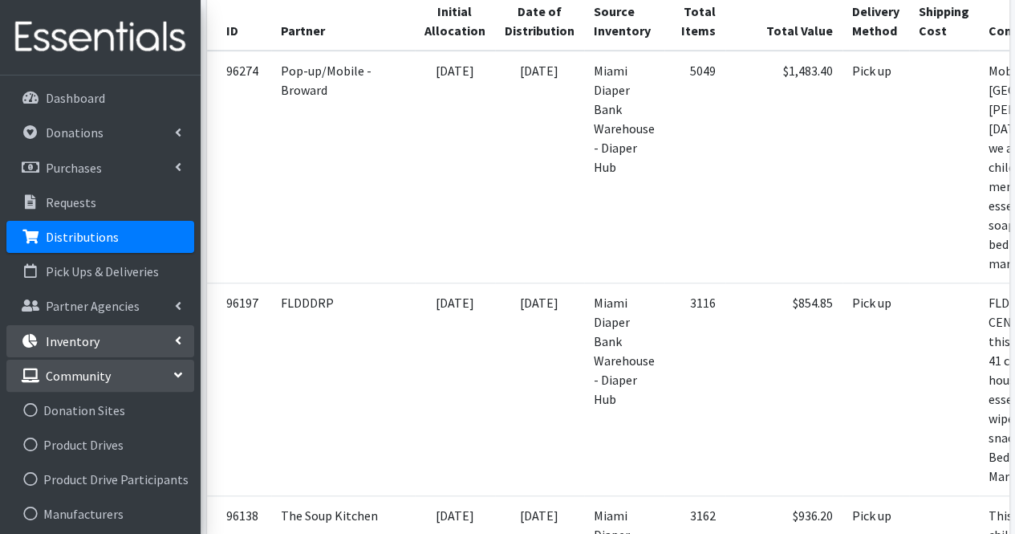
click at [76, 345] on p "Inventory" at bounding box center [73, 341] width 54 height 16
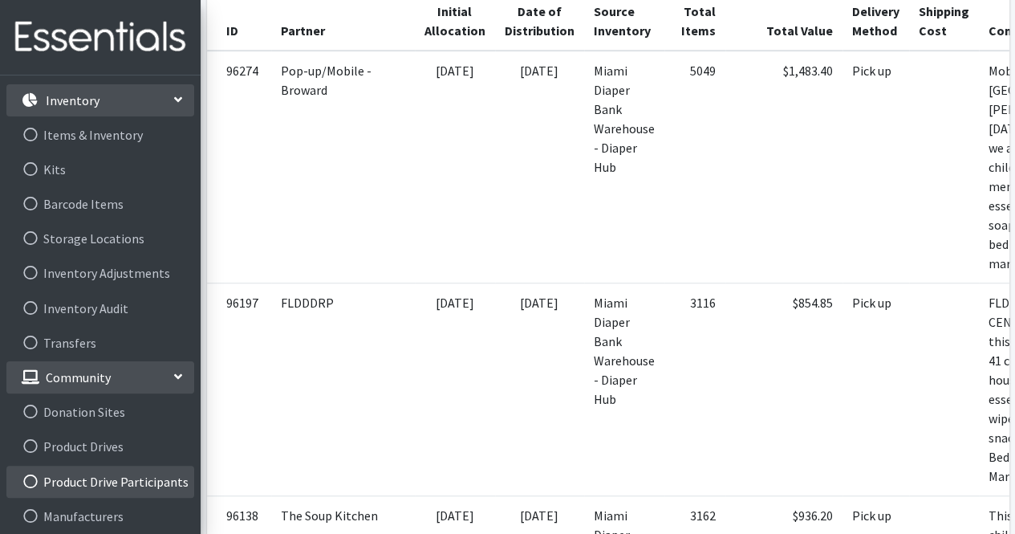
scroll to position [315, 0]
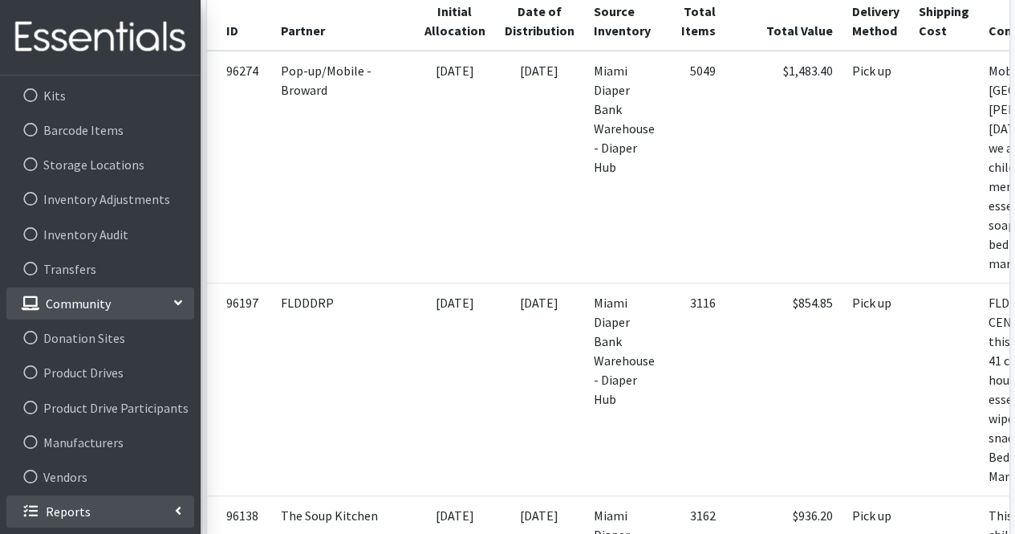
click at [105, 497] on link "Reports" at bounding box center [100, 511] width 188 height 32
click at [124, 303] on link "Community" at bounding box center [100, 303] width 188 height 32
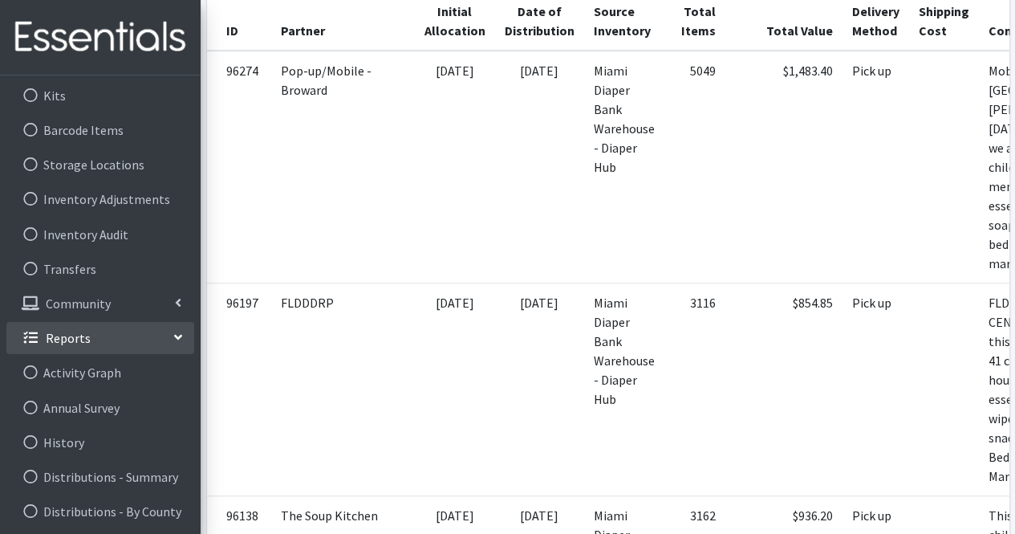
click at [185, 333] on link "Reports" at bounding box center [100, 338] width 188 height 32
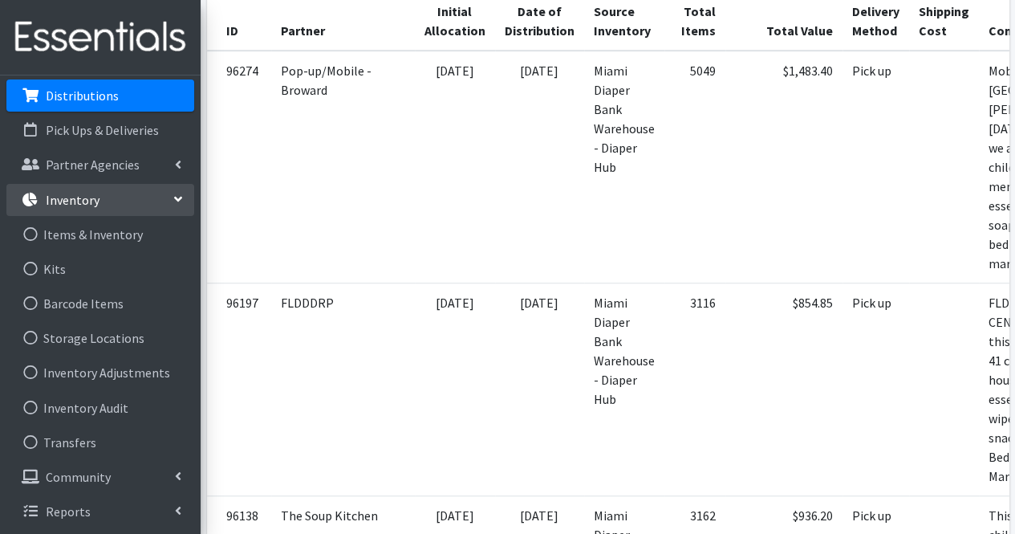
click at [91, 200] on p "Inventory" at bounding box center [73, 200] width 54 height 16
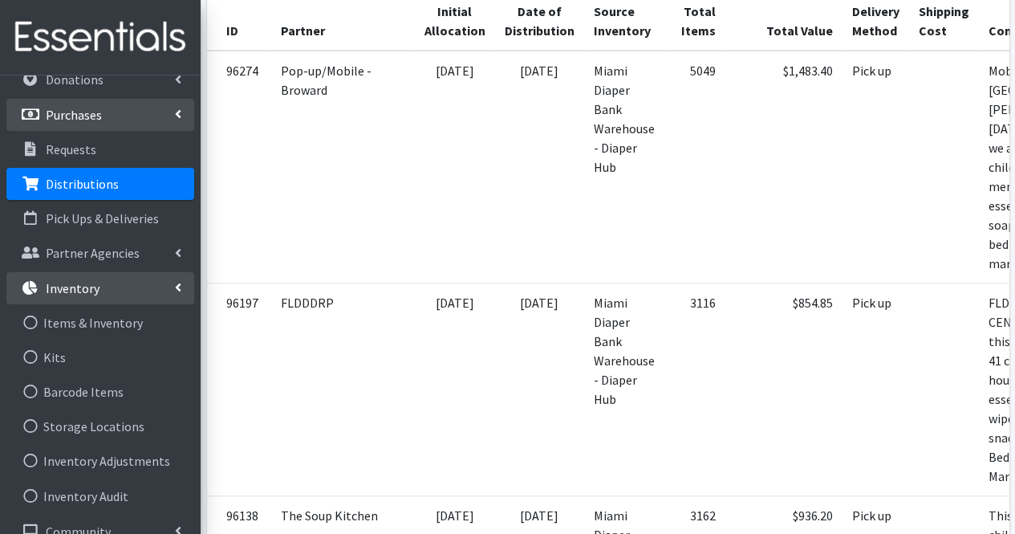
scroll to position [0, 0]
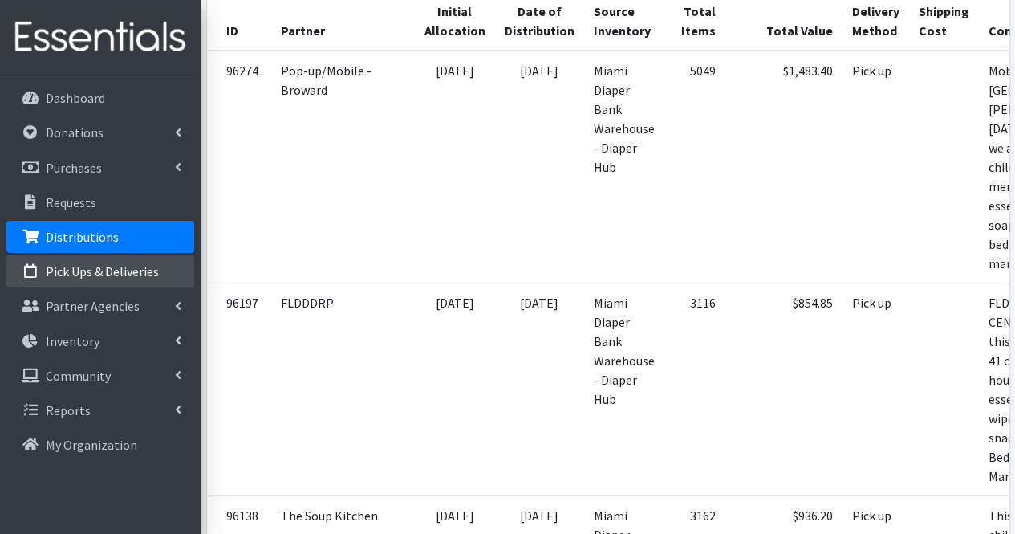
click at [91, 266] on p "Pick Ups & Deliveries" at bounding box center [102, 271] width 113 height 16
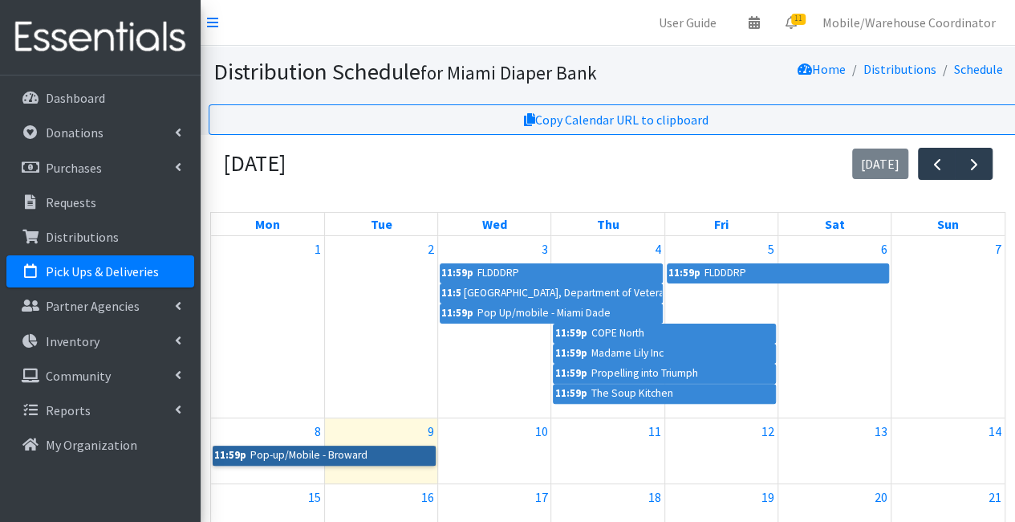
click at [346, 452] on link "11:59p Pop-up/Mobile - Broward" at bounding box center [324, 454] width 223 height 19
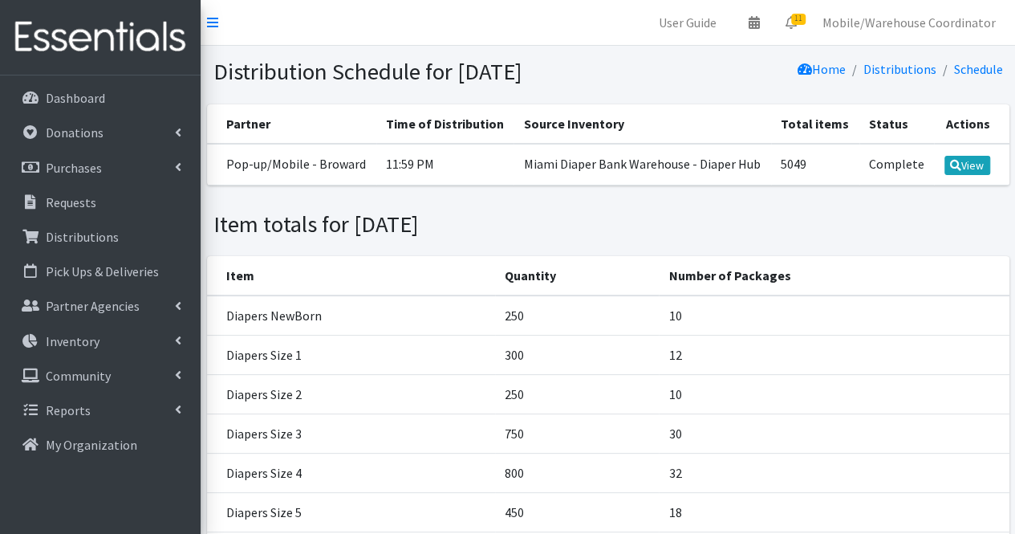
drag, startPoint x: 899, startPoint y: 196, endPoint x: 927, endPoint y: 189, distance: 28.0
click at [901, 185] on td "Complete" at bounding box center [896, 165] width 75 height 42
click at [973, 175] on link "View" at bounding box center [967, 165] width 46 height 19
click at [889, 238] on div "Item totals for September 8, 2025" at bounding box center [608, 224] width 802 height 28
click at [984, 175] on link "View" at bounding box center [967, 165] width 46 height 19
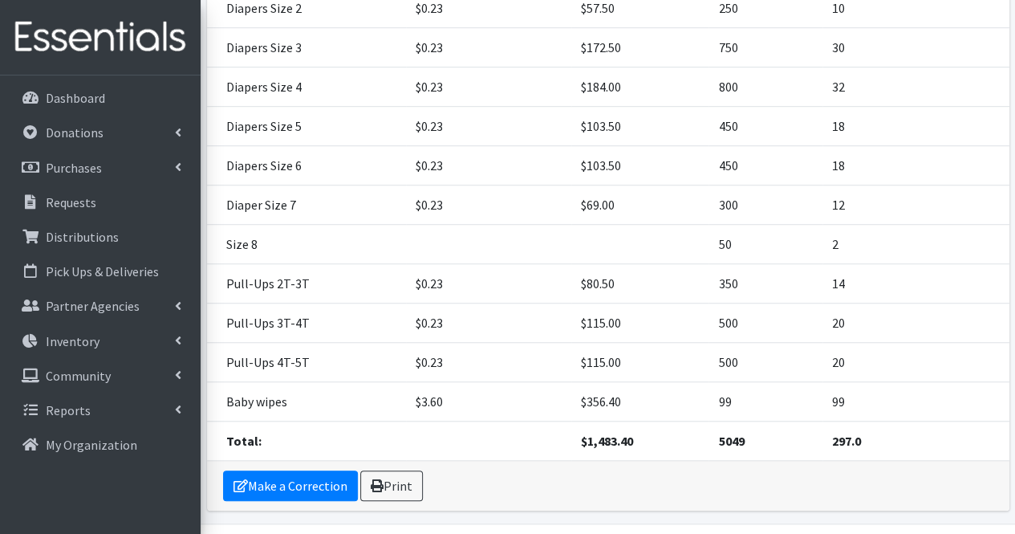
scroll to position [523, 0]
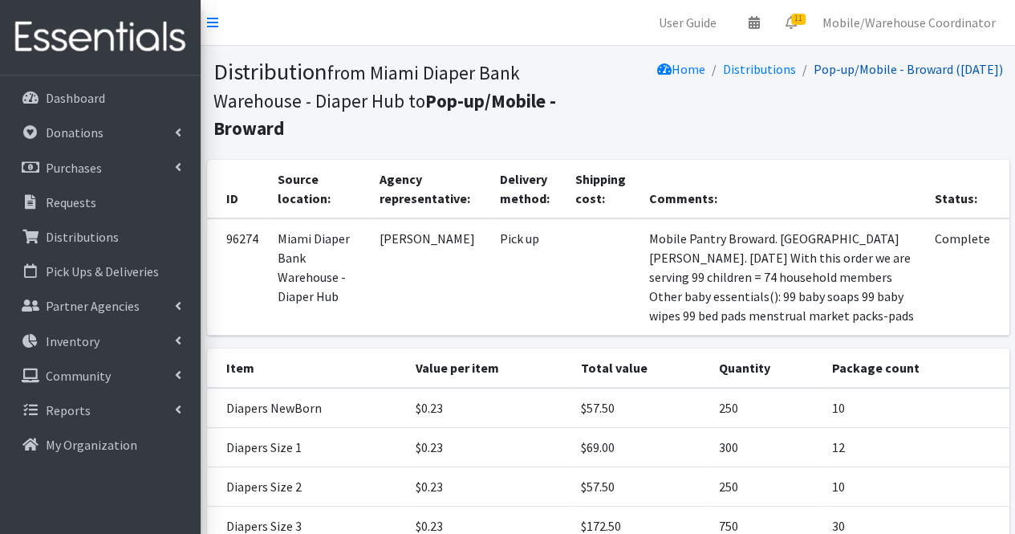
click at [842, 73] on link "Pop-up/Mobile - Broward (09/09/2025)" at bounding box center [908, 69] width 189 height 16
click at [723, 65] on link "Distributions" at bounding box center [759, 69] width 73 height 16
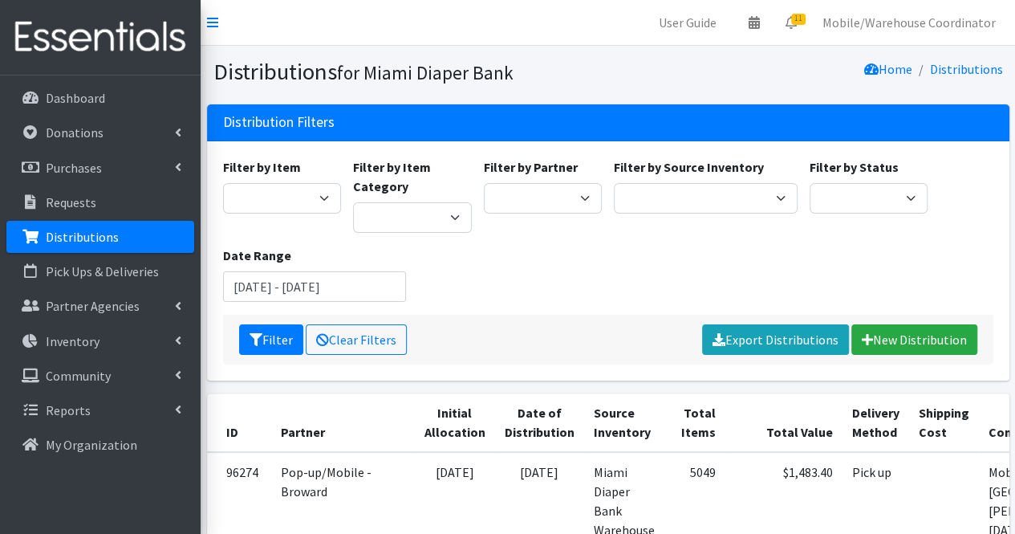
scroll to position [321, 0]
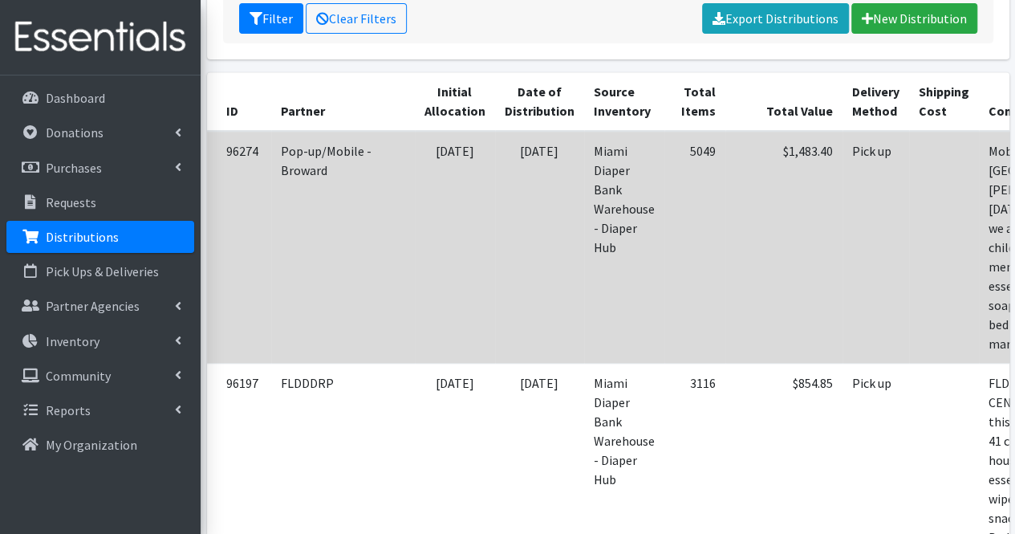
click at [311, 165] on td "Pop-up/Mobile - Broward" at bounding box center [343, 247] width 144 height 233
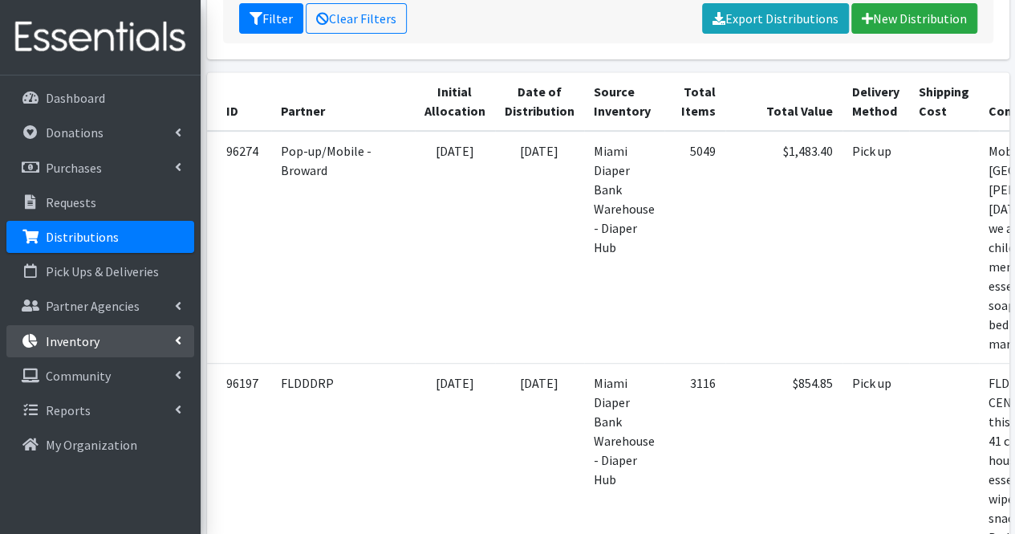
click at [96, 338] on p "Inventory" at bounding box center [73, 341] width 54 height 16
click at [97, 323] on li "Partner Agencies All Partners Partner Announcement" at bounding box center [100, 307] width 188 height 35
click at [97, 346] on link "Inventory" at bounding box center [100, 341] width 188 height 32
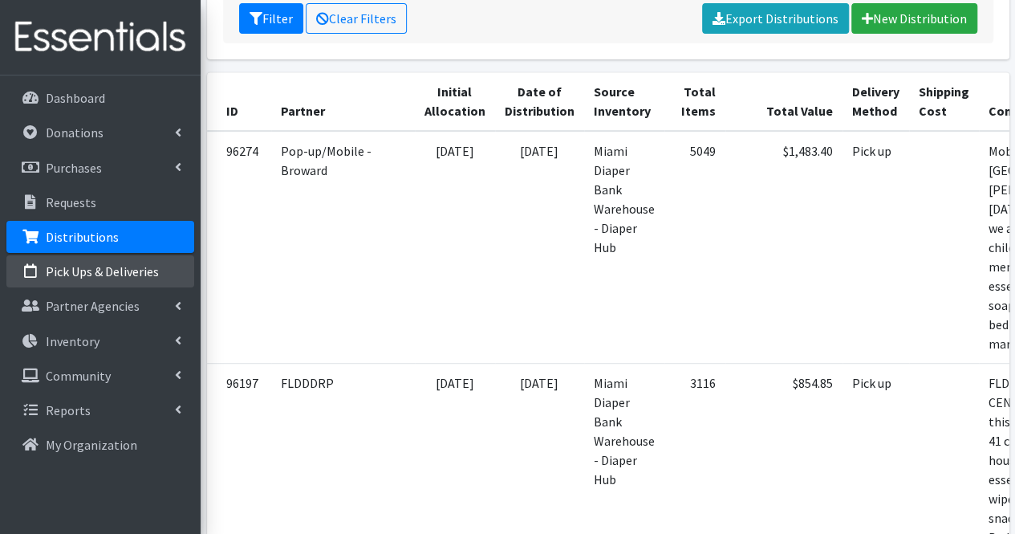
click at [104, 265] on p "Pick Ups & Deliveries" at bounding box center [102, 271] width 113 height 16
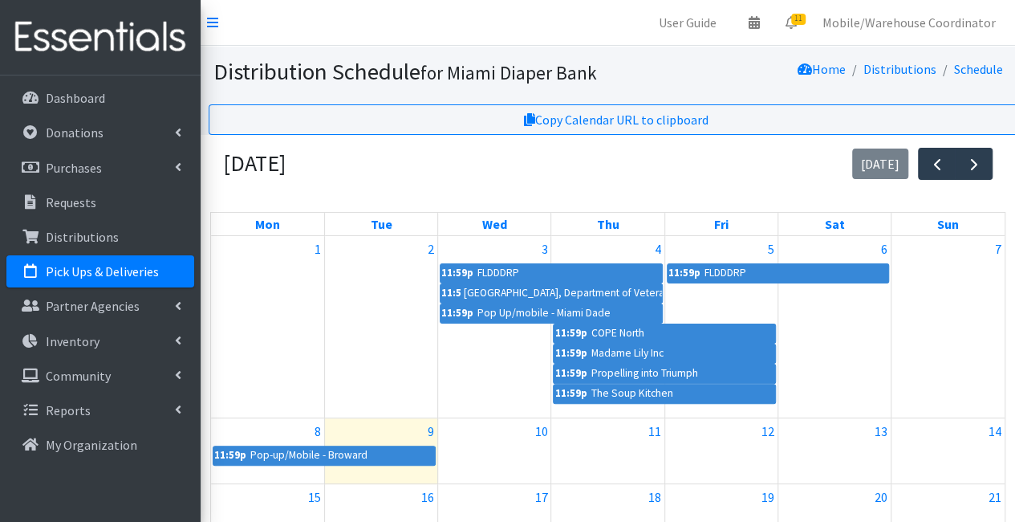
scroll to position [241, 0]
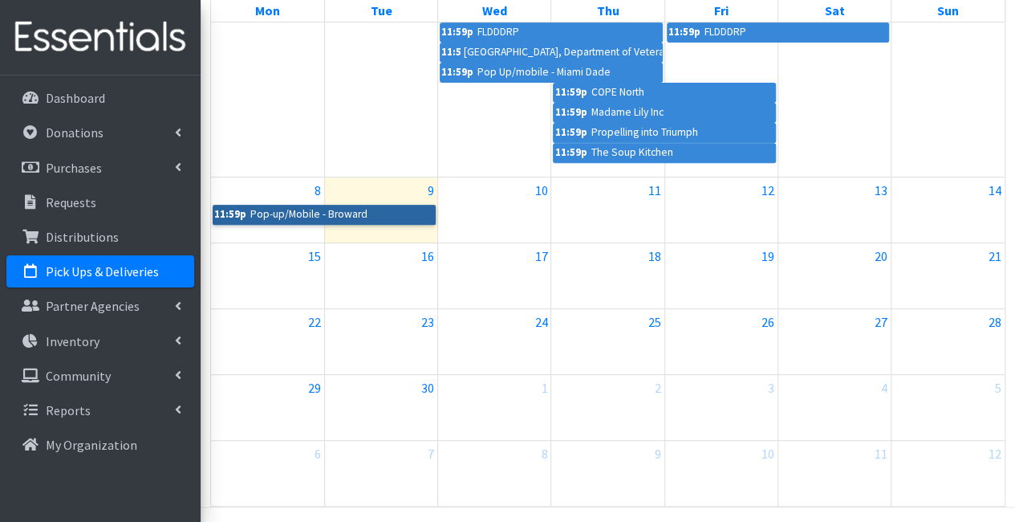
click at [353, 221] on link "11:59p Pop-up/Mobile - Broward" at bounding box center [324, 214] width 223 height 19
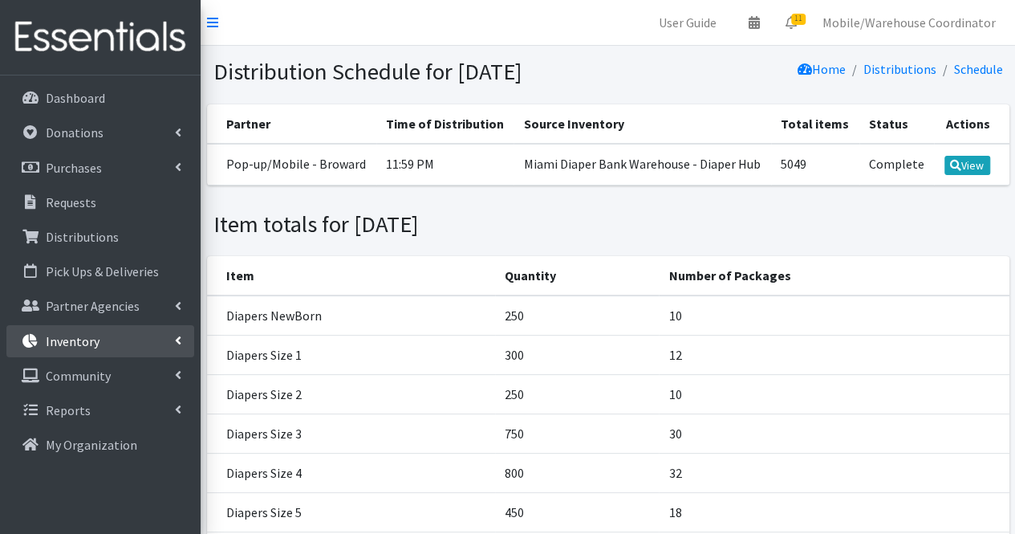
click at [101, 351] on link "Inventory" at bounding box center [100, 341] width 188 height 32
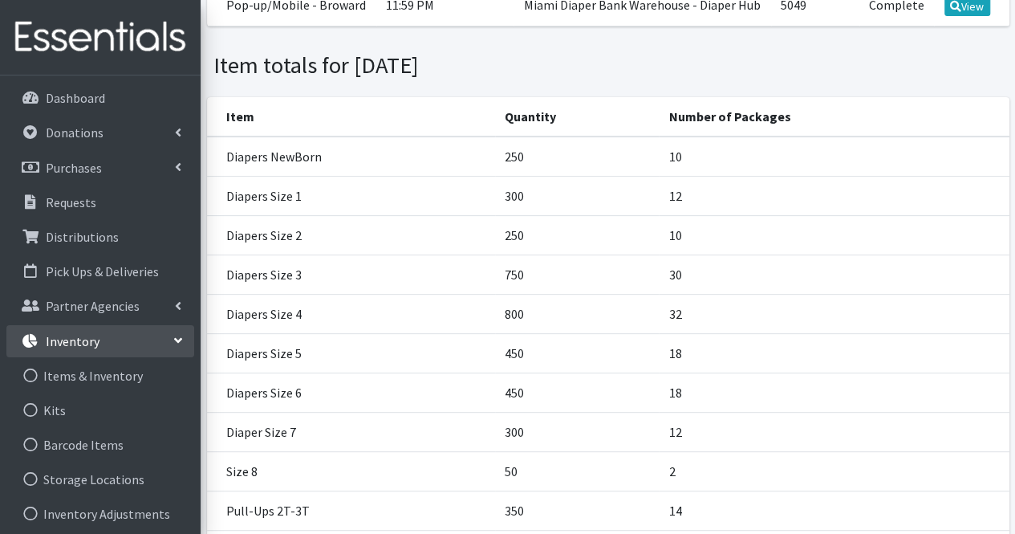
scroll to position [160, 0]
click at [185, 333] on link "Inventory" at bounding box center [100, 341] width 188 height 32
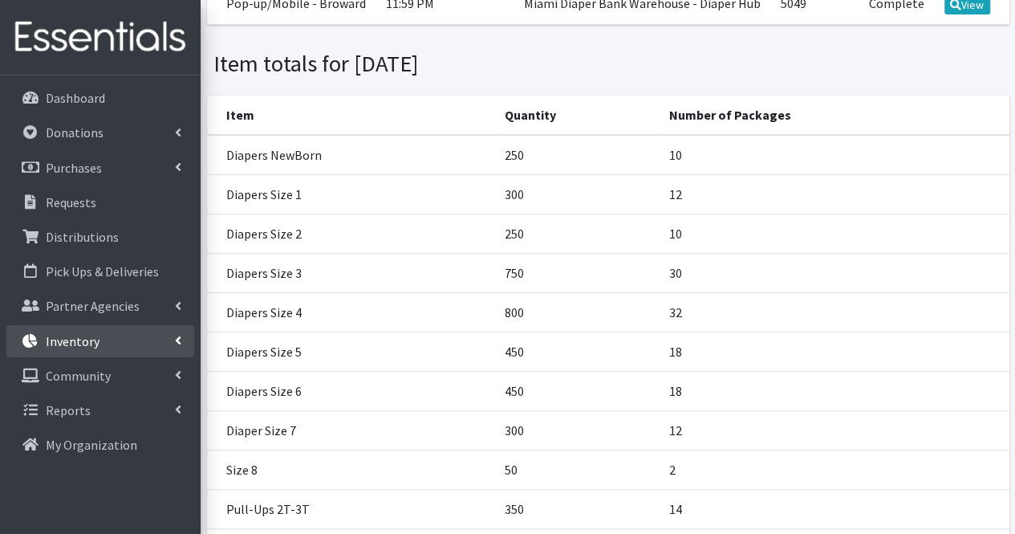
click at [159, 337] on link "Inventory" at bounding box center [100, 341] width 188 height 32
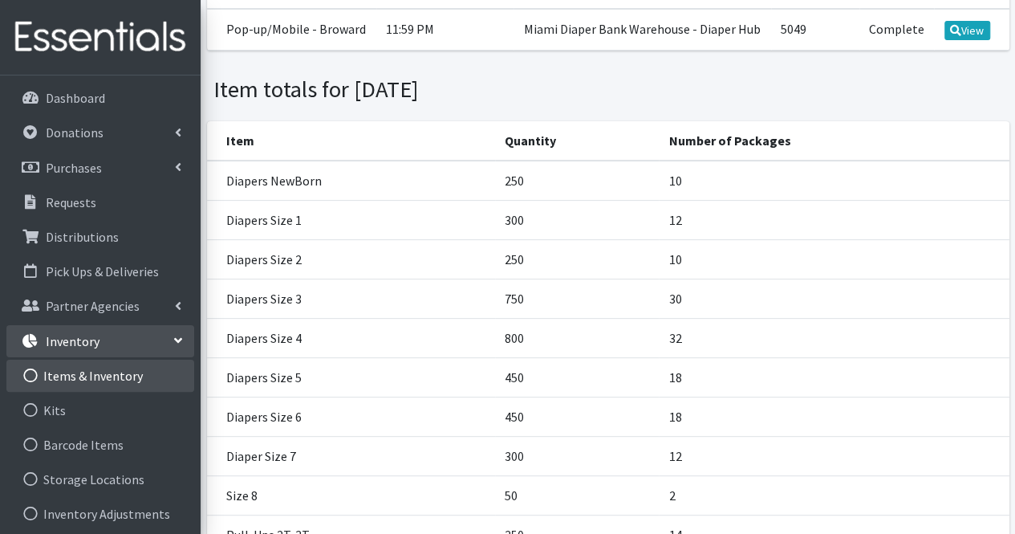
scroll to position [0, 0]
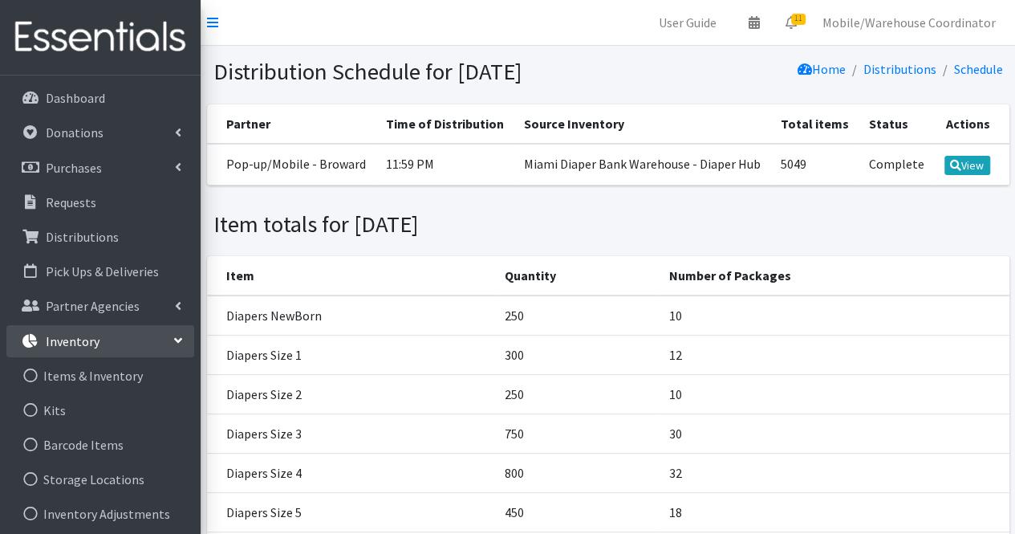
click at [355, 228] on section "Item totals for [DATE]" at bounding box center [608, 227] width 814 height 59
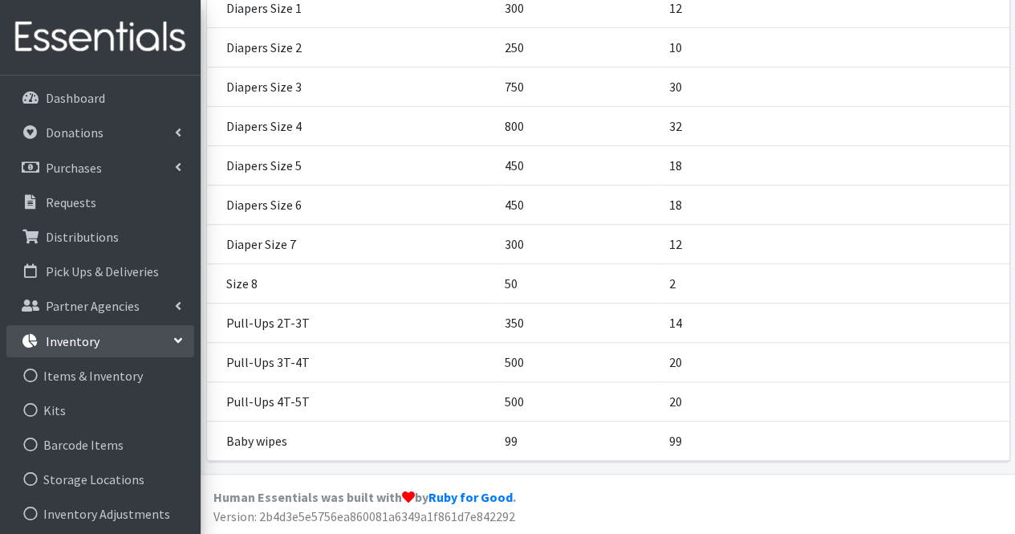
scroll to position [369, 0]
click at [180, 334] on link "Inventory" at bounding box center [100, 341] width 188 height 32
click at [180, 334] on icon at bounding box center [178, 340] width 6 height 13
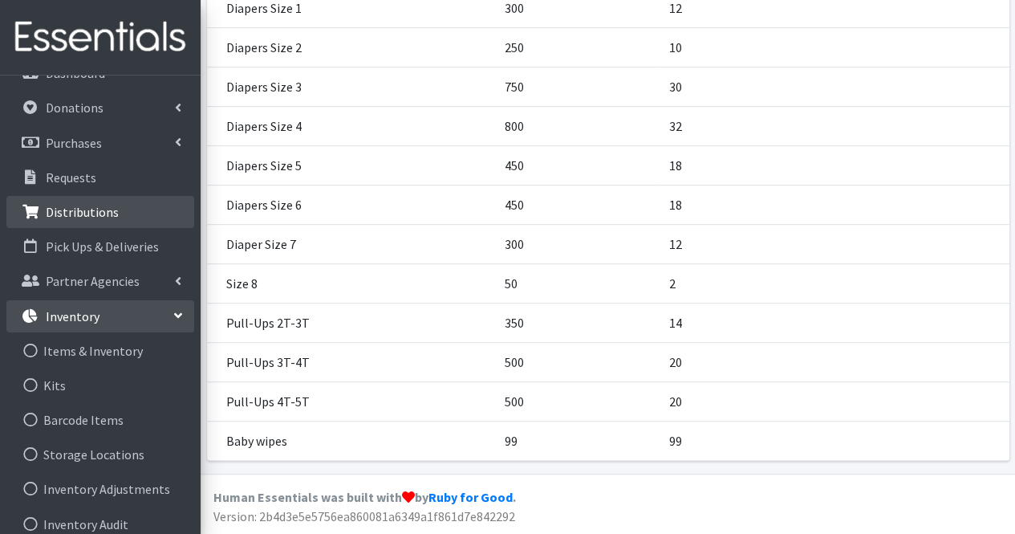
scroll to position [0, 0]
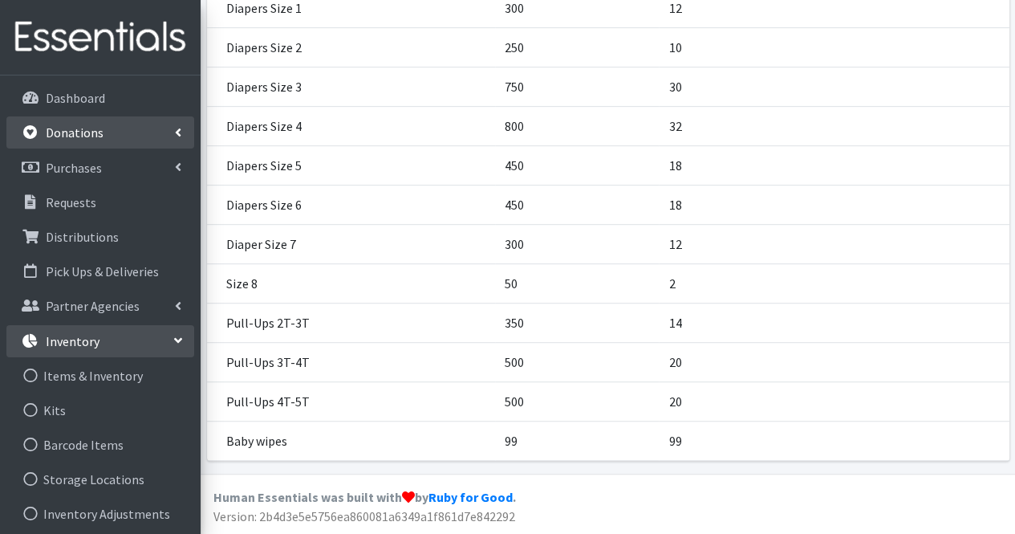
click at [104, 140] on link "Donations" at bounding box center [100, 132] width 188 height 32
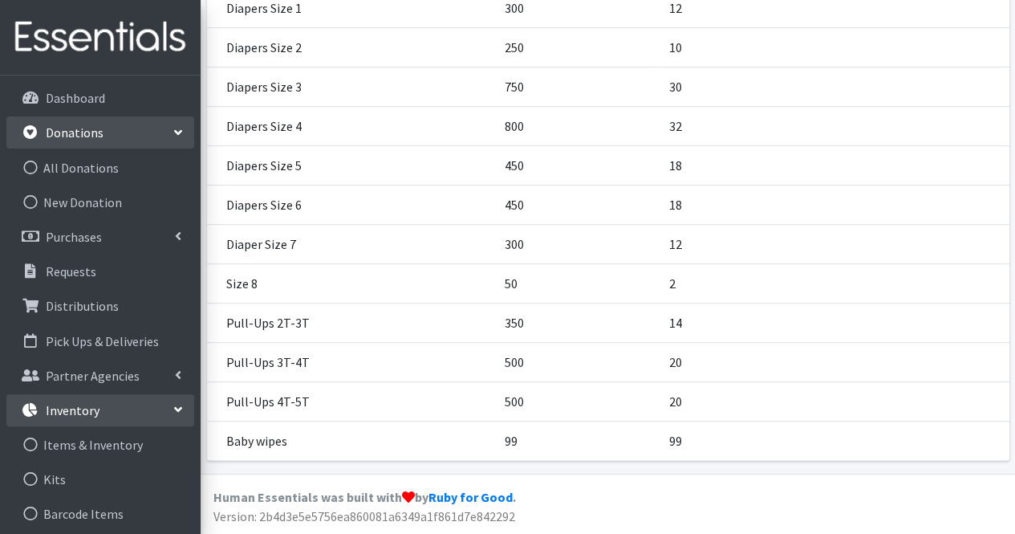
click at [143, 139] on link "Donations" at bounding box center [100, 132] width 188 height 32
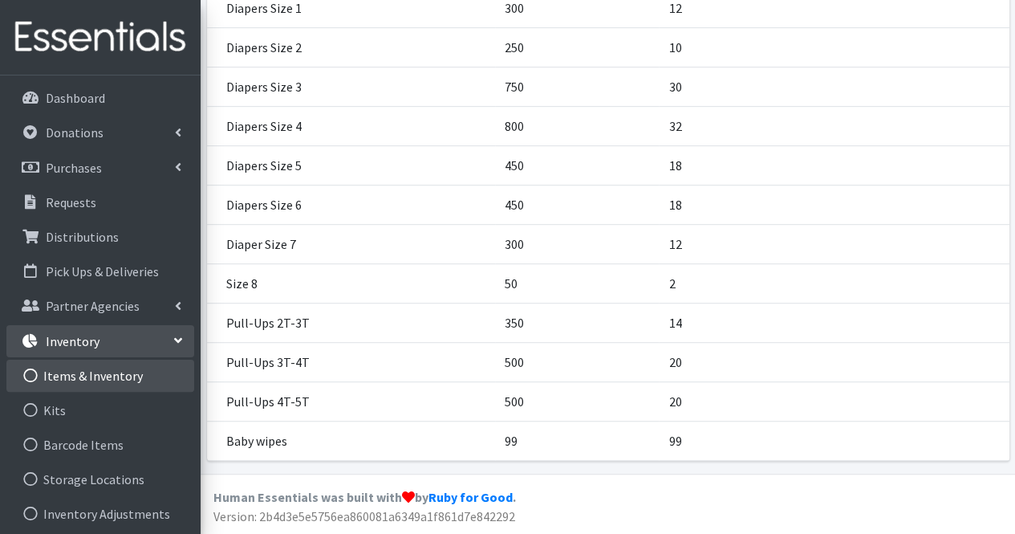
click at [119, 382] on link "Items & Inventory" at bounding box center [100, 375] width 188 height 32
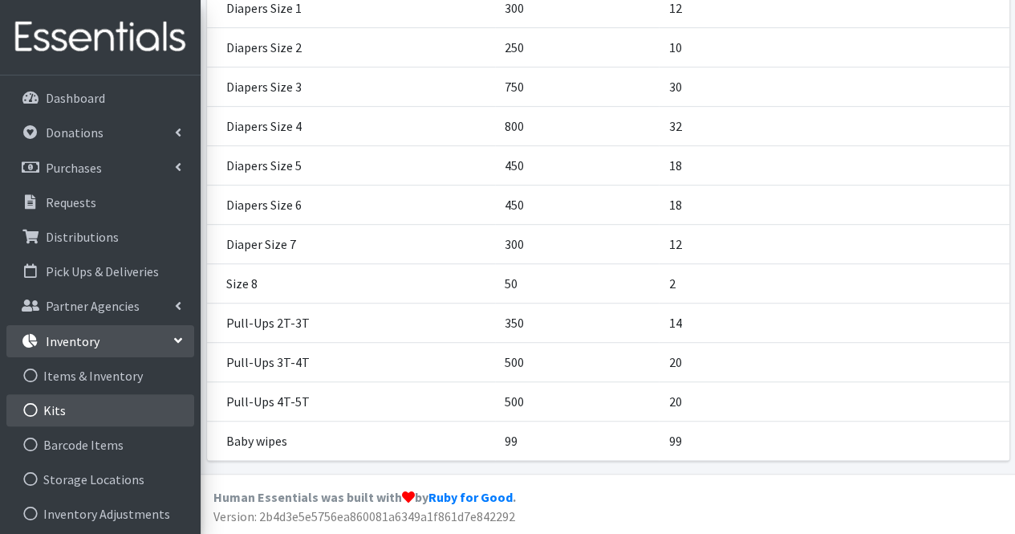
click at [119, 407] on link "Kits" at bounding box center [100, 410] width 188 height 32
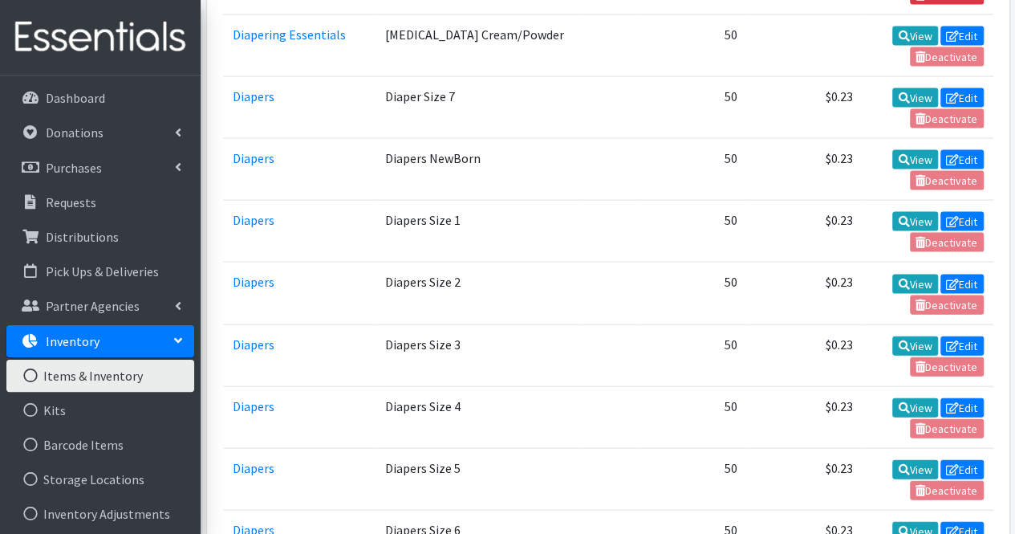
scroll to position [1525, 0]
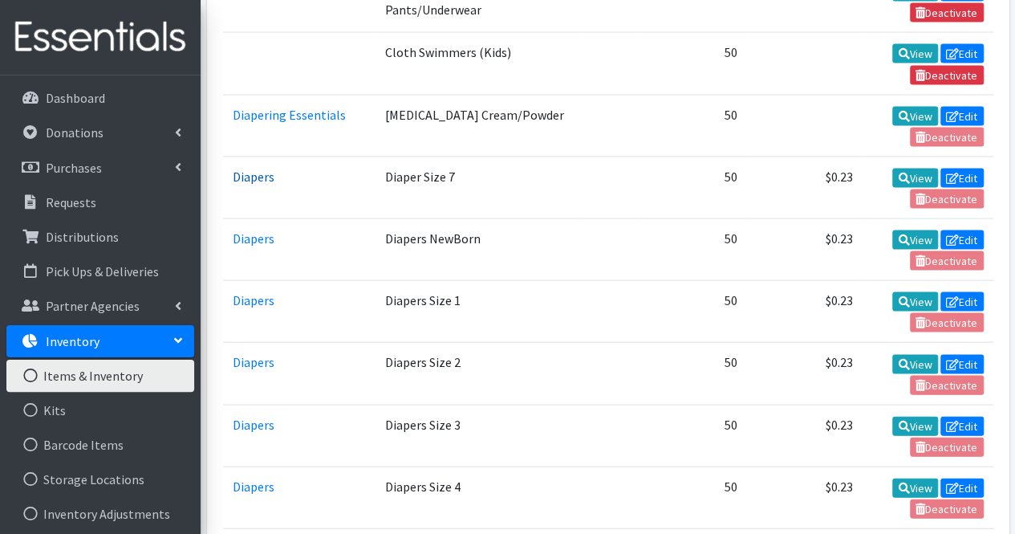
click at [261, 169] on link "Diapers" at bounding box center [254, 177] width 42 height 16
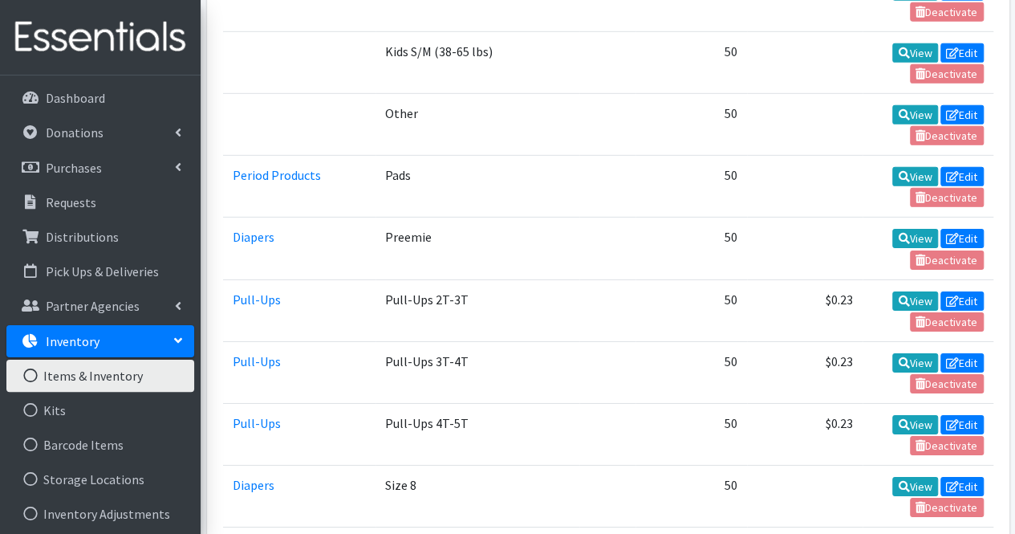
scroll to position [2534, 0]
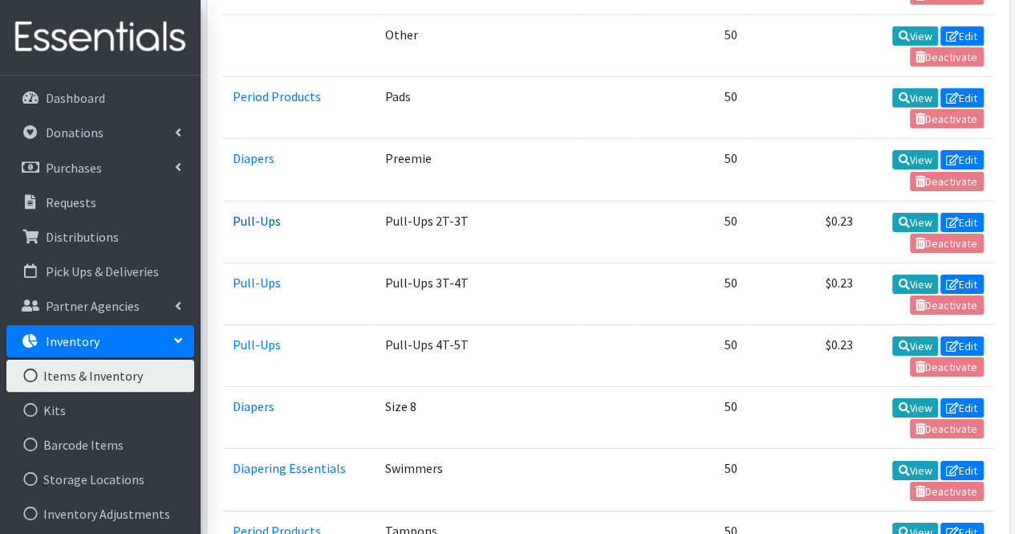
click at [271, 213] on link "Pull-Ups" at bounding box center [257, 221] width 48 height 16
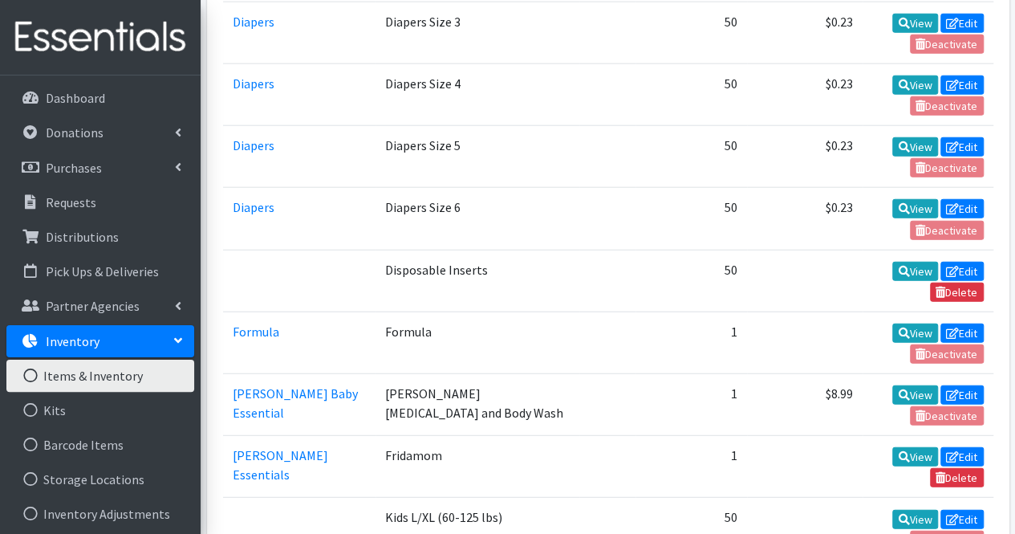
scroll to position [1892, 0]
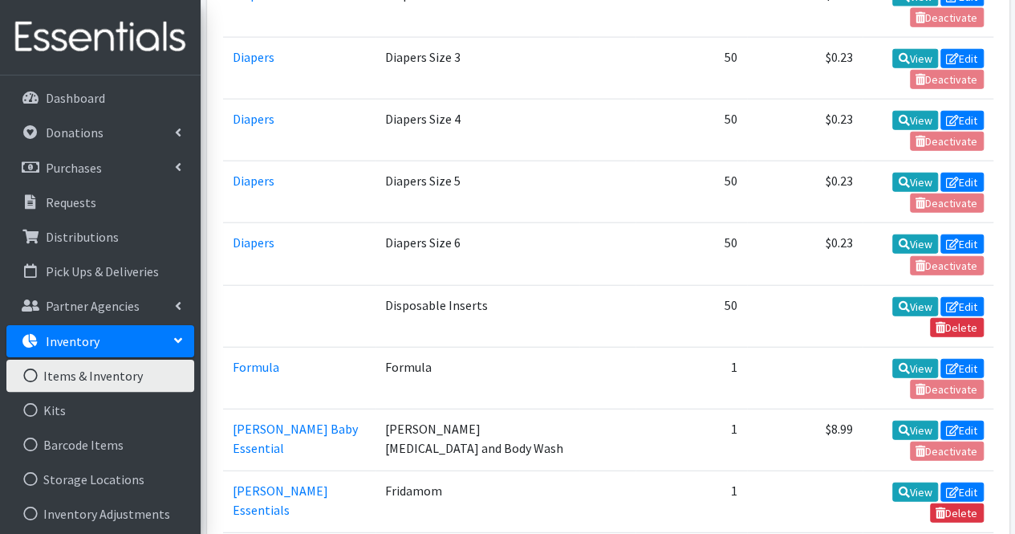
click at [257, 347] on td "Formula" at bounding box center [299, 378] width 153 height 62
click at [258, 359] on link "Formula" at bounding box center [256, 367] width 47 height 16
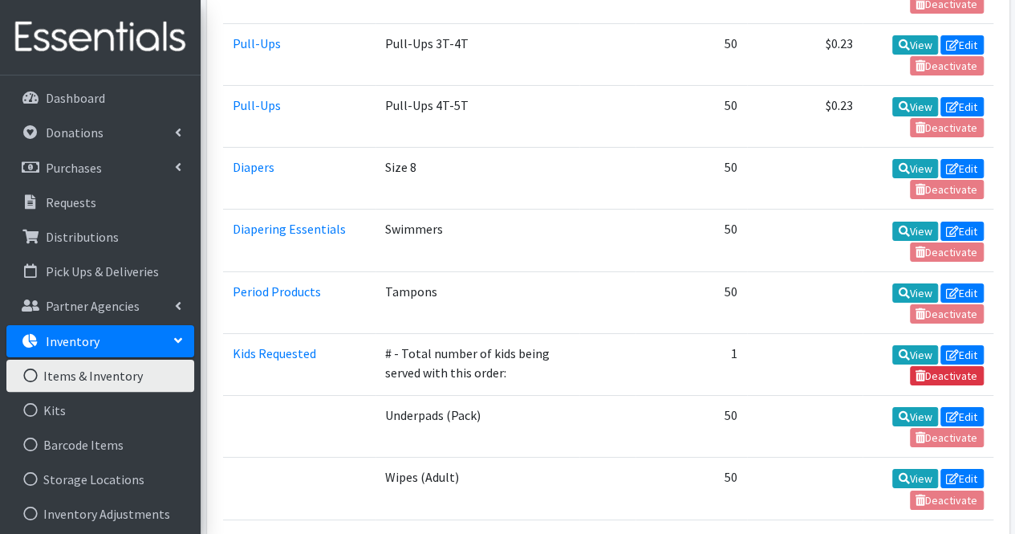
scroll to position [2775, 0]
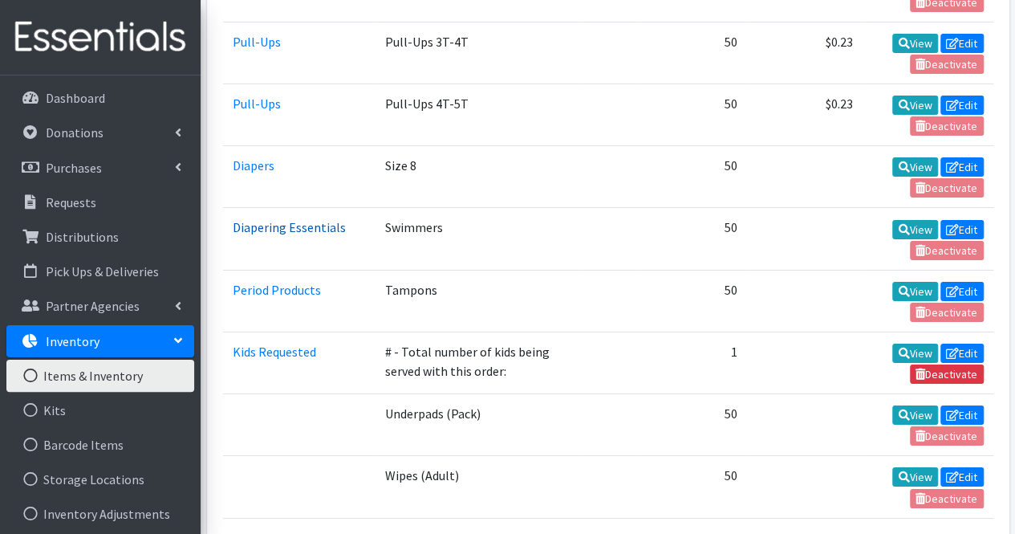
click at [252, 219] on link "Diapering Essentials" at bounding box center [289, 227] width 113 height 16
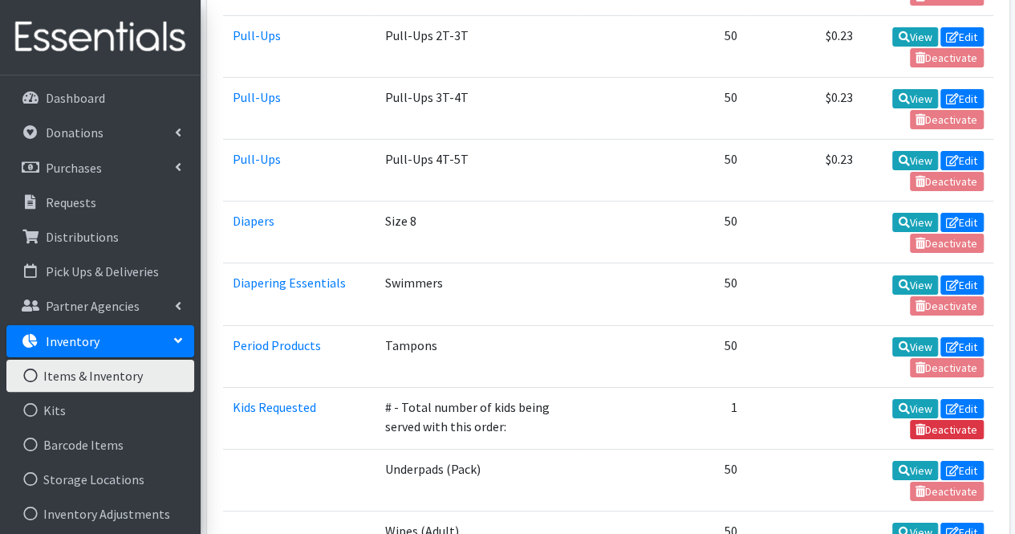
scroll to position [2694, 0]
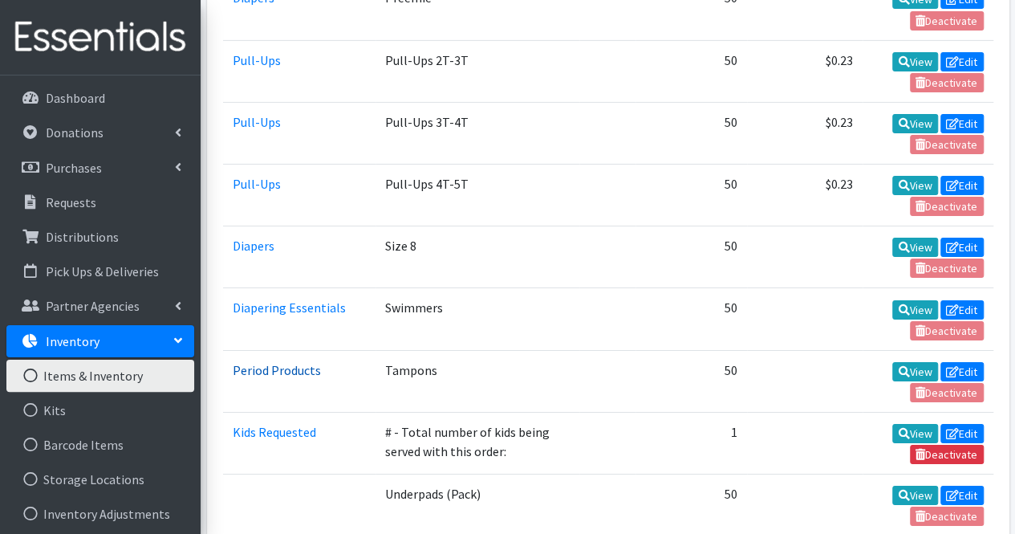
click at [271, 362] on link "Period Products" at bounding box center [277, 370] width 88 height 16
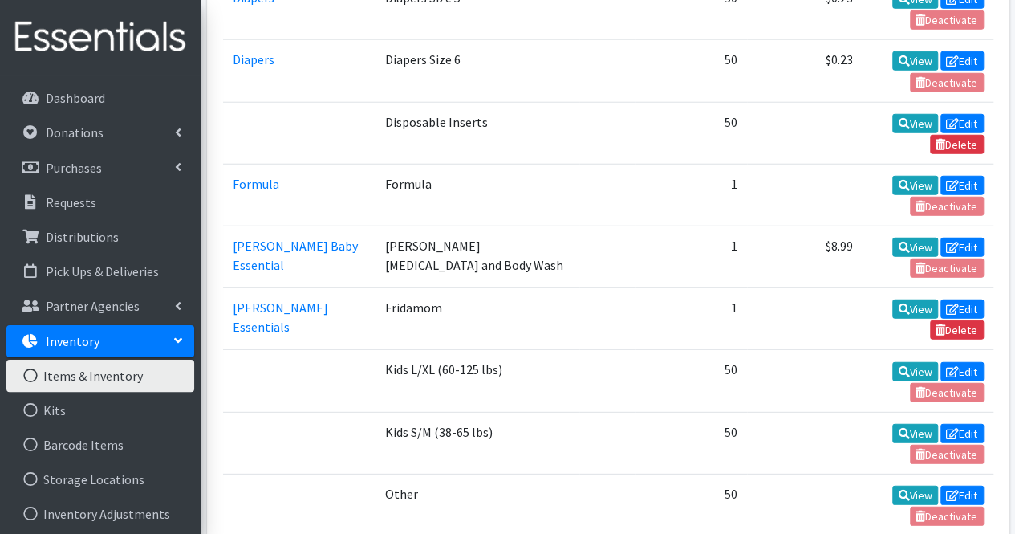
scroll to position [2053, 0]
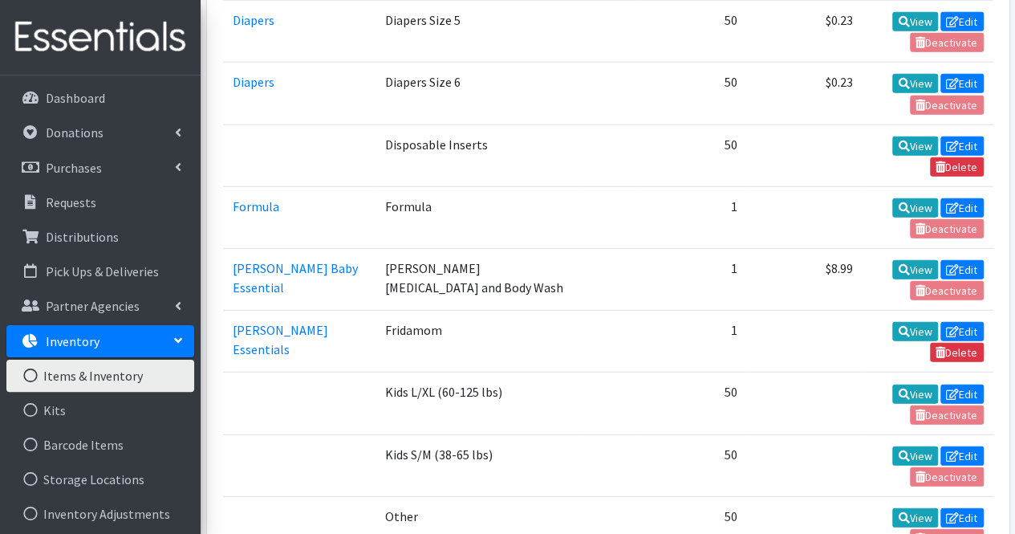
click at [257, 249] on td "Frida Baby Essential" at bounding box center [299, 280] width 153 height 62
click at [266, 260] on link "Frida Baby Essential" at bounding box center [295, 277] width 125 height 35
click at [268, 322] on link "Frida Mom Essentials" at bounding box center [280, 339] width 95 height 35
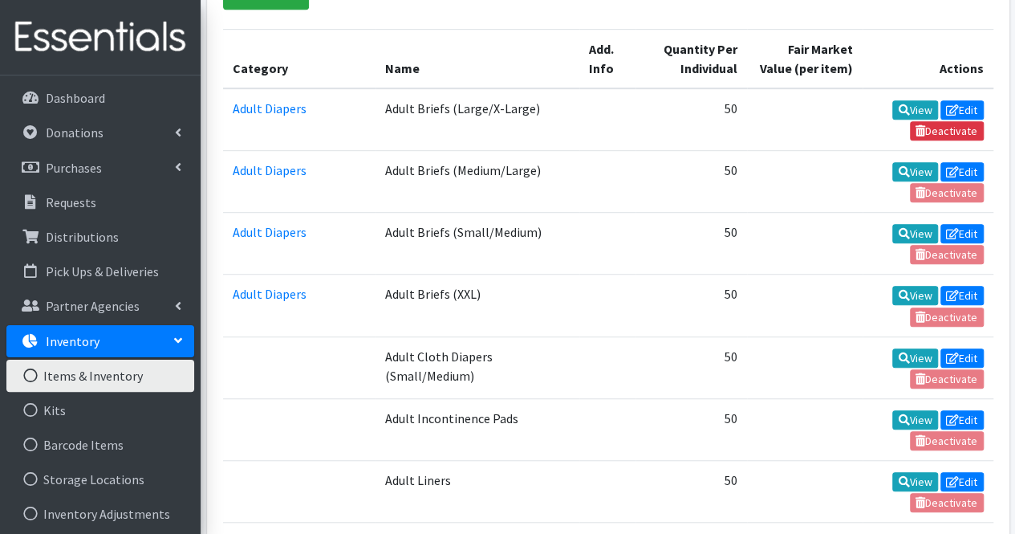
scroll to position [287, 0]
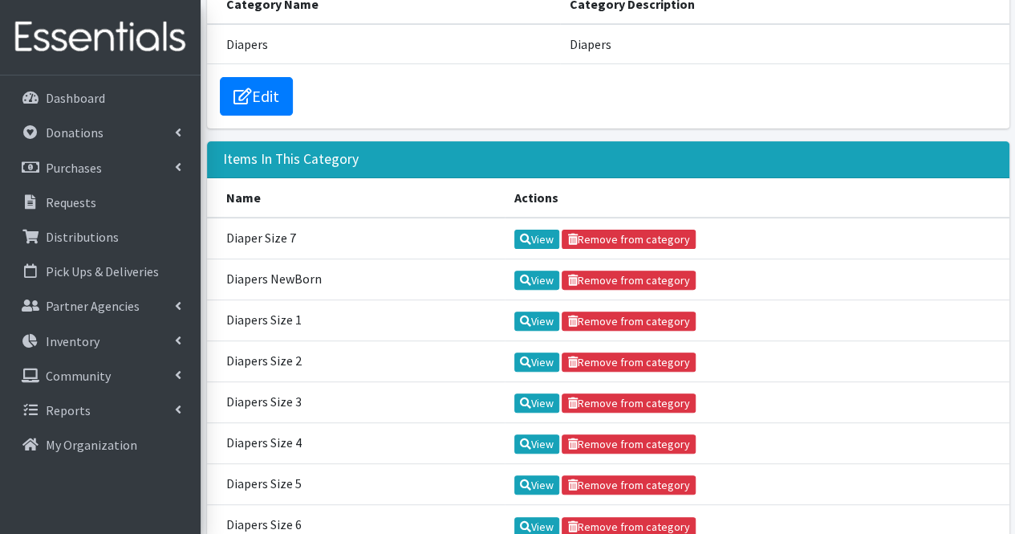
scroll to position [274, 0]
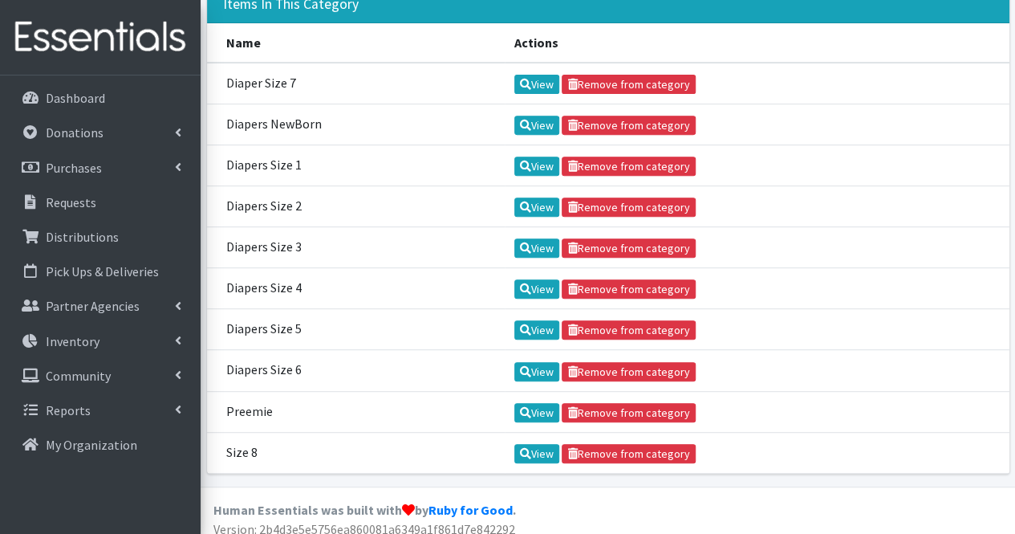
click at [269, 397] on td "Preemie" at bounding box center [356, 411] width 298 height 41
click at [273, 372] on td "Diapers Size 6" at bounding box center [356, 370] width 298 height 41
click at [274, 317] on td "Diapers Size 5" at bounding box center [356, 329] width 298 height 41
click at [271, 279] on td "Diapers Size 4" at bounding box center [356, 288] width 298 height 41
click at [273, 233] on td "Diapers Size 3" at bounding box center [356, 247] width 298 height 41
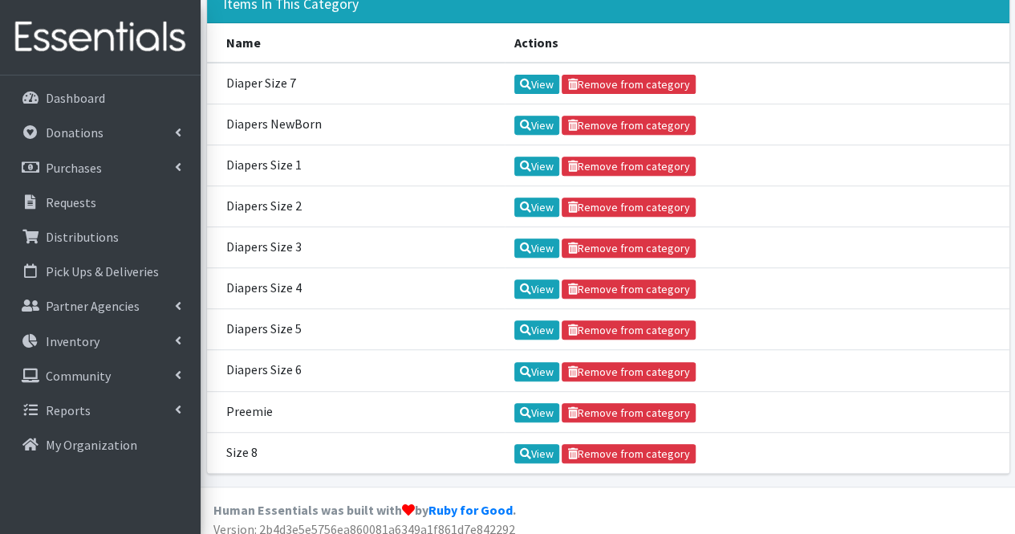
drag, startPoint x: 281, startPoint y: 166, endPoint x: 278, endPoint y: 182, distance: 16.4
click at [278, 182] on tbody "Diaper Size 7 View Remove from category Diapers NewBorn View Remove from catego…" at bounding box center [608, 268] width 802 height 411
click at [282, 189] on td "Diapers Size 2" at bounding box center [356, 205] width 298 height 41
click at [288, 132] on td "Diapers NewBorn" at bounding box center [356, 124] width 298 height 41
click at [289, 118] on td "Diapers NewBorn" at bounding box center [356, 124] width 298 height 41
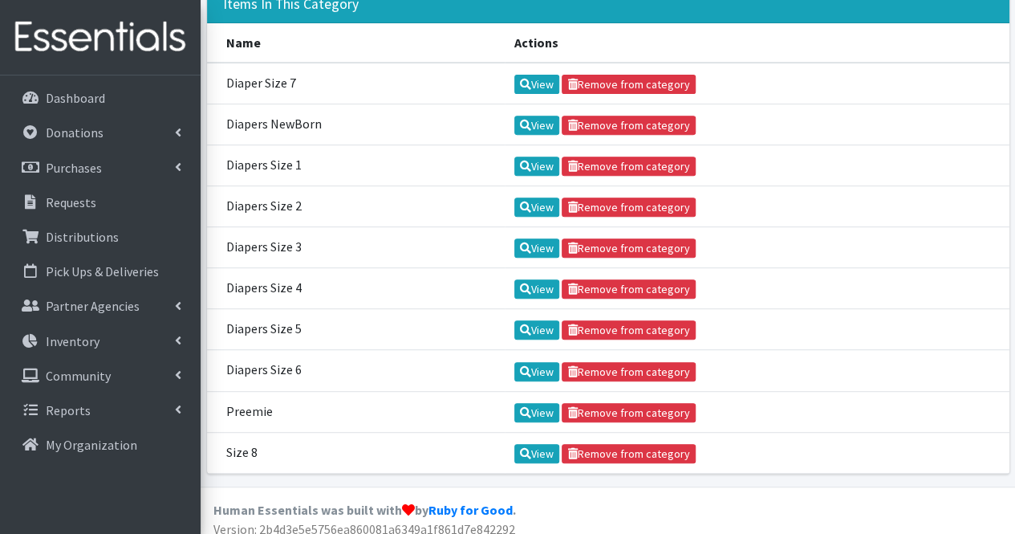
click at [289, 72] on td "Diaper Size 7" at bounding box center [356, 84] width 298 height 42
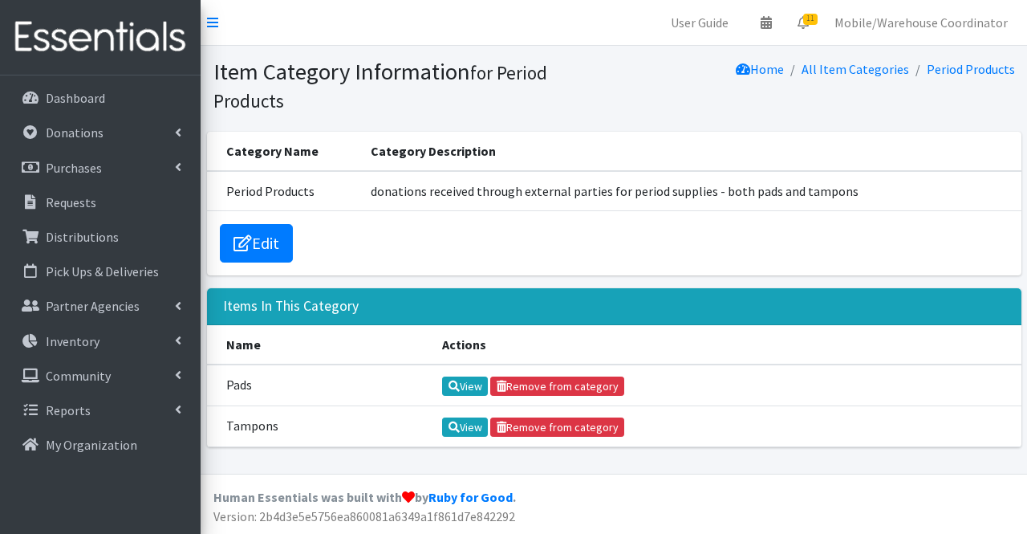
drag, startPoint x: 321, startPoint y: 357, endPoint x: 790, endPoint y: 309, distance: 471.1
click at [790, 309] on div "Items In This Category" at bounding box center [614, 306] width 814 height 37
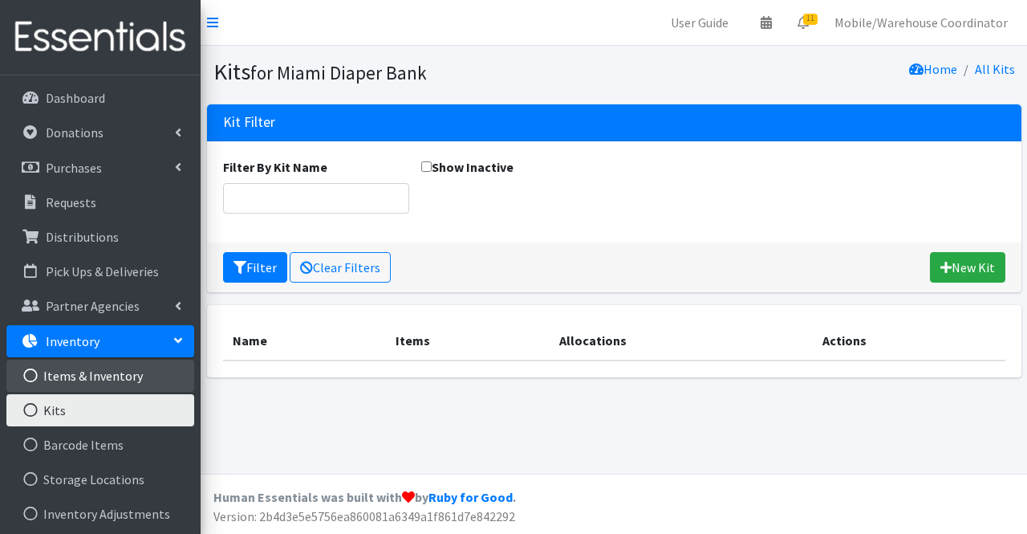
click at [96, 380] on link "Items & Inventory" at bounding box center [100, 375] width 188 height 32
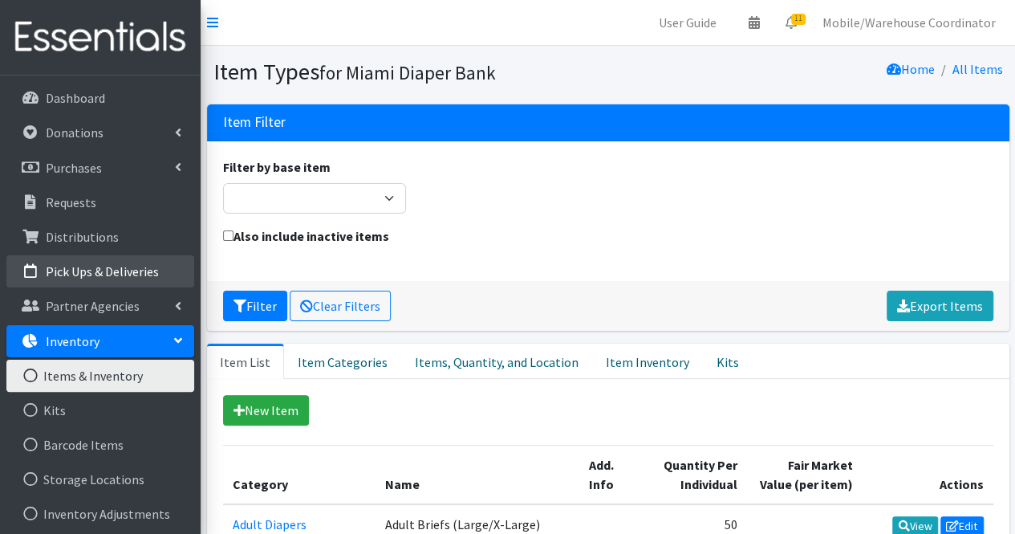
click at [114, 263] on p "Pick Ups & Deliveries" at bounding box center [102, 271] width 113 height 16
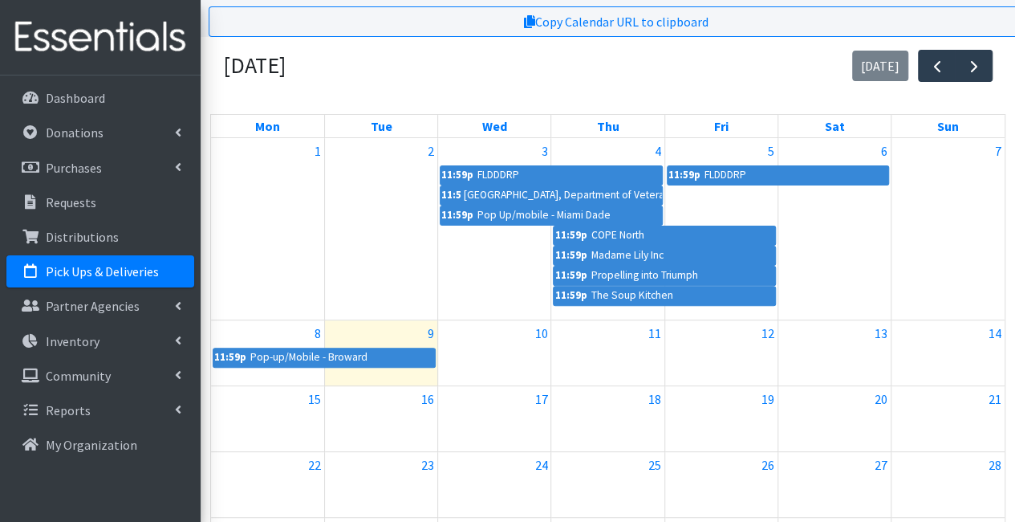
scroll to position [241, 0]
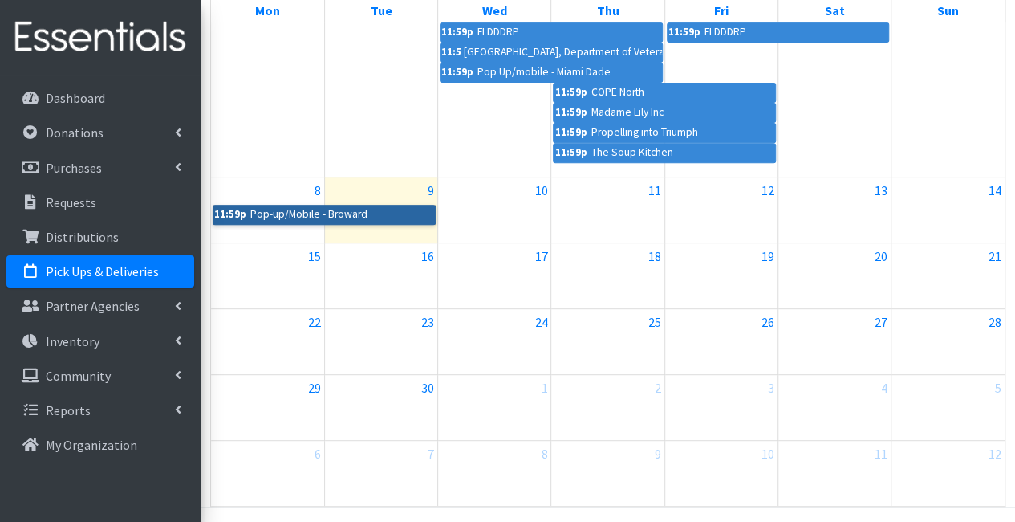
click at [359, 215] on link "11:59p Pop-up/Mobile - Broward" at bounding box center [324, 214] width 223 height 19
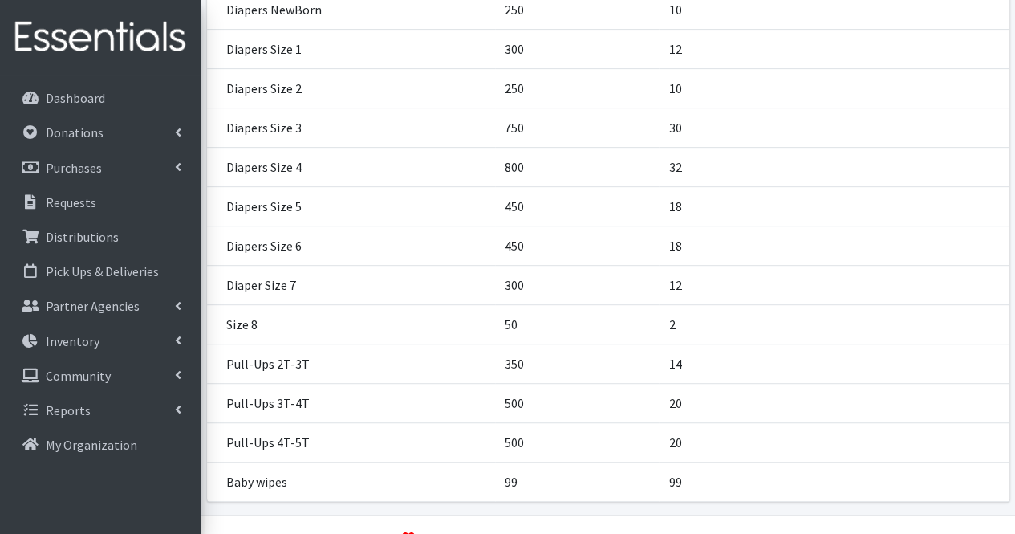
scroll to position [369, 0]
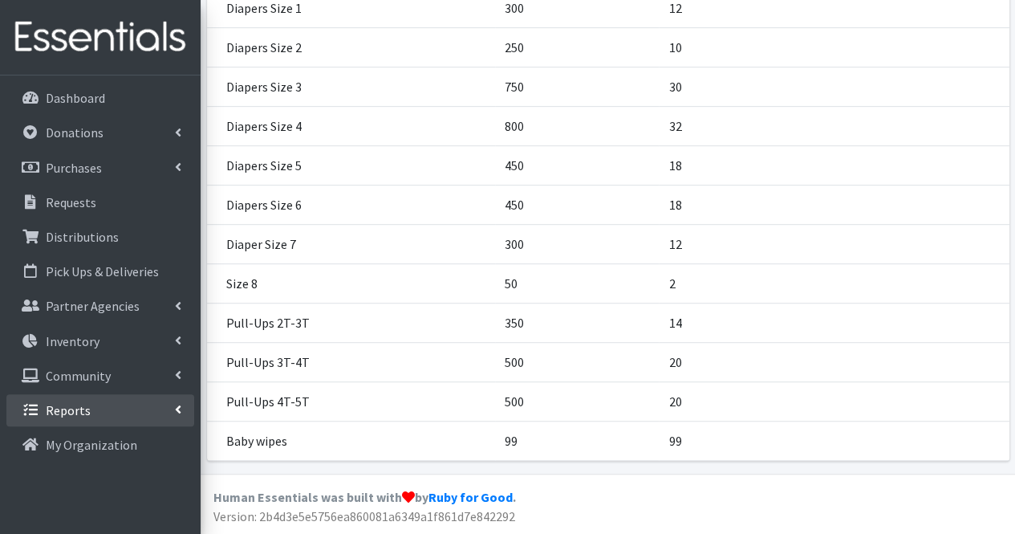
click at [181, 407] on link "Reports" at bounding box center [100, 410] width 188 height 32
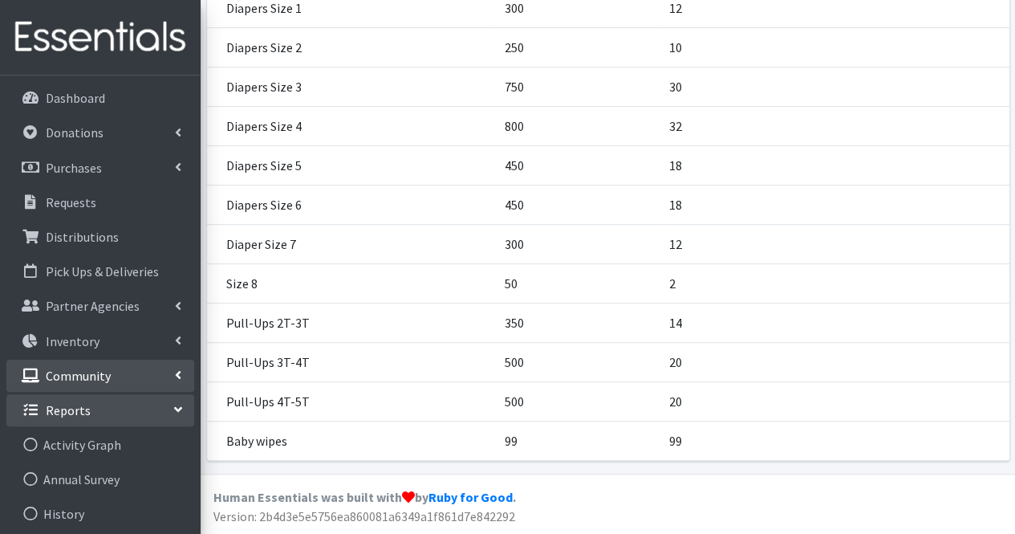
click at [181, 386] on link "Community" at bounding box center [100, 375] width 188 height 32
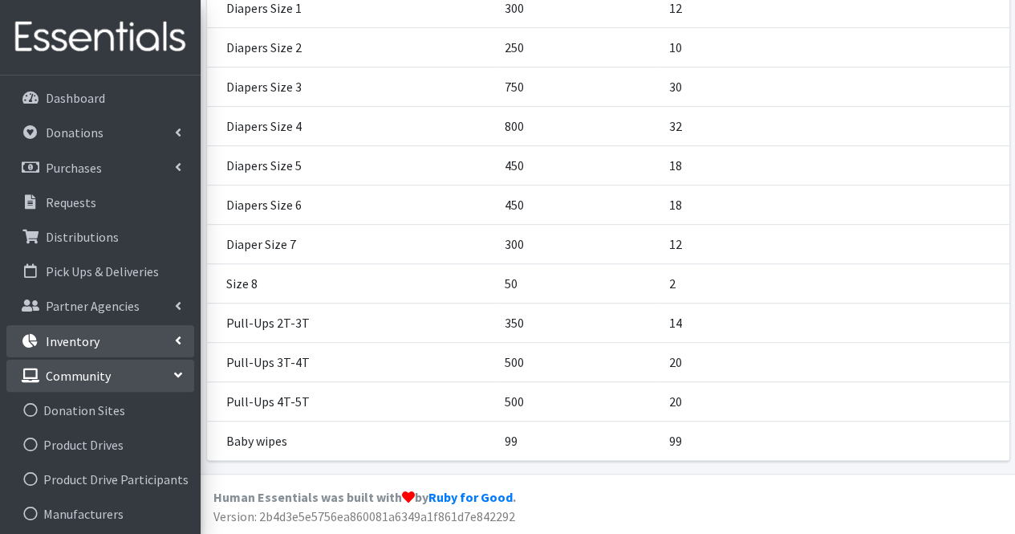
click at [180, 345] on icon at bounding box center [178, 340] width 6 height 13
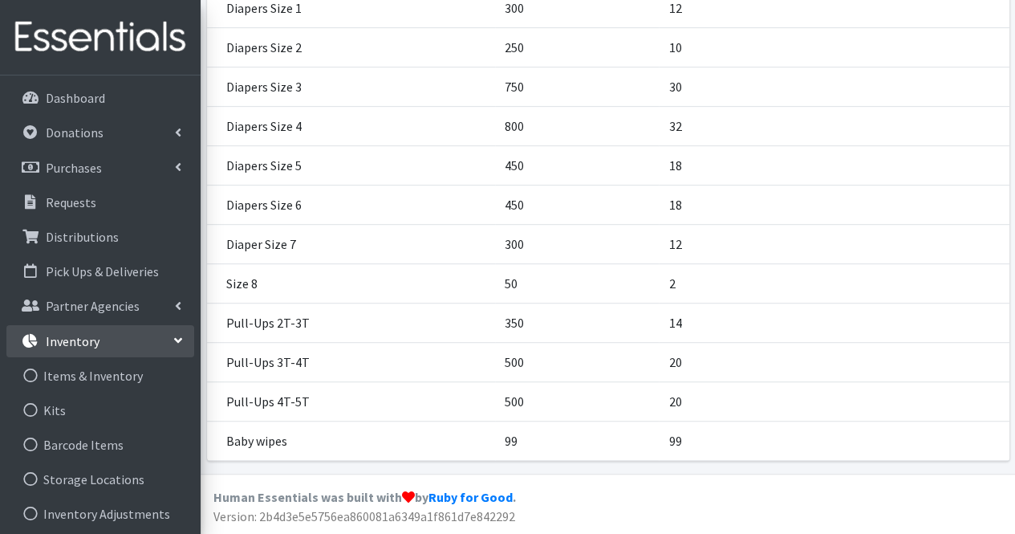
click at [178, 339] on icon at bounding box center [178, 340] width 13 height 6
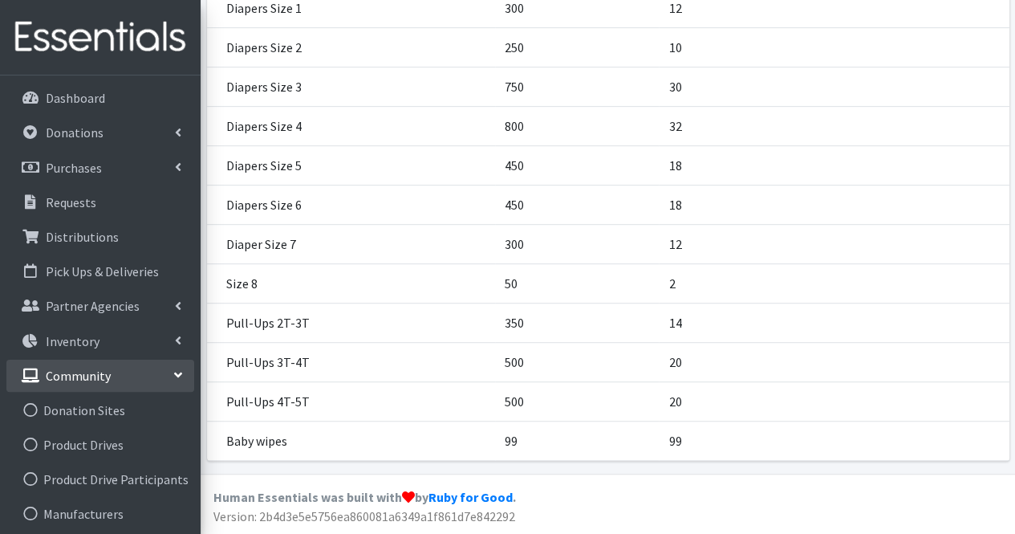
click at [181, 373] on icon at bounding box center [178, 375] width 13 height 6
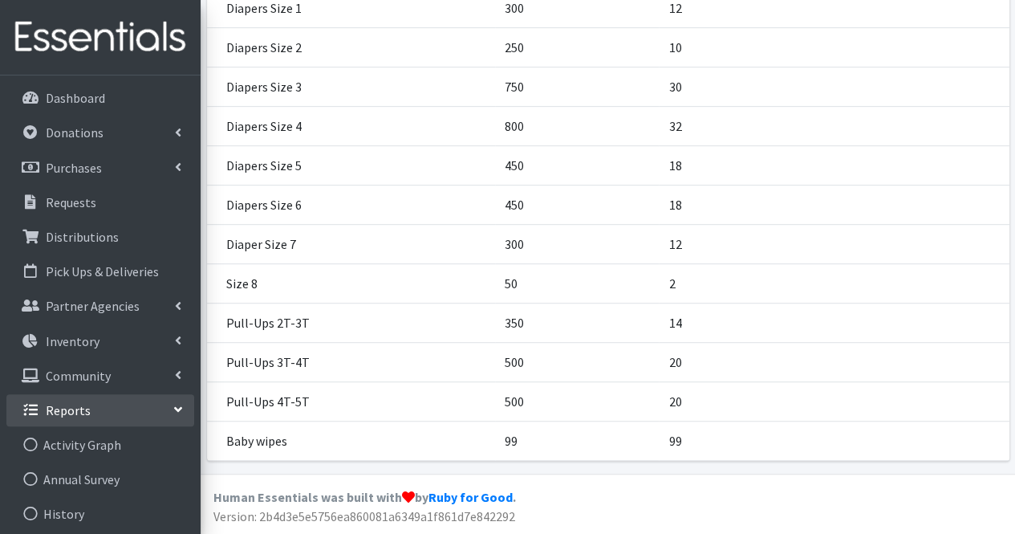
click at [172, 414] on link "Reports" at bounding box center [100, 410] width 188 height 32
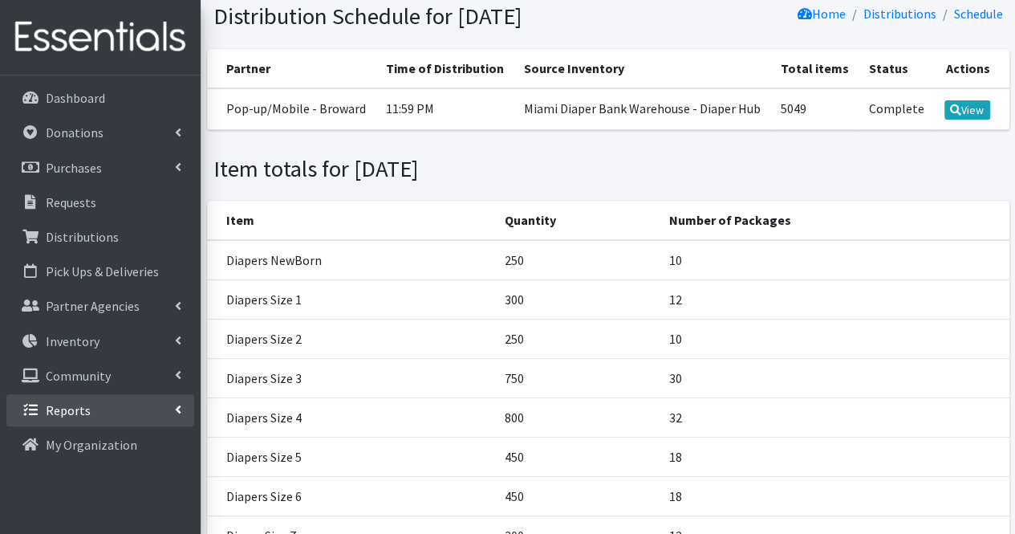
scroll to position [0, 0]
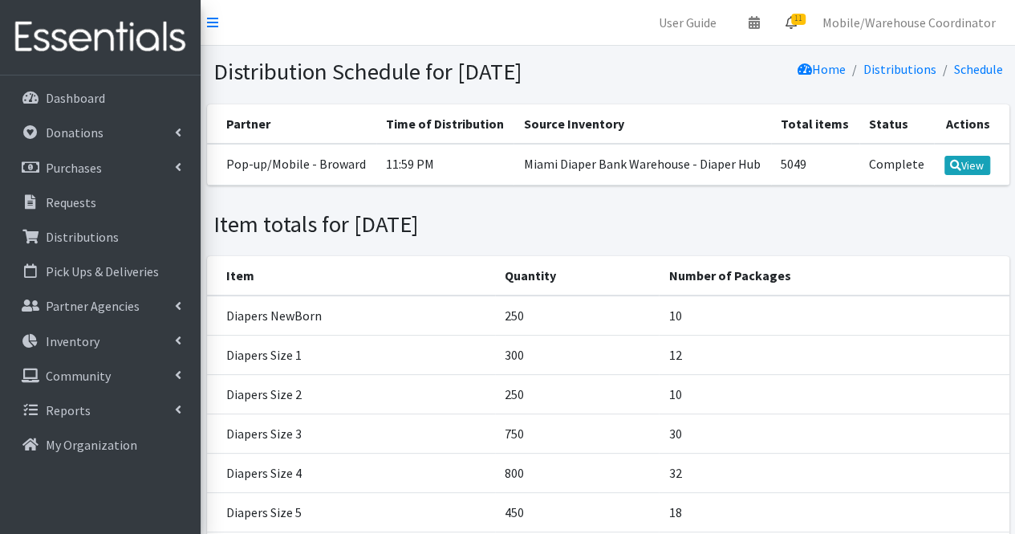
click at [797, 23] on icon at bounding box center [791, 22] width 11 height 13
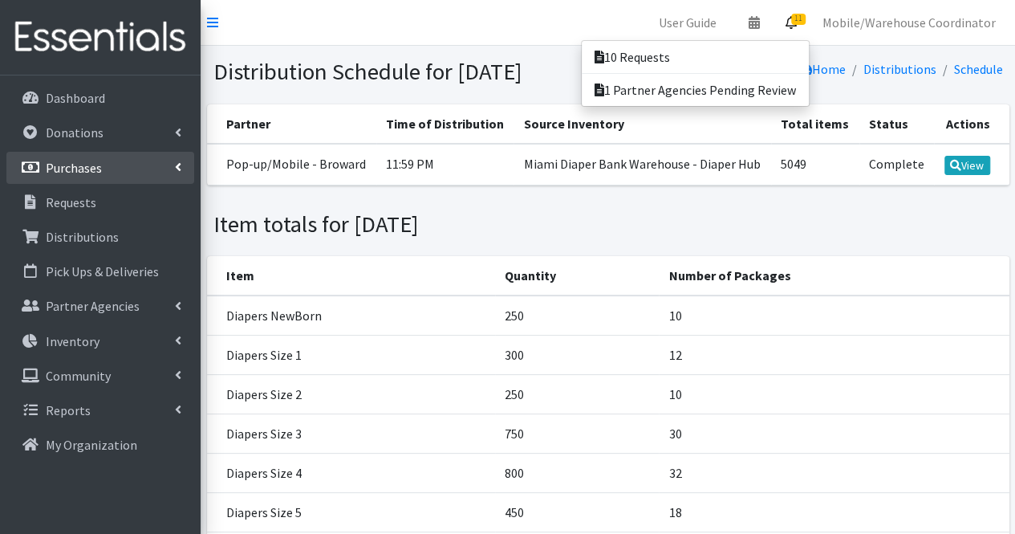
click at [169, 165] on link "Purchases" at bounding box center [100, 168] width 188 height 32
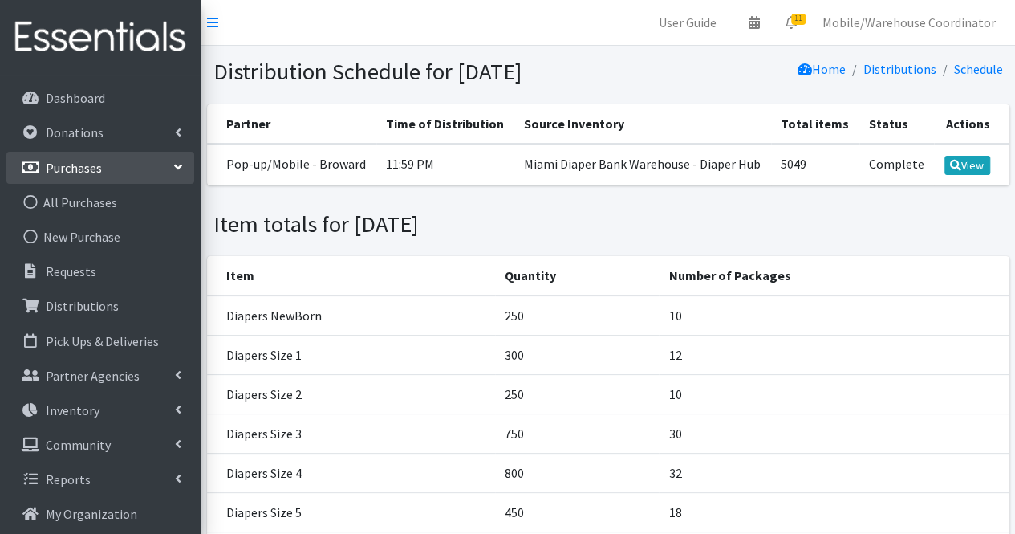
click at [175, 165] on icon at bounding box center [178, 167] width 13 height 6
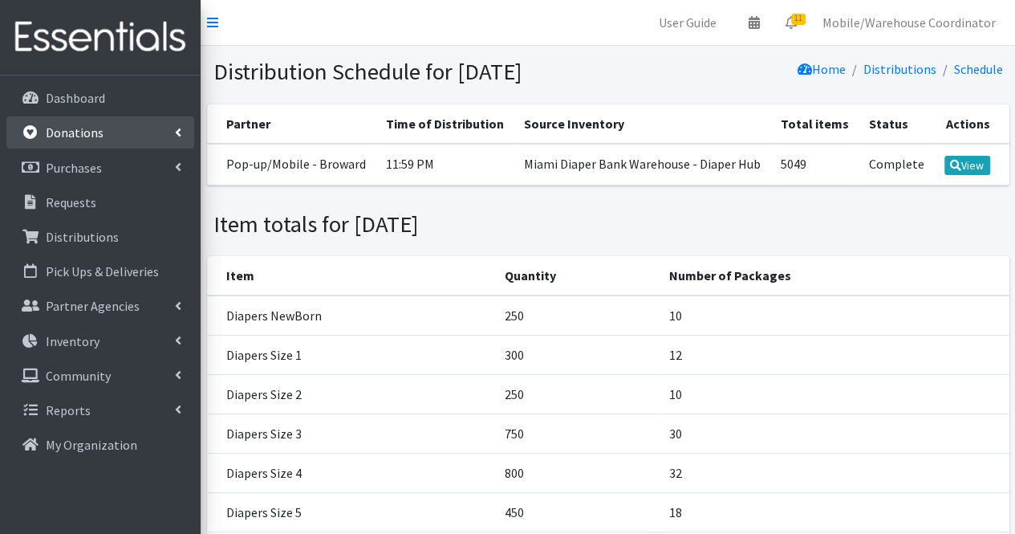
click at [177, 147] on link "Donations" at bounding box center [100, 132] width 188 height 32
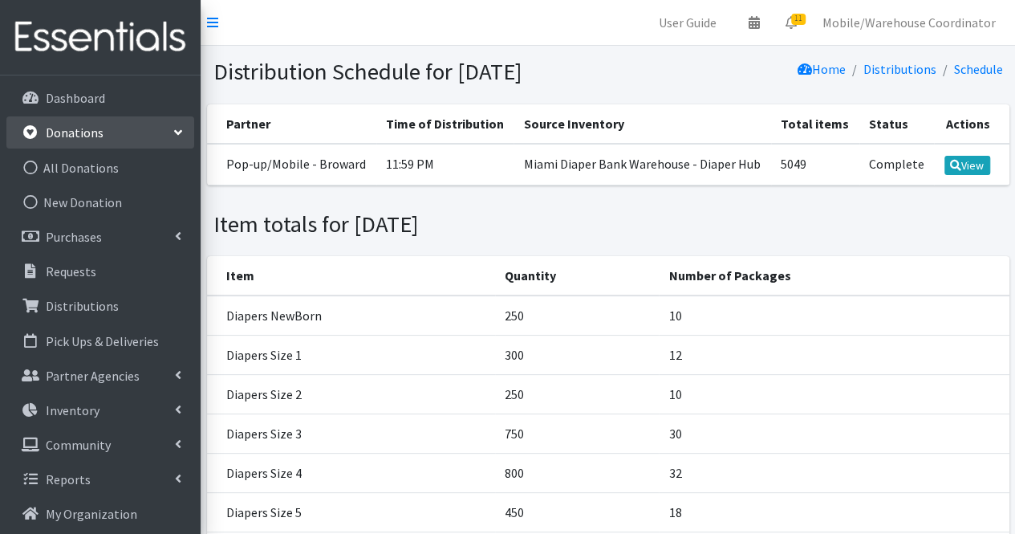
click at [173, 141] on link "Donations" at bounding box center [100, 132] width 188 height 32
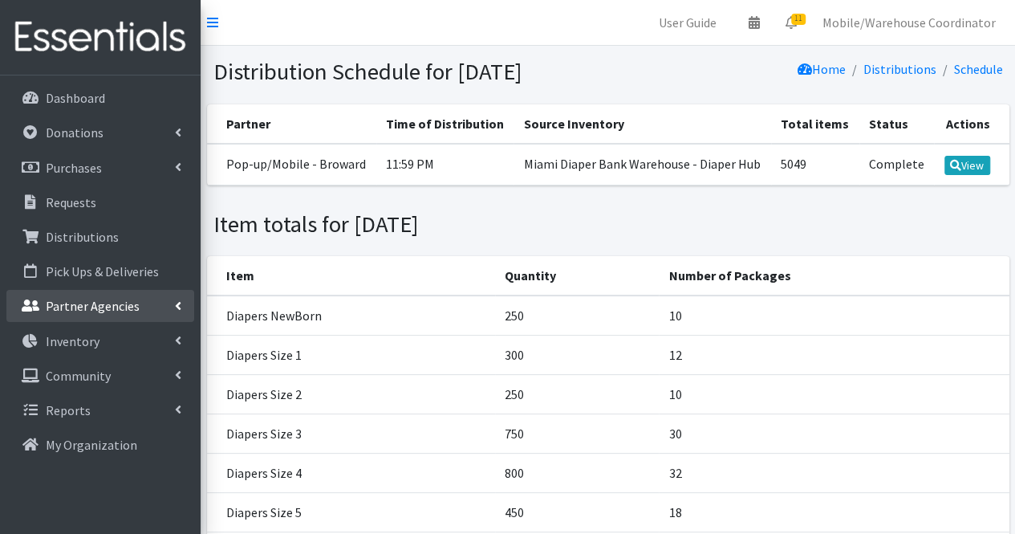
click at [144, 317] on link "Partner Agencies" at bounding box center [100, 306] width 188 height 32
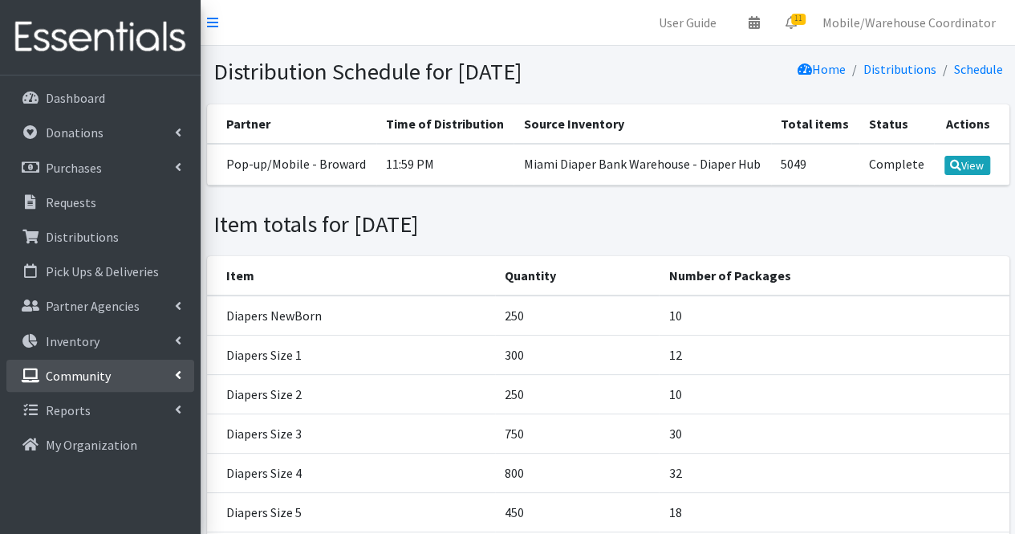
click at [150, 359] on link "Community" at bounding box center [100, 375] width 188 height 32
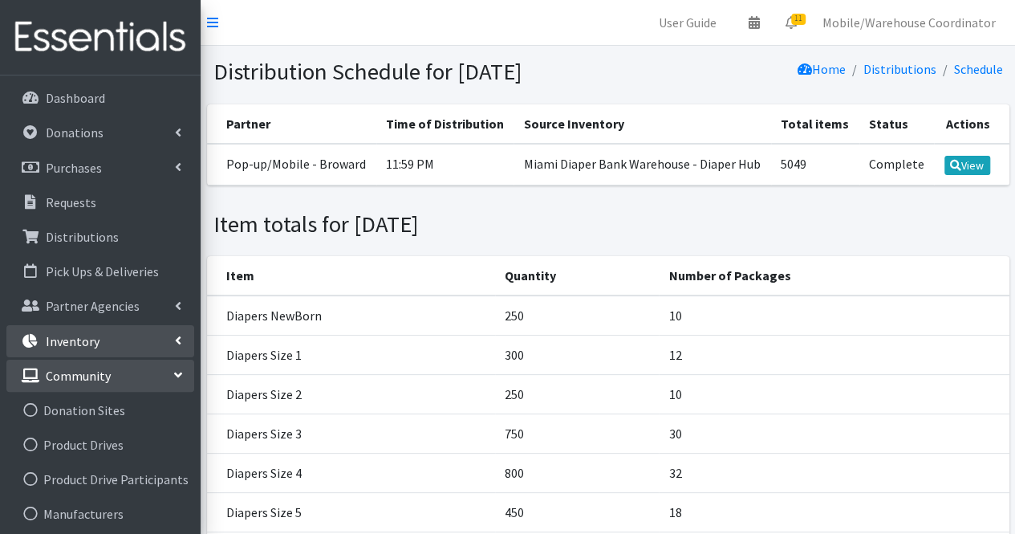
click at [145, 343] on link "Inventory" at bounding box center [100, 341] width 188 height 32
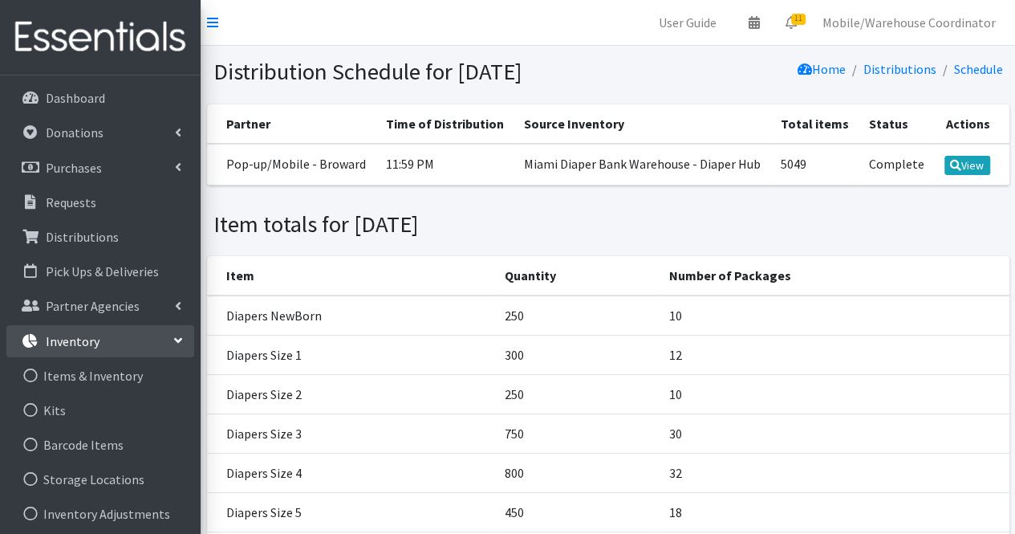
click at [156, 343] on link "Inventory" at bounding box center [100, 341] width 188 height 32
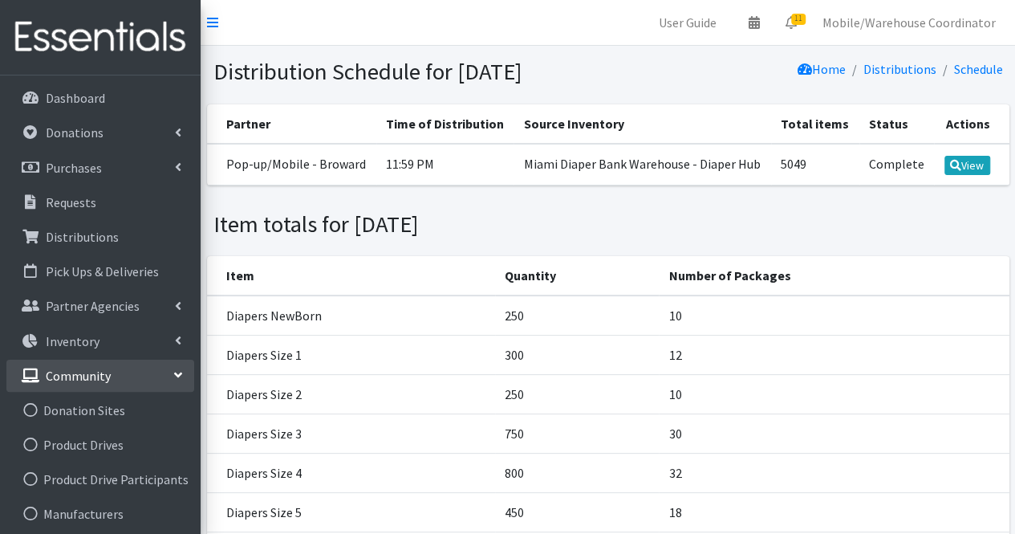
click at [160, 367] on link "Community" at bounding box center [100, 375] width 188 height 32
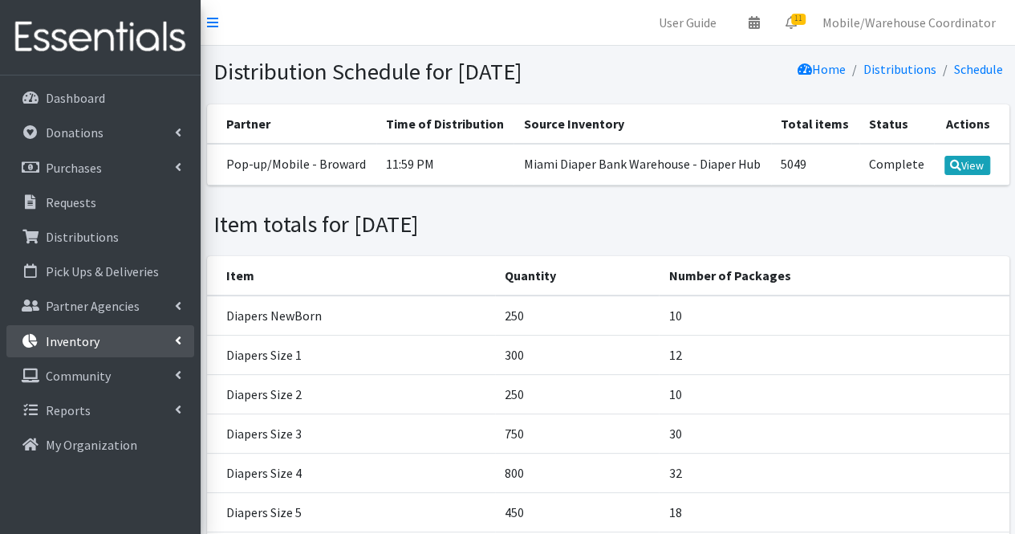
click at [156, 340] on link "Inventory" at bounding box center [100, 341] width 188 height 32
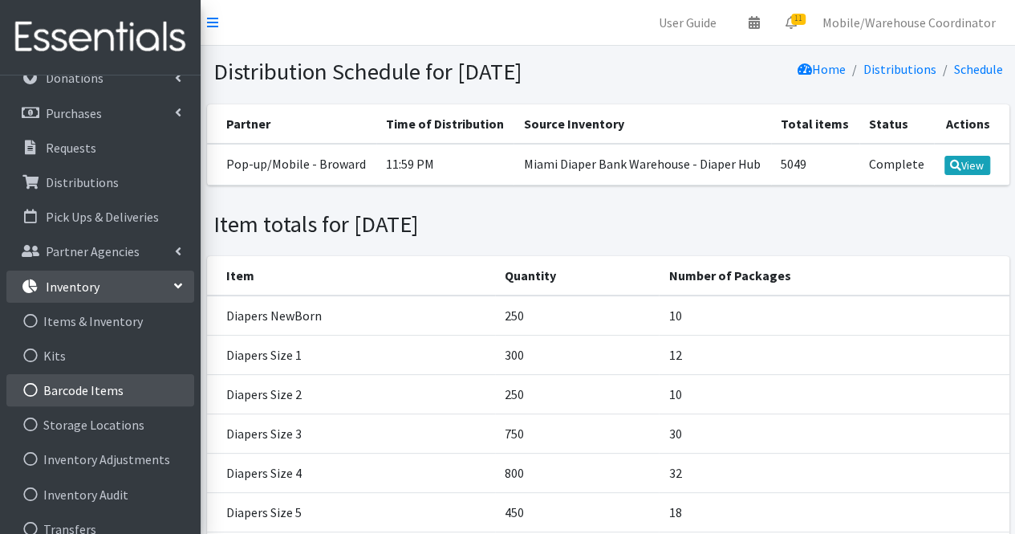
scroll to position [80, 0]
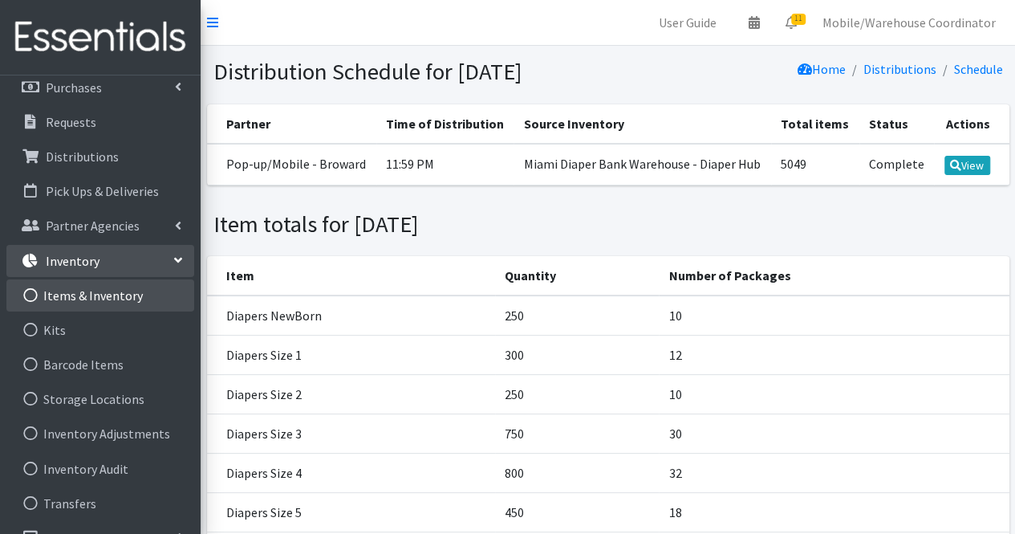
click at [126, 307] on link "Items & Inventory" at bounding box center [100, 295] width 188 height 32
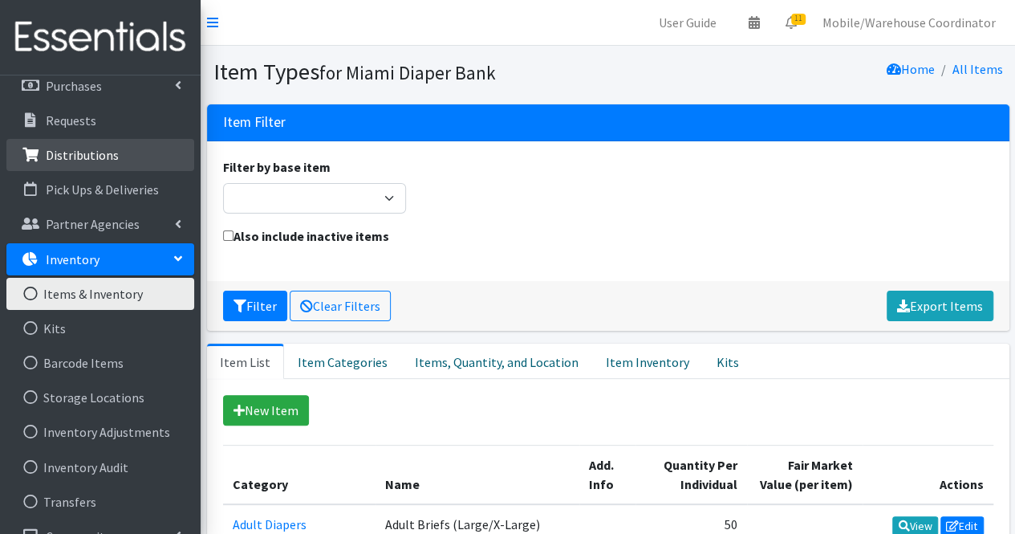
scroll to position [141, 0]
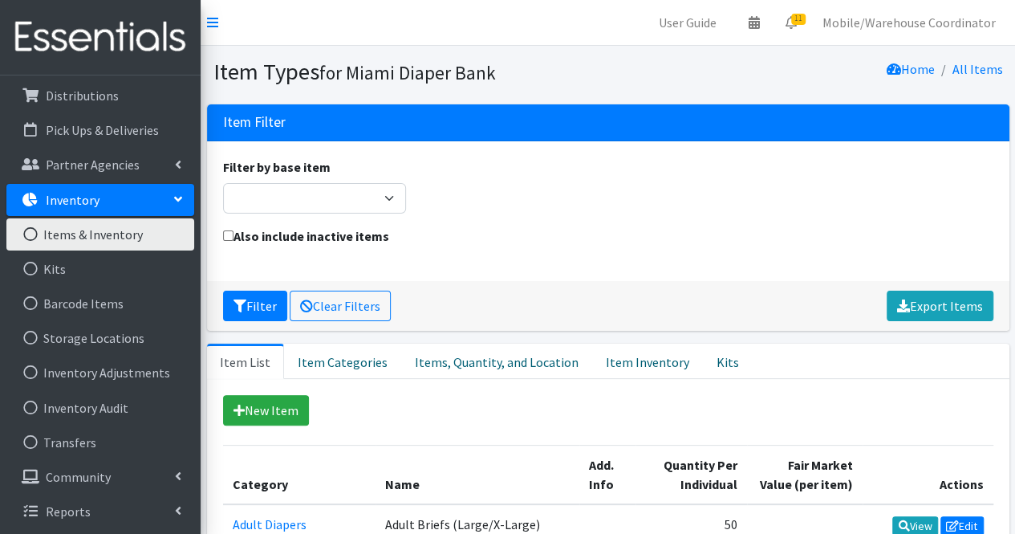
click at [95, 205] on p "Inventory" at bounding box center [73, 200] width 54 height 16
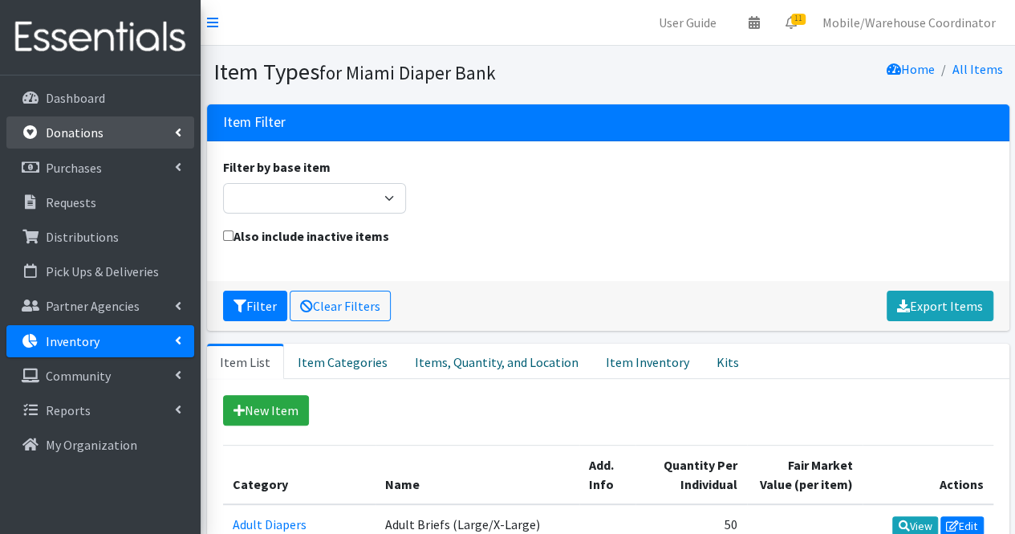
click at [101, 132] on link "Donations" at bounding box center [100, 132] width 188 height 32
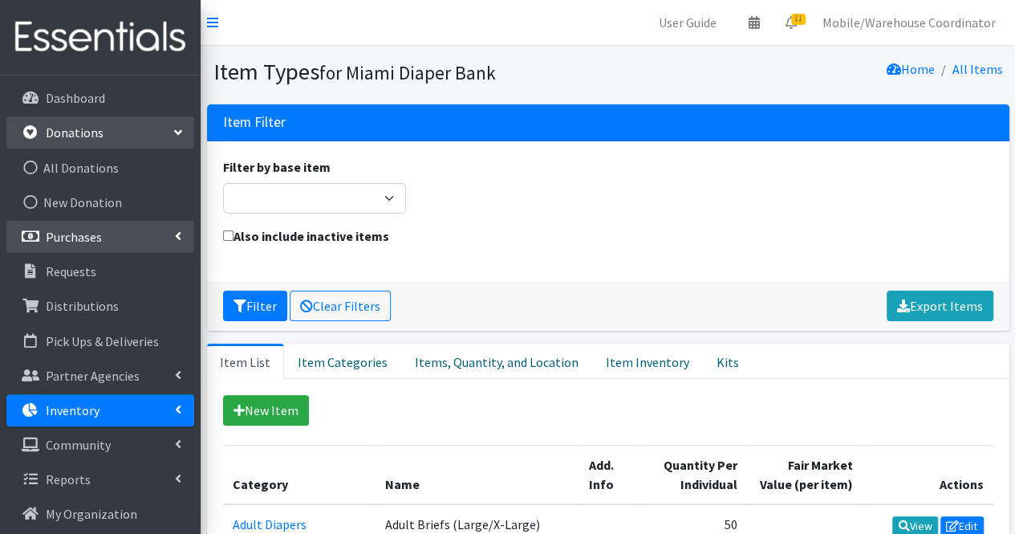
click at [100, 231] on p "Purchases" at bounding box center [74, 237] width 56 height 16
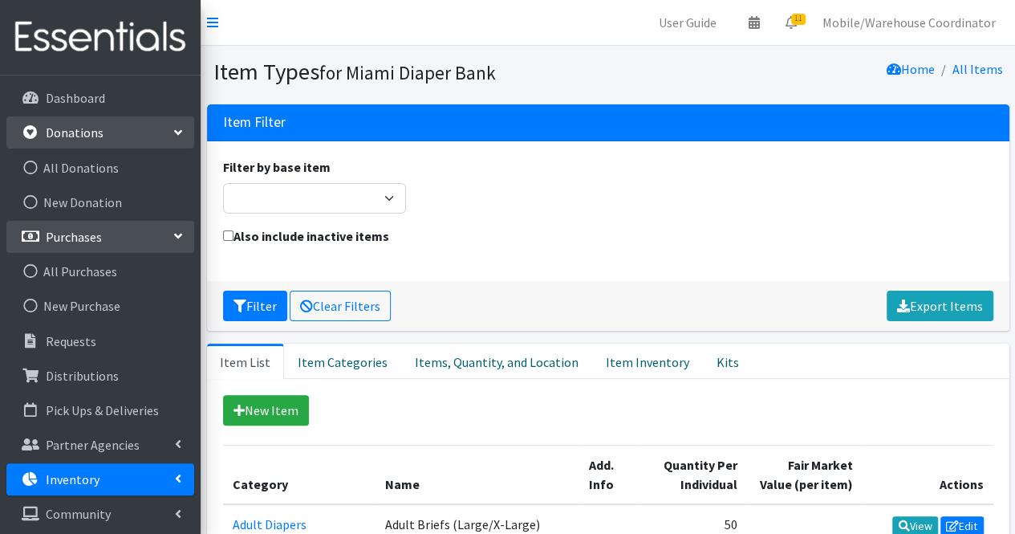
click at [98, 232] on p "Purchases" at bounding box center [74, 237] width 56 height 16
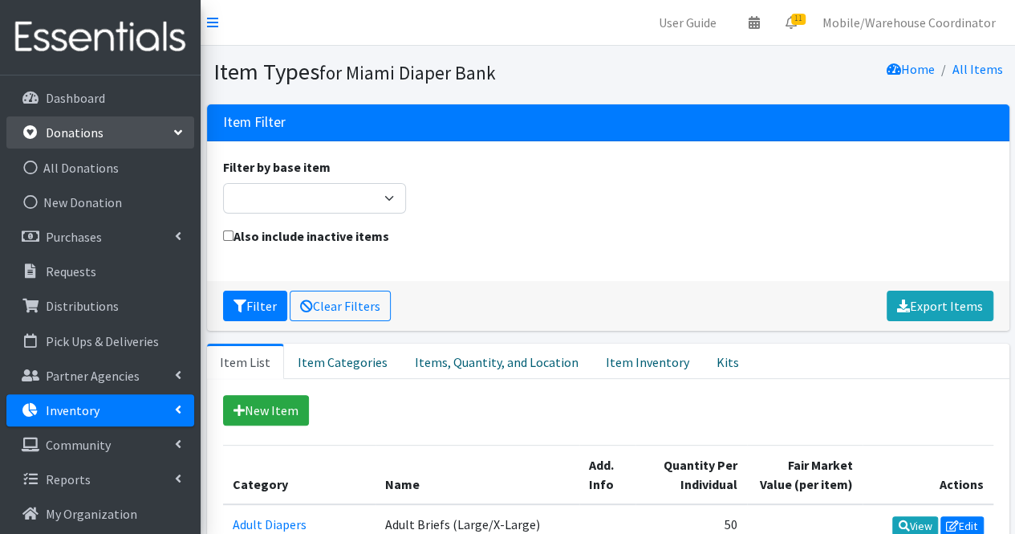
click at [99, 143] on link "Donations" at bounding box center [100, 132] width 188 height 32
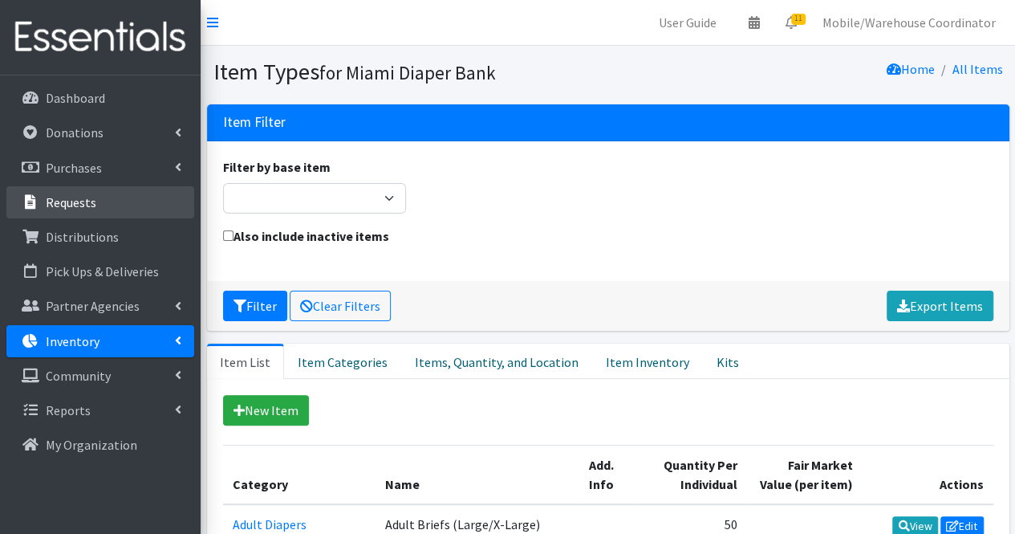
click at [83, 209] on p "Requests" at bounding box center [71, 202] width 51 height 16
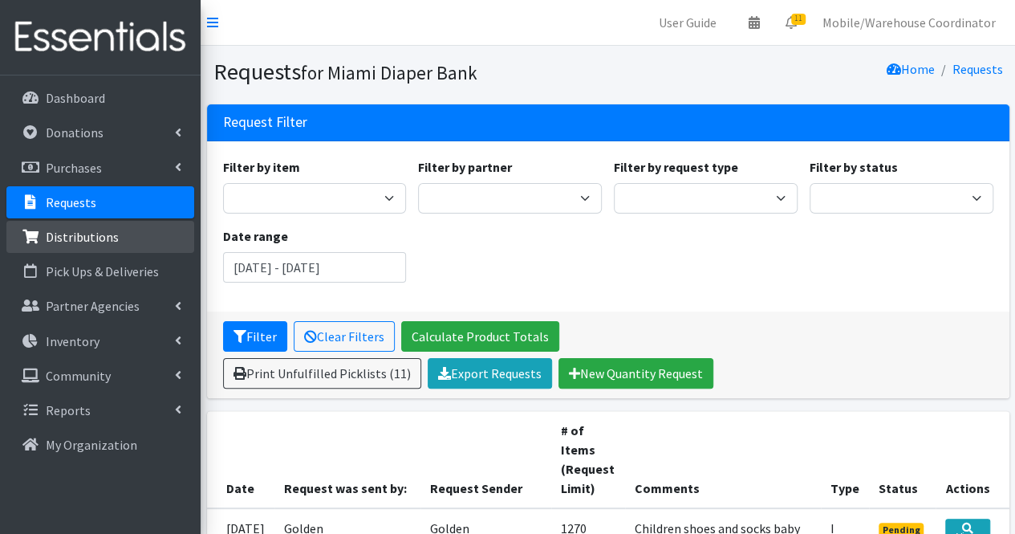
click at [87, 250] on link "Distributions" at bounding box center [100, 237] width 188 height 32
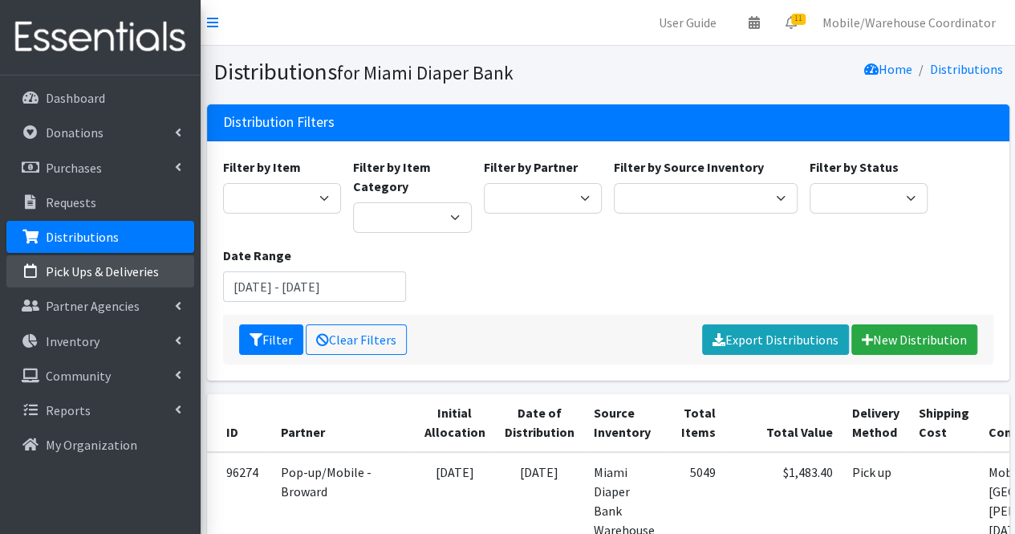
click at [91, 282] on link "Pick Ups & Deliveries" at bounding box center [100, 271] width 188 height 32
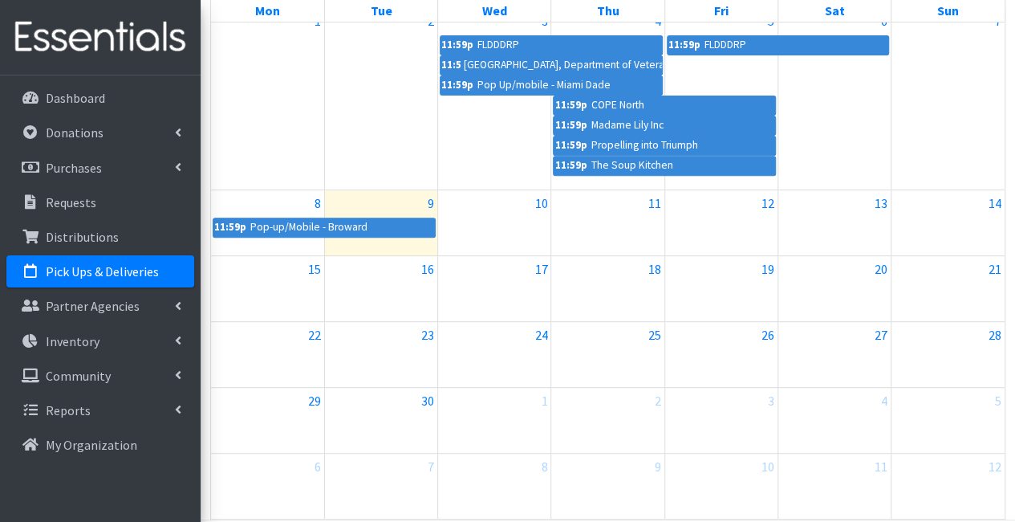
scroll to position [241, 0]
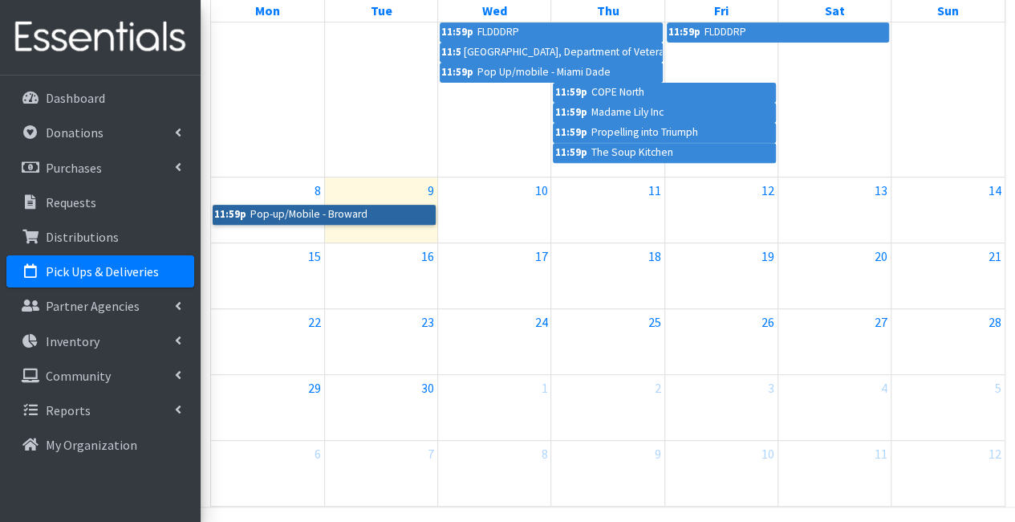
click at [333, 219] on link "11:59p Pop-up/Mobile - Broward" at bounding box center [324, 214] width 223 height 19
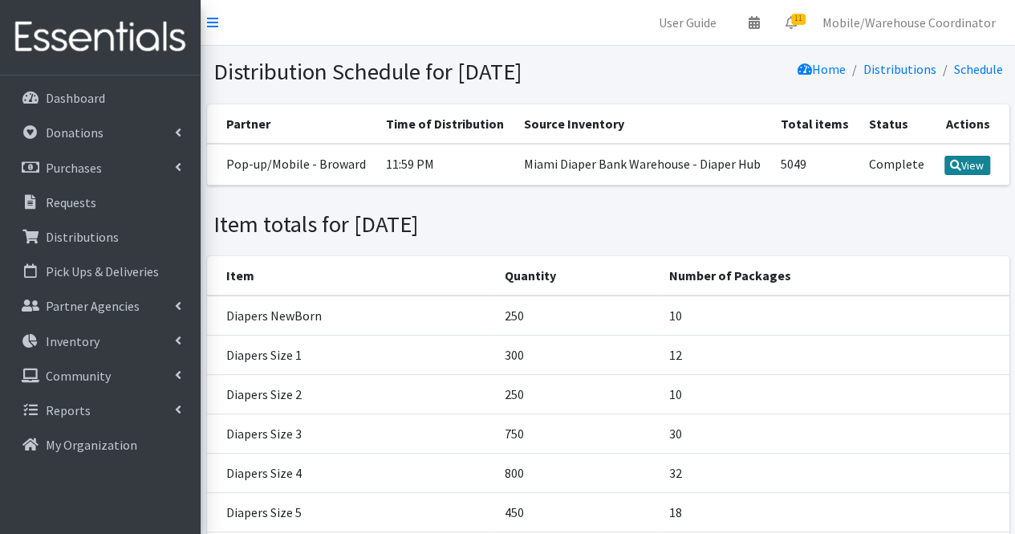
click at [966, 175] on link "View" at bounding box center [967, 165] width 46 height 19
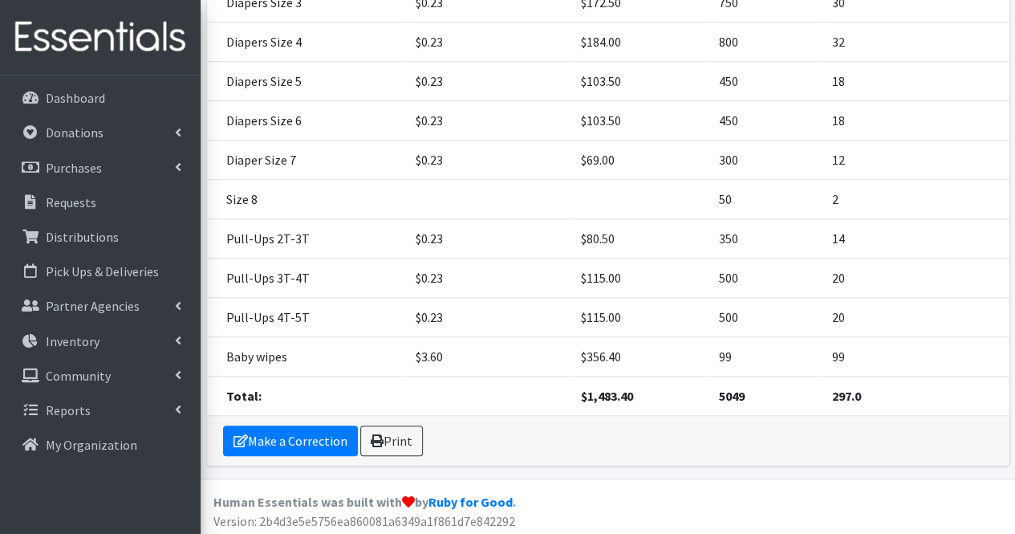
scroll to position [122, 0]
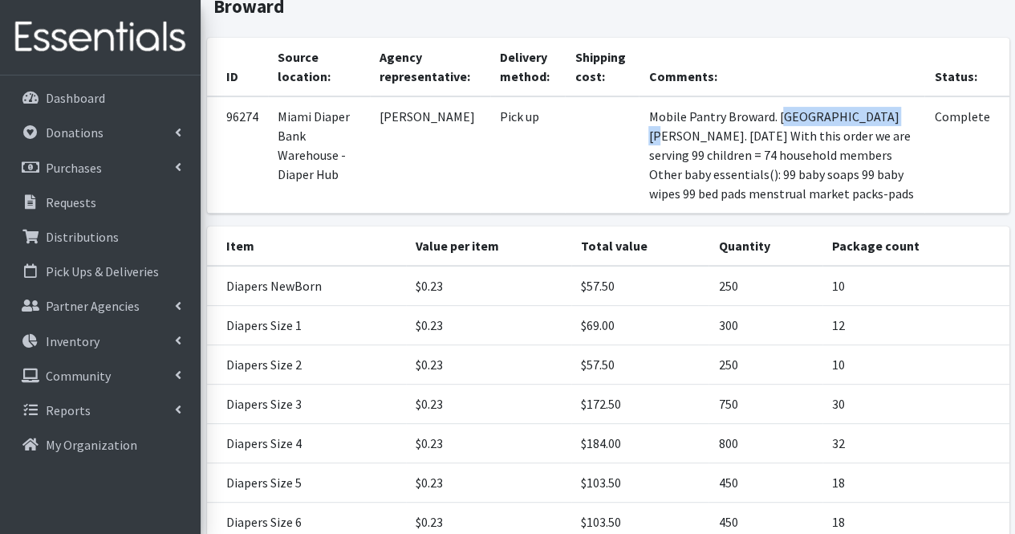
drag, startPoint x: 785, startPoint y: 117, endPoint x: 875, endPoint y: 109, distance: 90.2
click at [875, 109] on td "Mobile Pantry Broward. [GEOGRAPHIC_DATA][PERSON_NAME]. [DATE] With this order w…" at bounding box center [782, 154] width 286 height 117
click at [796, 118] on td "Mobile Pantry Broward. [GEOGRAPHIC_DATA][PERSON_NAME]. [DATE] With this order w…" at bounding box center [782, 154] width 286 height 117
drag, startPoint x: 778, startPoint y: 119, endPoint x: 871, endPoint y: 117, distance: 93.9
click at [871, 117] on td "Mobile Pantry Broward. [GEOGRAPHIC_DATA][PERSON_NAME]. [DATE] With this order w…" at bounding box center [782, 154] width 286 height 117
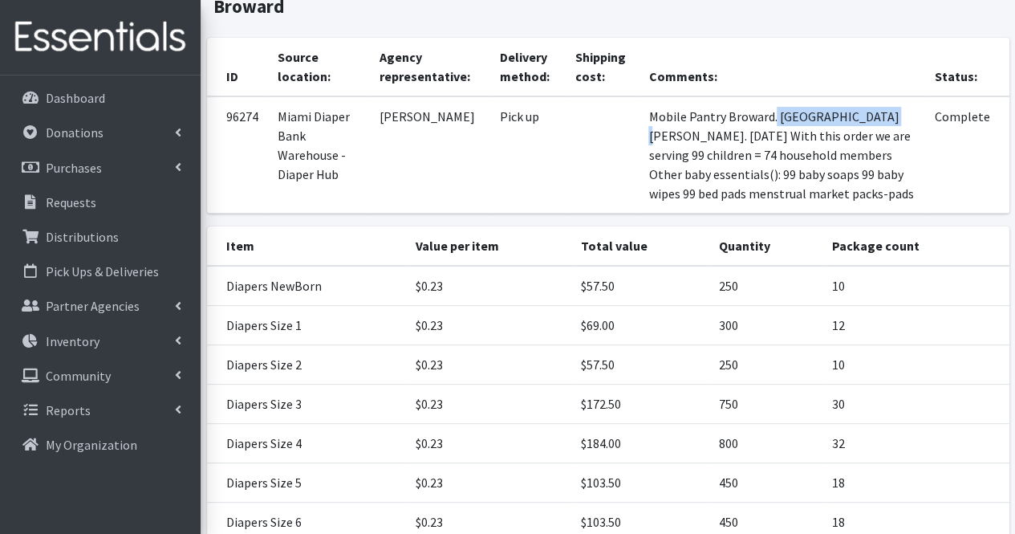
copy td "Jack & [PERSON_NAME] Center"
click at [591, 144] on td at bounding box center [602, 154] width 74 height 117
drag, startPoint x: 722, startPoint y: 177, endPoint x: 821, endPoint y: 179, distance: 98.7
click at [821, 179] on td "Mobile Pantry Broward. [GEOGRAPHIC_DATA][PERSON_NAME]. [DATE] With this order w…" at bounding box center [782, 154] width 286 height 117
click at [847, 180] on td "Mobile Pantry Broward. [GEOGRAPHIC_DATA][PERSON_NAME]. [DATE] With this order w…" at bounding box center [782, 154] width 286 height 117
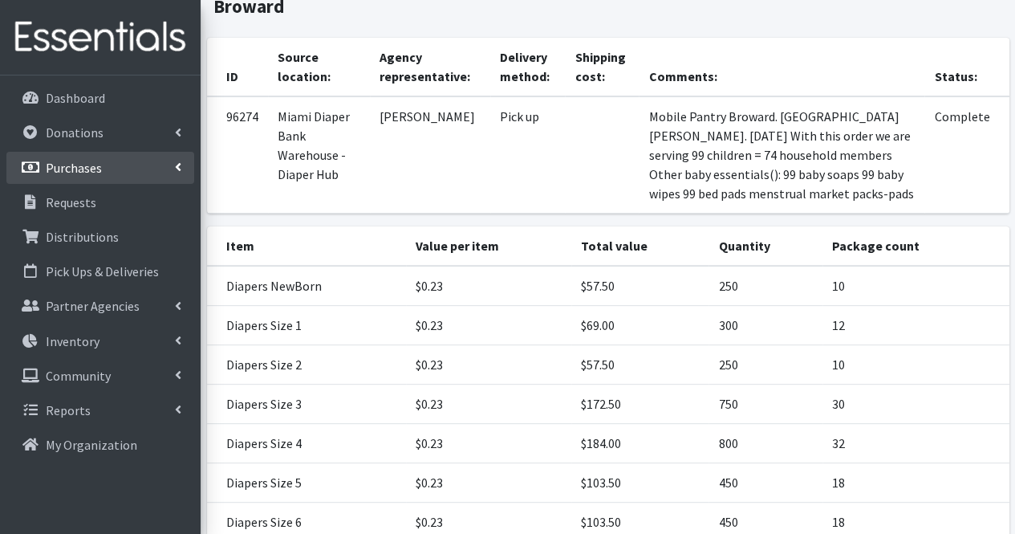
click at [165, 162] on link "Purchases" at bounding box center [100, 168] width 188 height 32
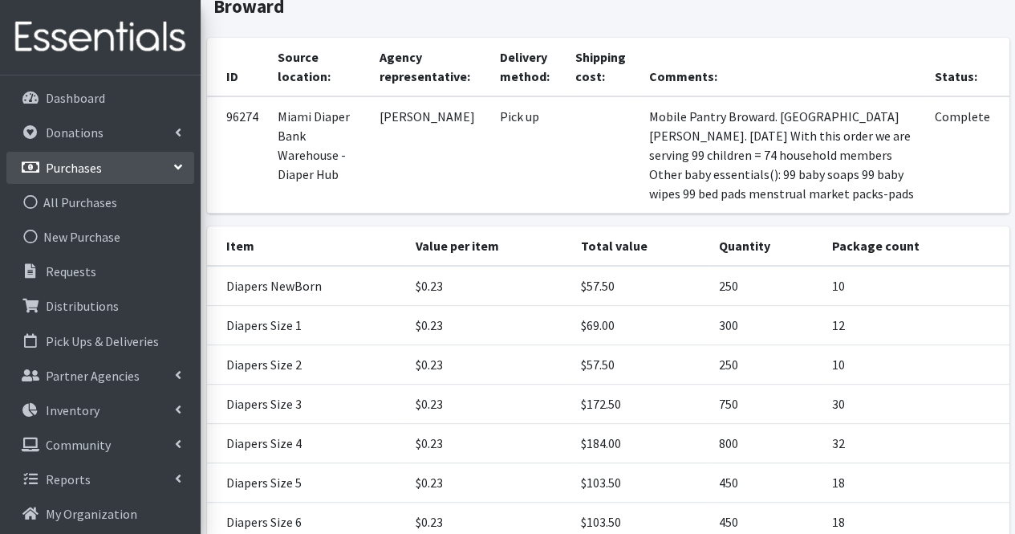
click at [181, 164] on icon at bounding box center [178, 167] width 13 height 6
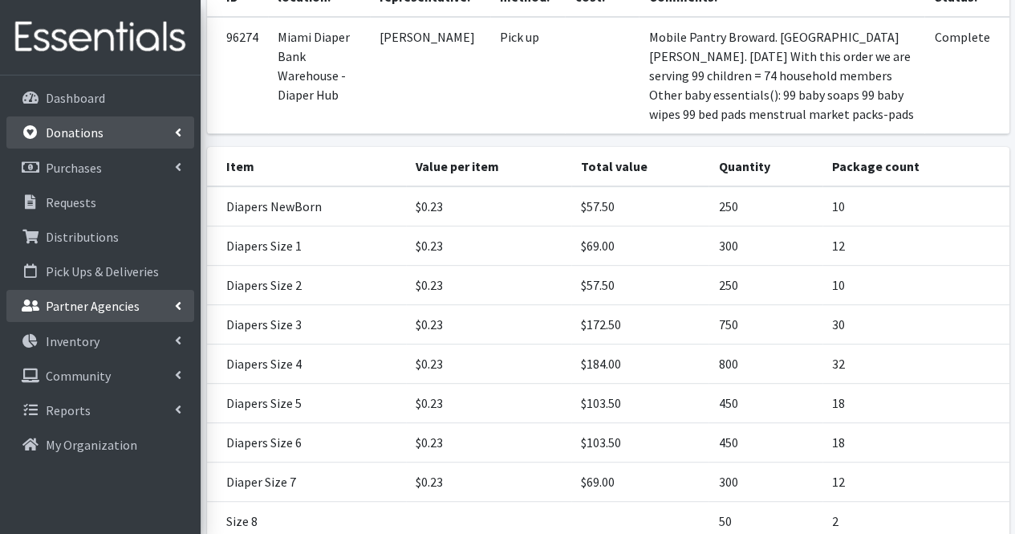
scroll to position [282, 0]
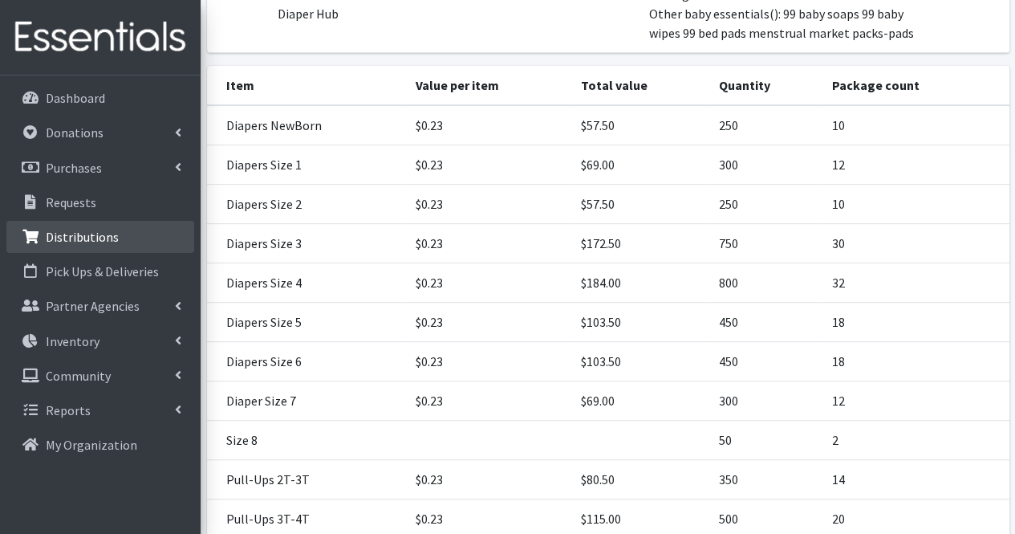
click at [75, 237] on p "Distributions" at bounding box center [82, 237] width 73 height 16
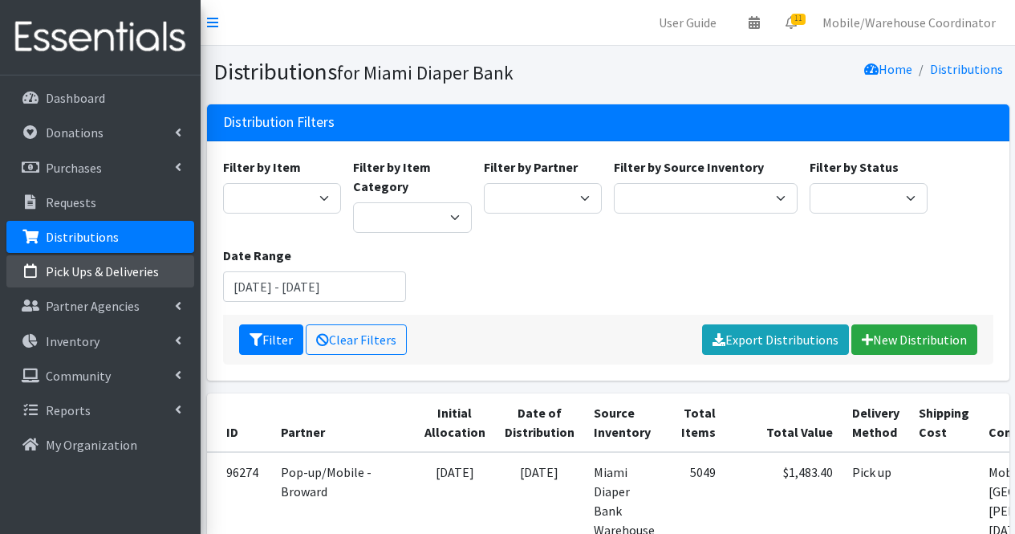
click at [86, 279] on link "Pick Ups & Deliveries" at bounding box center [100, 271] width 188 height 32
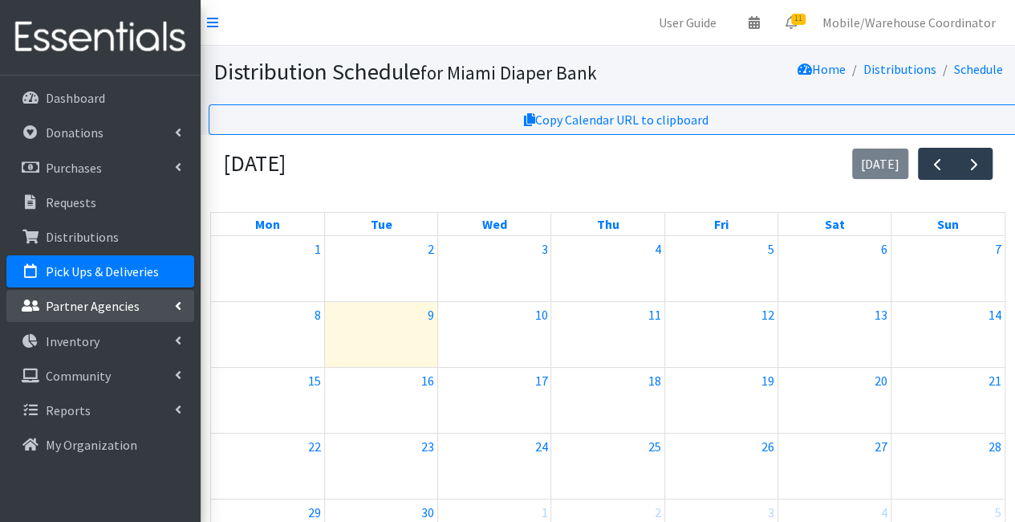
click at [95, 321] on link "Partner Agencies" at bounding box center [100, 306] width 188 height 32
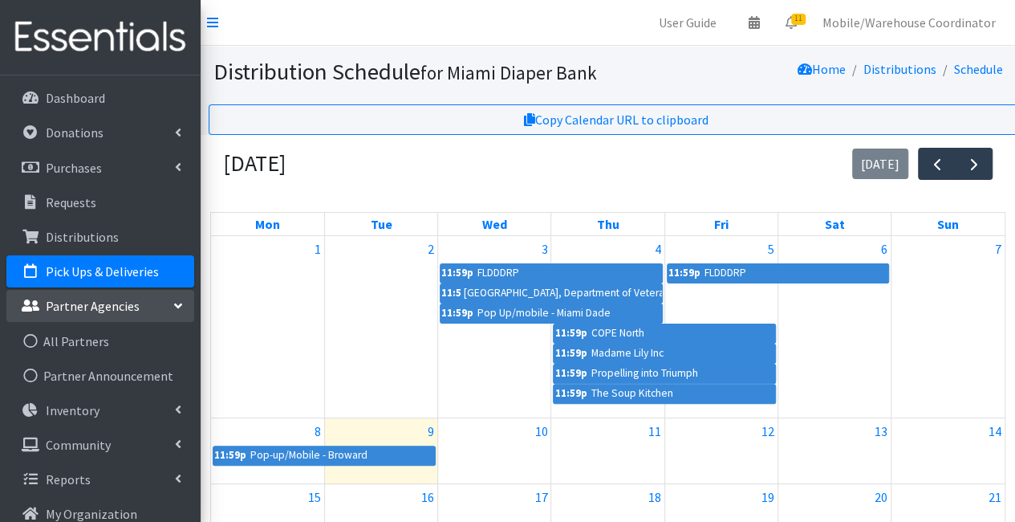
click at [105, 311] on p "Partner Agencies" at bounding box center [93, 306] width 94 height 16
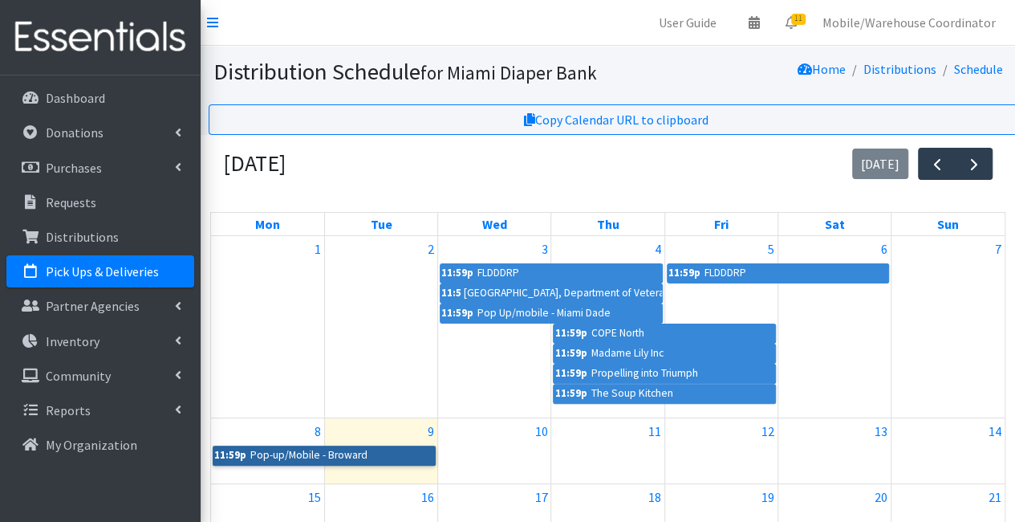
click at [367, 457] on link "11:59p Pop-up/Mobile - Broward" at bounding box center [324, 454] width 223 height 19
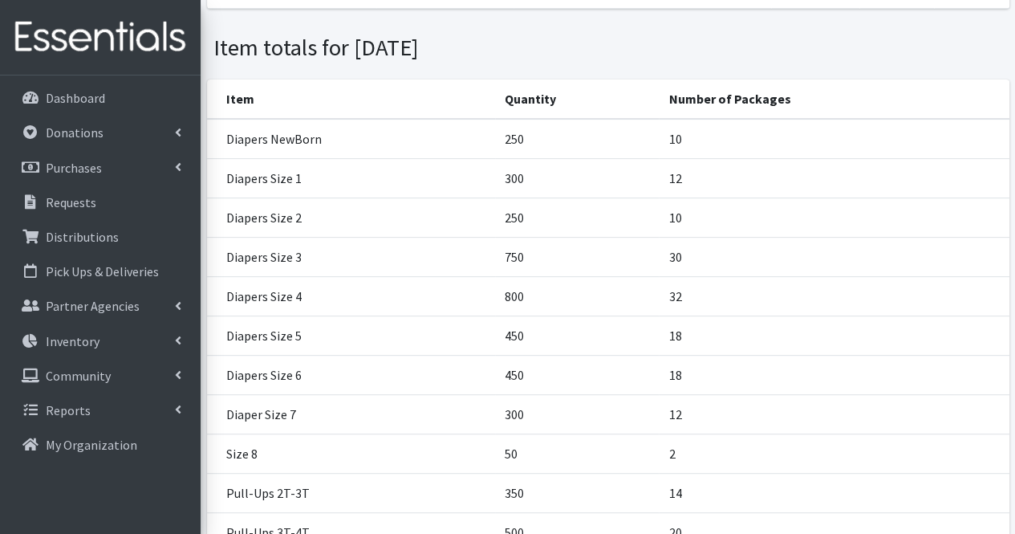
scroll to position [160, 0]
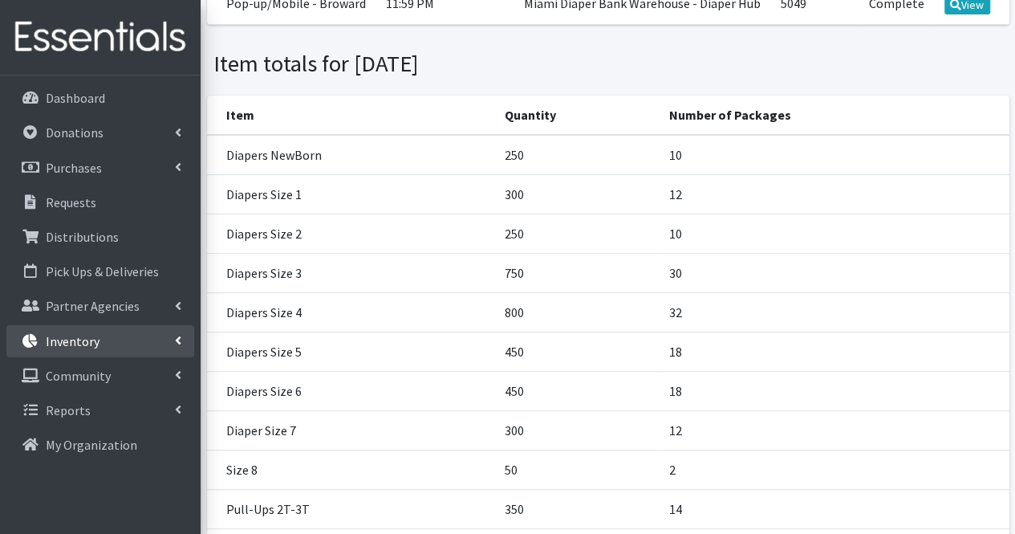
click at [116, 344] on link "Inventory" at bounding box center [100, 341] width 188 height 32
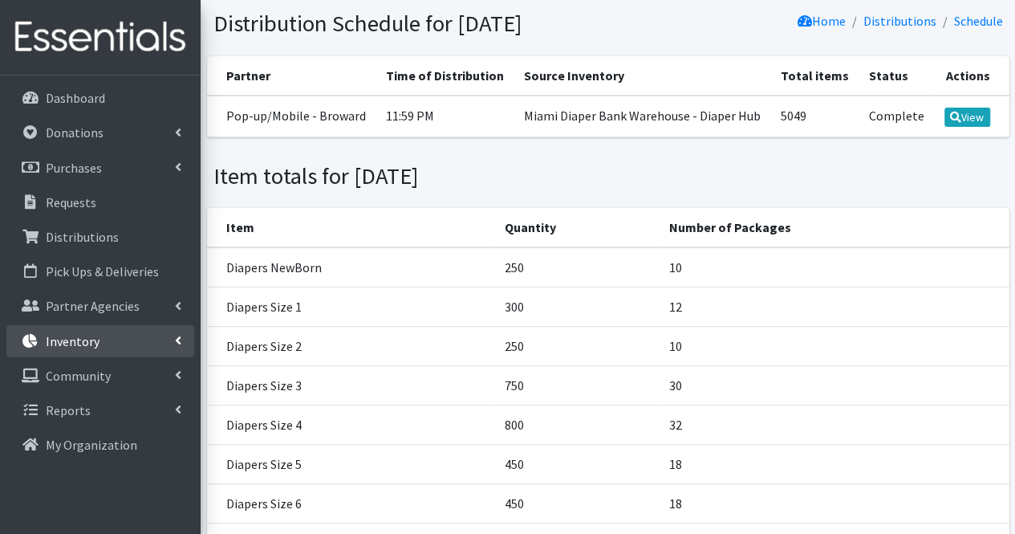
scroll to position [0, 0]
